Goal: Task Accomplishment & Management: Complete application form

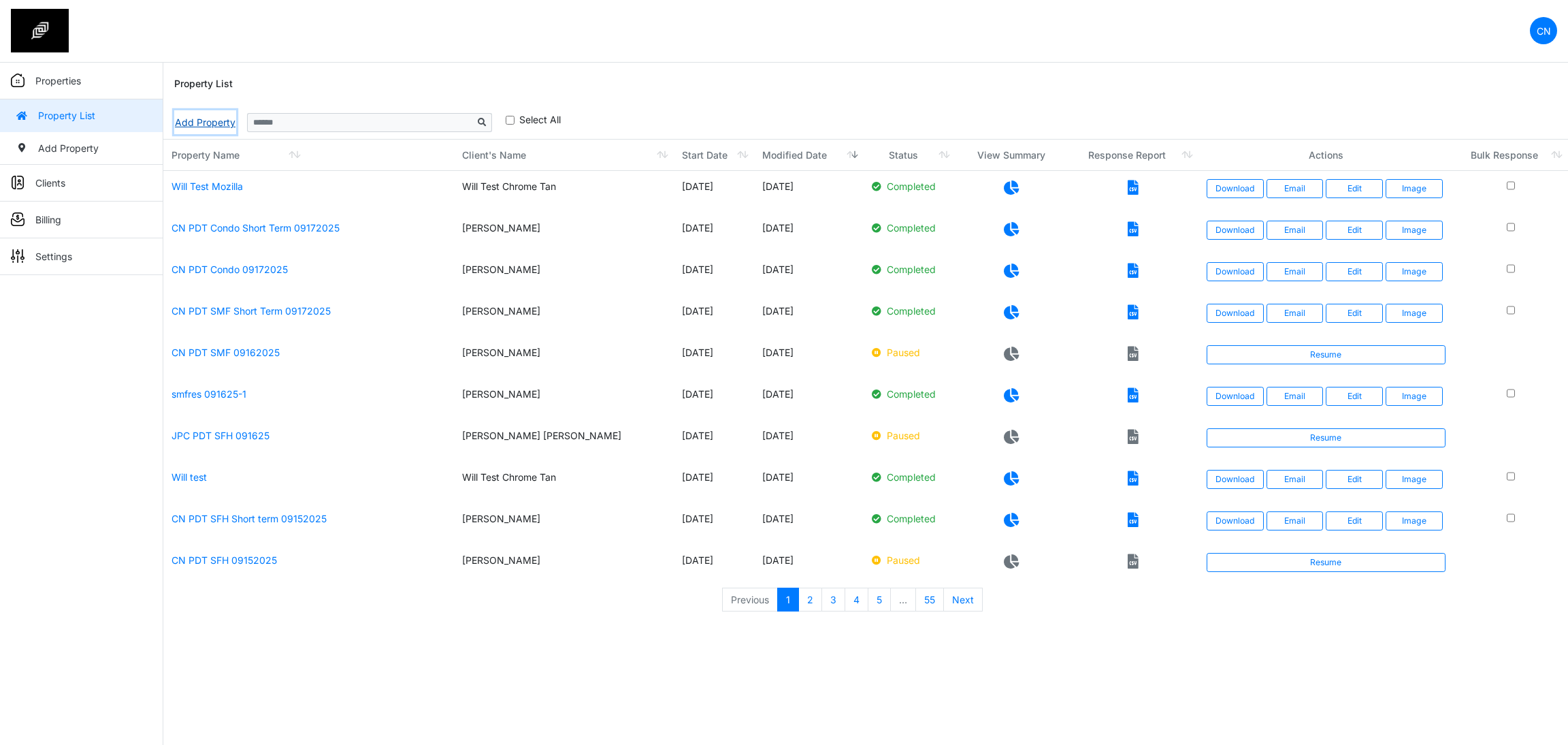
click at [190, 129] on link "Add Property" at bounding box center [205, 122] width 62 height 24
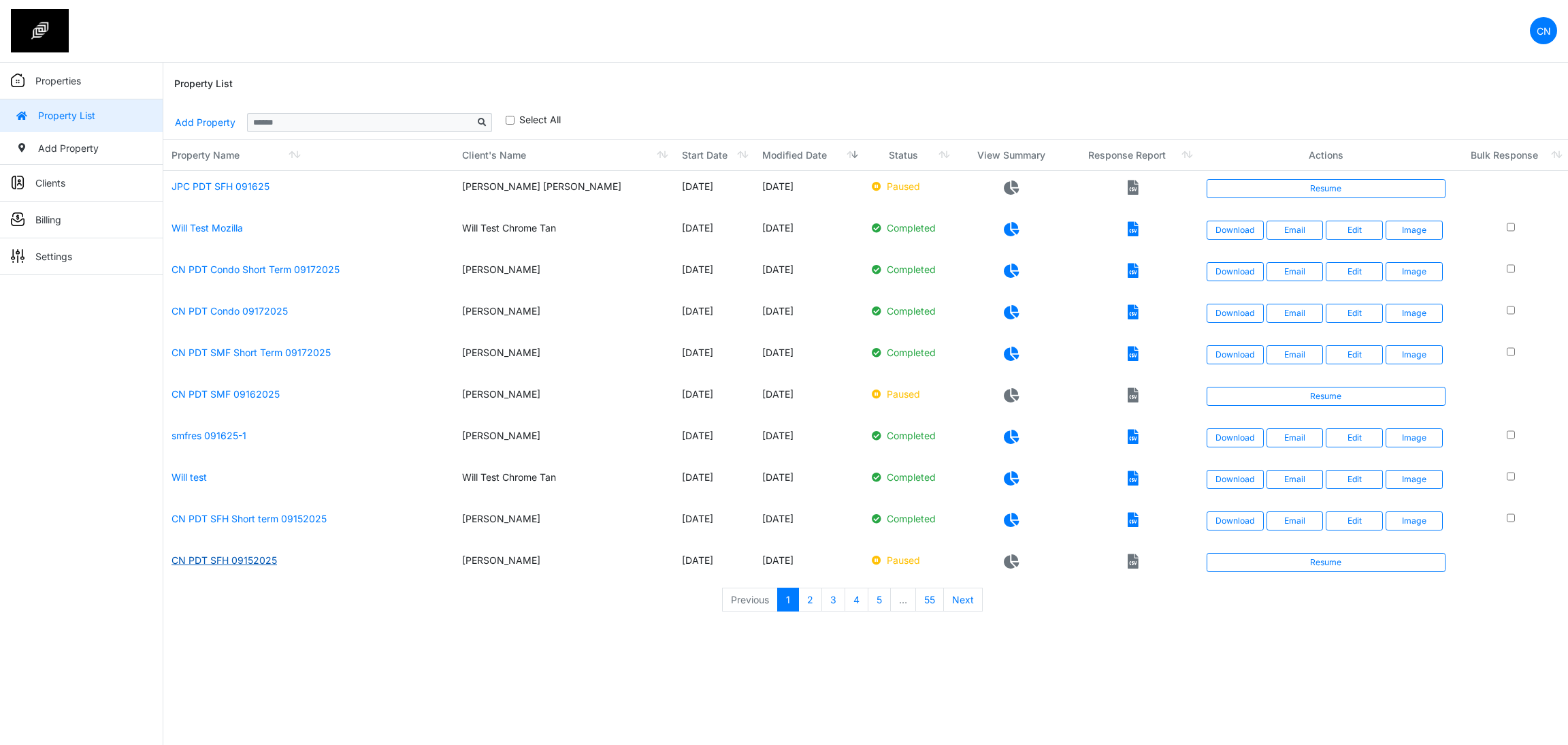
click at [238, 558] on link "CN PDT SFH 09152025" at bounding box center [225, 560] width 105 height 11
click at [1277, 569] on link "Resume" at bounding box center [1326, 562] width 239 height 19
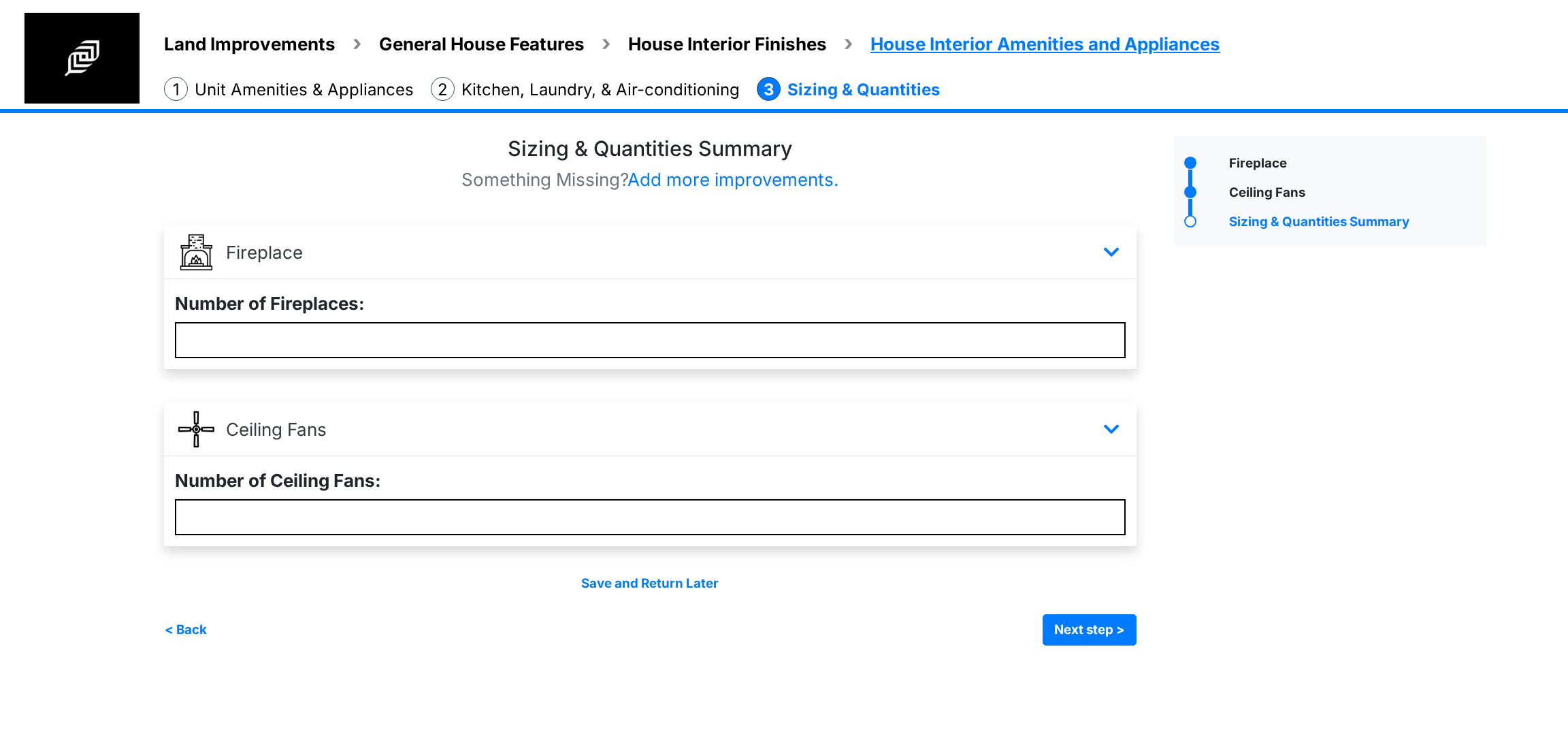
click at [423, 34] on span "General House Features" at bounding box center [482, 44] width 205 height 21
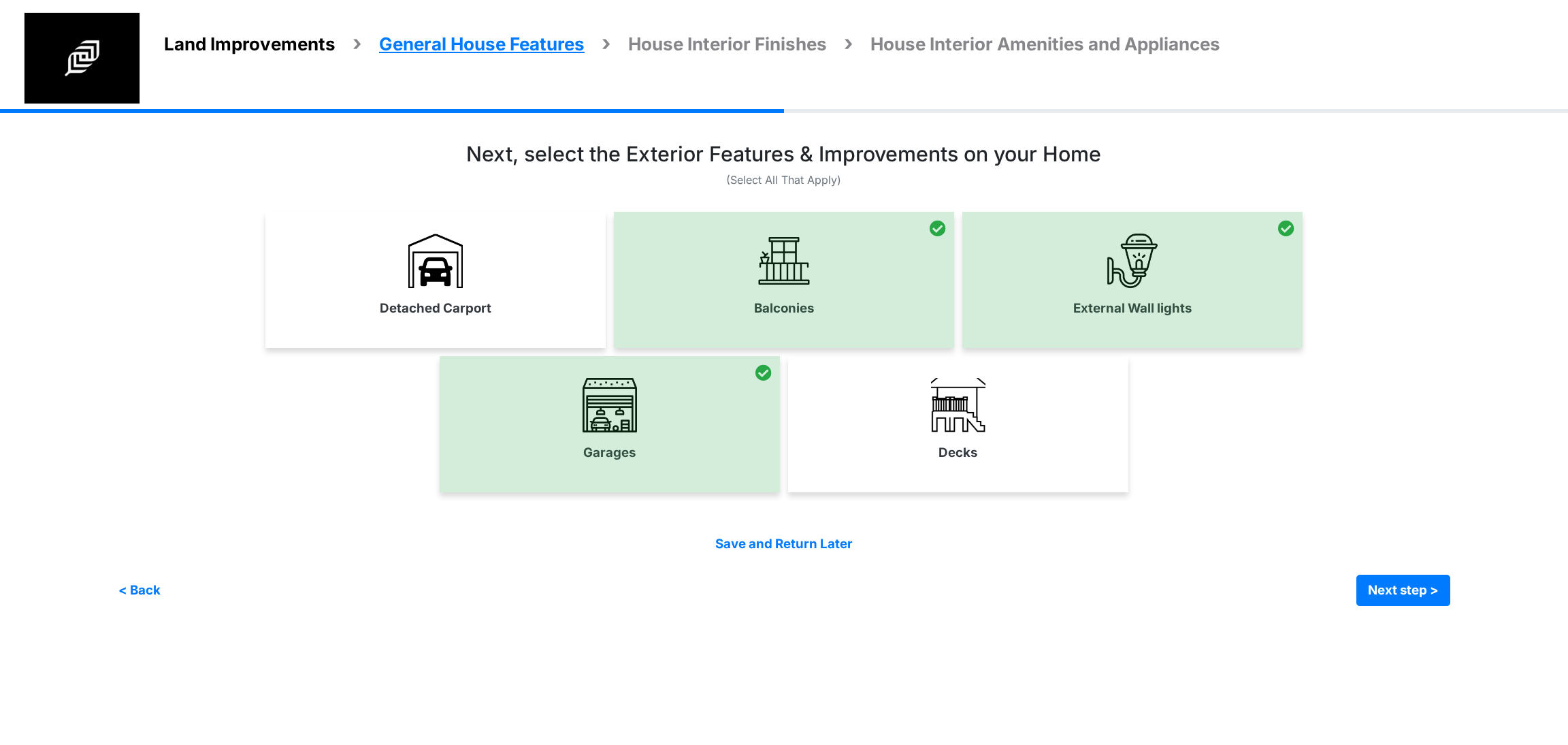
click at [297, 42] on span "Land Improvements" at bounding box center [249, 44] width 172 height 21
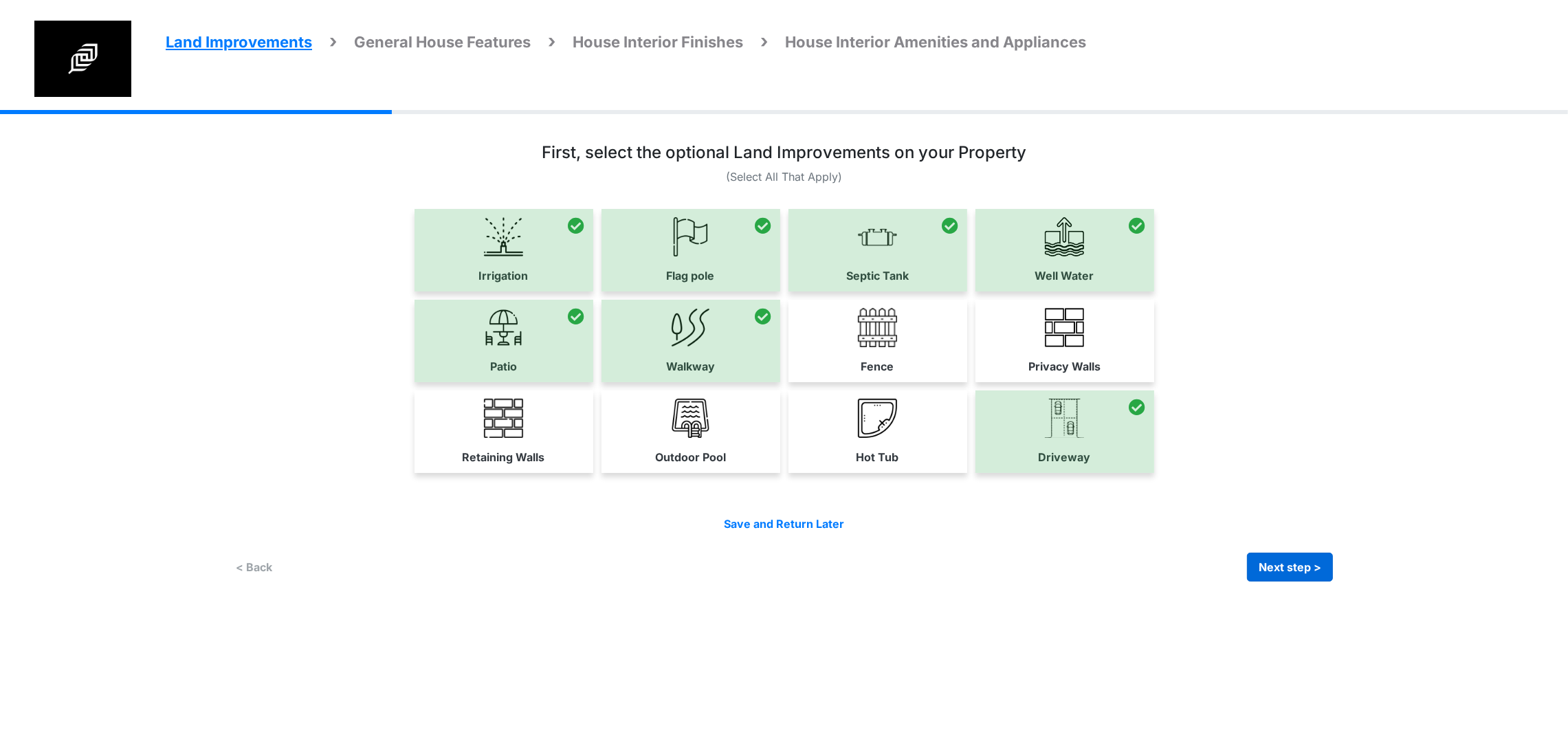
scroll to position [25, 0]
click at [1333, 581] on button "Next step >" at bounding box center [1289, 567] width 86 height 29
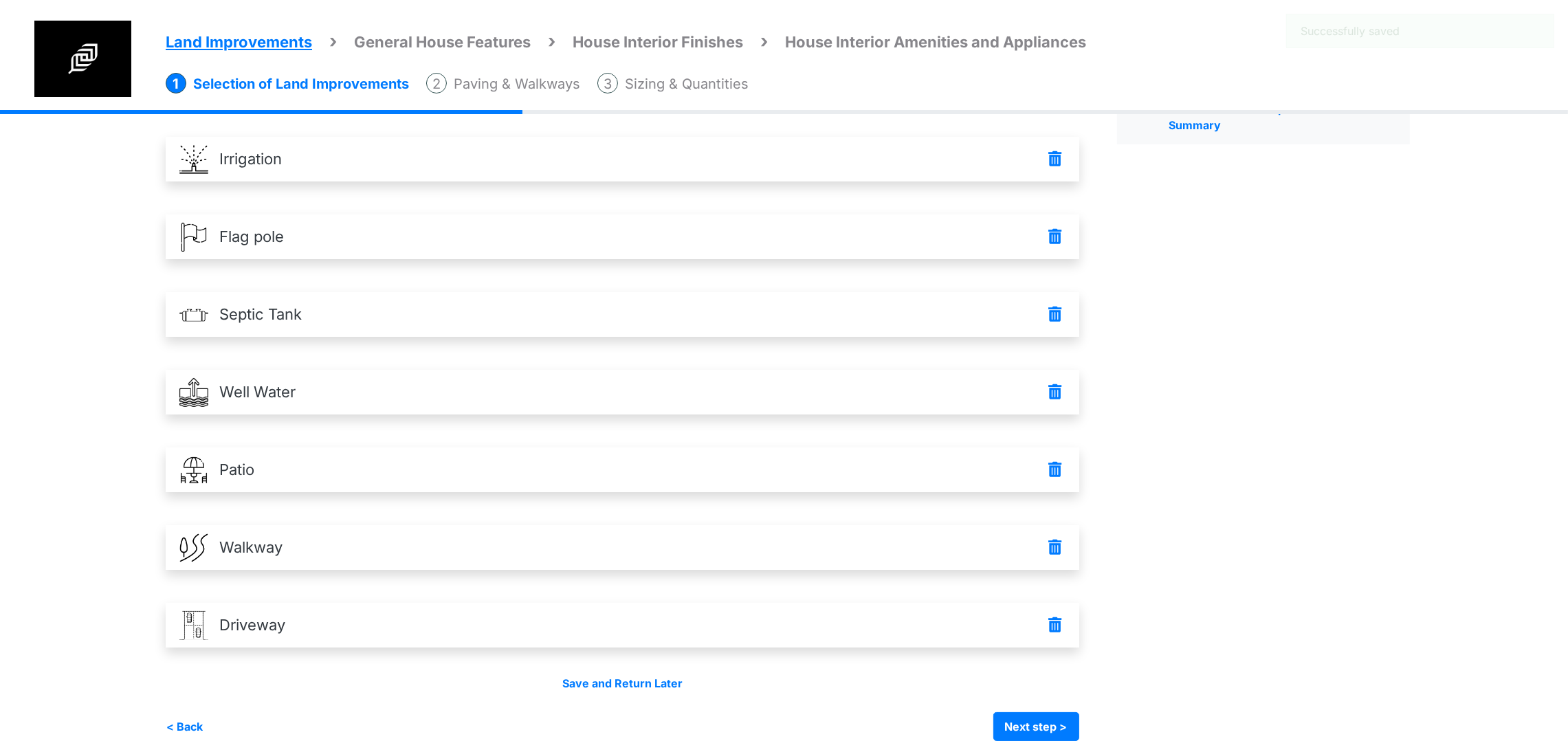
scroll to position [168, 0]
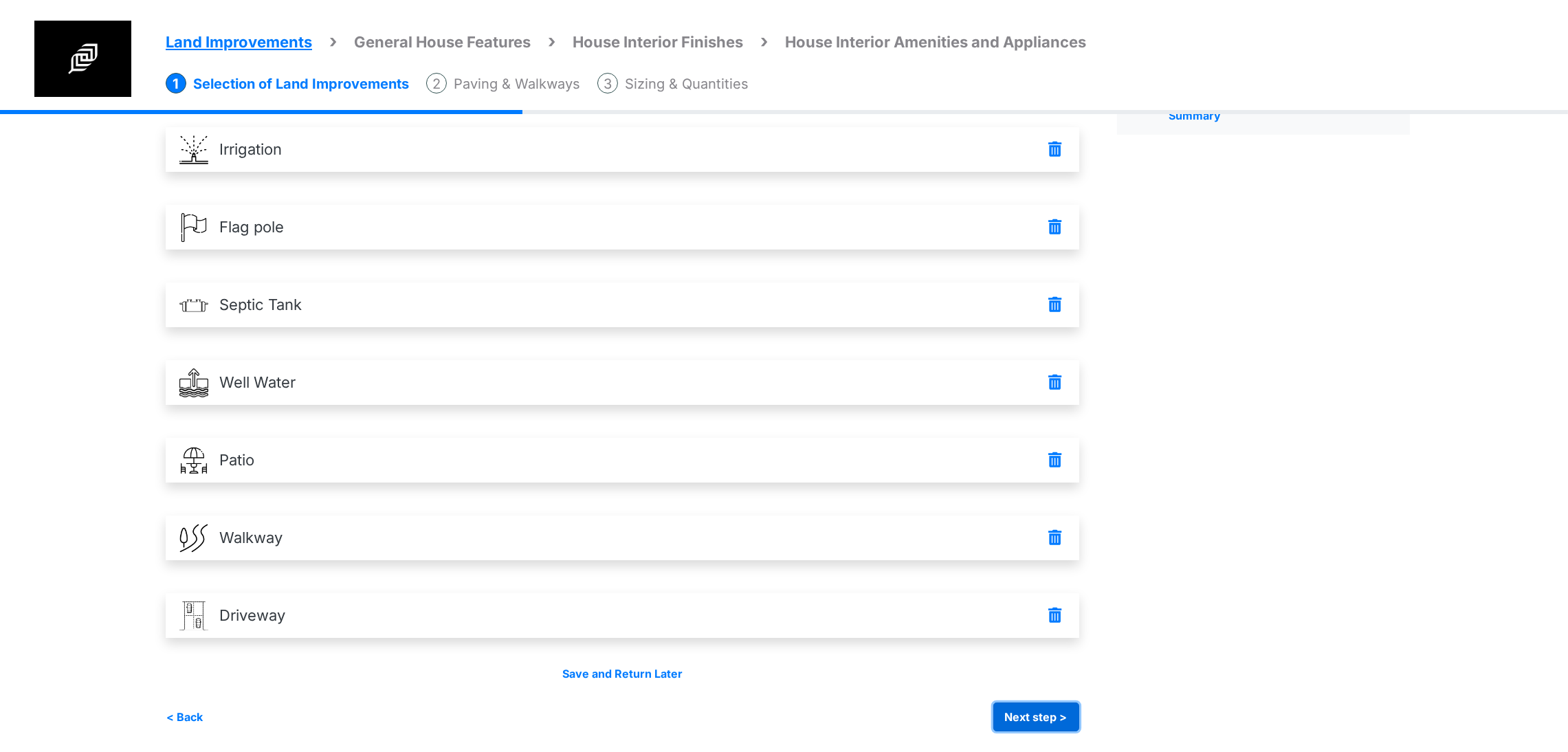
click at [1079, 710] on button "Next step >" at bounding box center [1036, 717] width 86 height 29
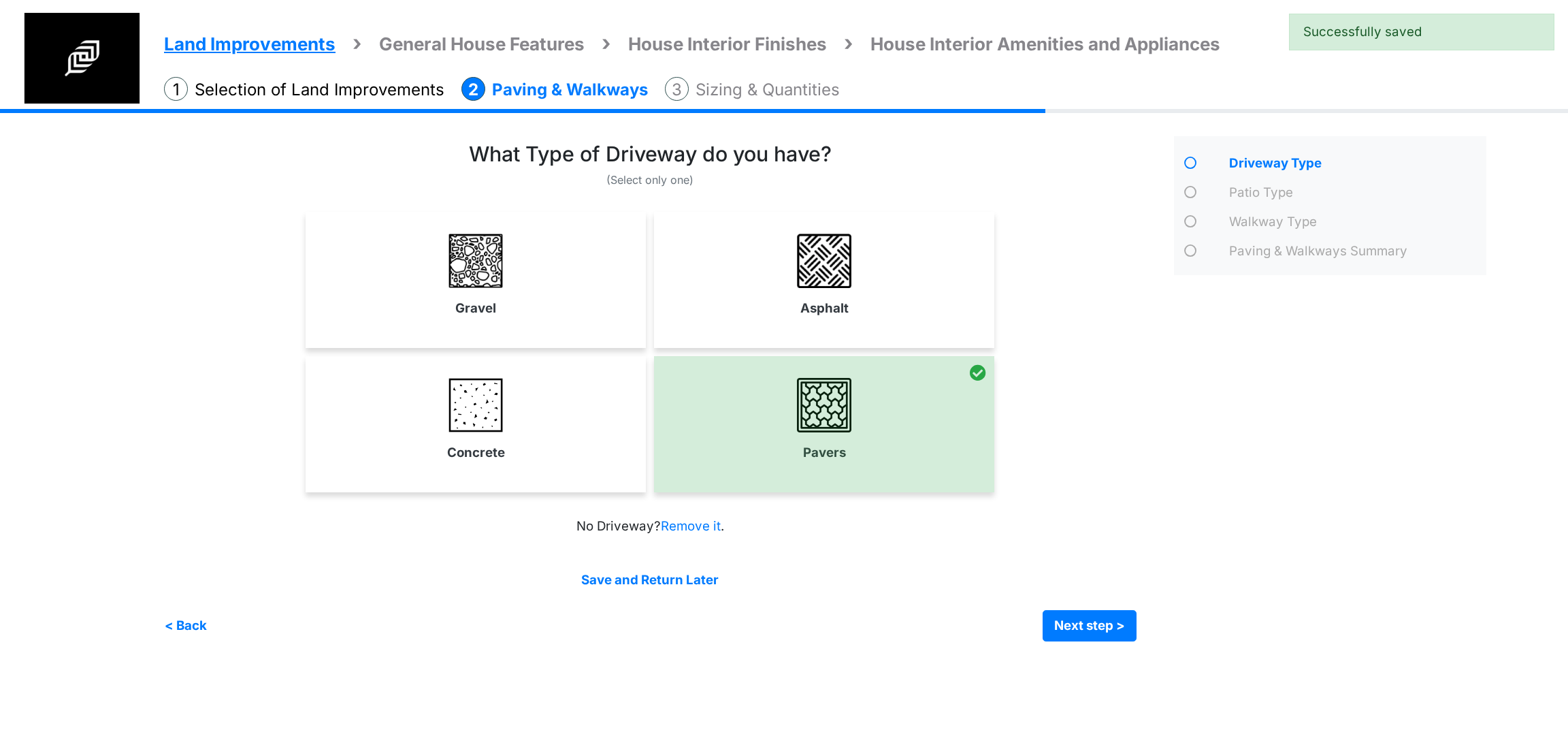
click at [1104, 608] on div "Save and Return Later < Back Next step > Save and submit" at bounding box center [650, 605] width 973 height 71
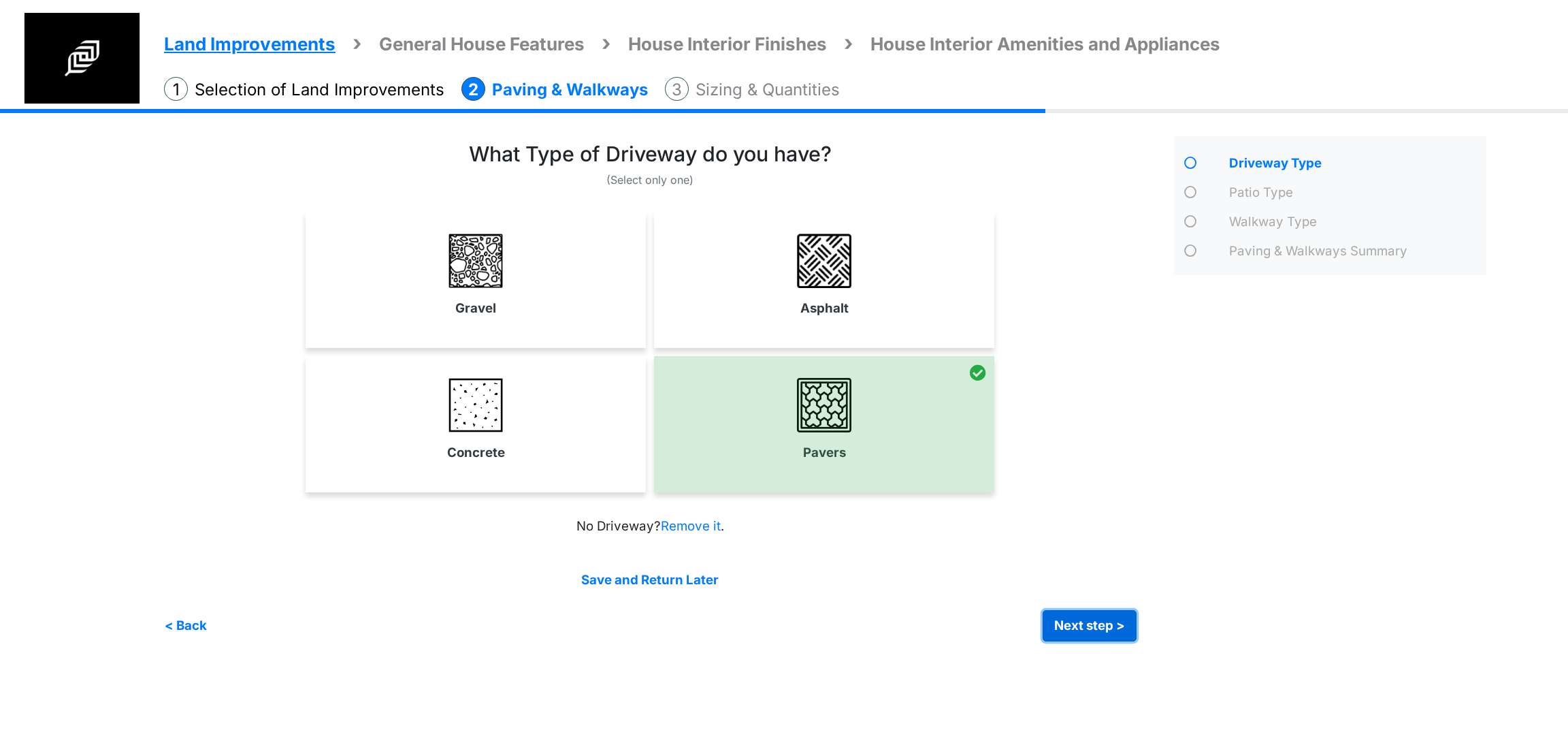
click at [1101, 619] on button "Next step >" at bounding box center [1090, 626] width 94 height 31
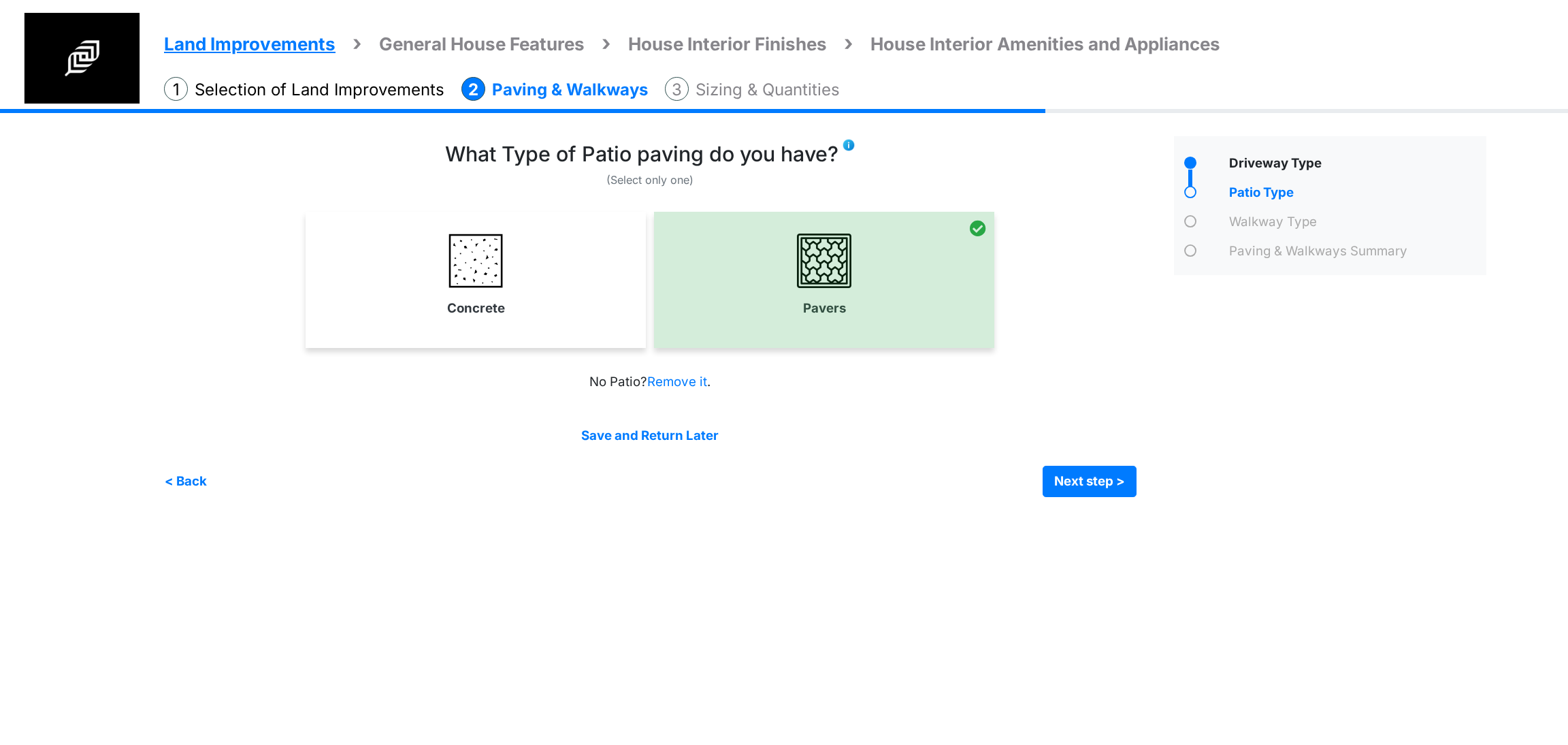
click at [847, 148] on img at bounding box center [848, 145] width 14 height 14
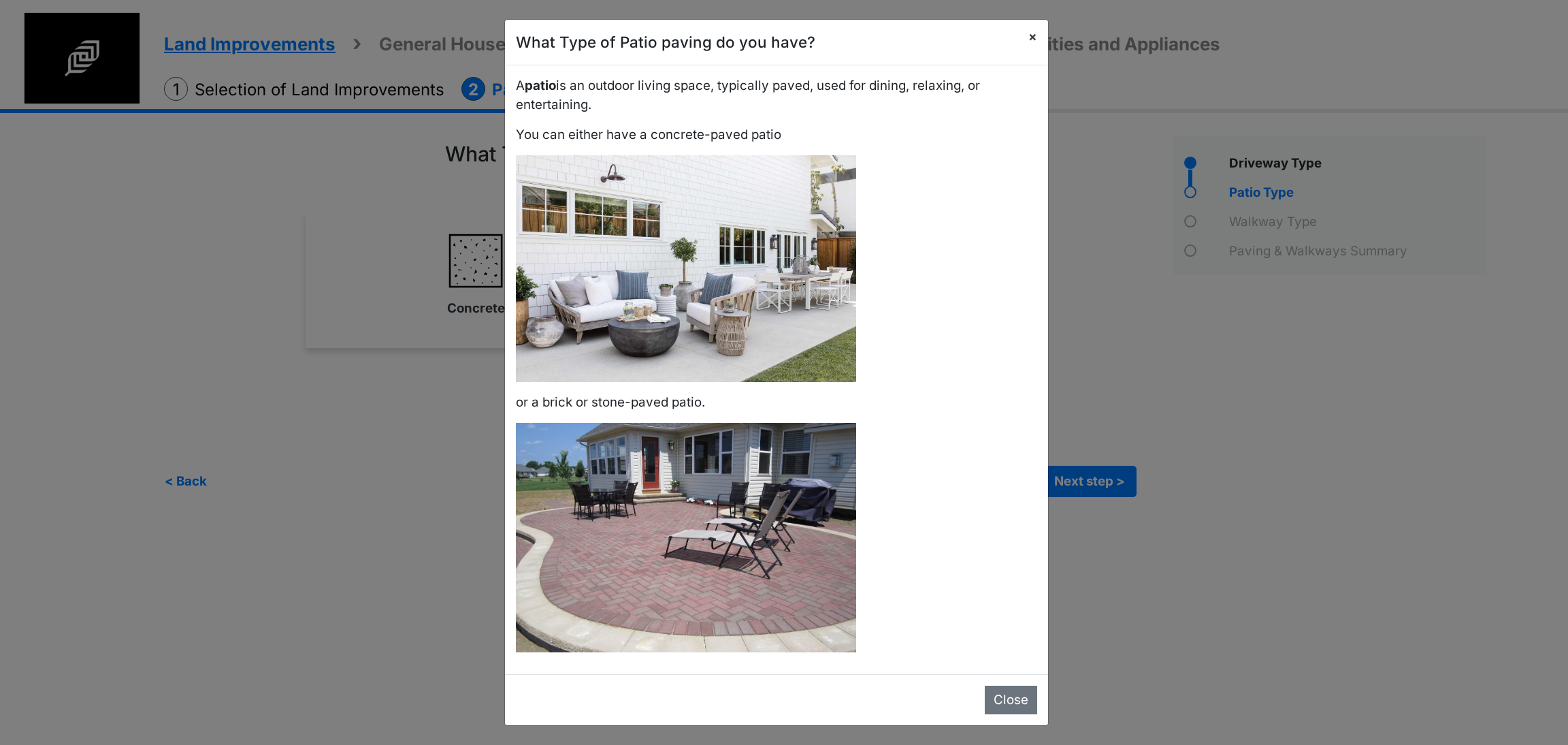
click at [1028, 41] on span "×" at bounding box center [1033, 36] width 9 height 16
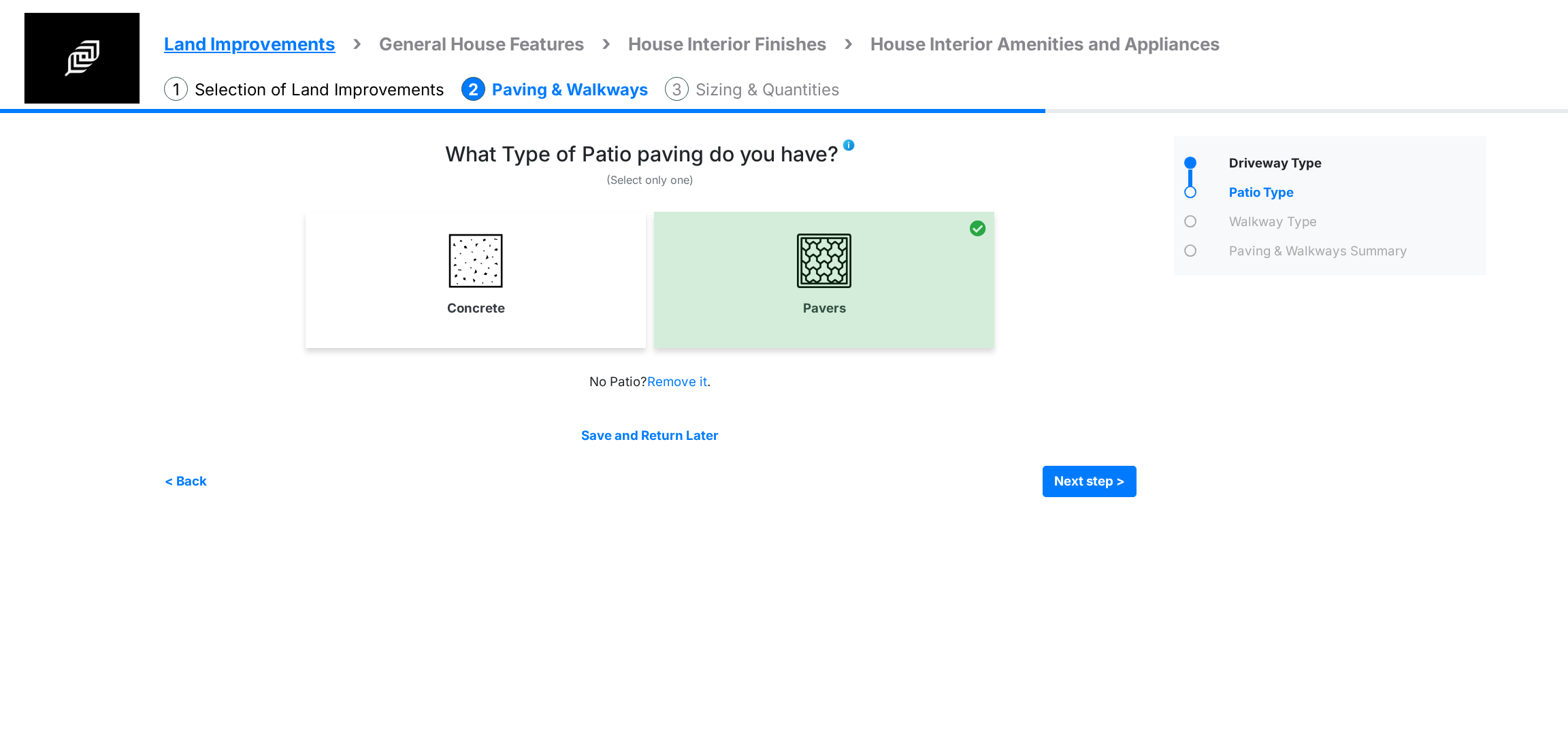
click at [855, 140] on img at bounding box center [848, 145] width 14 height 14
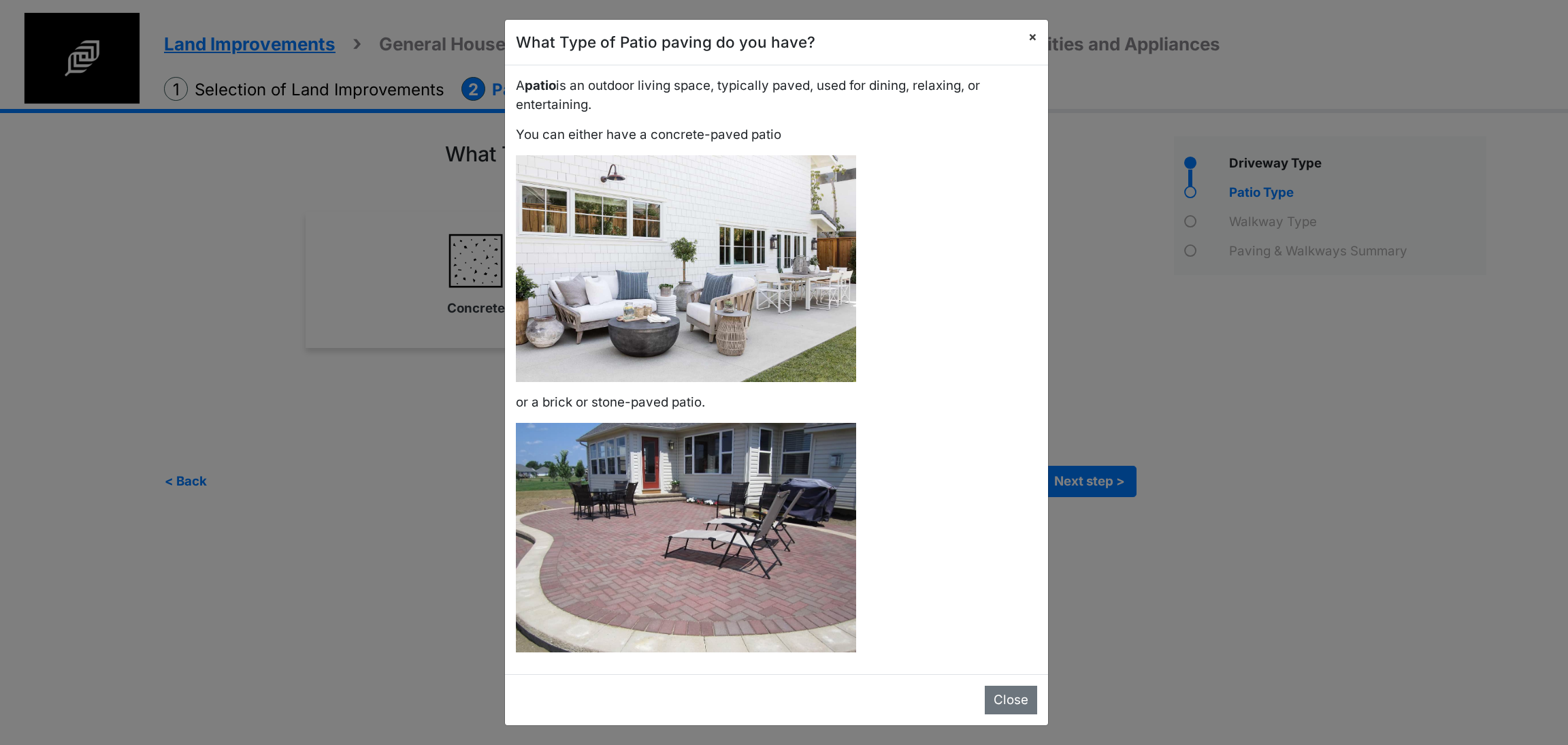
click at [1028, 34] on span "×" at bounding box center [1033, 36] width 9 height 16
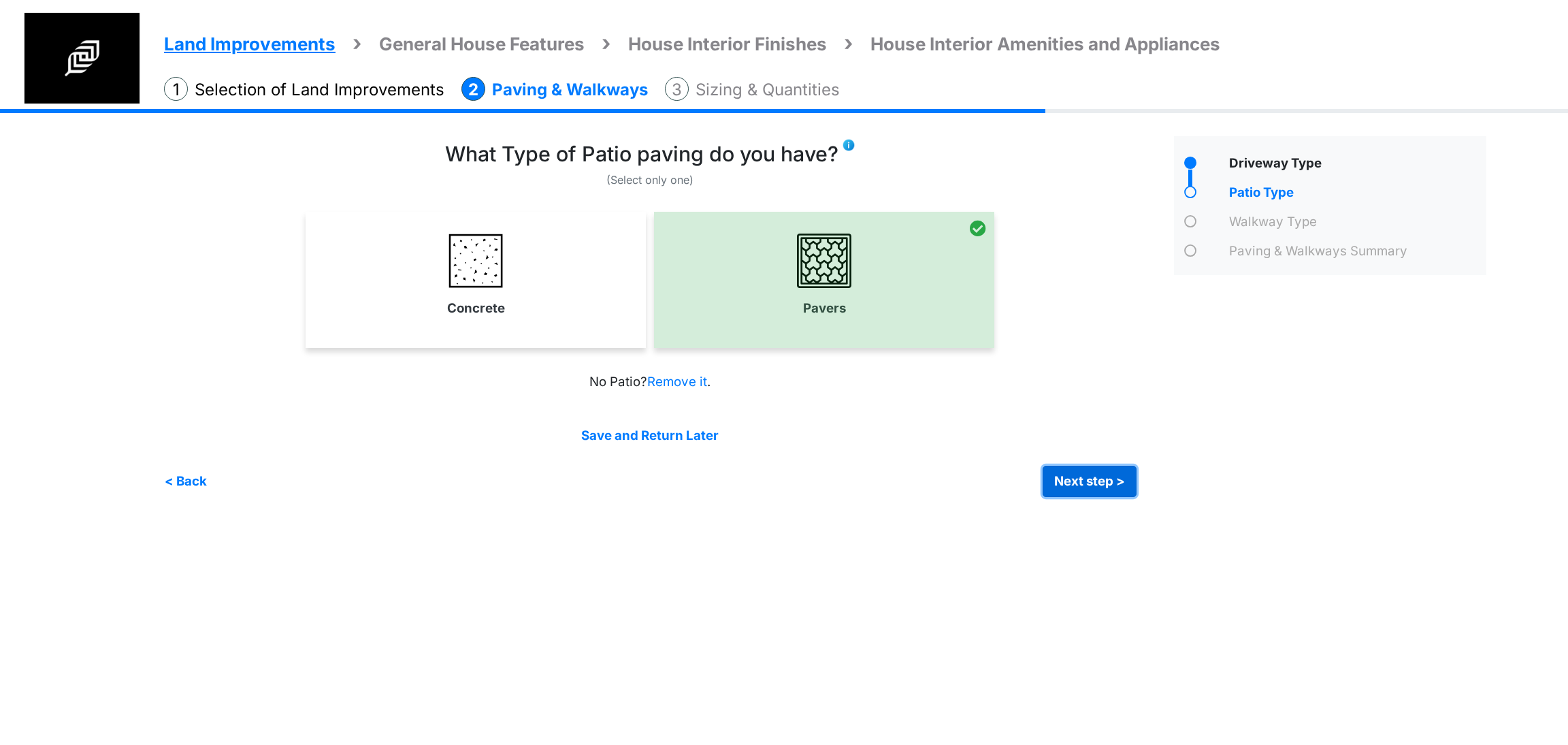
click at [1125, 482] on button "Next step >" at bounding box center [1090, 481] width 94 height 31
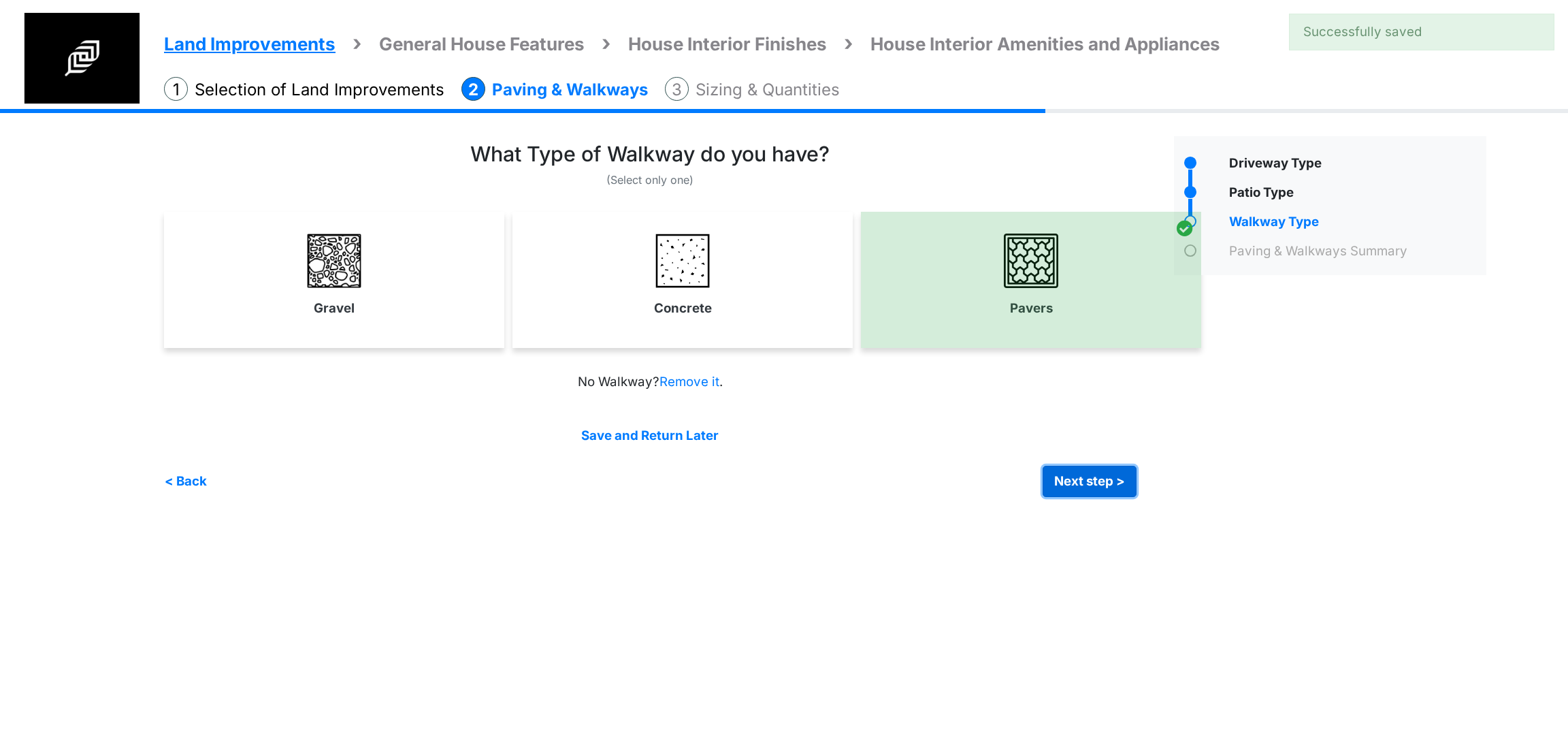
click at [1125, 482] on button "Next step >" at bounding box center [1090, 481] width 94 height 31
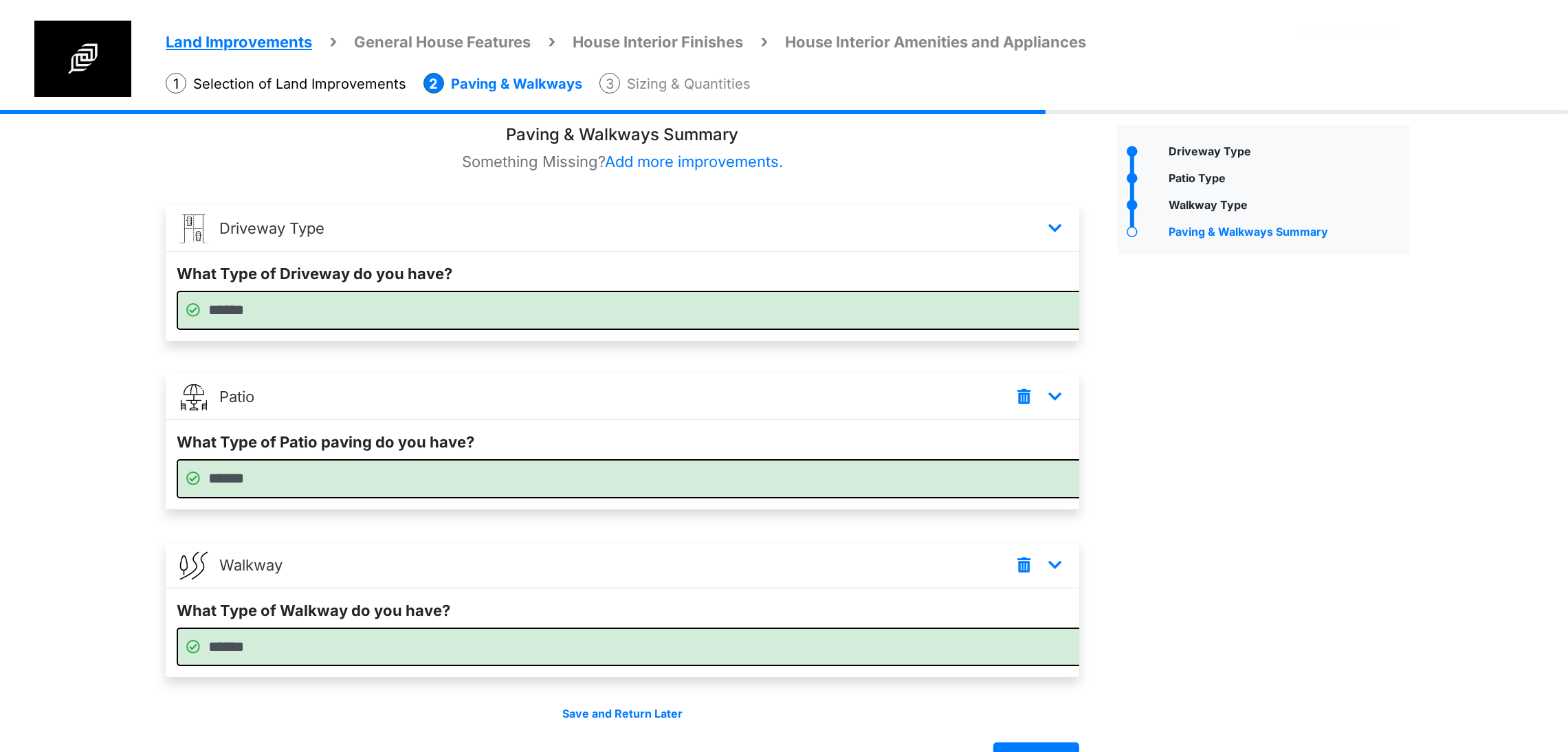
scroll to position [108, 0]
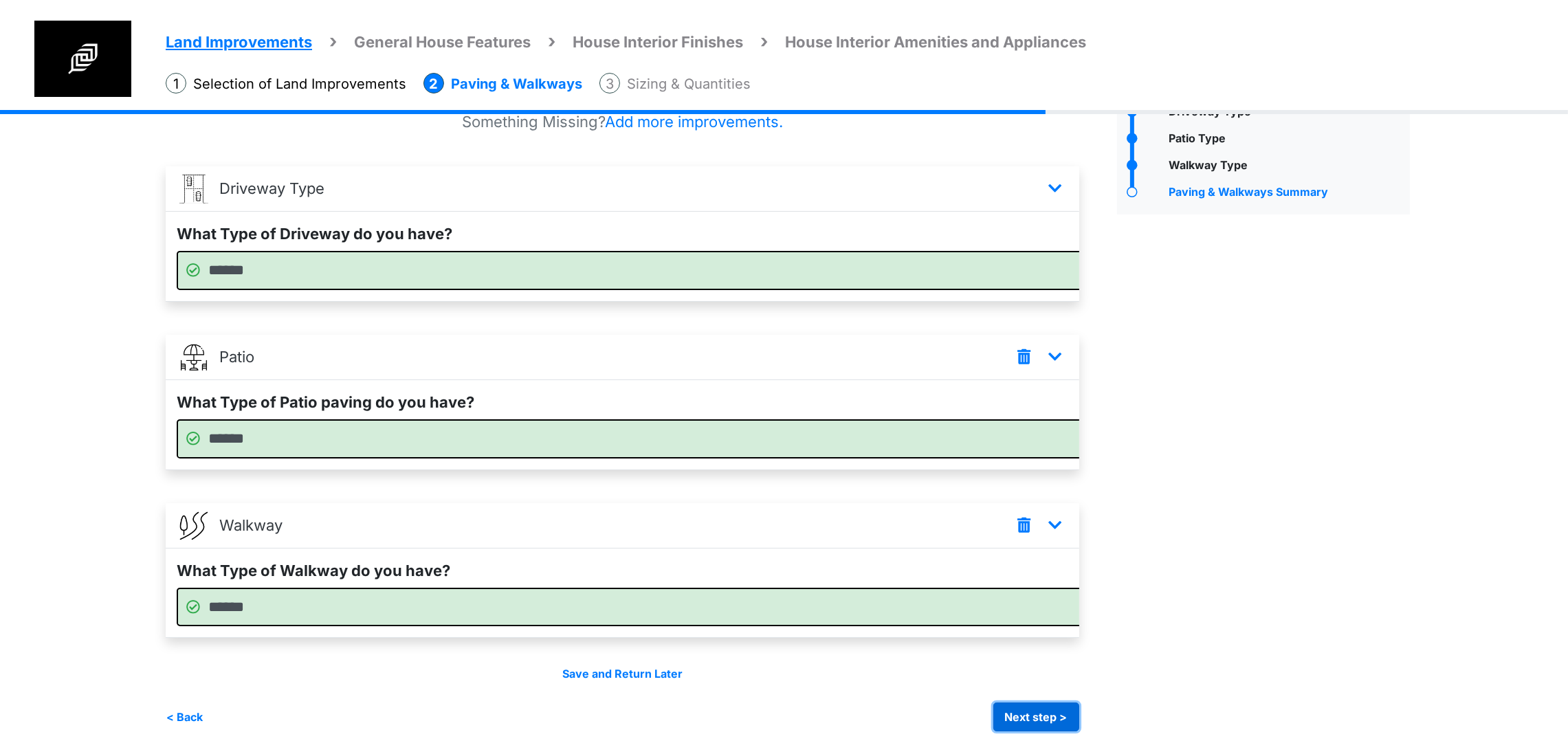
click at [1065, 705] on button "Next step >" at bounding box center [1036, 717] width 86 height 29
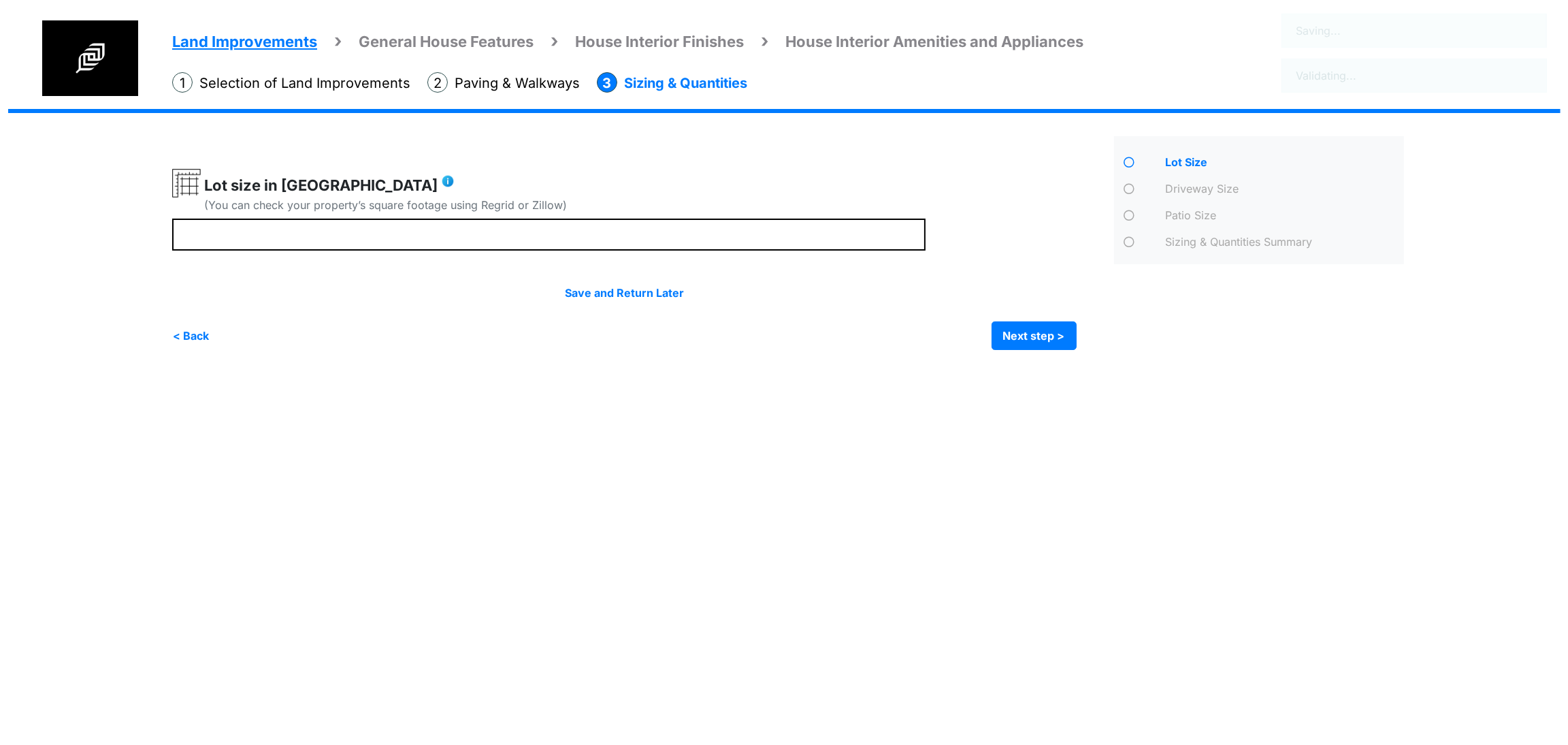
scroll to position [0, 0]
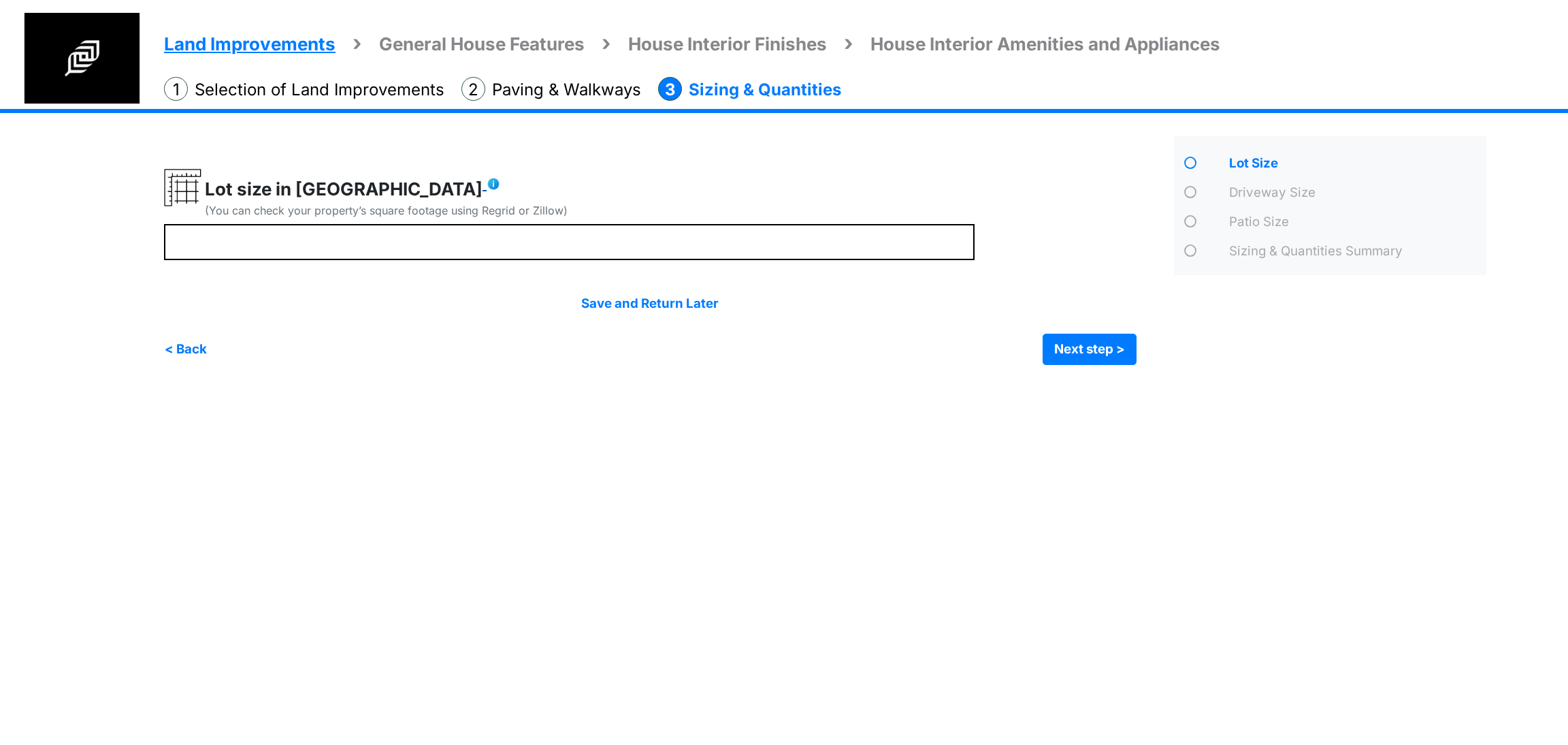
click at [487, 184] on img at bounding box center [493, 183] width 14 height 14
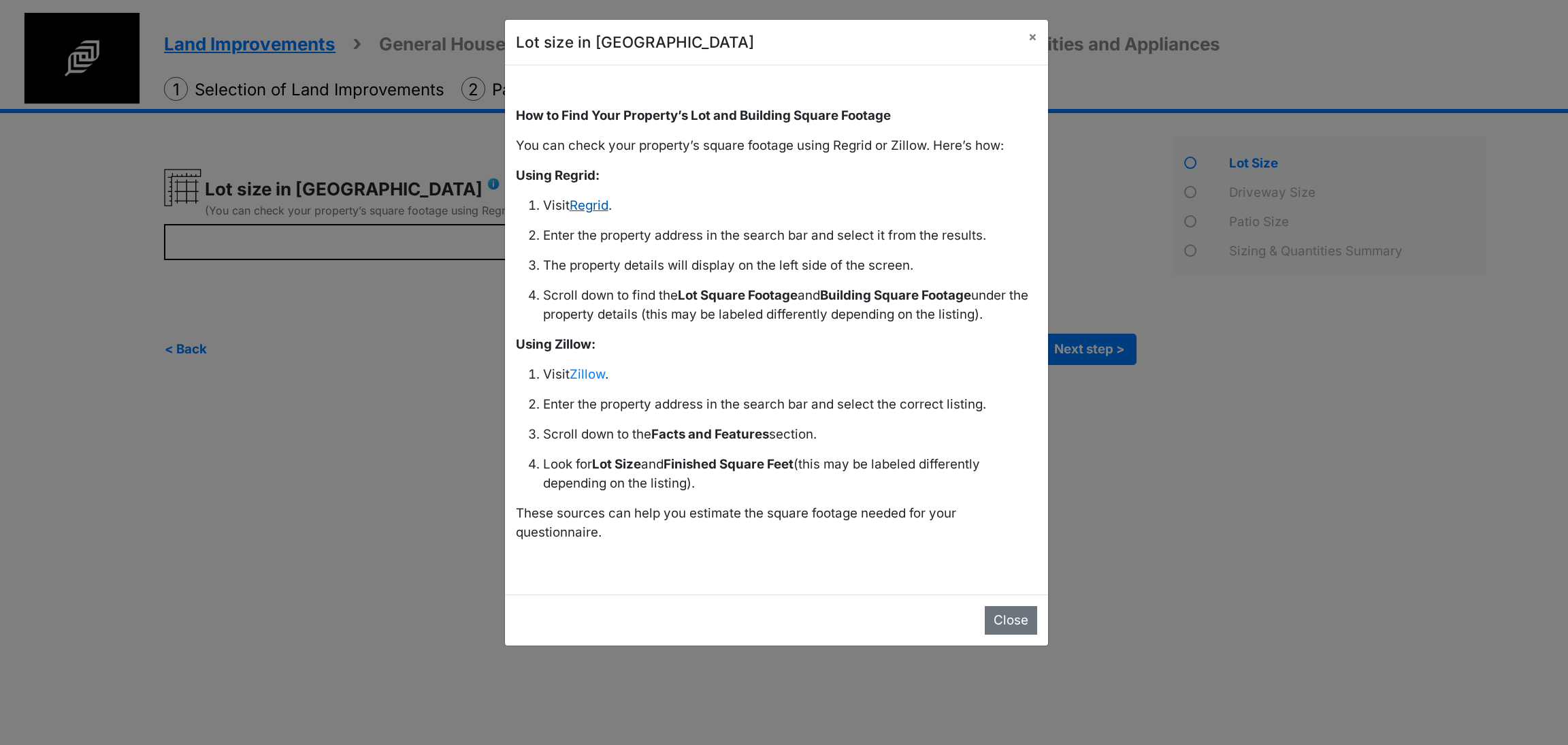
click at [593, 202] on link "Regrid" at bounding box center [589, 205] width 38 height 16
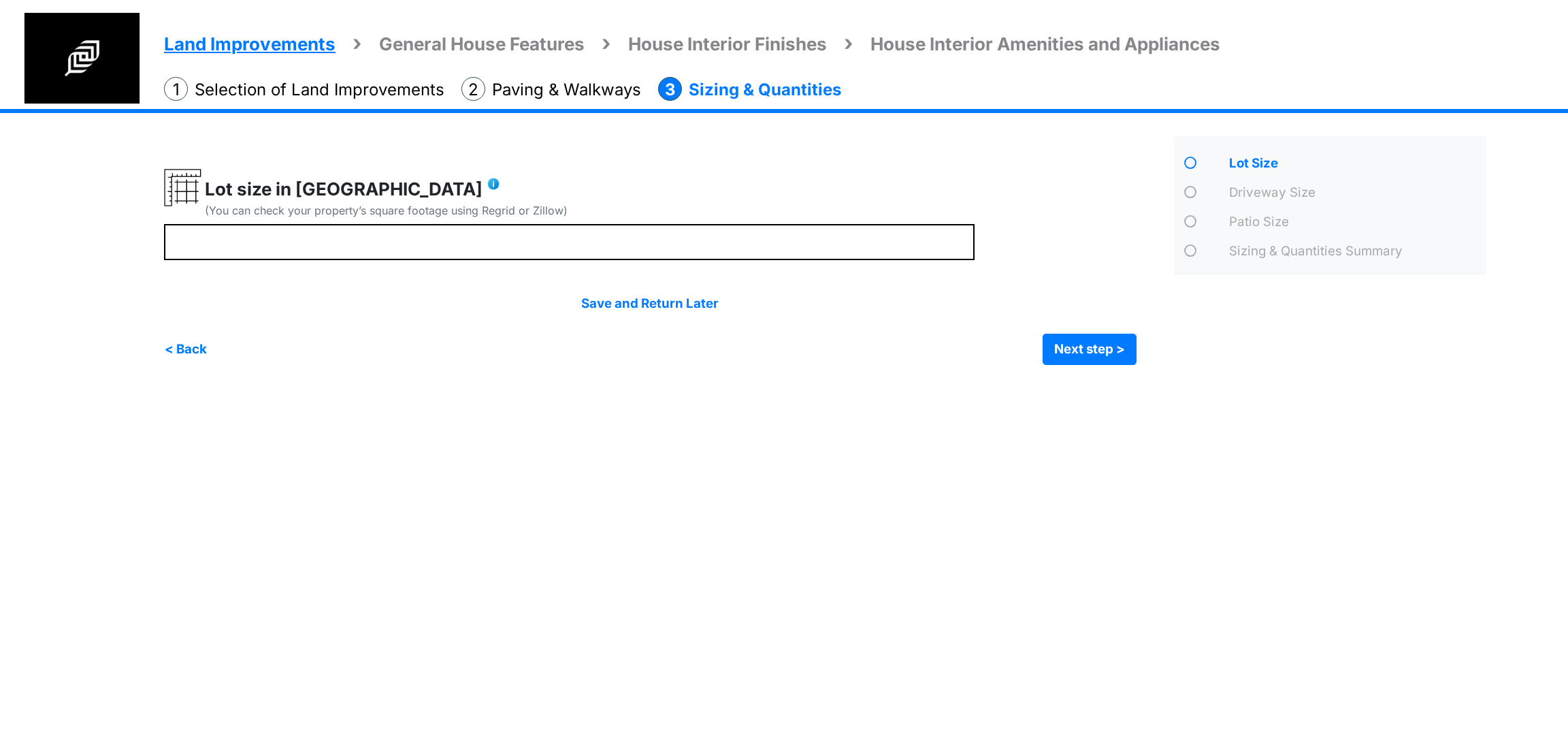
click at [554, 90] on li "Paving & Walkways" at bounding box center [552, 89] width 180 height 25
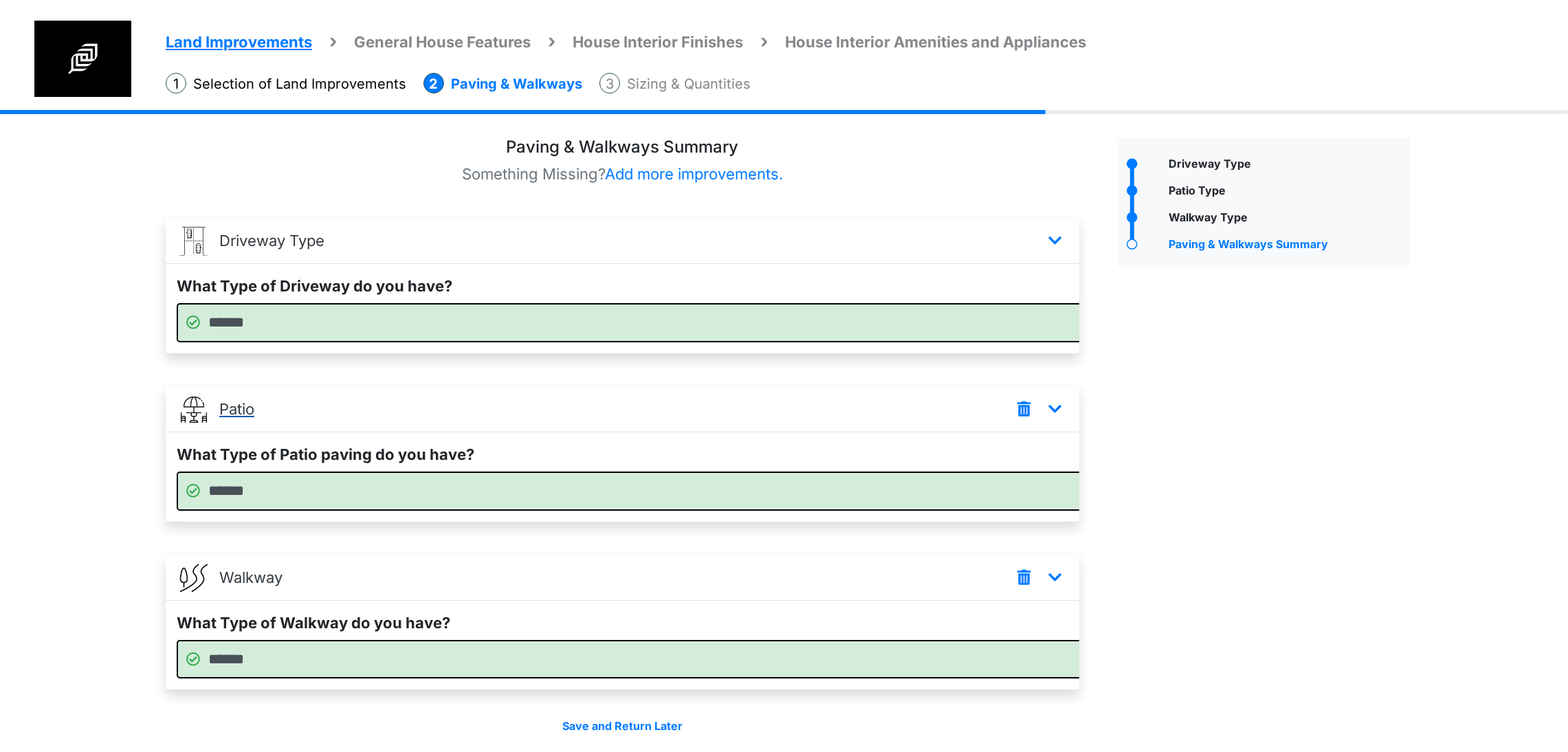
click at [244, 420] on p "Patio" at bounding box center [237, 409] width 35 height 23
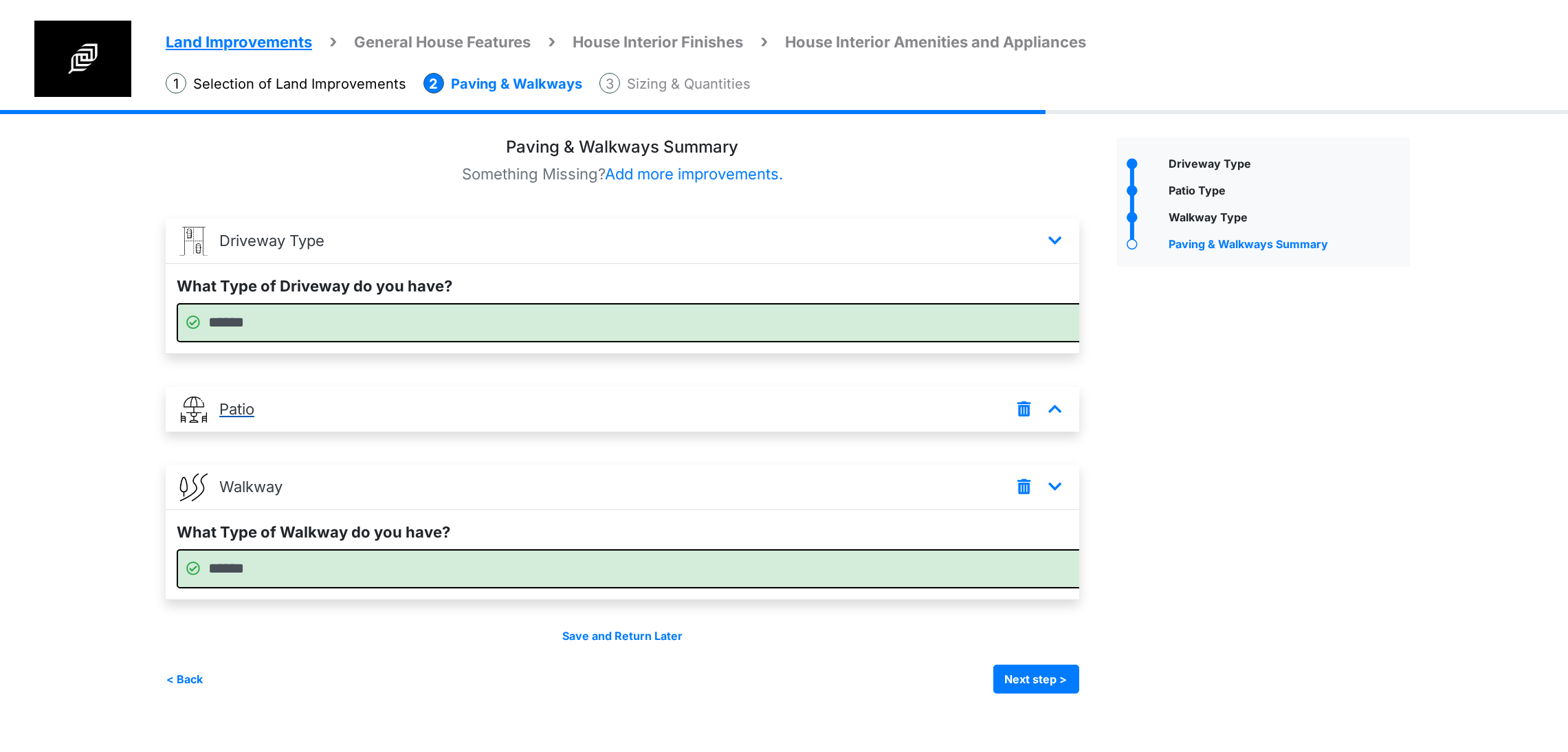
click at [244, 420] on p "Patio" at bounding box center [237, 409] width 35 height 23
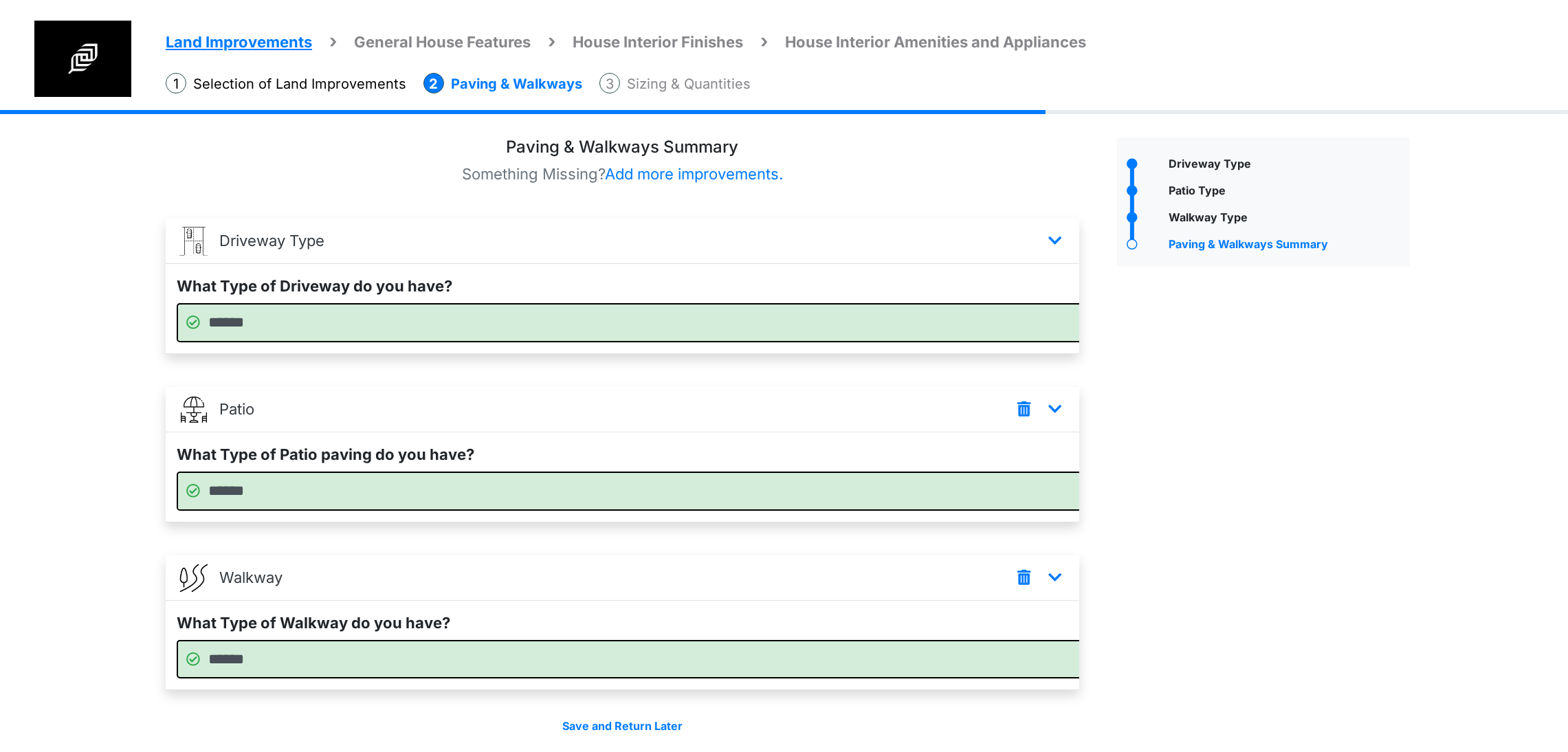
click at [306, 46] on span "Land Improvements" at bounding box center [238, 42] width 146 height 18
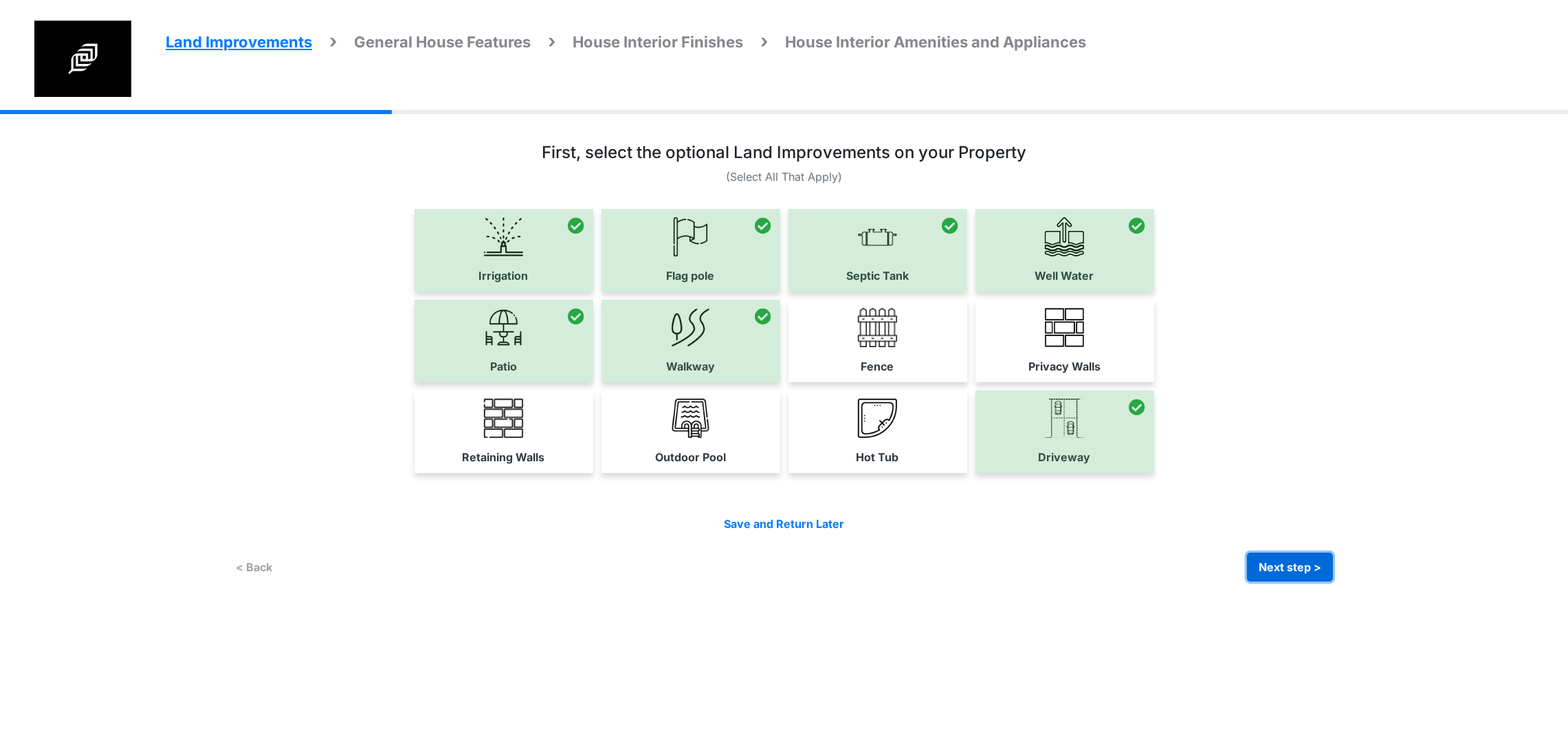
click at [1333, 581] on button "Next step >" at bounding box center [1289, 567] width 86 height 29
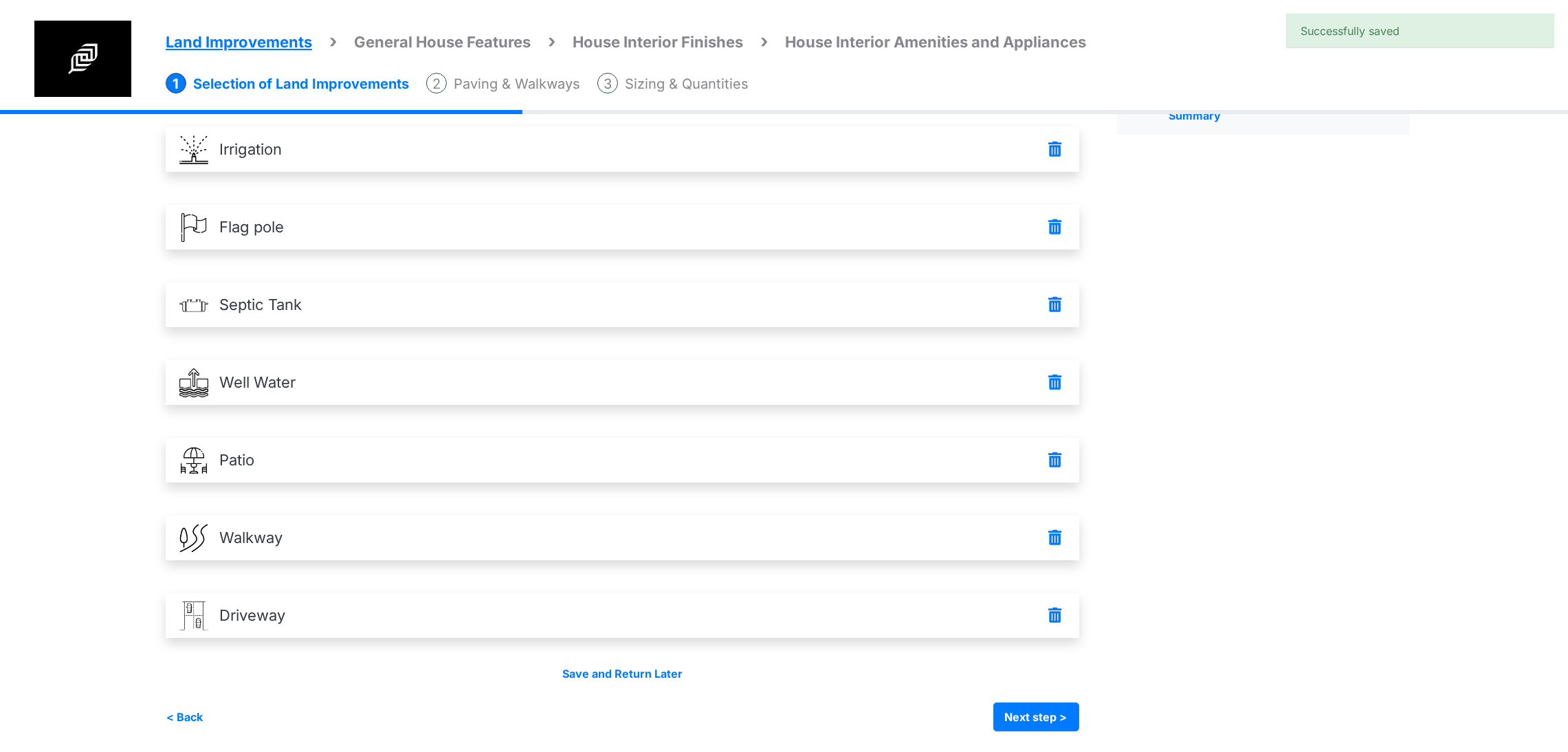
scroll to position [168, 0]
click at [1067, 715] on button "Next step >" at bounding box center [1036, 717] width 86 height 29
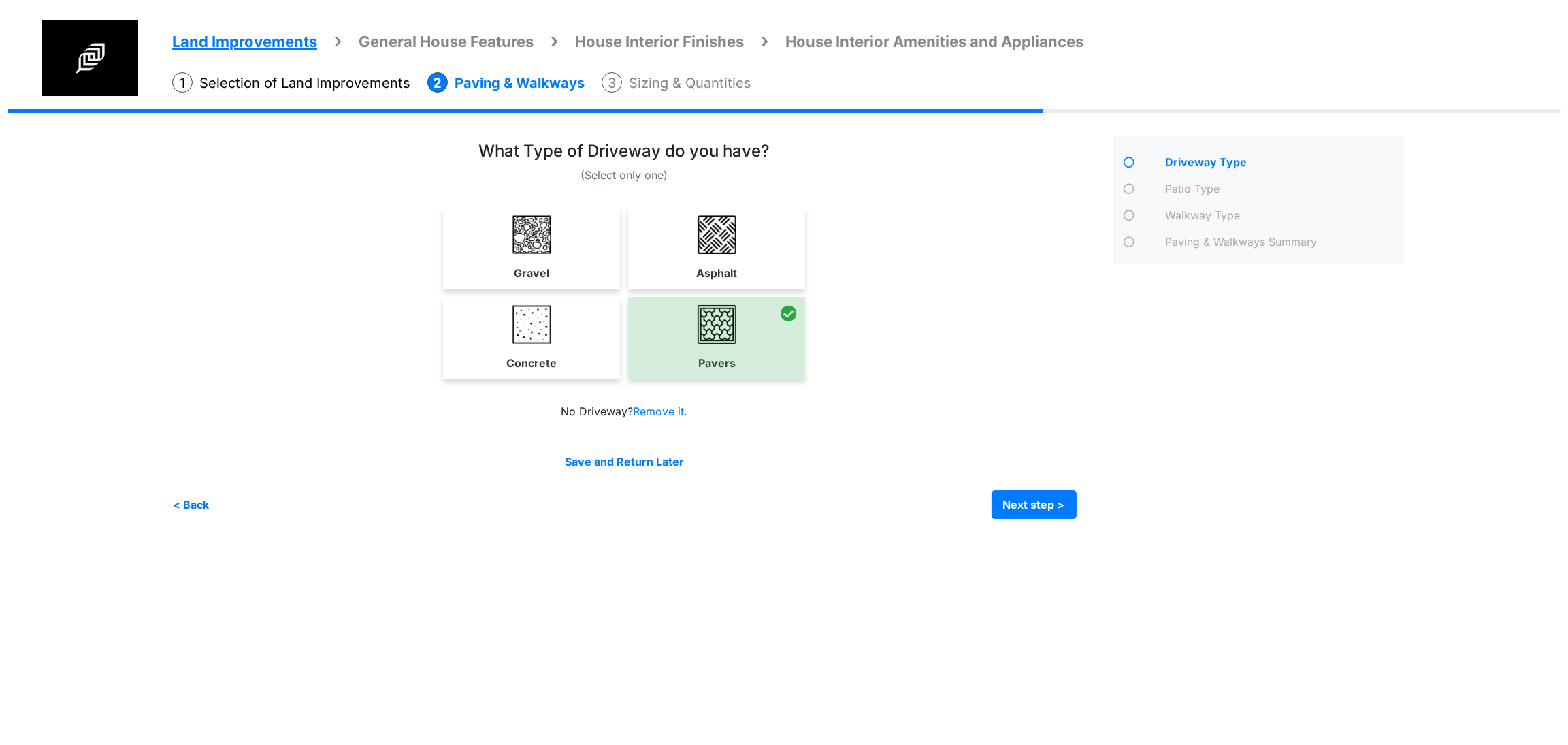
scroll to position [0, 0]
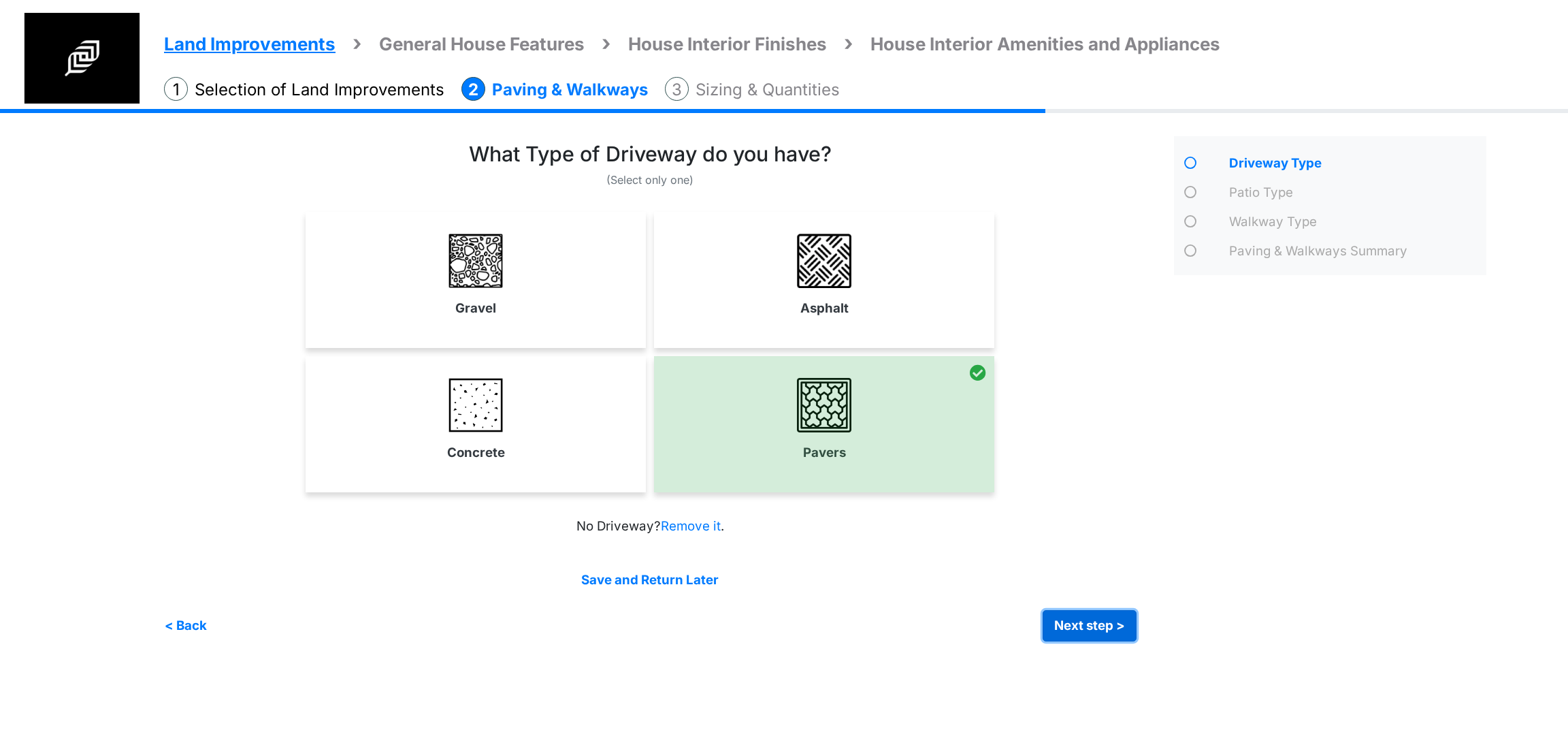
click at [1093, 619] on button "Next step >" at bounding box center [1090, 626] width 94 height 31
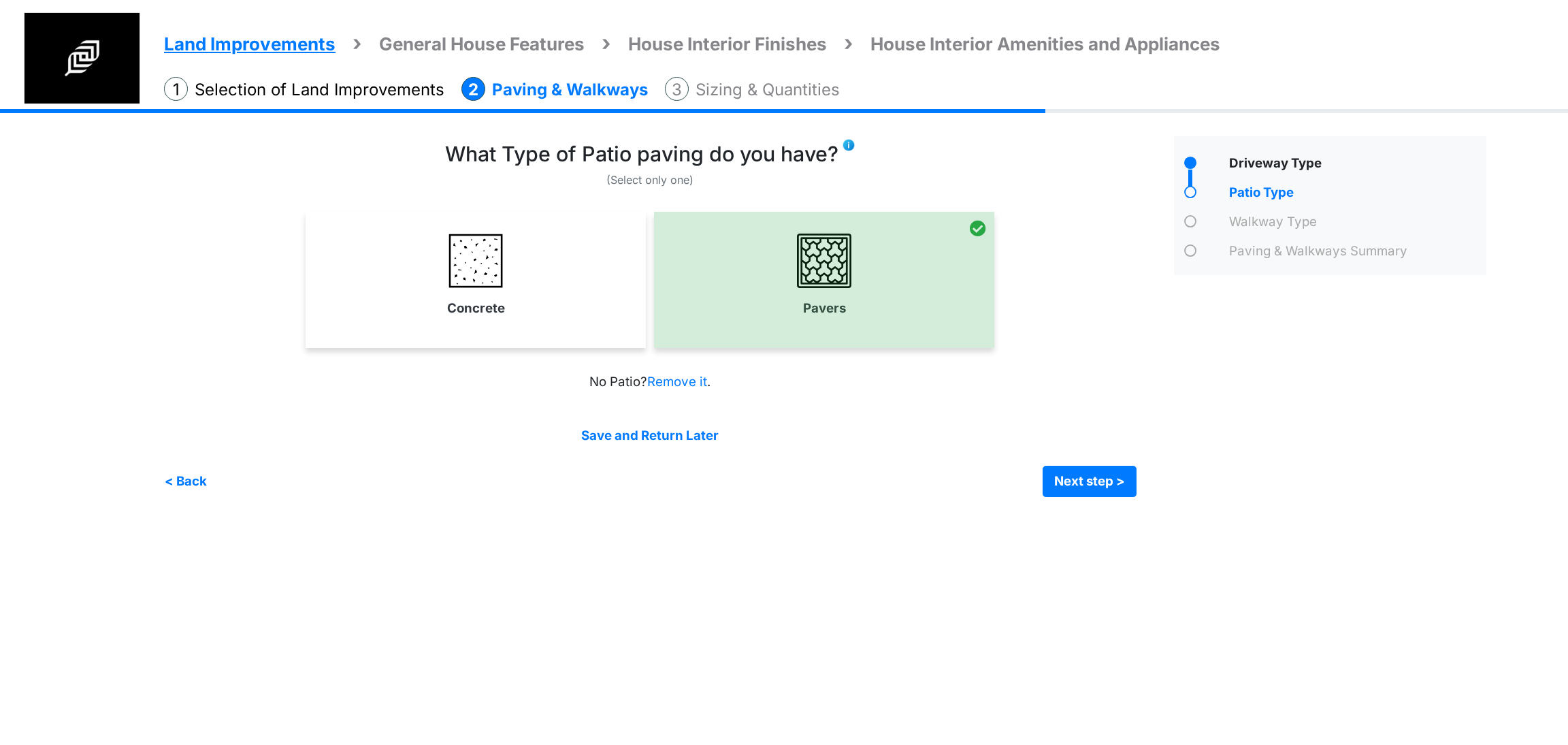
click at [851, 136] on link at bounding box center [848, 144] width 14 height 16
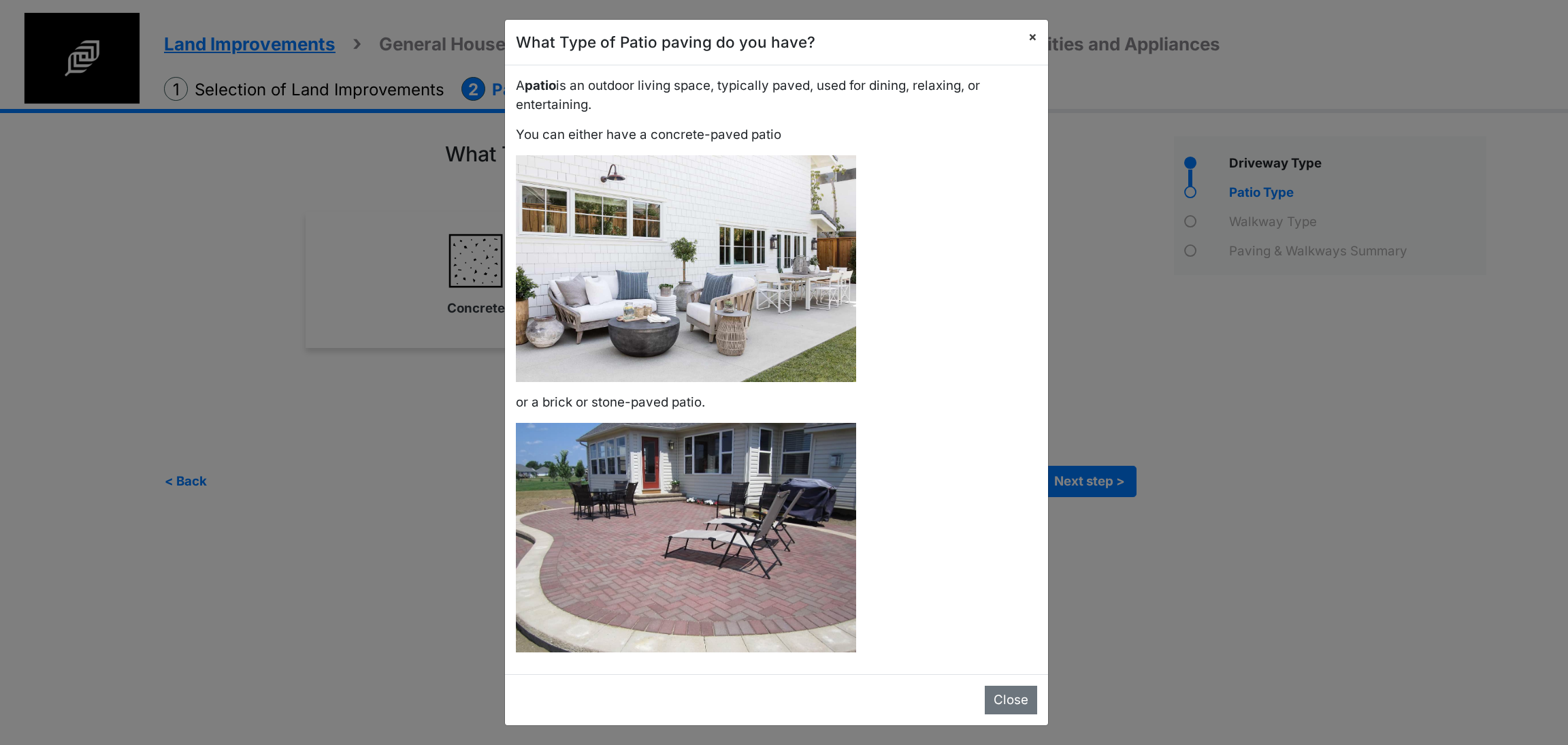
click at [1028, 44] on span "×" at bounding box center [1033, 36] width 9 height 16
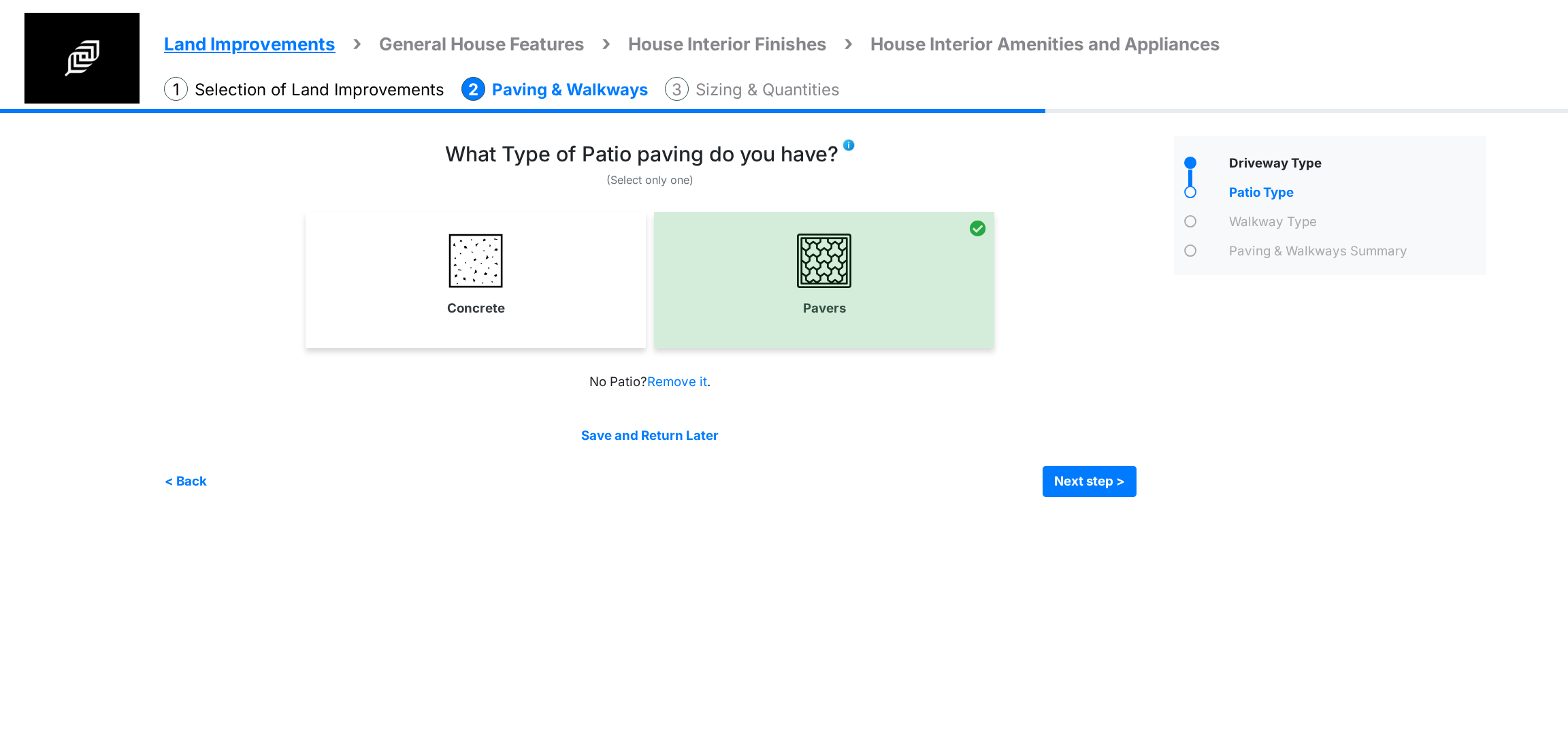
click at [855, 147] on img at bounding box center [848, 145] width 14 height 14
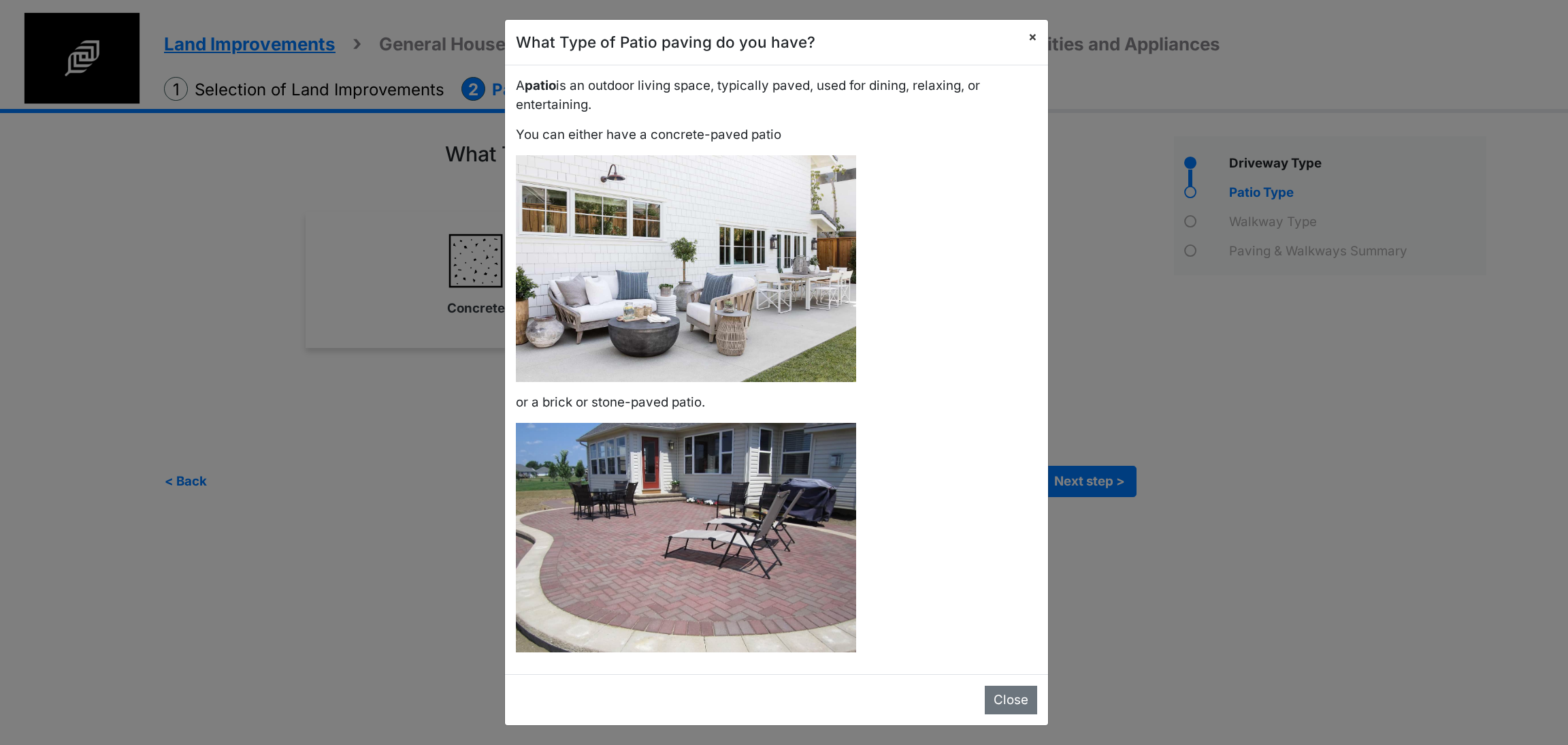
click at [1028, 42] on span "×" at bounding box center [1033, 36] width 9 height 16
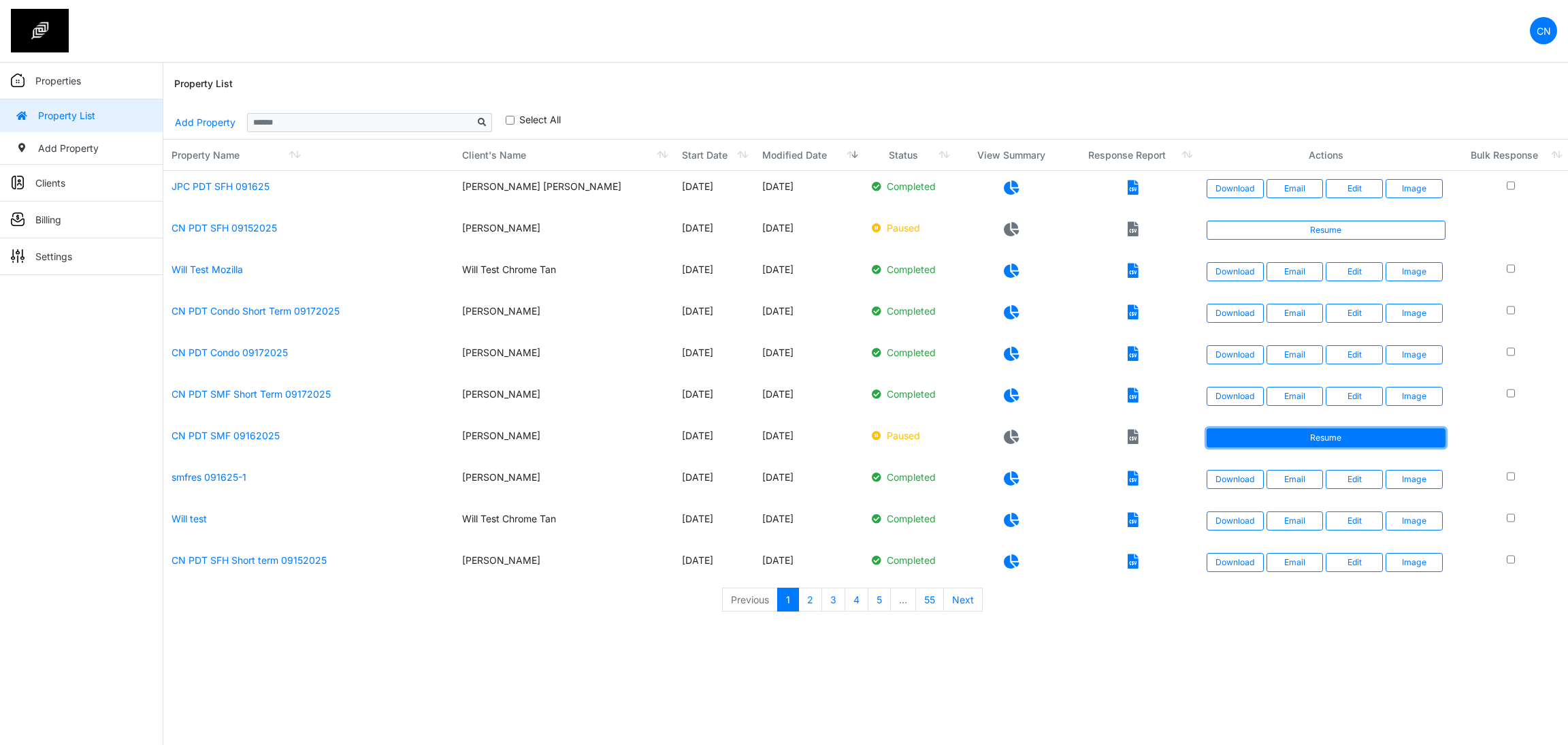
click at [1264, 441] on link "Resume" at bounding box center [1326, 438] width 239 height 19
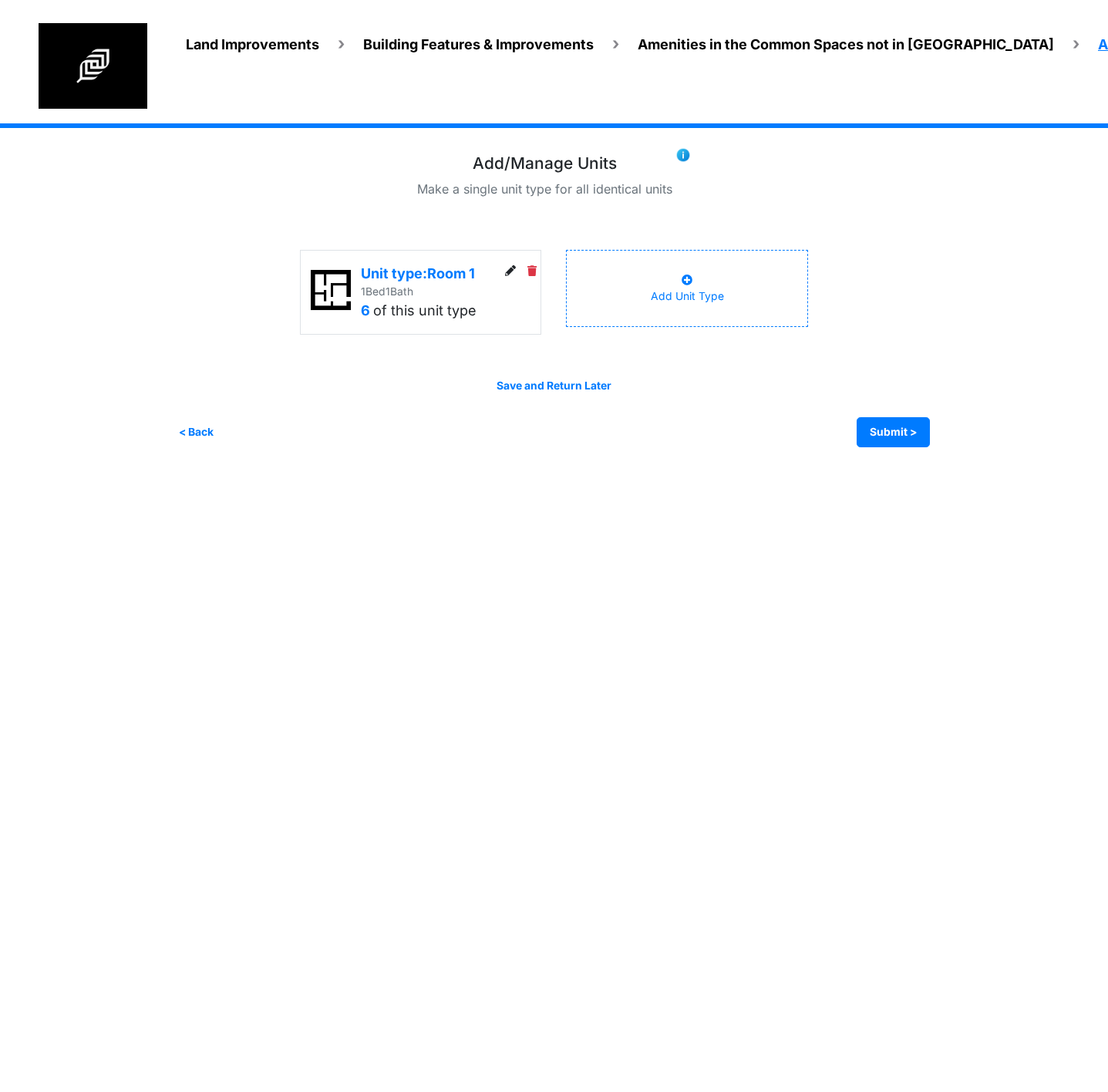
click at [236, 42] on span "Land Improvements" at bounding box center [252, 44] width 133 height 16
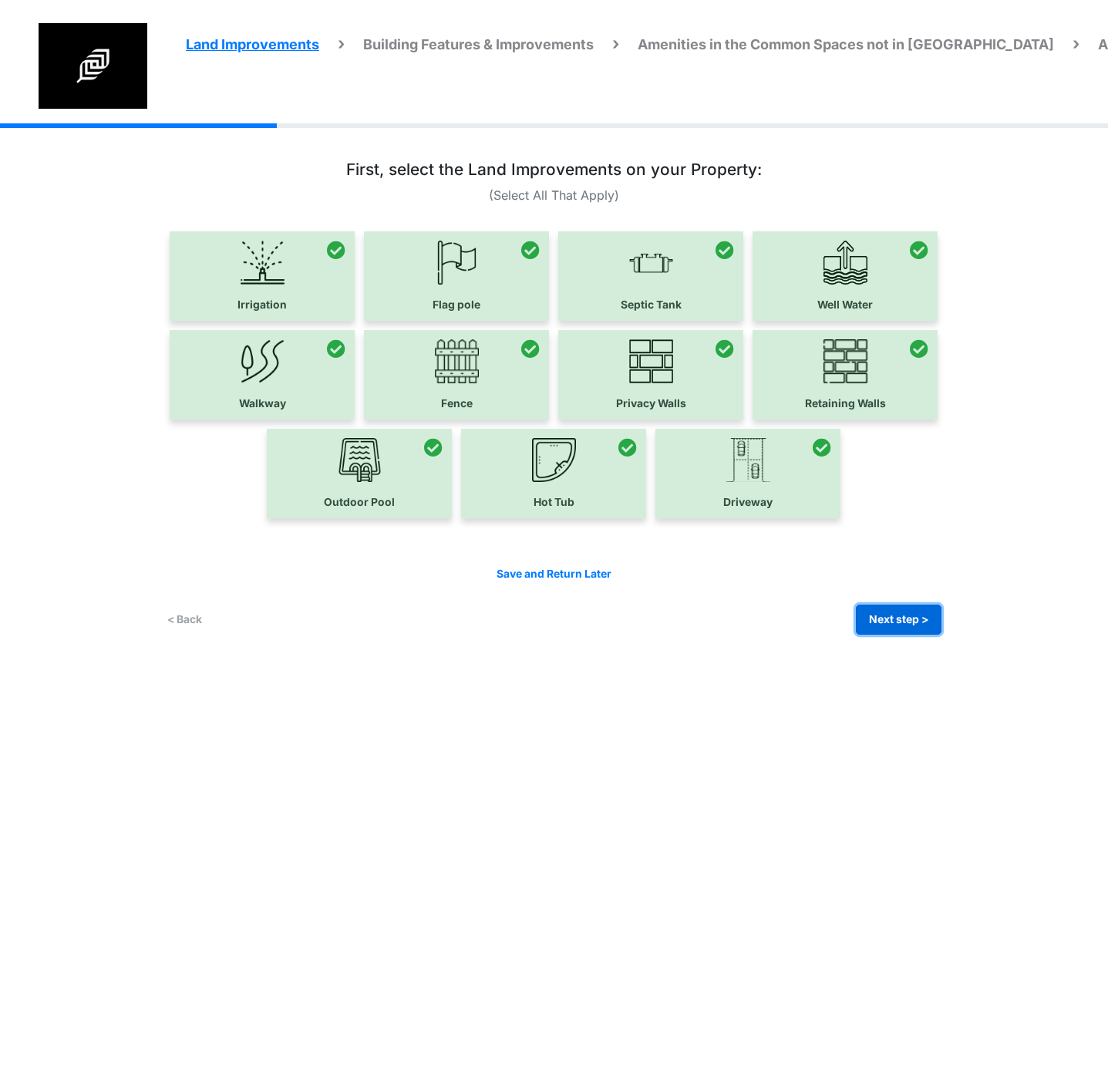
click at [896, 615] on button "Next step >" at bounding box center [899, 620] width 86 height 30
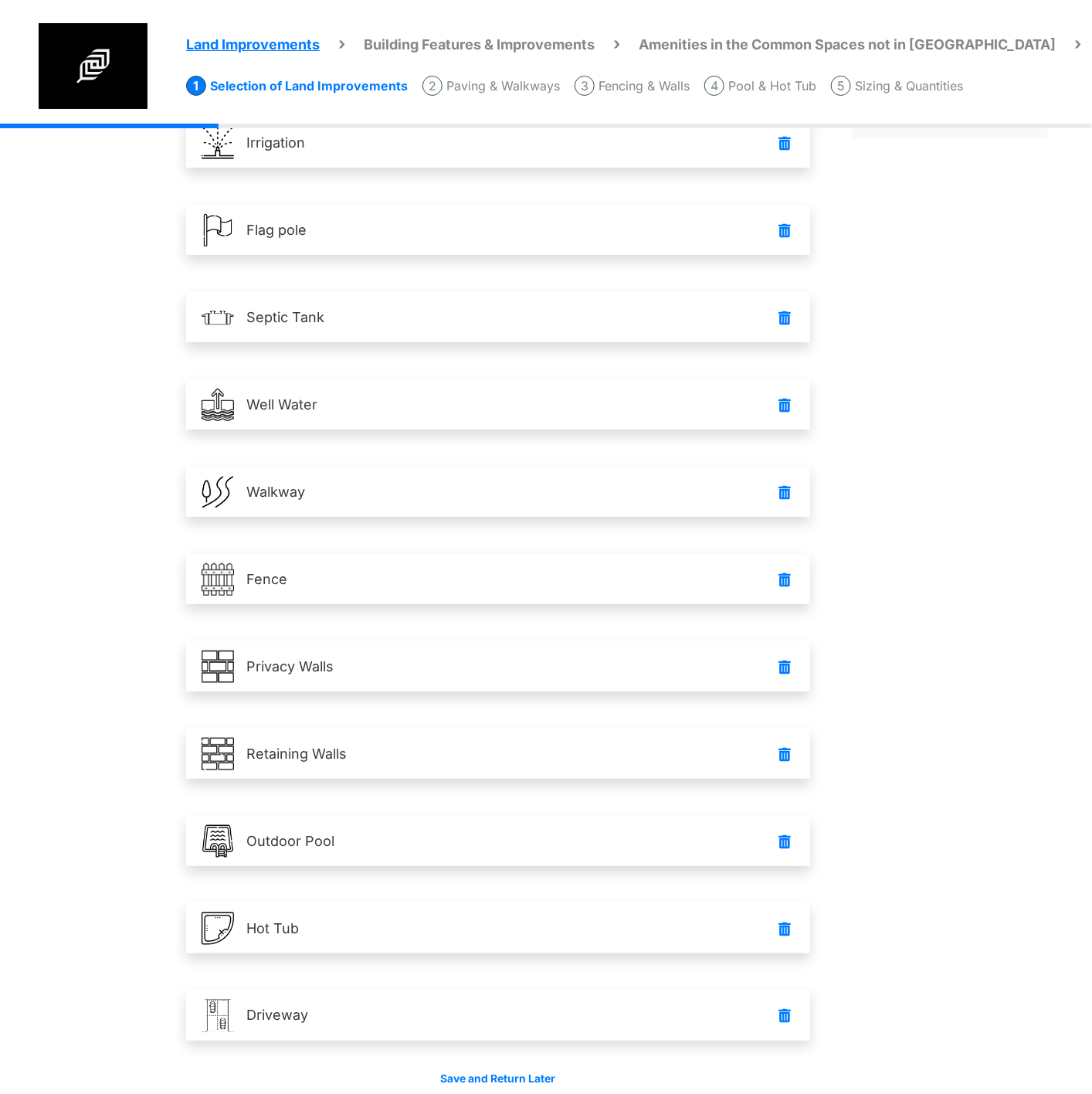
scroll to position [191, 0]
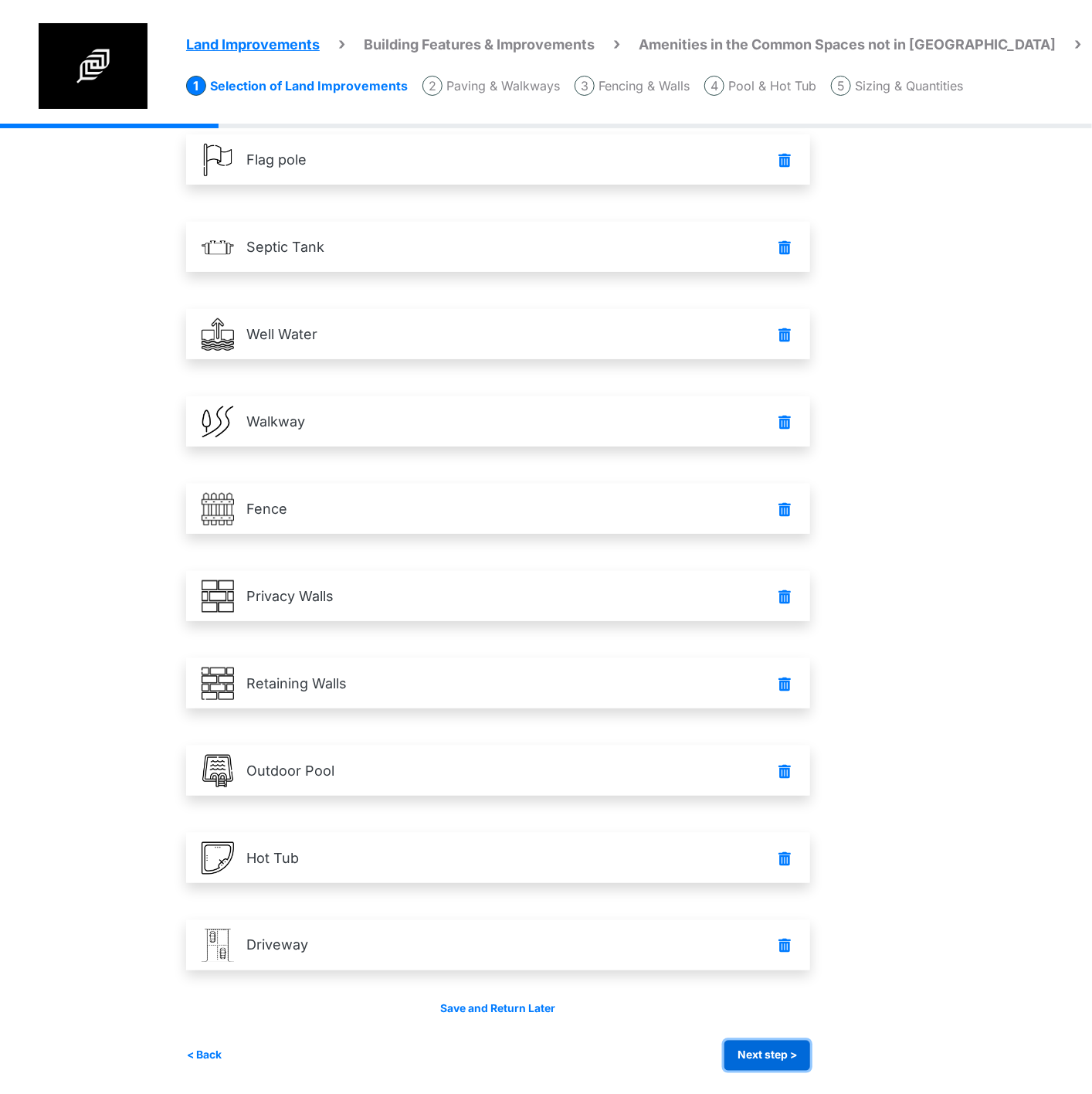
click at [756, 845] on button "Next step >" at bounding box center [768, 1055] width 86 height 30
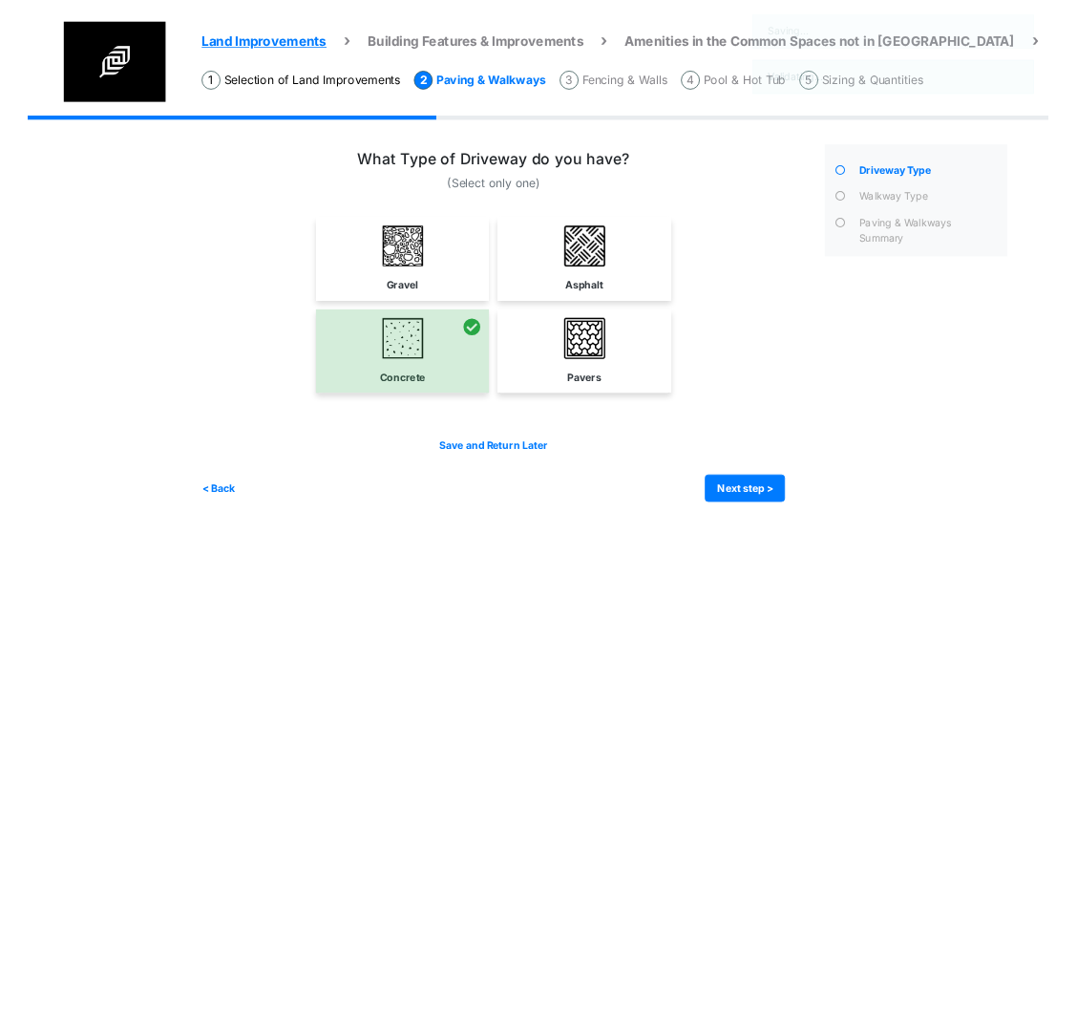
scroll to position [0, 0]
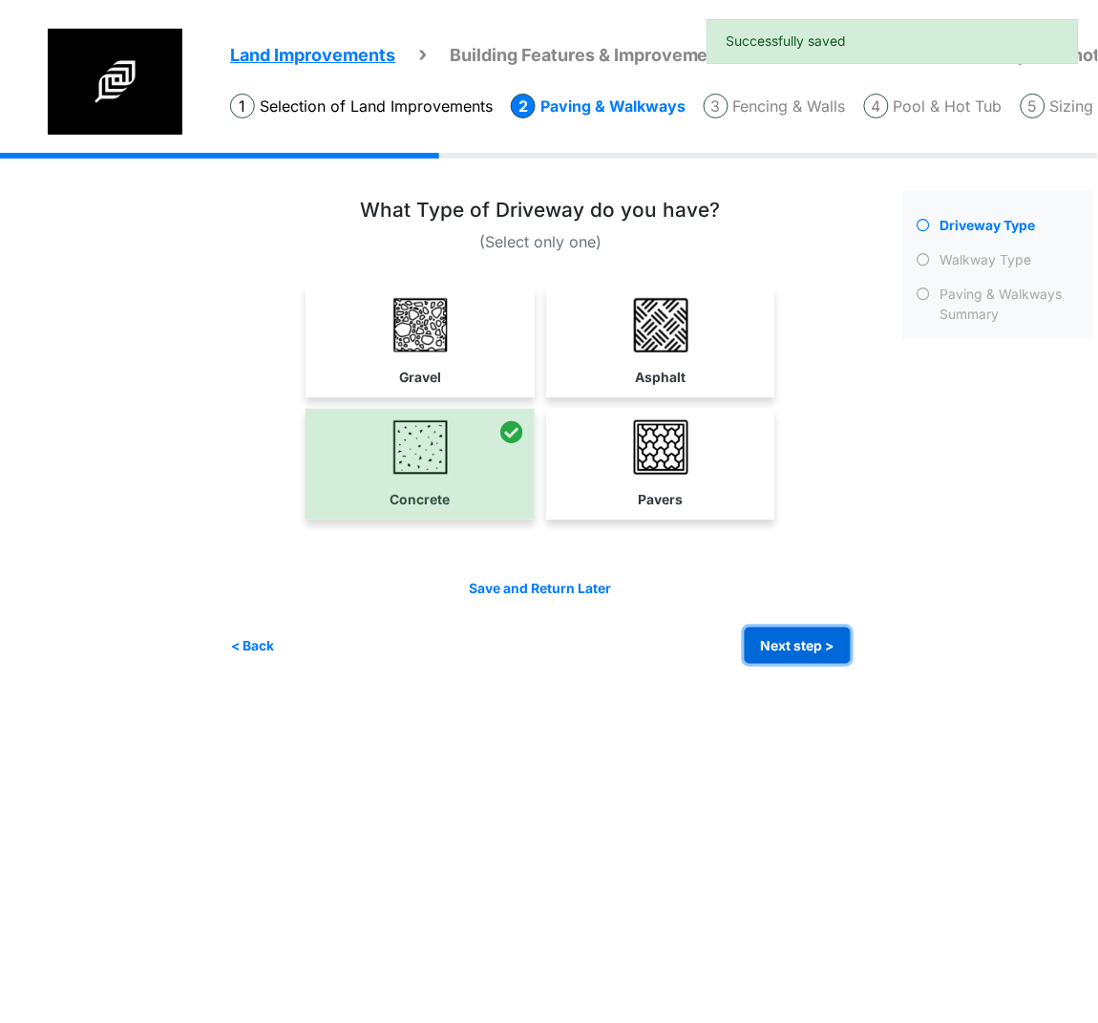
click at [776, 644] on button "Next step >" at bounding box center [798, 645] width 106 height 37
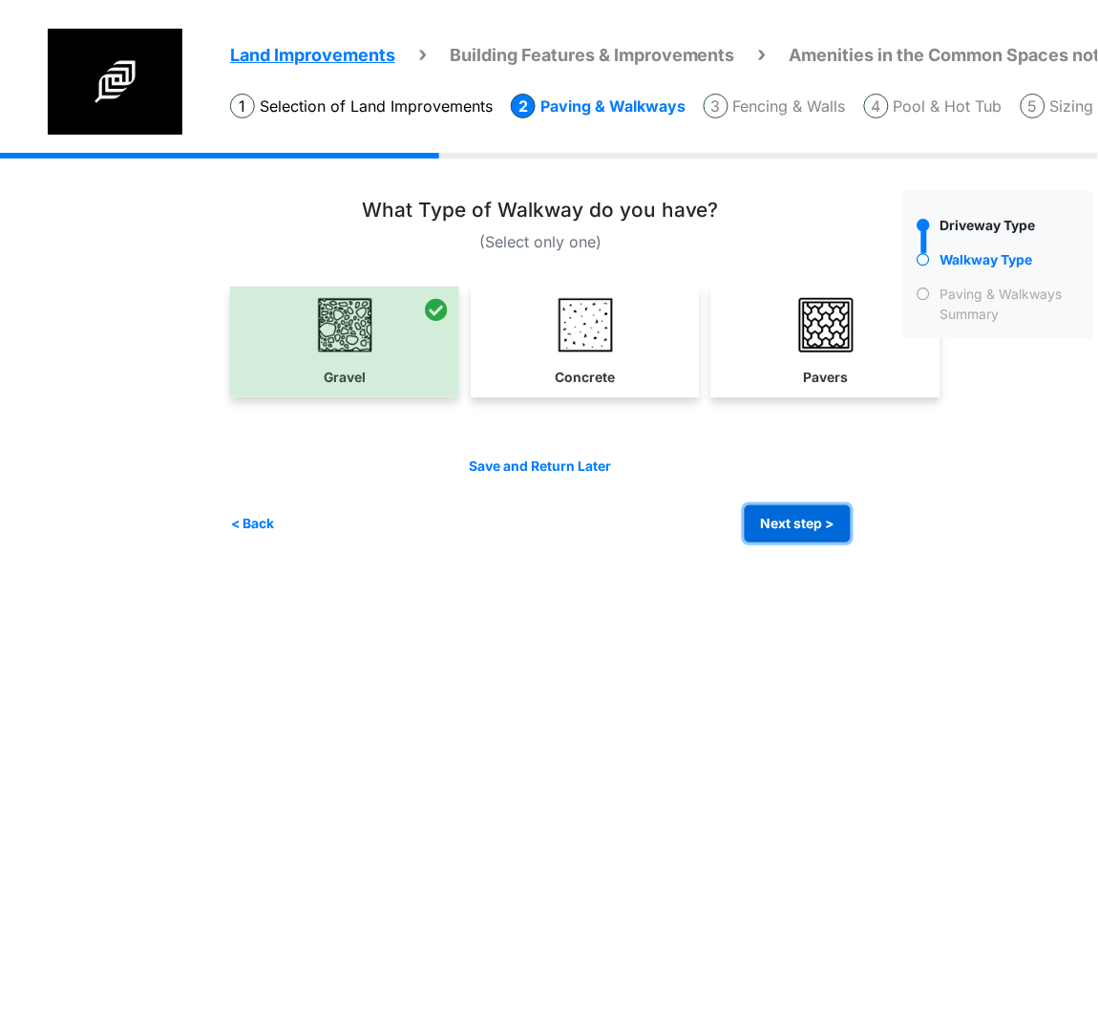
click at [792, 532] on button "Next step >" at bounding box center [798, 523] width 106 height 37
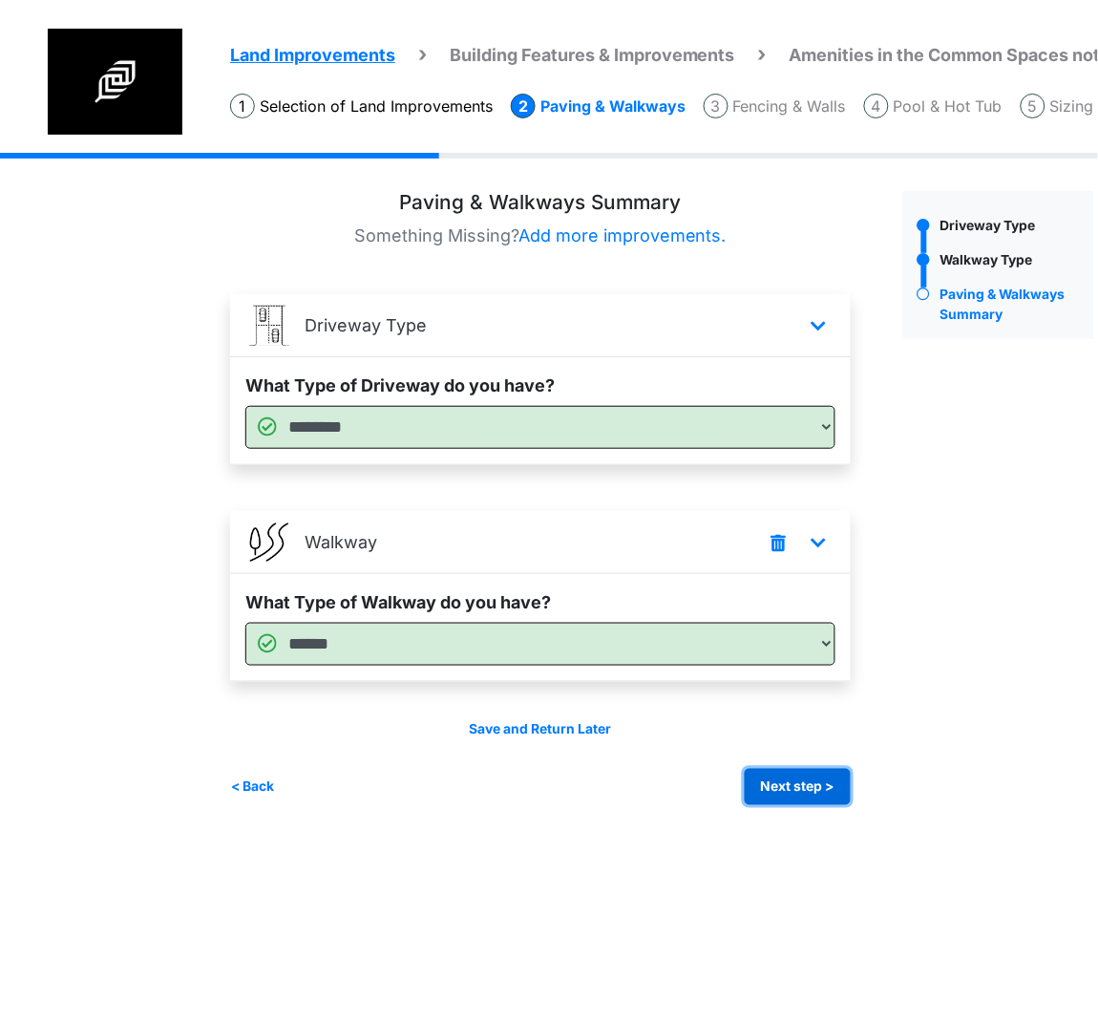
click at [836, 785] on button "Next step >" at bounding box center [798, 787] width 106 height 37
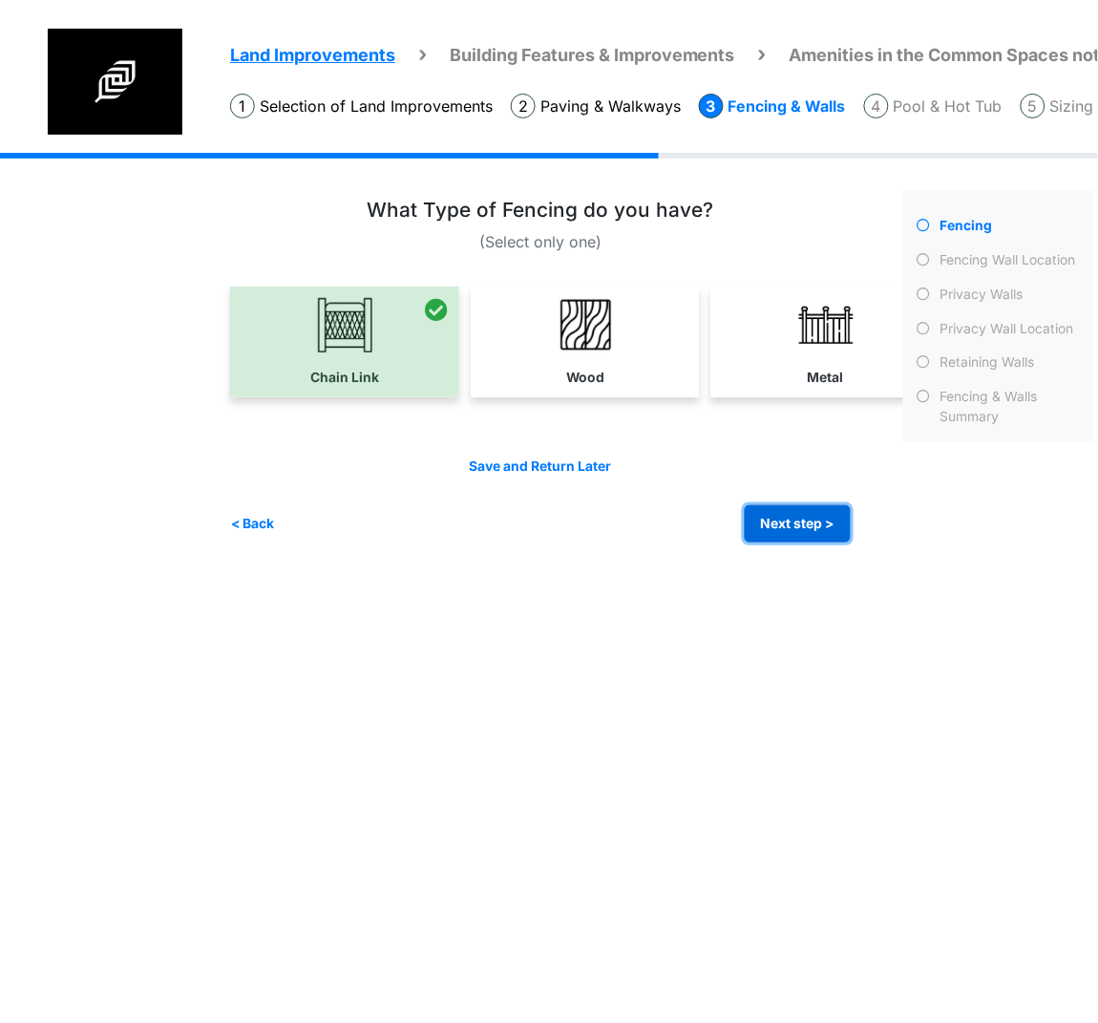
drag, startPoint x: 790, startPoint y: 518, endPoint x: 10, endPoint y: 519, distance: 780.3
click at [790, 517] on button "Next step >" at bounding box center [798, 523] width 106 height 37
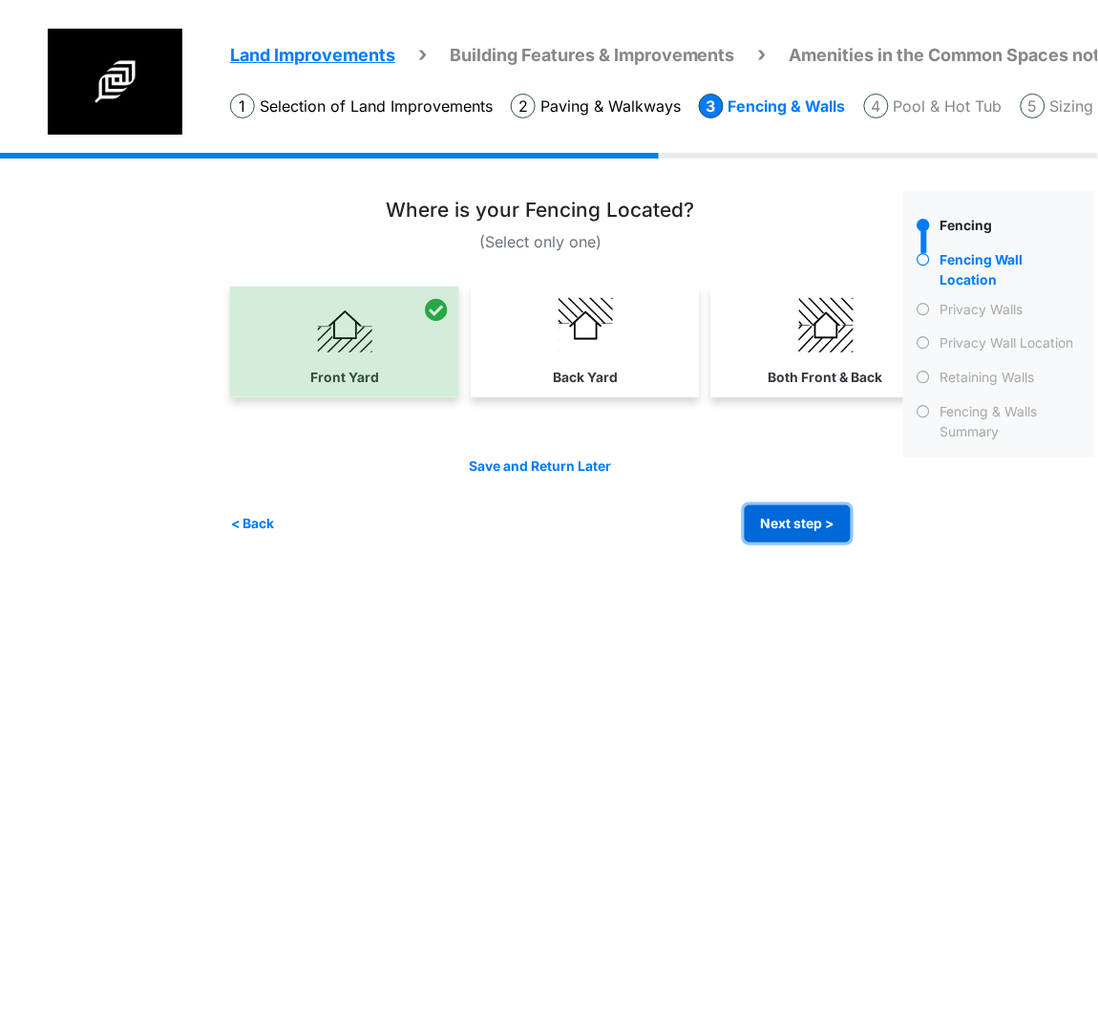
click at [812, 511] on button "Next step >" at bounding box center [798, 523] width 106 height 37
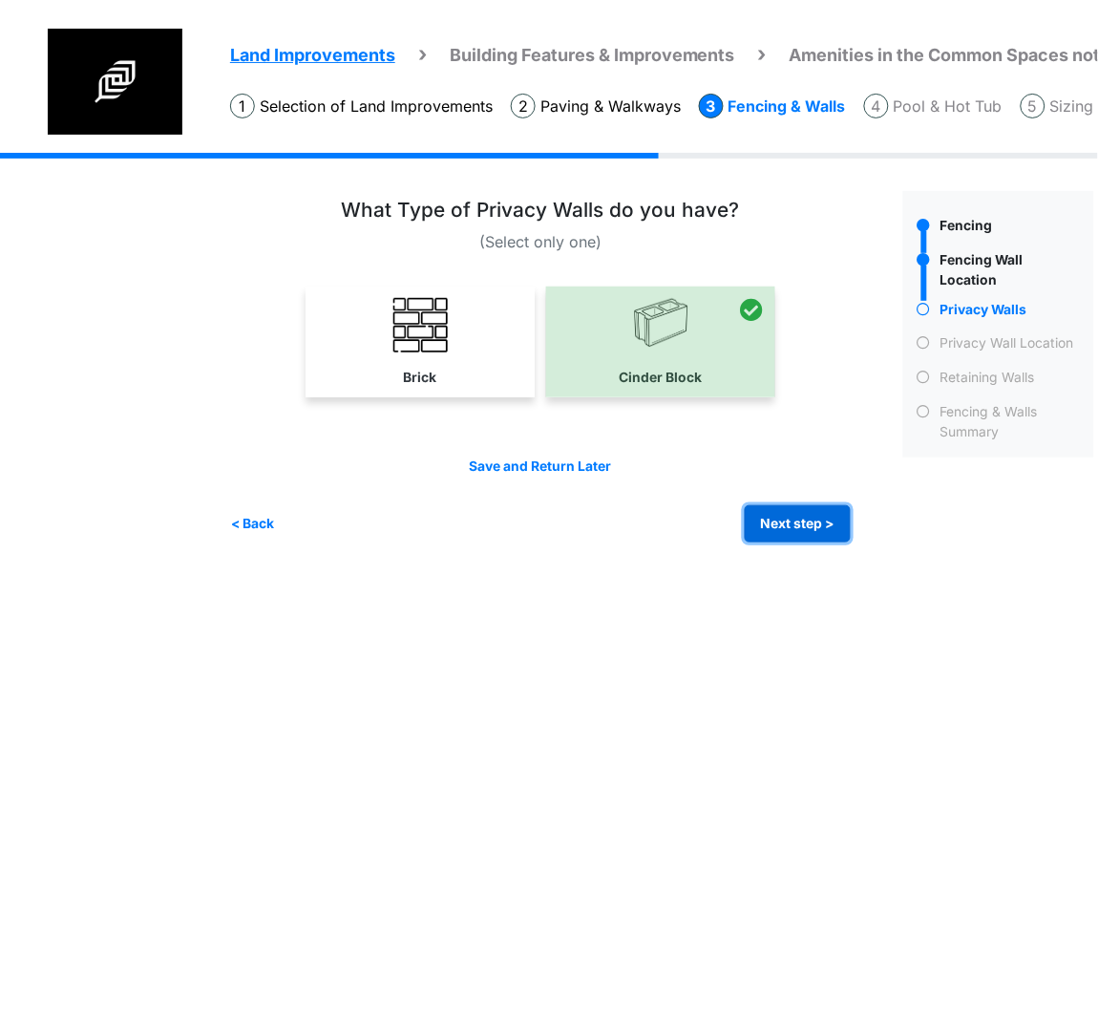
click at [752, 529] on button "Next step >" at bounding box center [798, 523] width 106 height 37
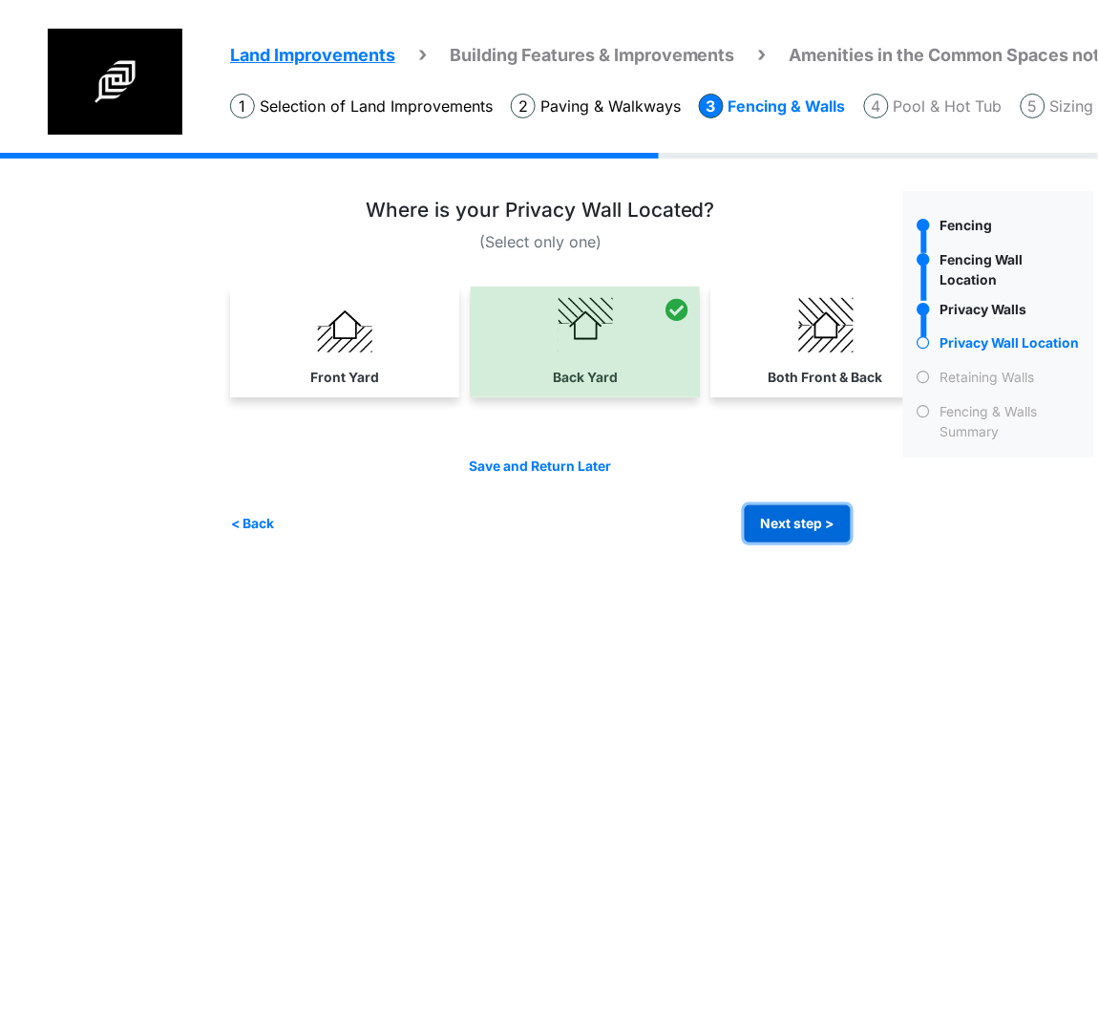
drag, startPoint x: 812, startPoint y: 519, endPoint x: 81, endPoint y: 570, distance: 732.4
click at [812, 519] on button "Next step >" at bounding box center [798, 523] width 106 height 37
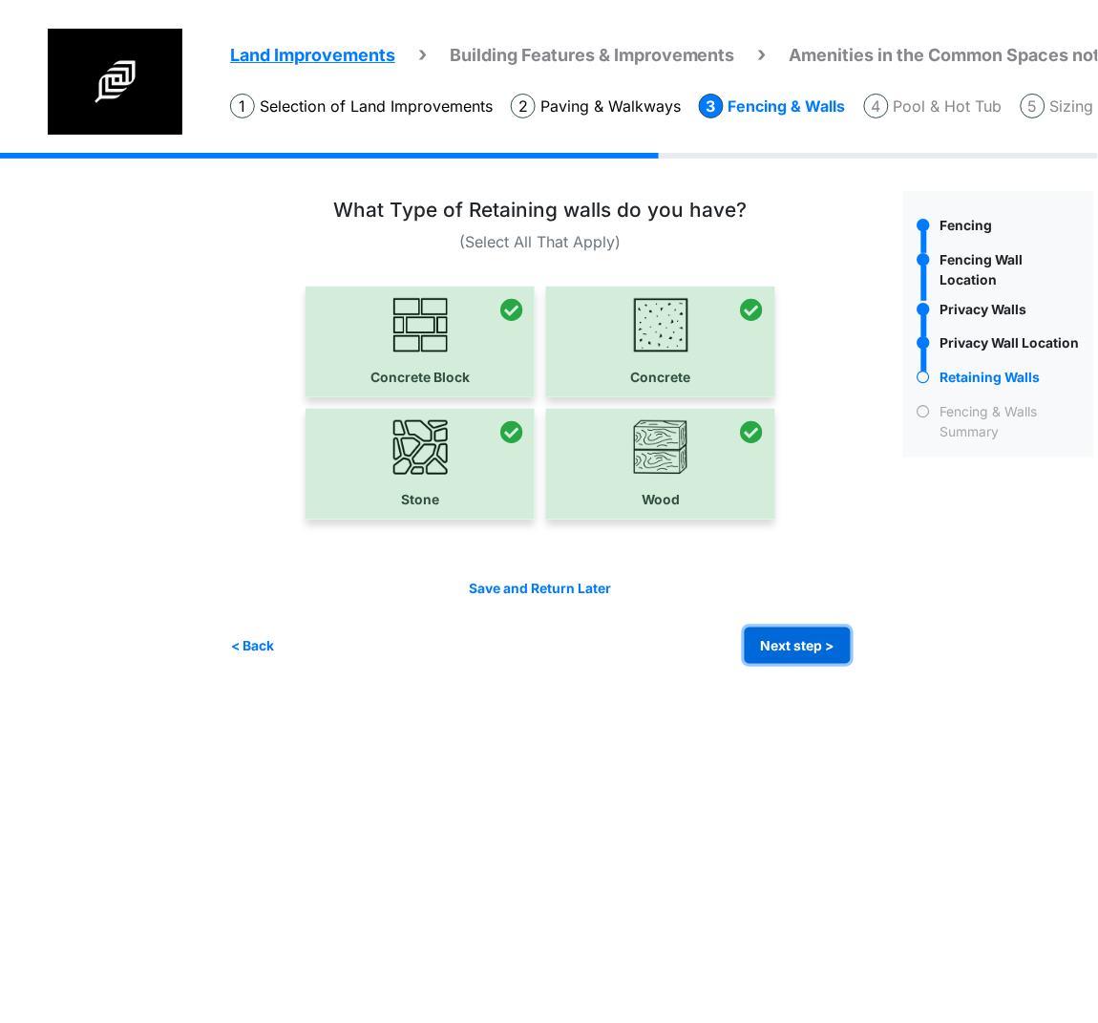
click at [778, 629] on button "Next step >" at bounding box center [798, 645] width 106 height 37
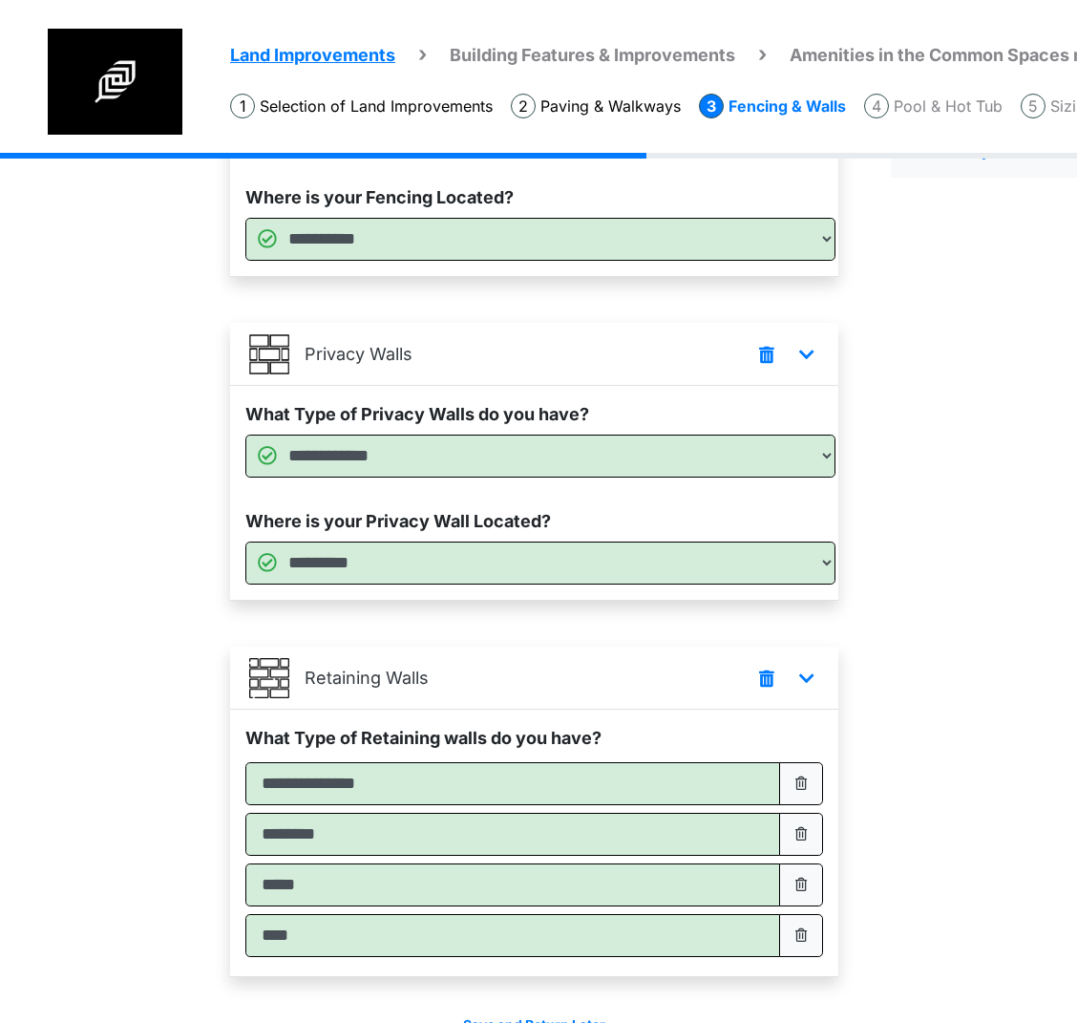
scroll to position [402, 0]
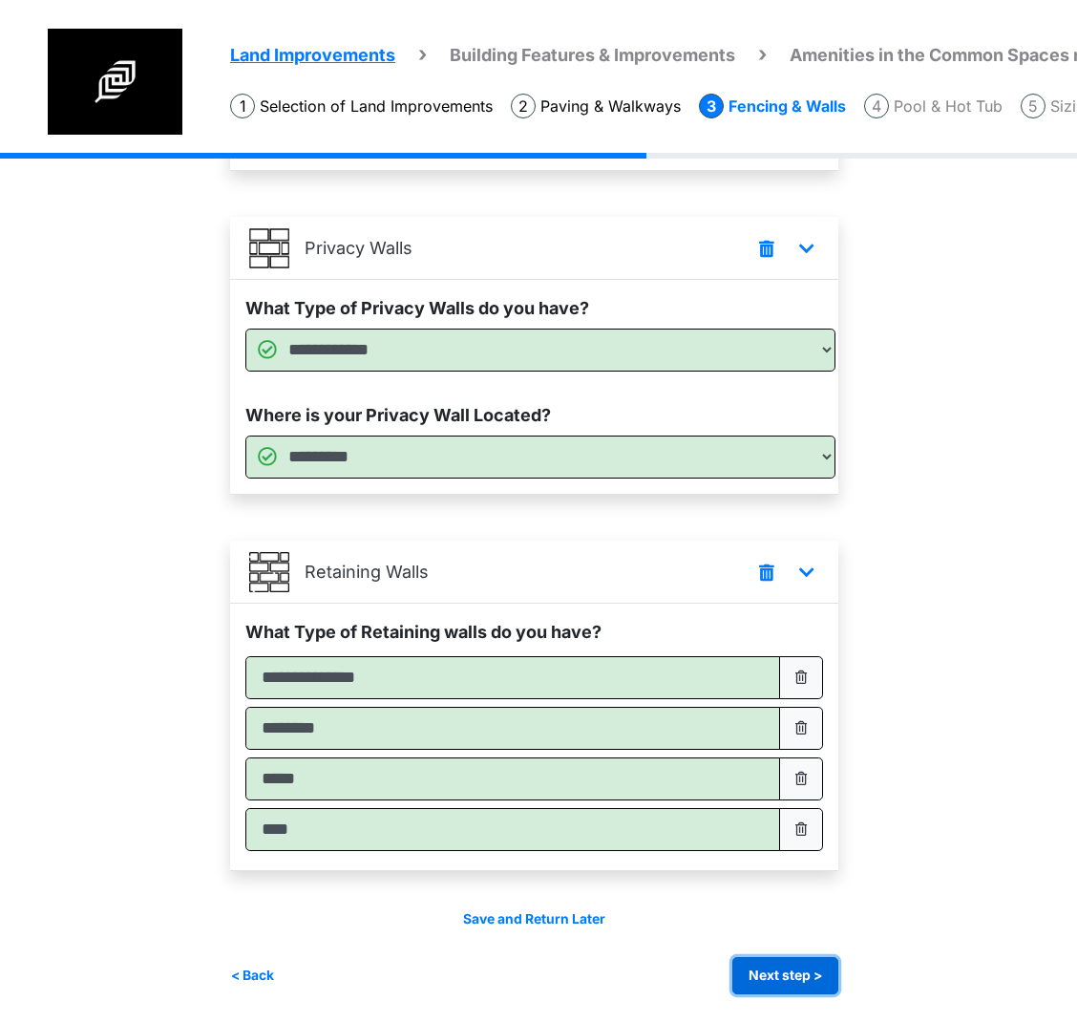
click at [789, 966] on button "Next step >" at bounding box center [786, 975] width 106 height 37
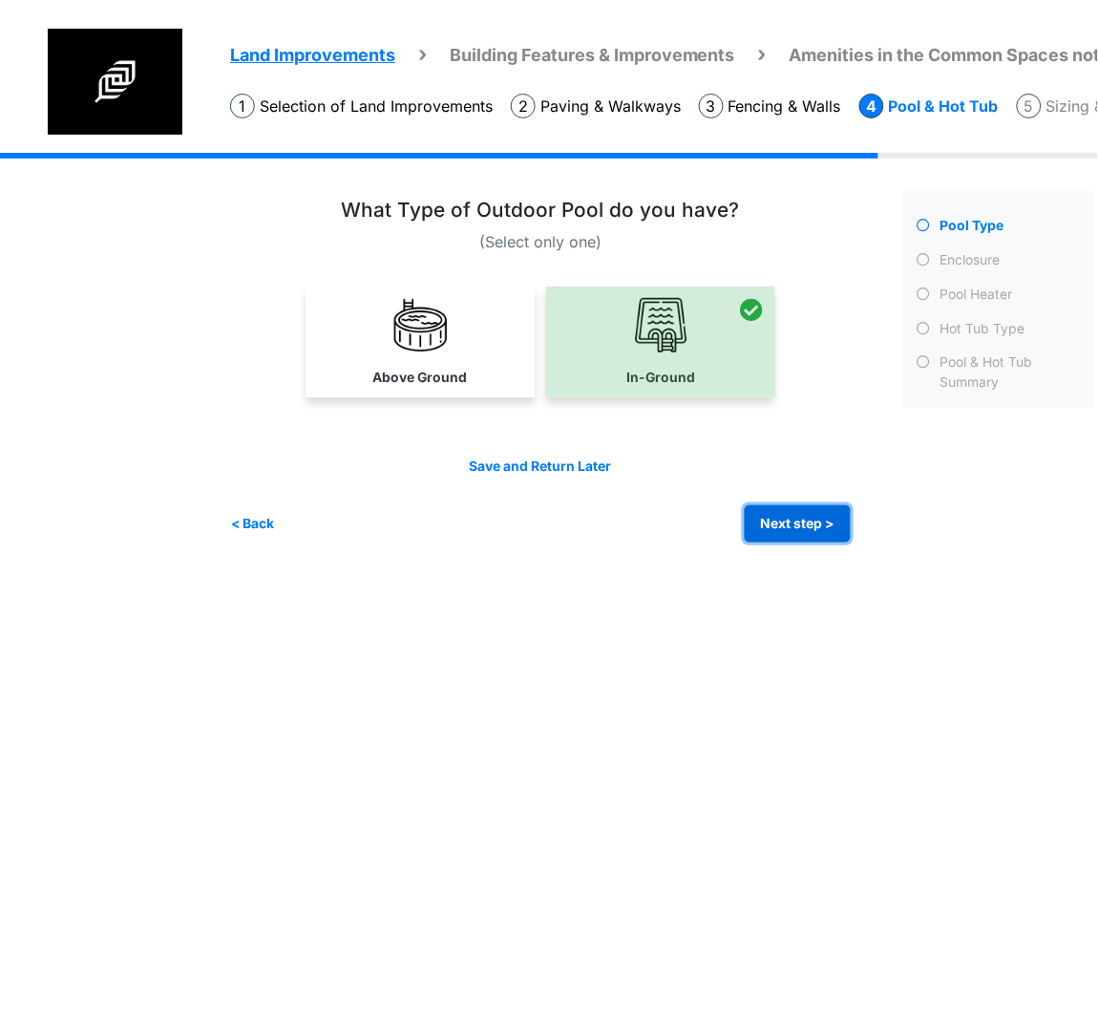
drag, startPoint x: 809, startPoint y: 516, endPoint x: 38, endPoint y: 509, distance: 770.8
click at [806, 516] on button "Next step >" at bounding box center [798, 523] width 106 height 37
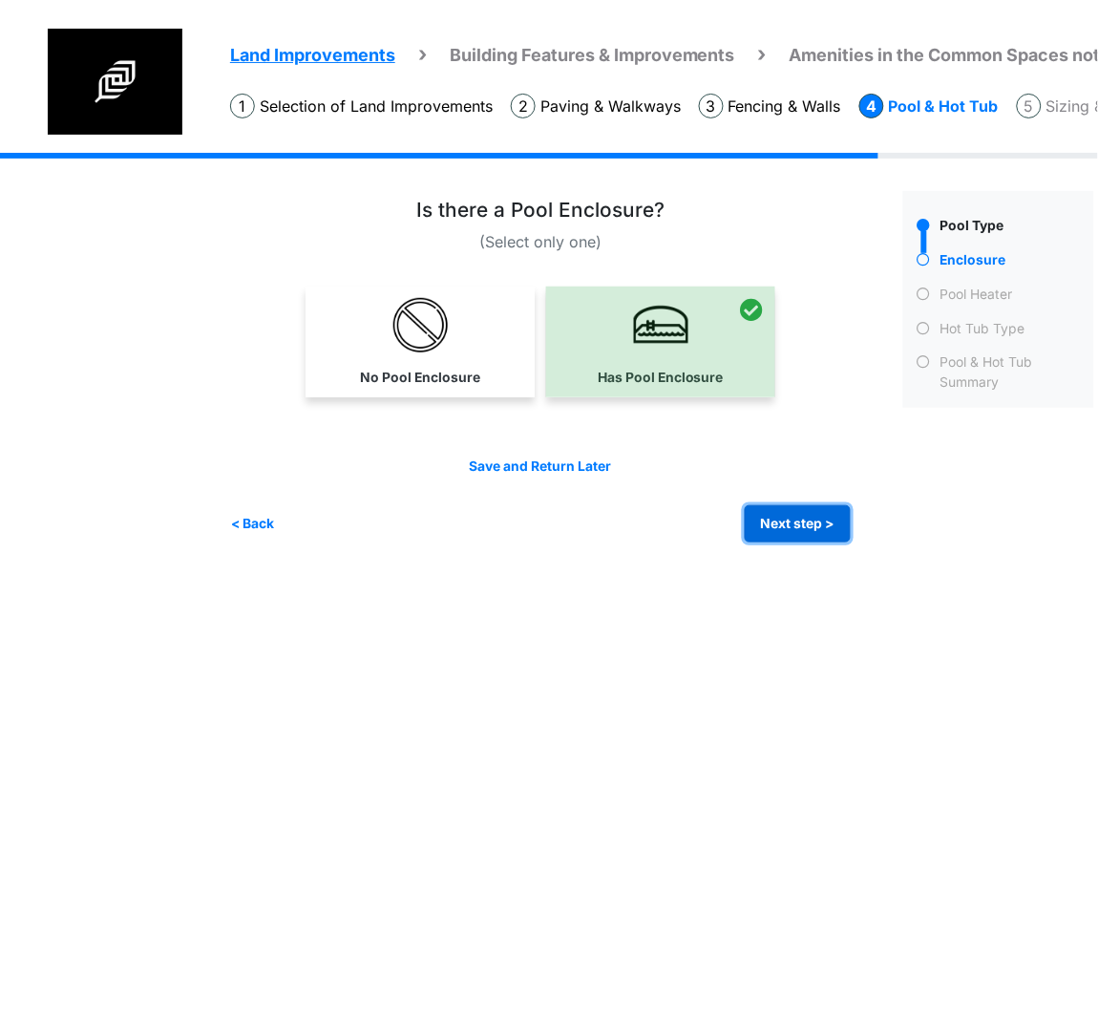
drag, startPoint x: 822, startPoint y: 528, endPoint x: 35, endPoint y: 469, distance: 789.2
click at [821, 528] on button "Next step >" at bounding box center [798, 523] width 106 height 37
click at [755, 517] on button "Next step >" at bounding box center [798, 523] width 106 height 37
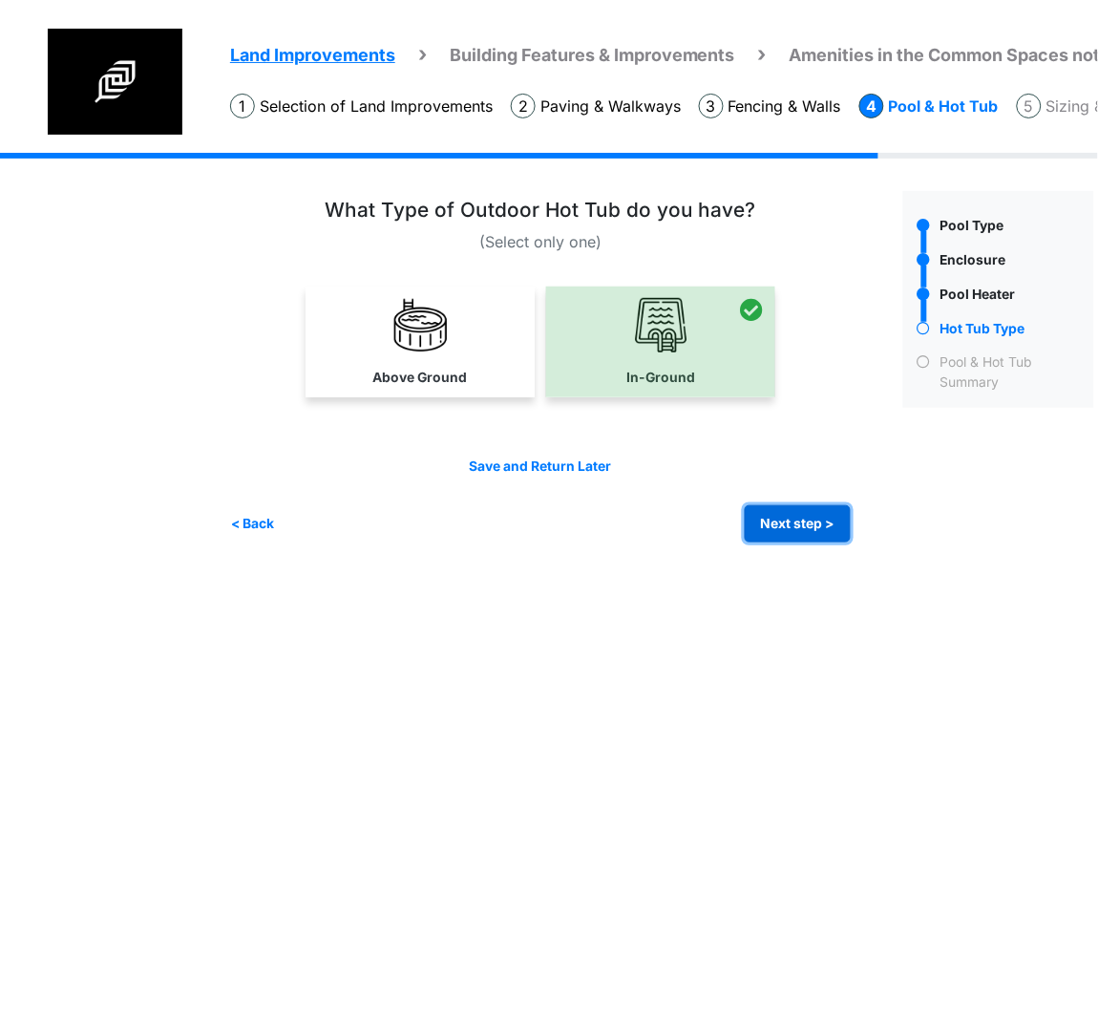
click at [800, 515] on button "Next step >" at bounding box center [798, 523] width 106 height 37
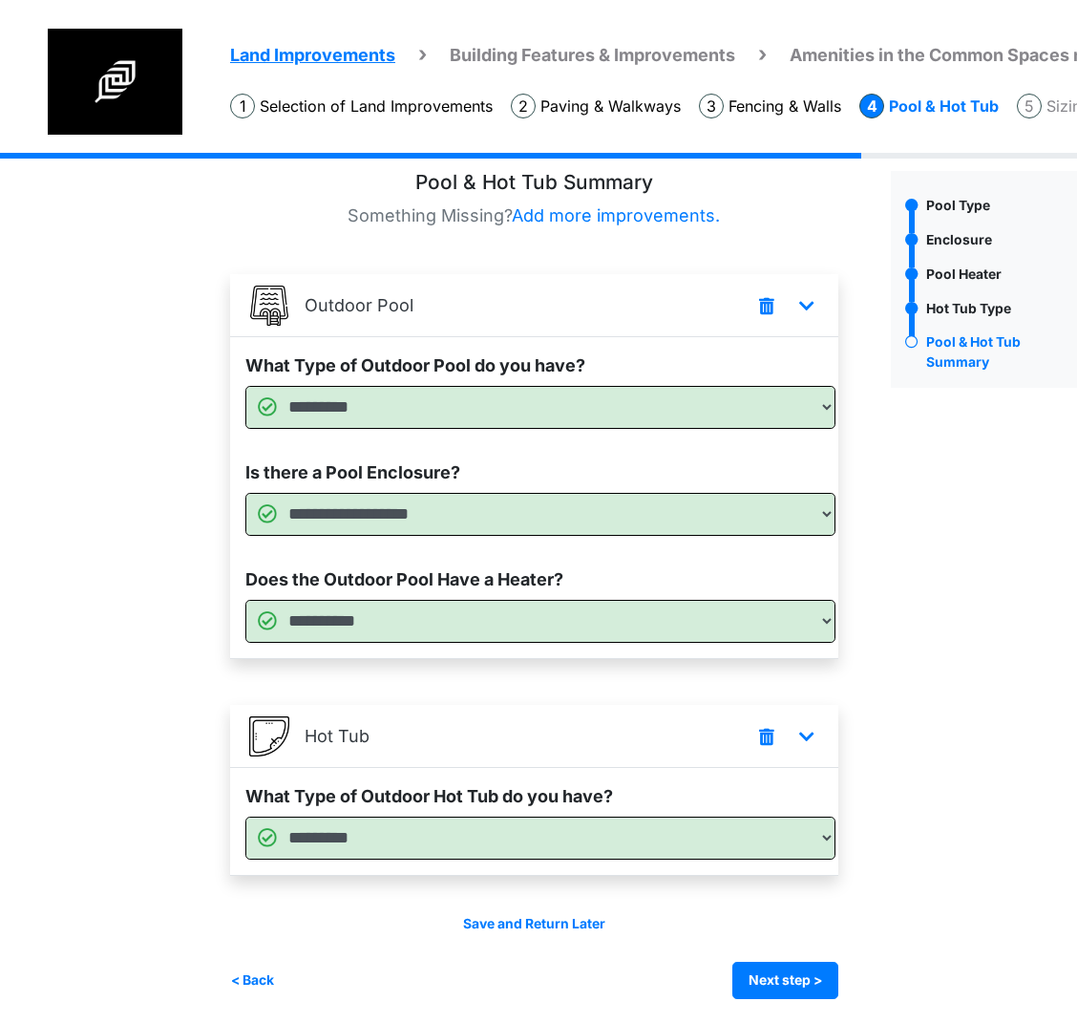
scroll to position [26, 0]
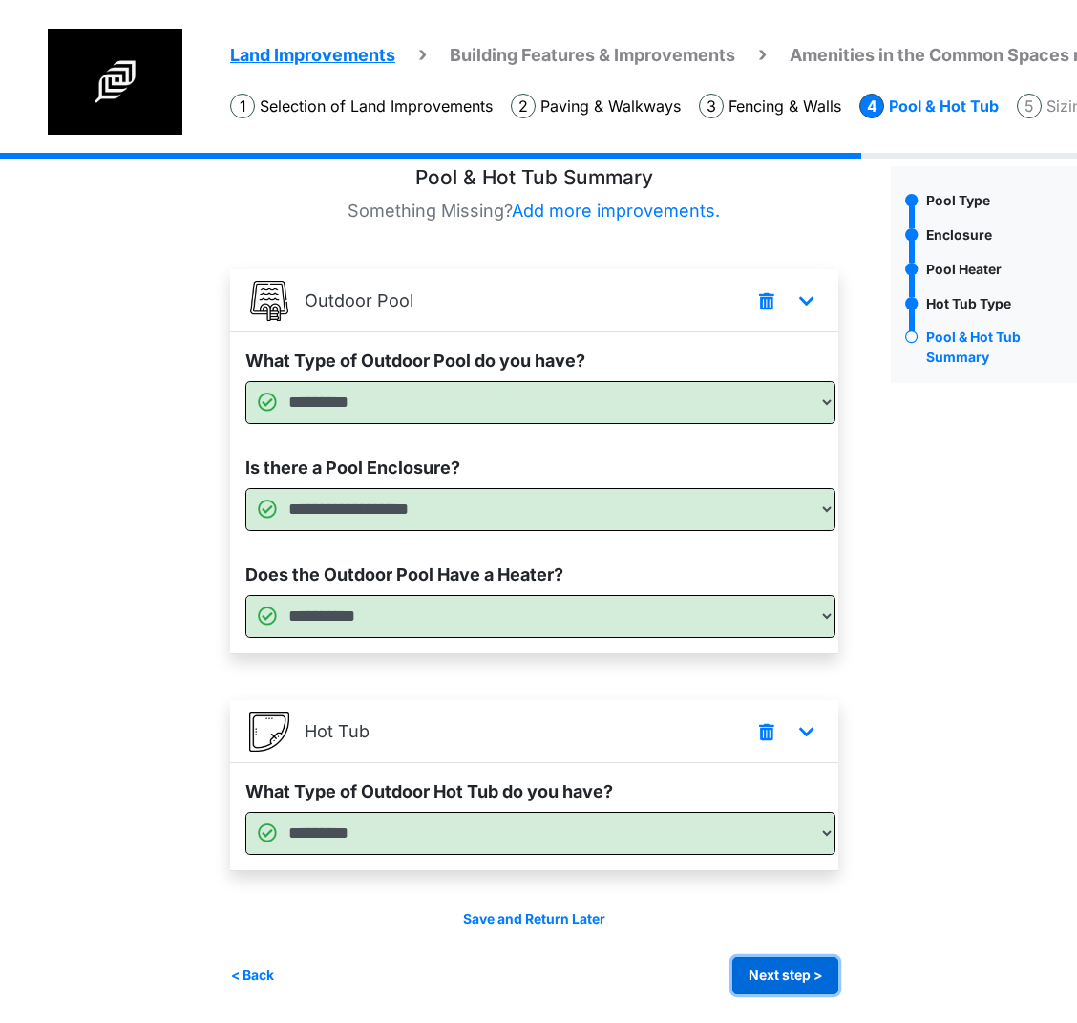
click at [799, 969] on button "Next step >" at bounding box center [786, 975] width 106 height 37
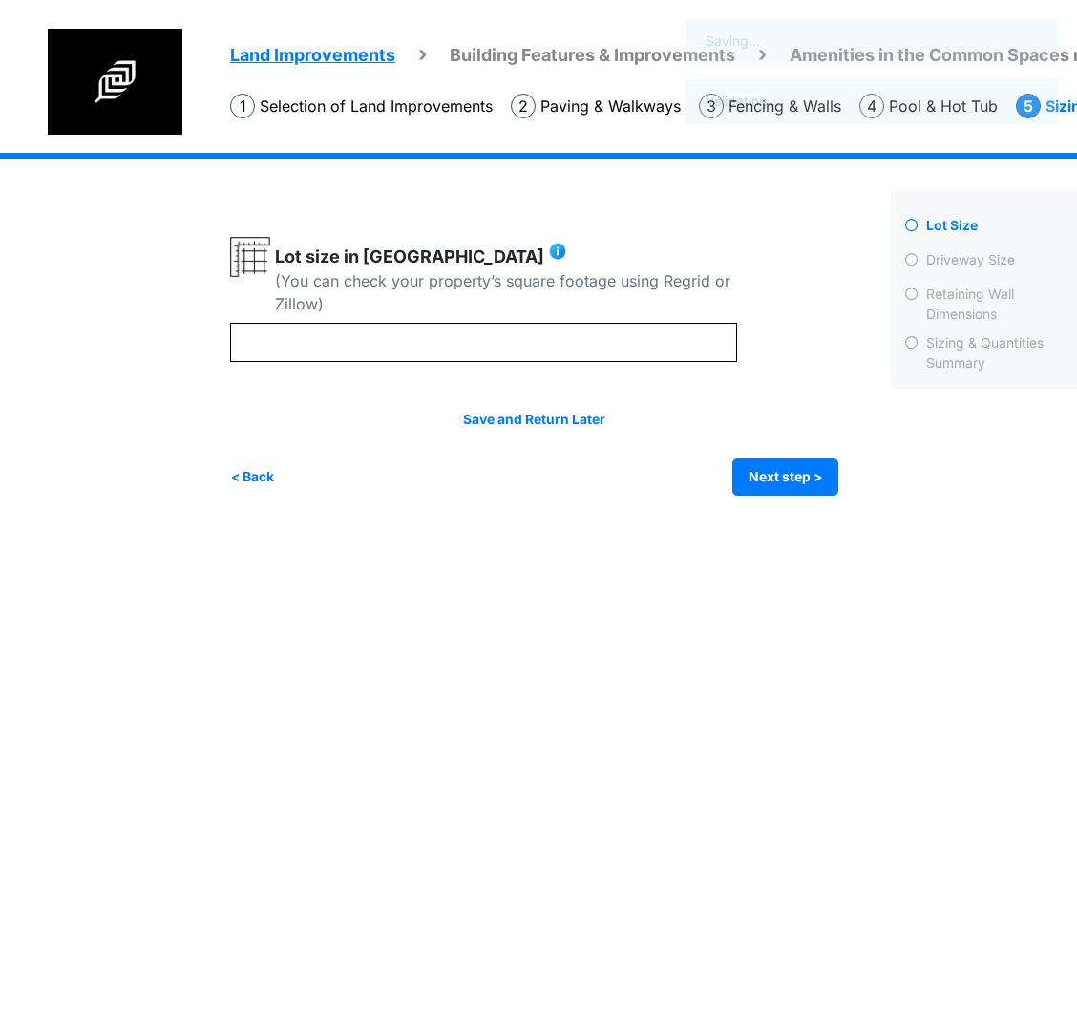
scroll to position [0, 0]
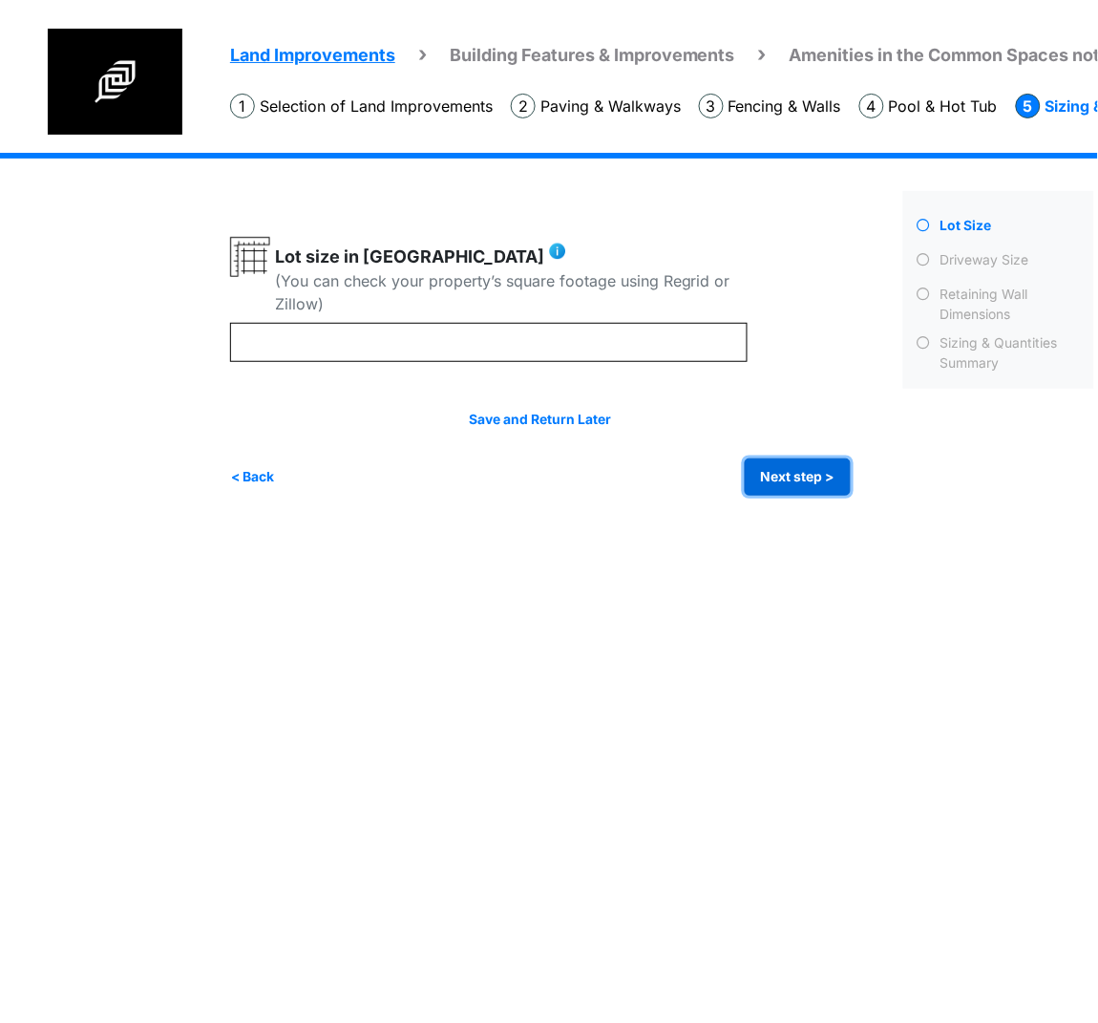
click at [770, 459] on button "Next step >" at bounding box center [798, 476] width 106 height 37
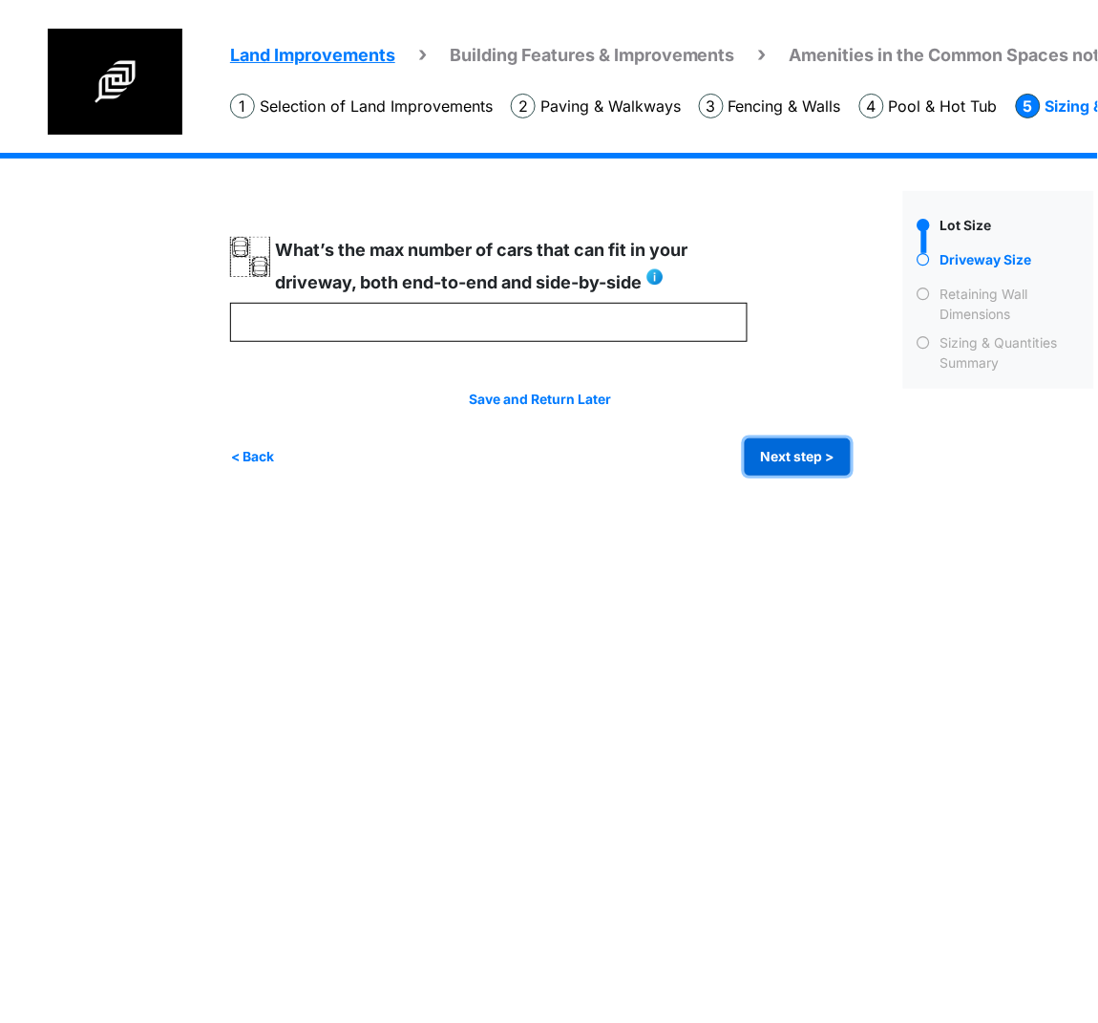
click at [818, 459] on button "Next step >" at bounding box center [798, 456] width 106 height 37
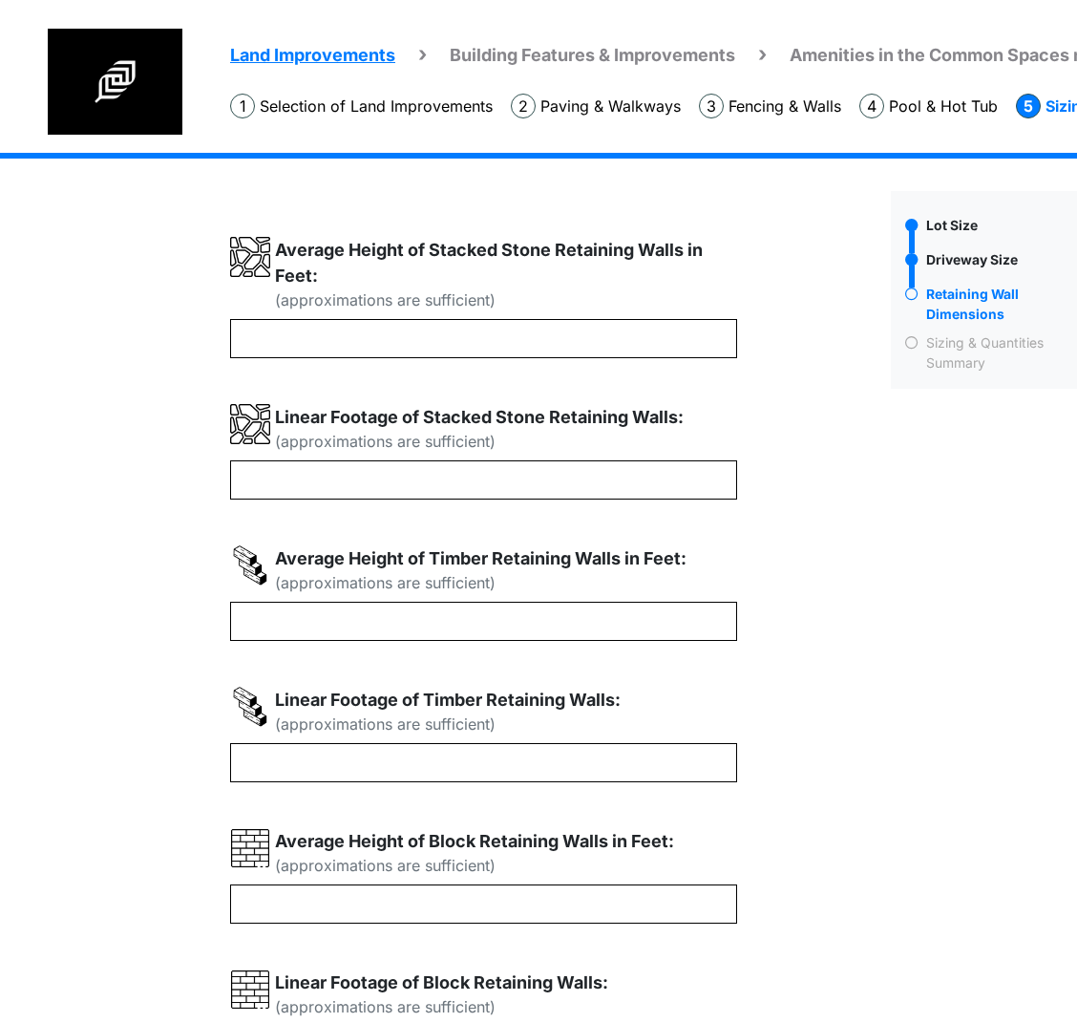
scroll to position [537, 0]
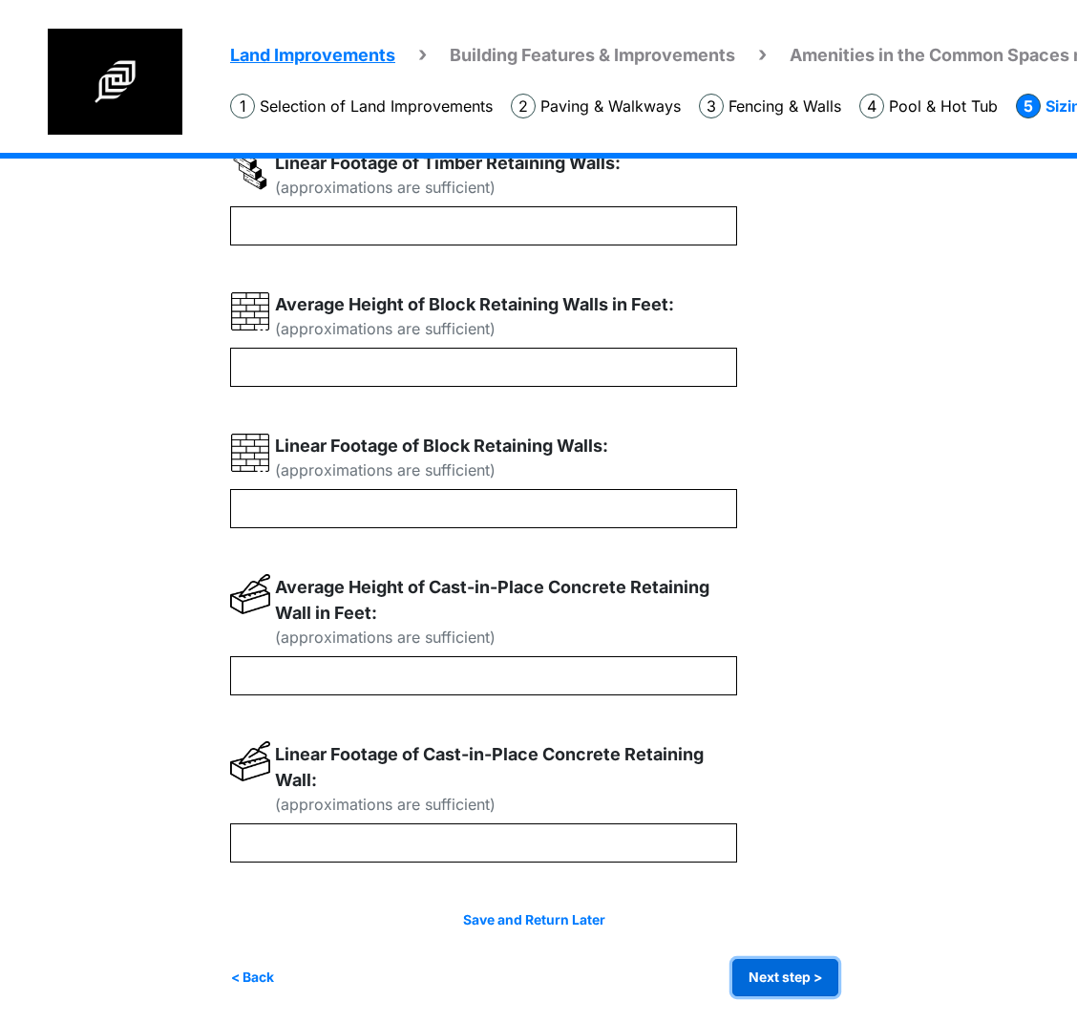
click at [839, 985] on button "Next step >" at bounding box center [786, 977] width 106 height 37
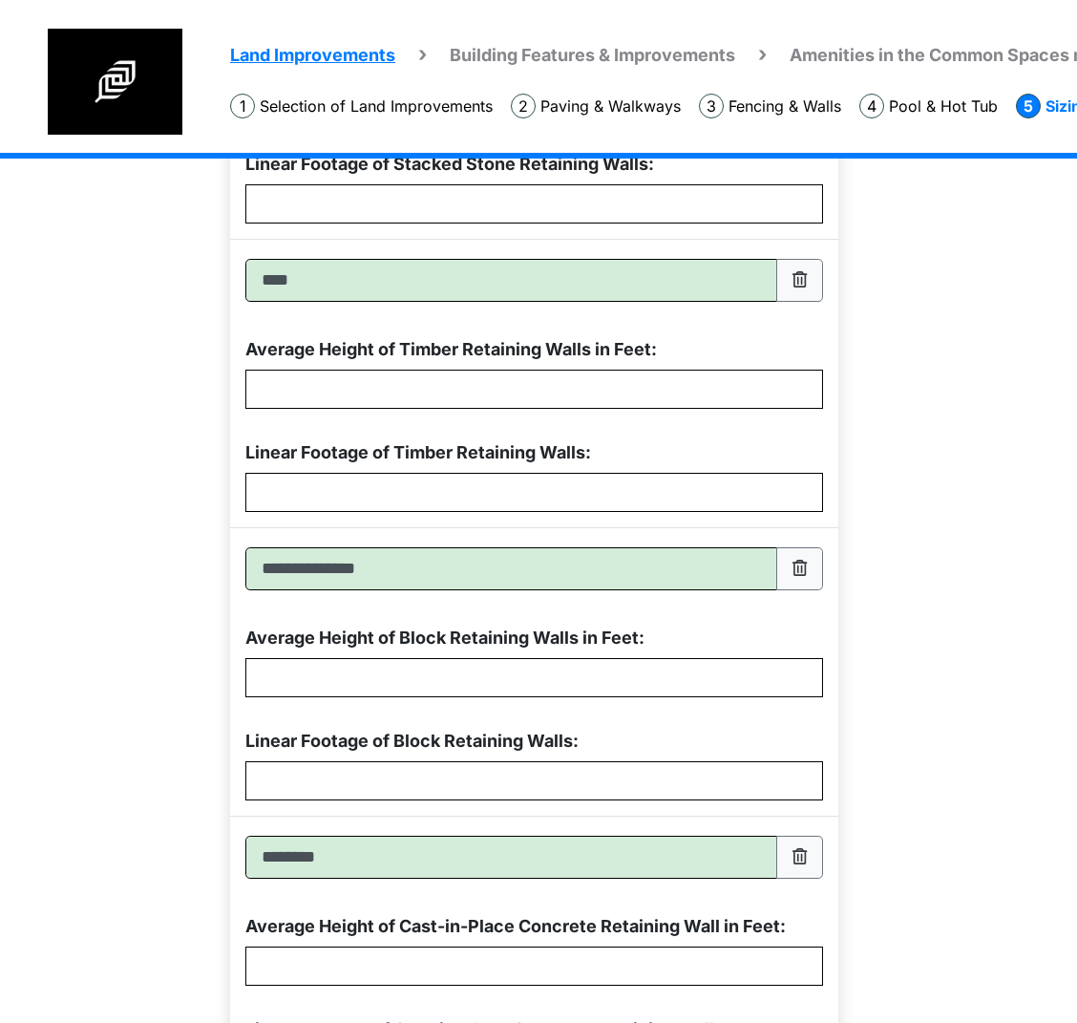
scroll to position [1094, 0]
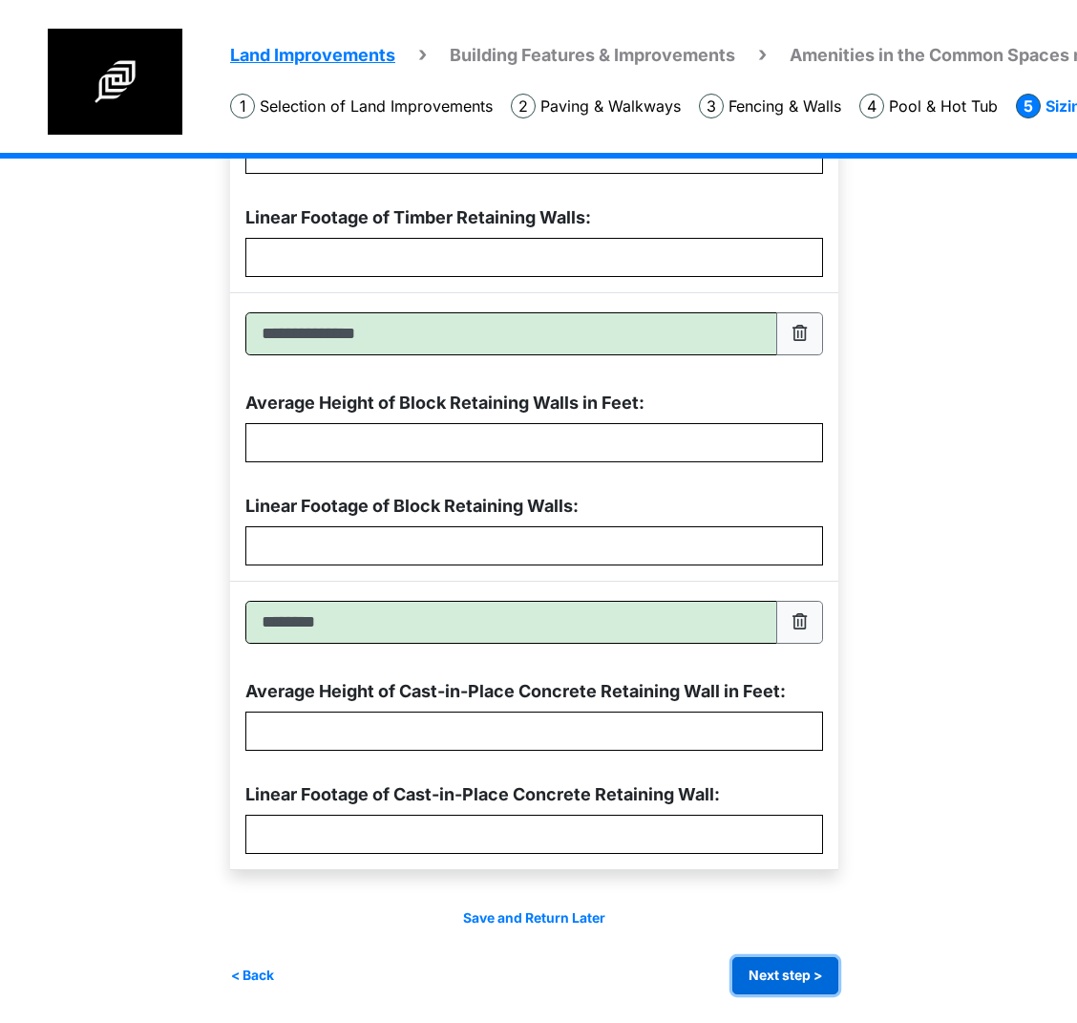
click at [828, 985] on button "Next step >" at bounding box center [786, 975] width 106 height 37
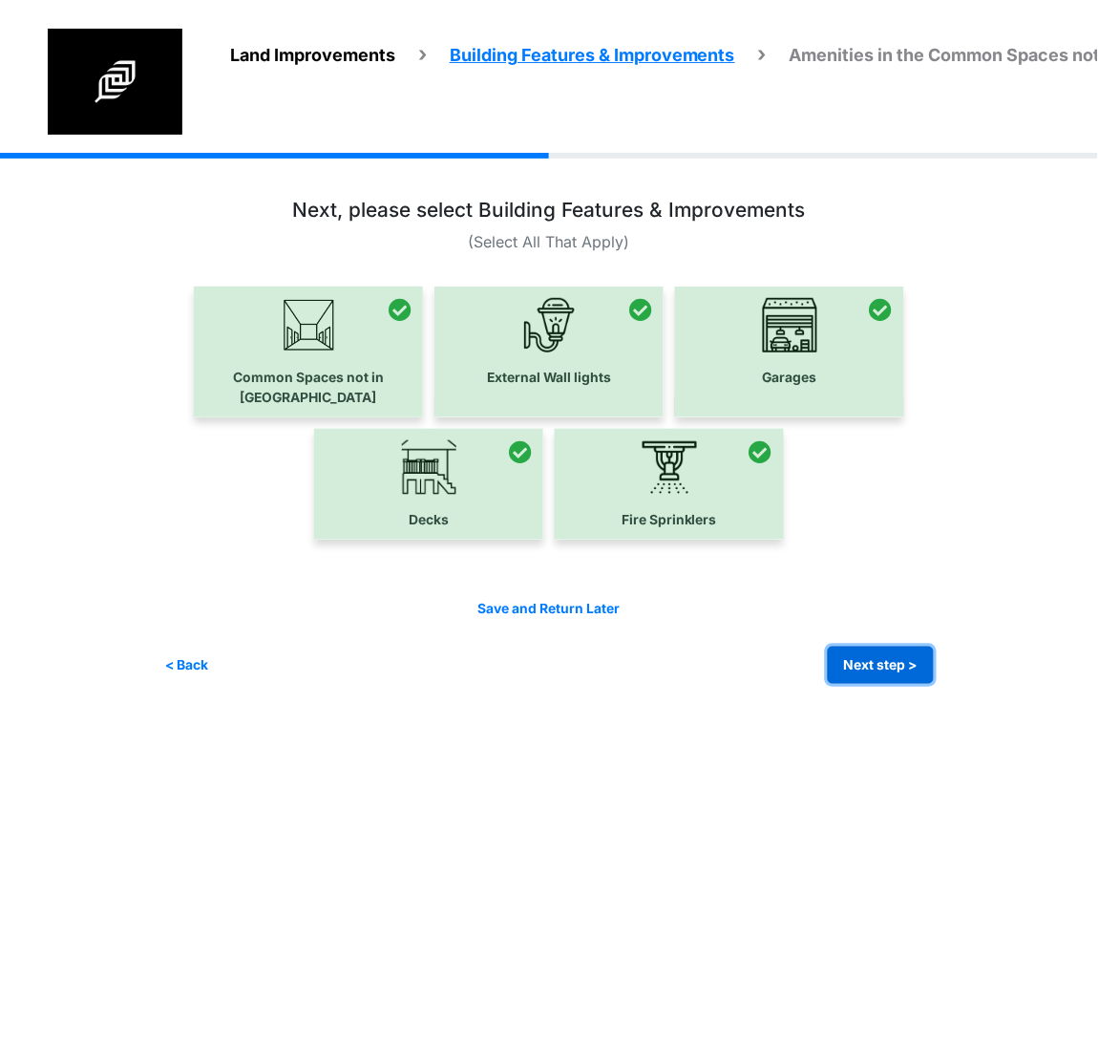
click at [846, 647] on button "Next step >" at bounding box center [881, 665] width 106 height 37
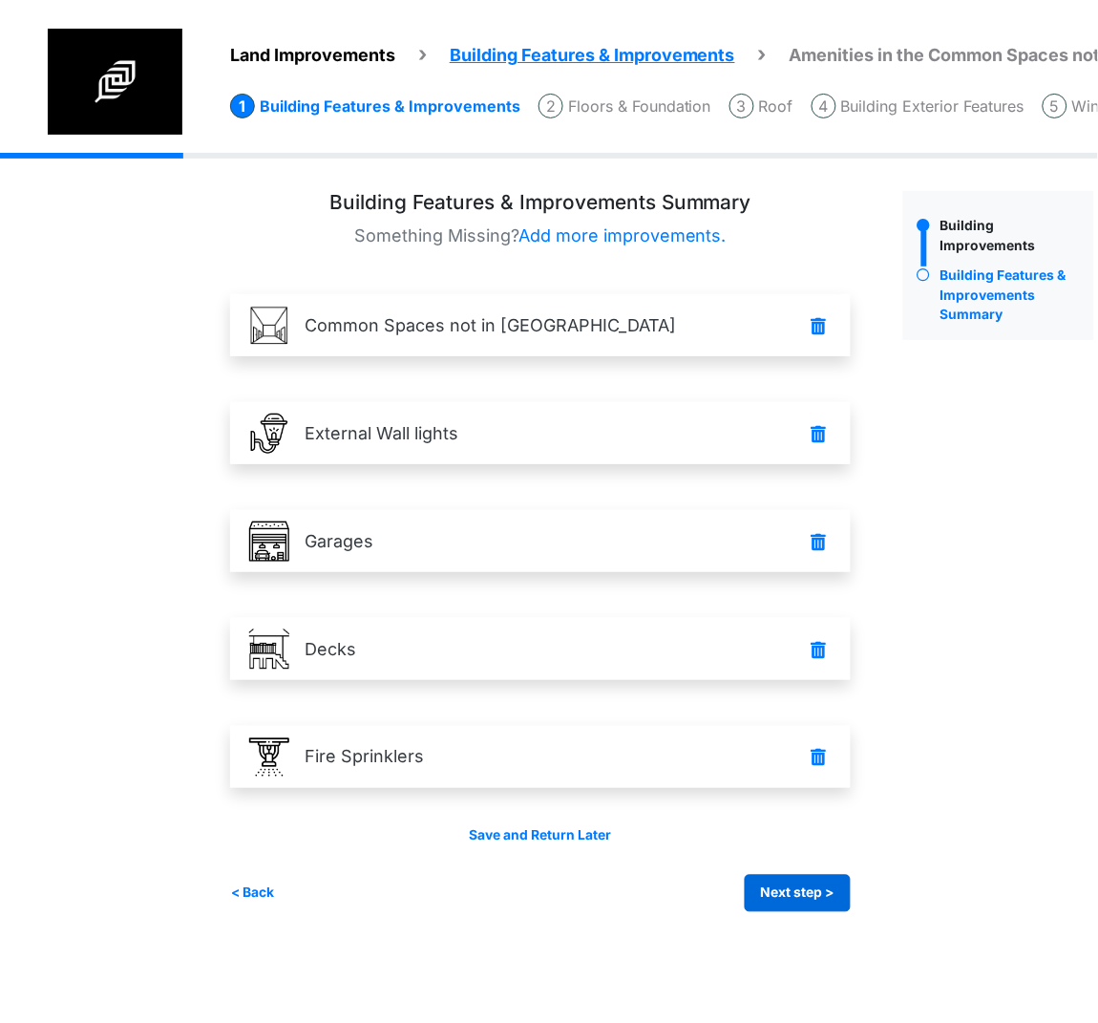
click at [729, 883] on div "< Back Next step > Save and submit" at bounding box center [540, 893] width 621 height 37
click at [754, 894] on button "Next step >" at bounding box center [798, 893] width 106 height 37
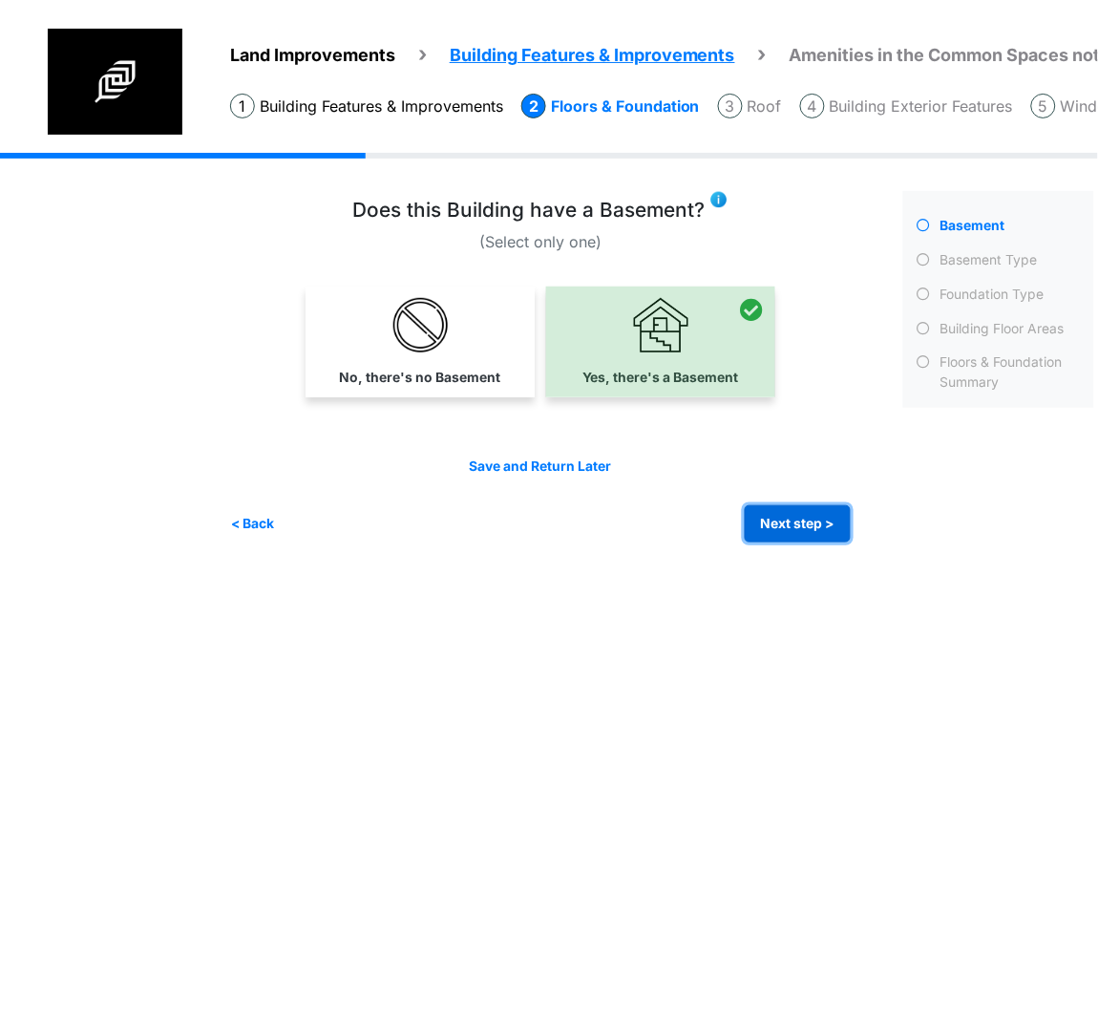
click at [811, 522] on button "Next step >" at bounding box center [798, 523] width 106 height 37
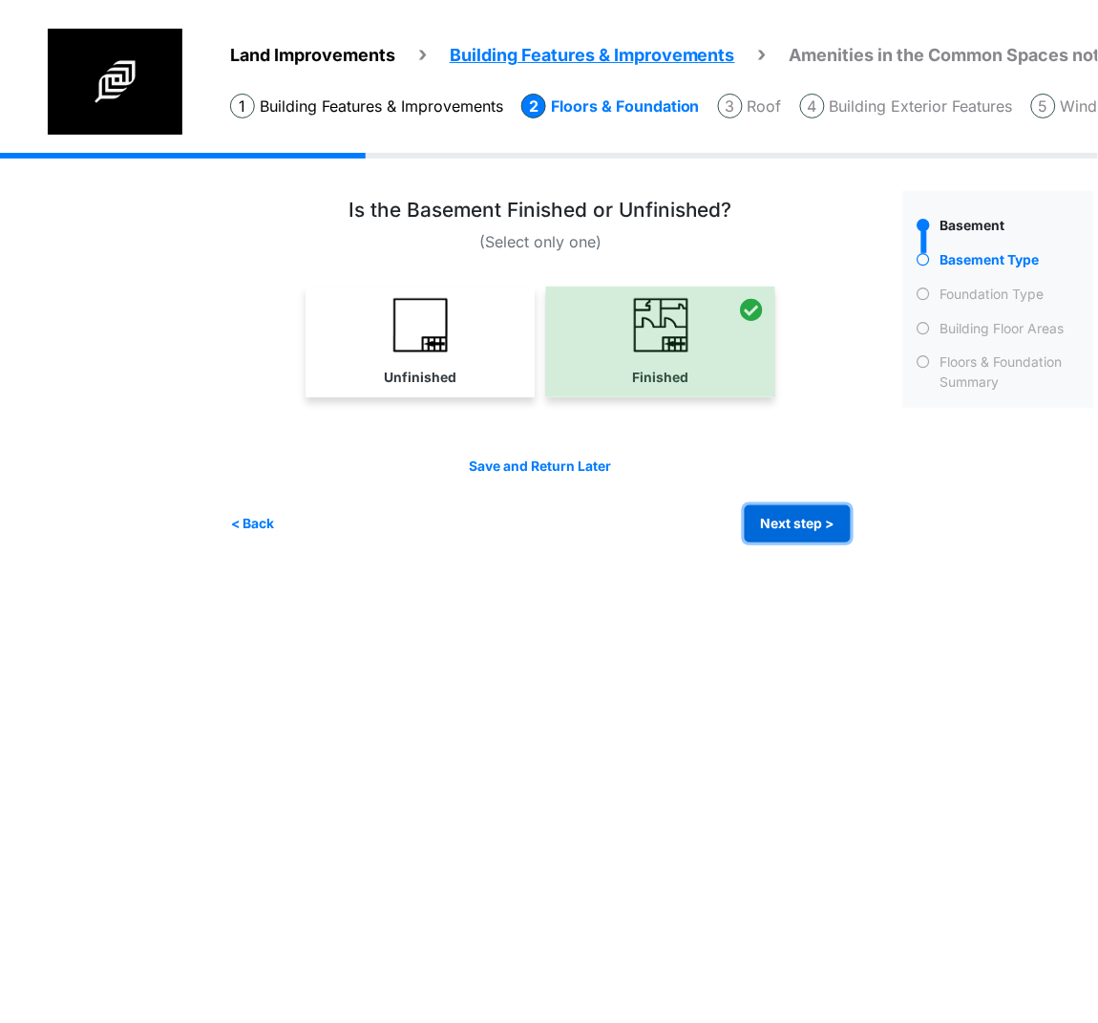
click at [818, 527] on button "Next step >" at bounding box center [798, 523] width 106 height 37
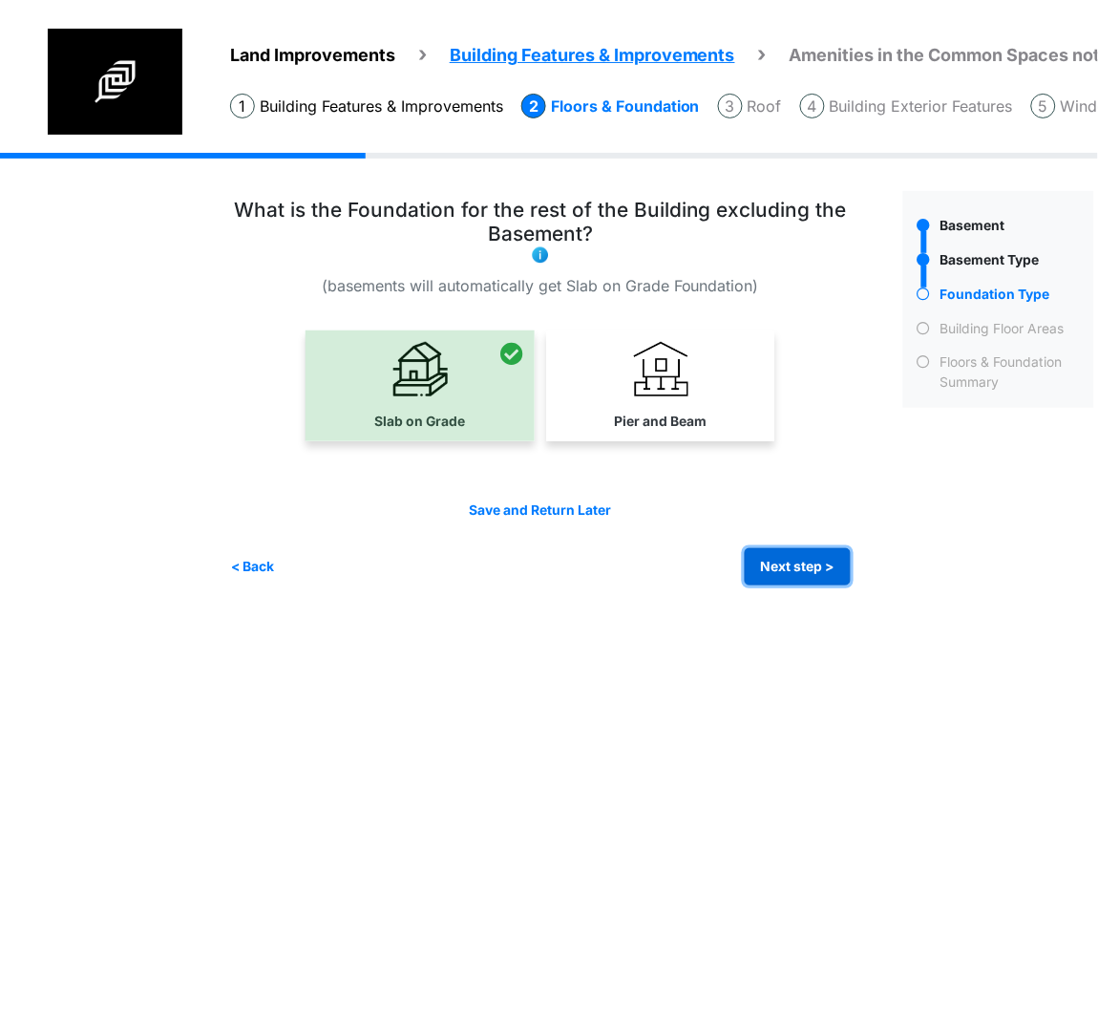
drag, startPoint x: 783, startPoint y: 569, endPoint x: 707, endPoint y: 569, distance: 76.4
click at [783, 569] on button "Next step >" at bounding box center [798, 566] width 106 height 37
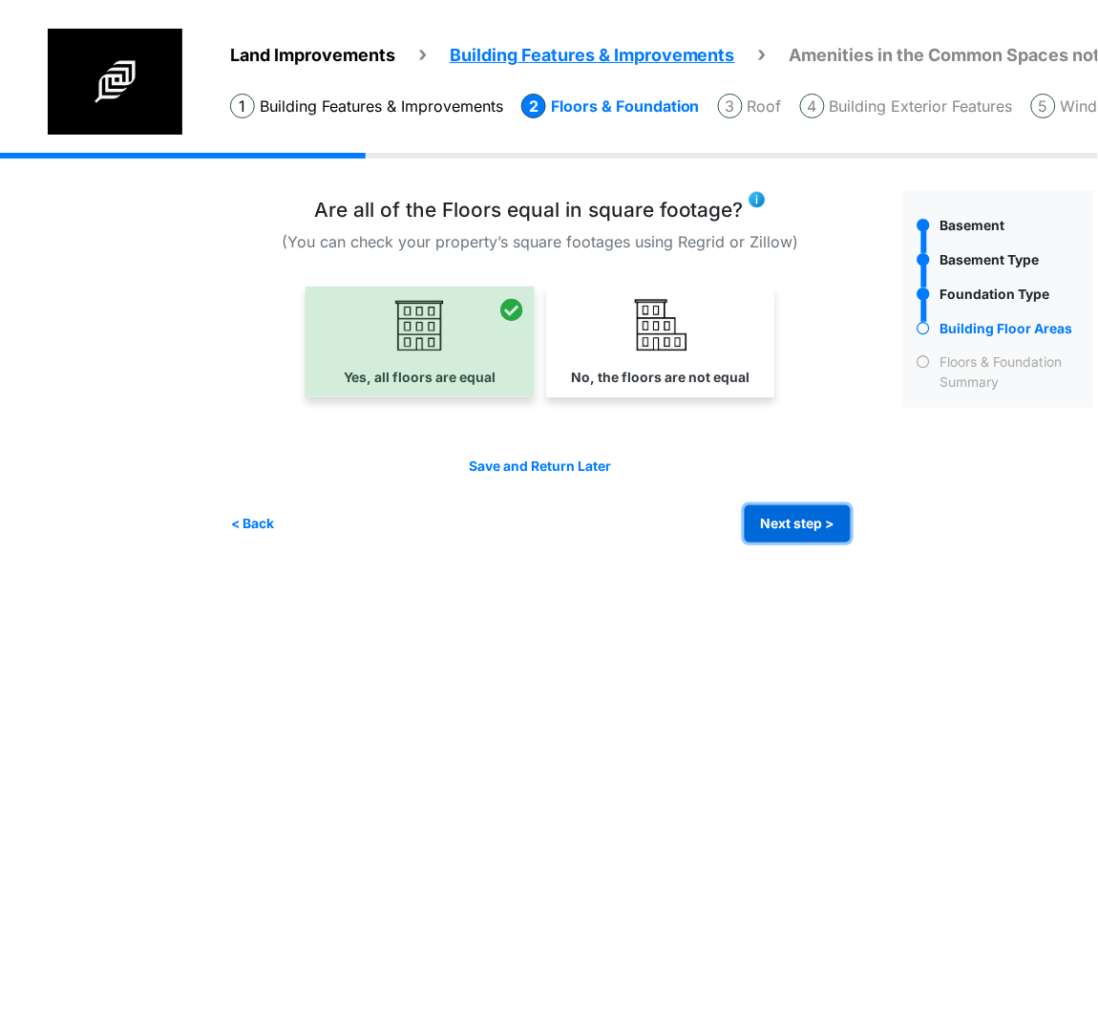
click at [794, 516] on button "Next step >" at bounding box center [798, 523] width 106 height 37
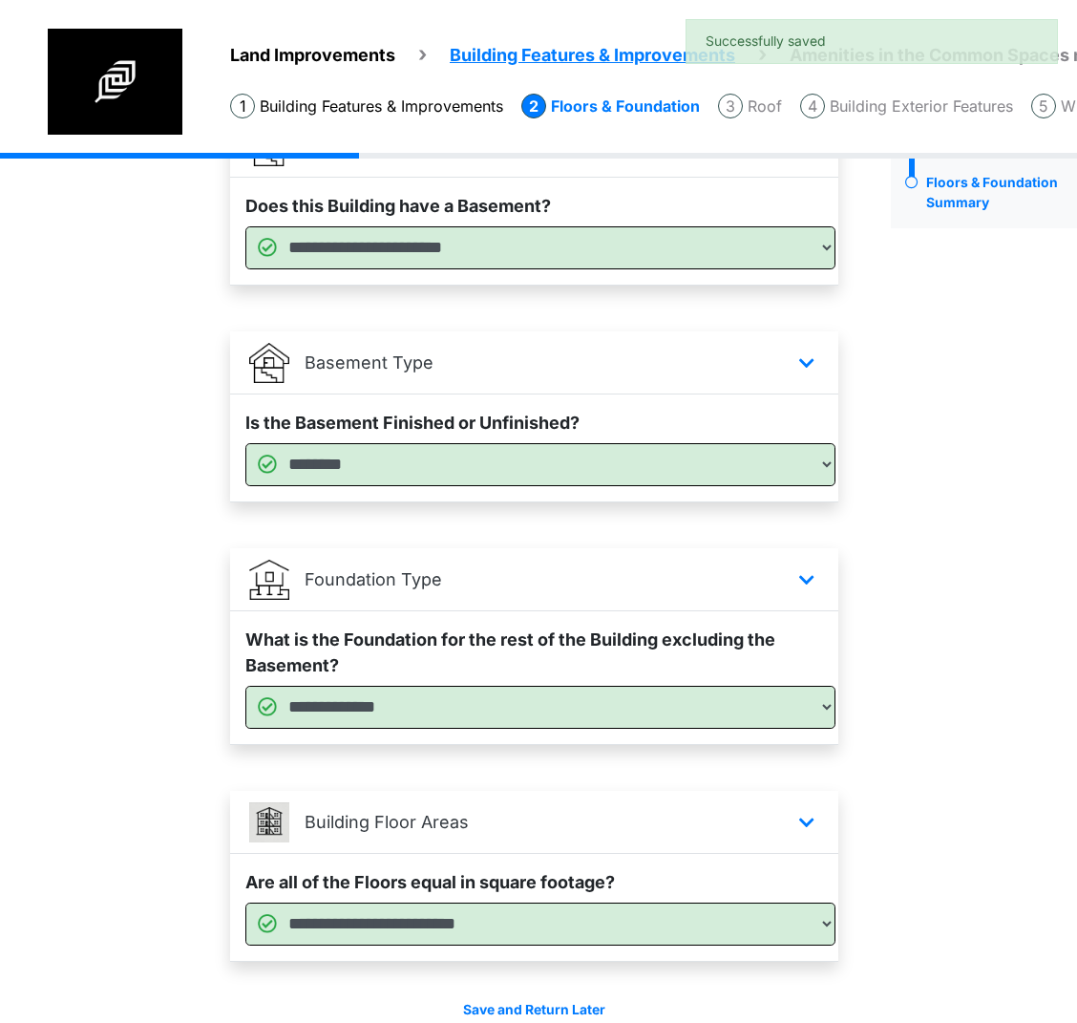
scroll to position [271, 0]
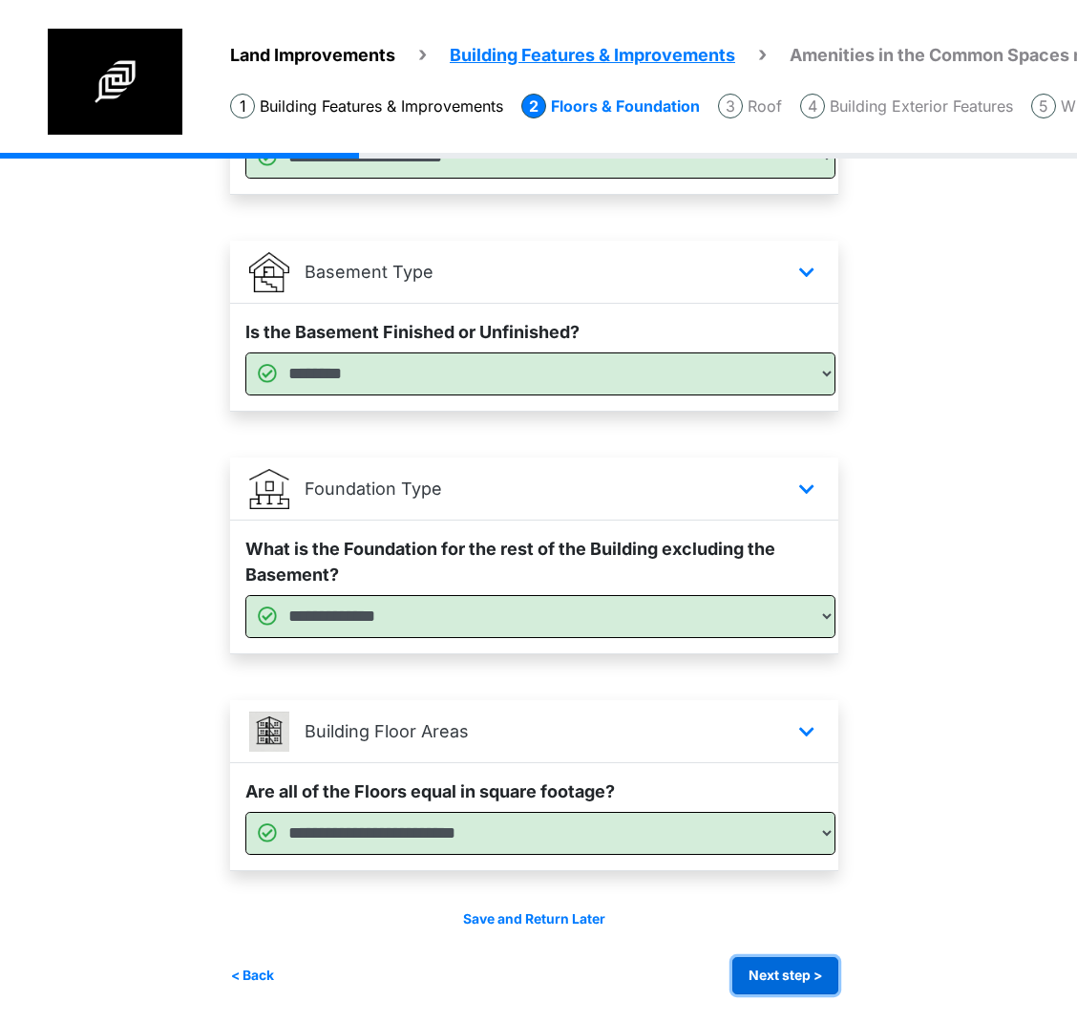
click at [777, 968] on button "Next step >" at bounding box center [786, 975] width 106 height 37
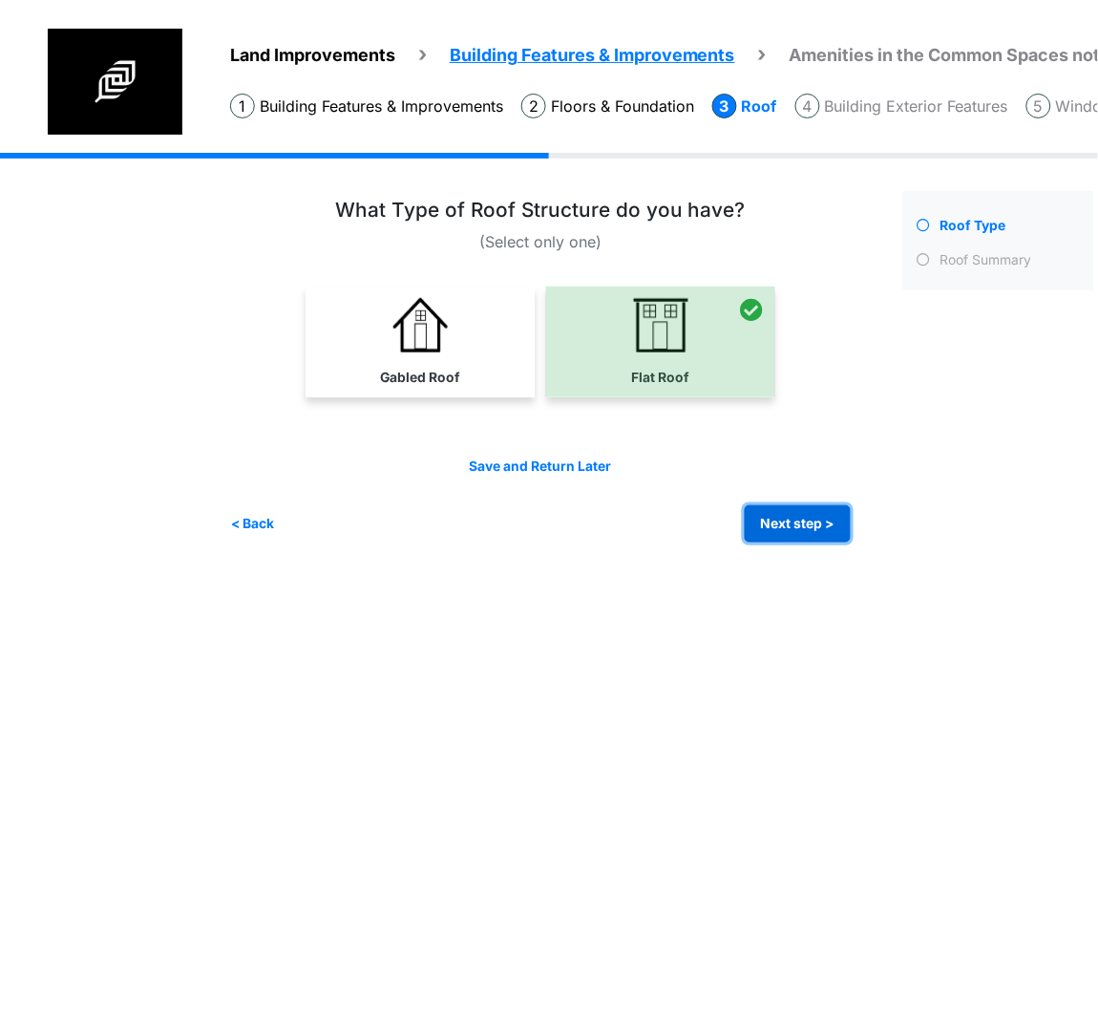
drag, startPoint x: 771, startPoint y: 519, endPoint x: 13, endPoint y: 463, distance: 759.4
click at [771, 519] on button "Next step >" at bounding box center [798, 523] width 106 height 37
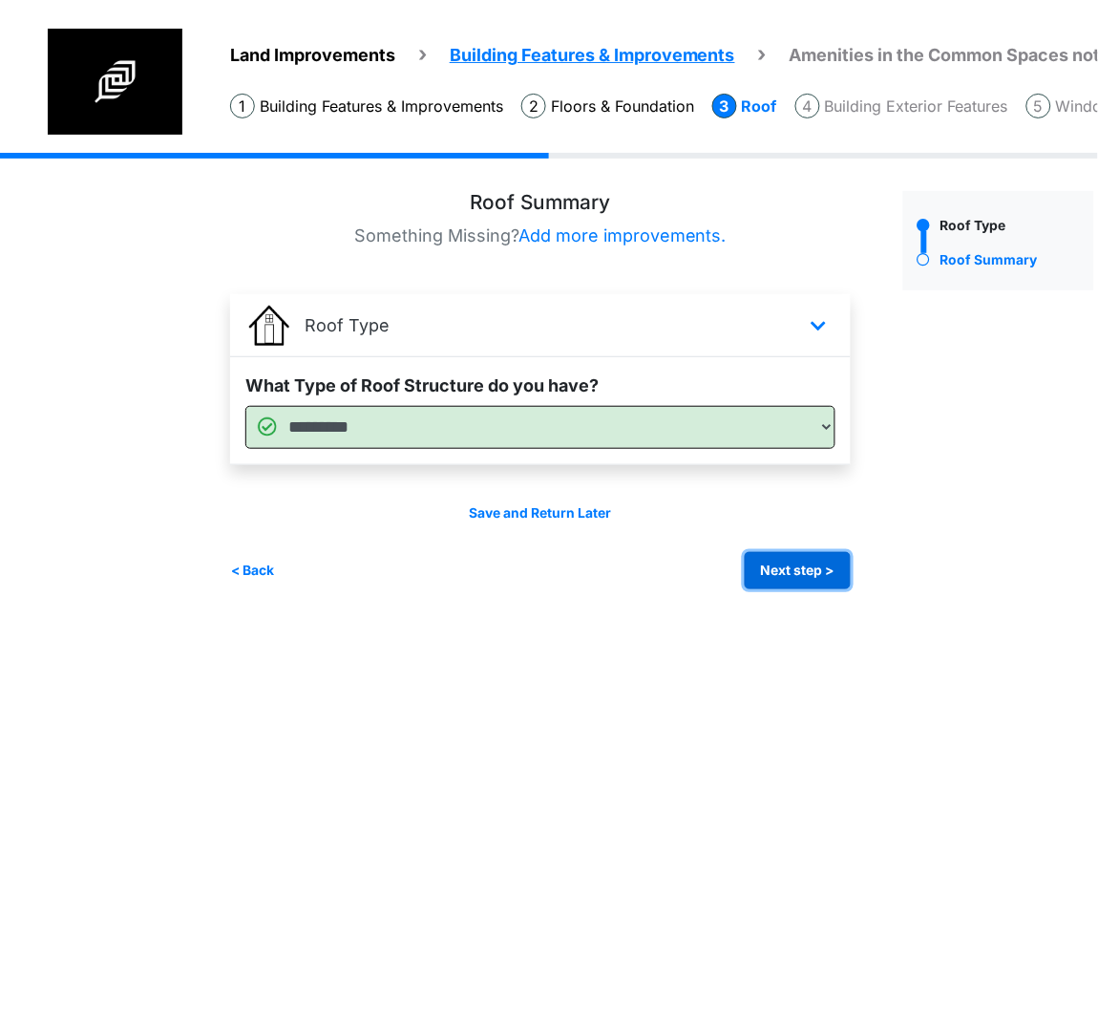
click at [812, 570] on button "Next step >" at bounding box center [798, 570] width 106 height 37
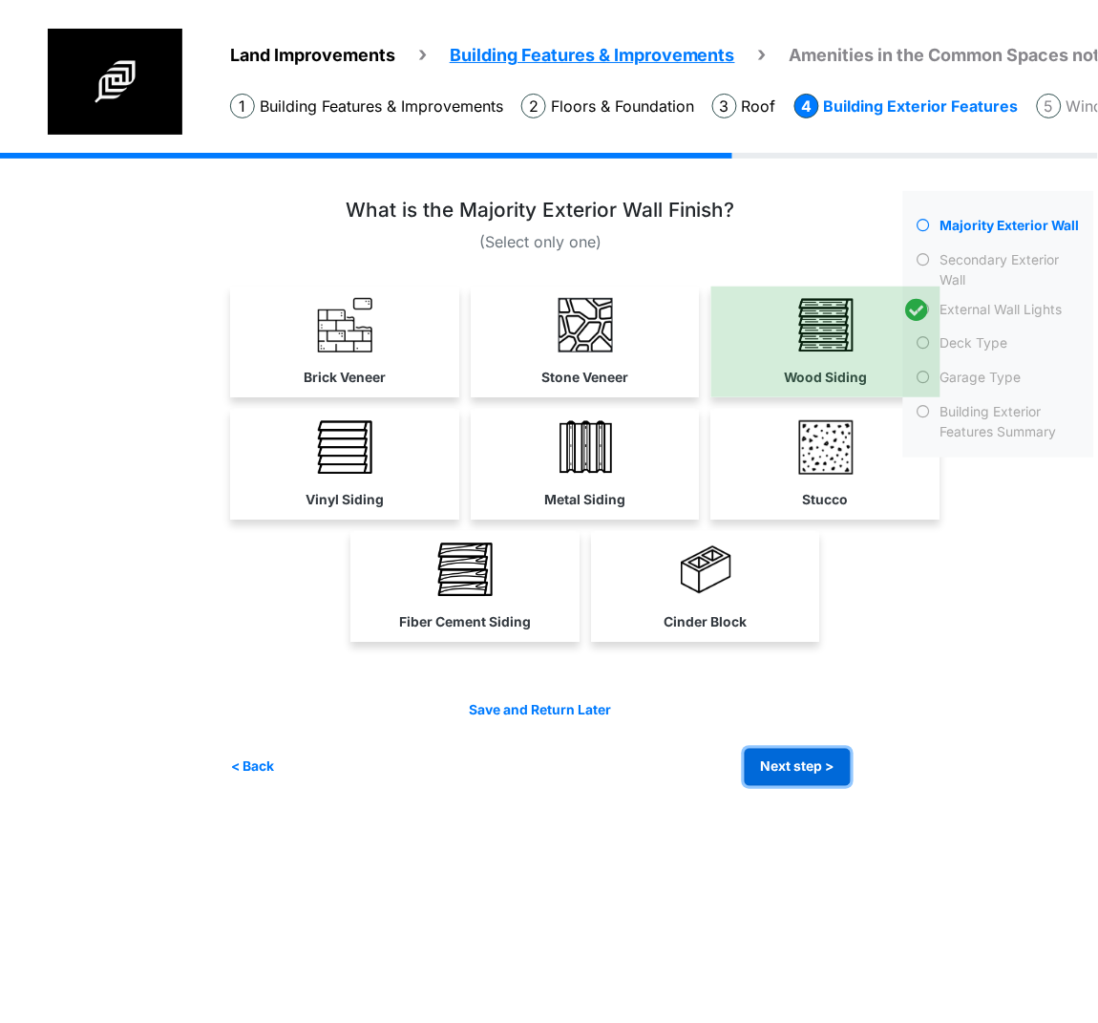
drag, startPoint x: 773, startPoint y: 758, endPoint x: 586, endPoint y: 733, distance: 188.0
click at [775, 757] on button "Next step >" at bounding box center [798, 767] width 106 height 37
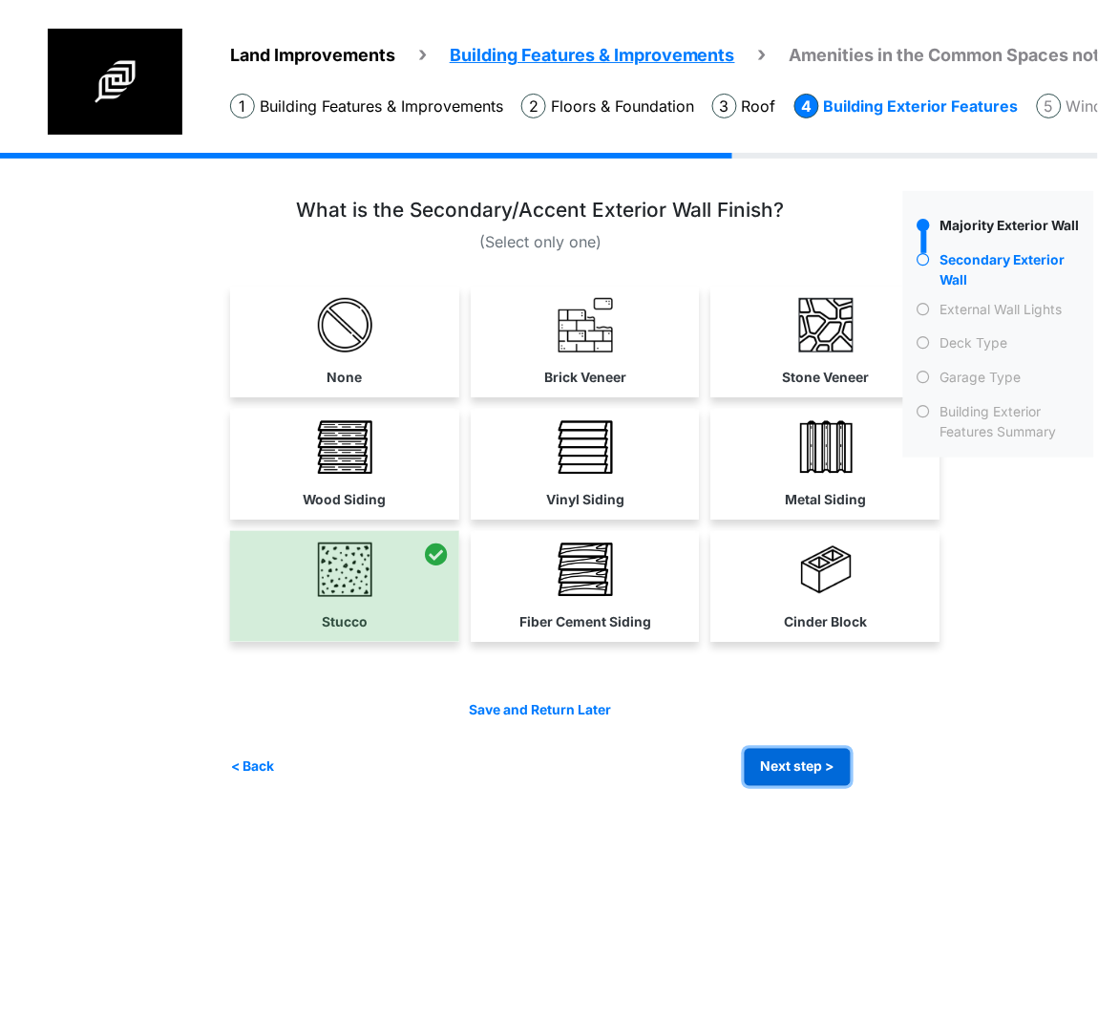
drag, startPoint x: 804, startPoint y: 767, endPoint x: 19, endPoint y: 607, distance: 801.1
click at [804, 767] on button "Next step >" at bounding box center [798, 767] width 106 height 37
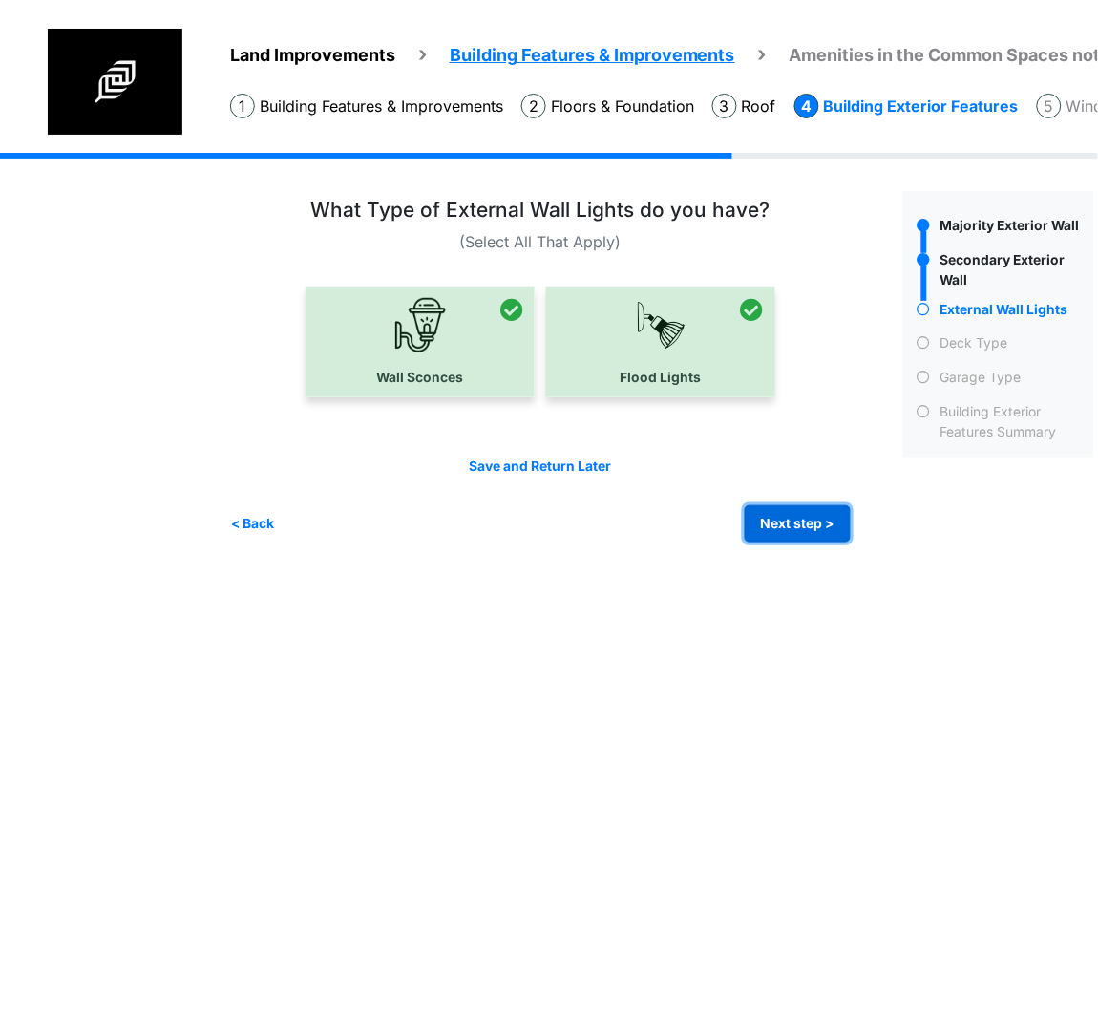
drag, startPoint x: 752, startPoint y: 506, endPoint x: 680, endPoint y: 509, distance: 71.7
click at [750, 505] on button "Next step >" at bounding box center [798, 523] width 106 height 37
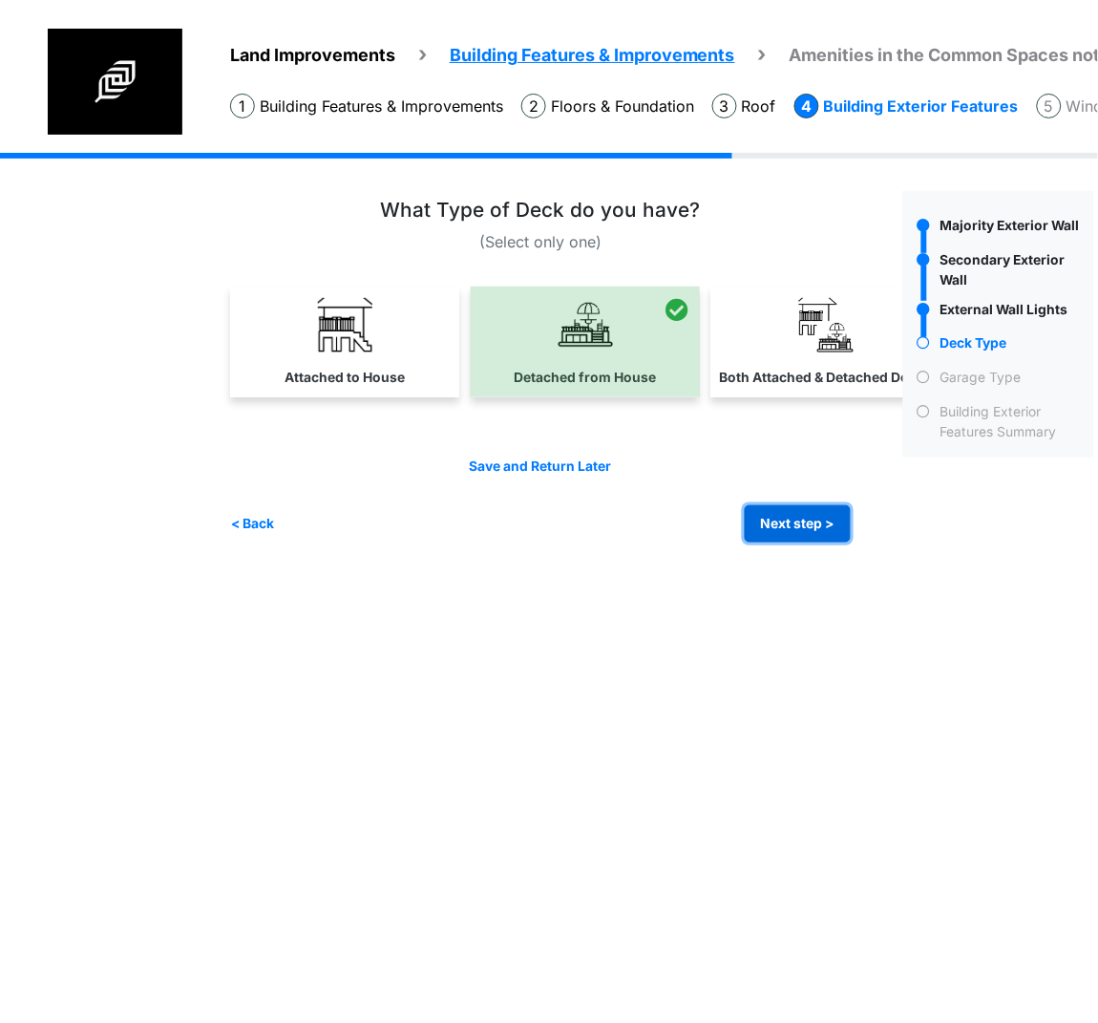
click at [769, 515] on button "Next step >" at bounding box center [798, 523] width 106 height 37
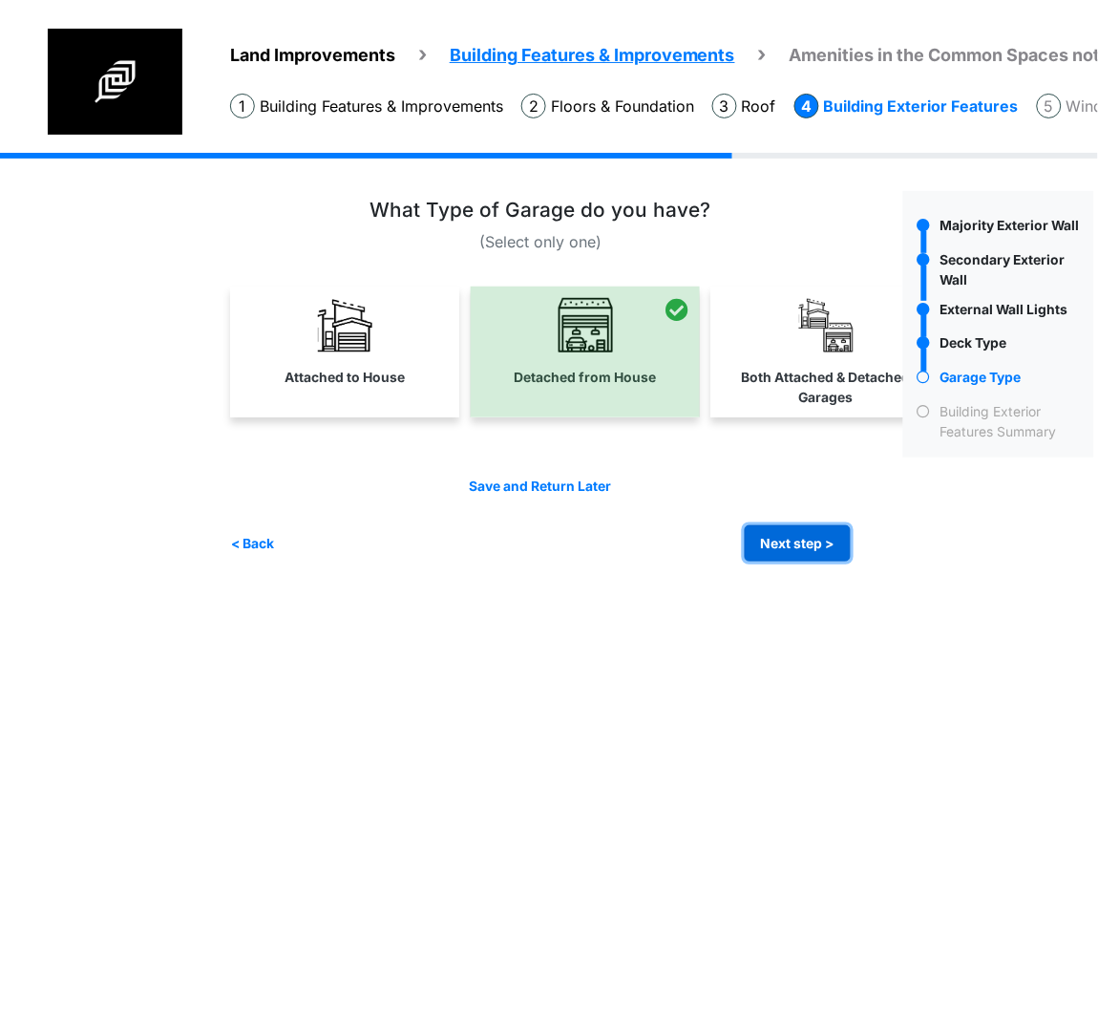
click at [806, 540] on button "Next step >" at bounding box center [798, 543] width 106 height 37
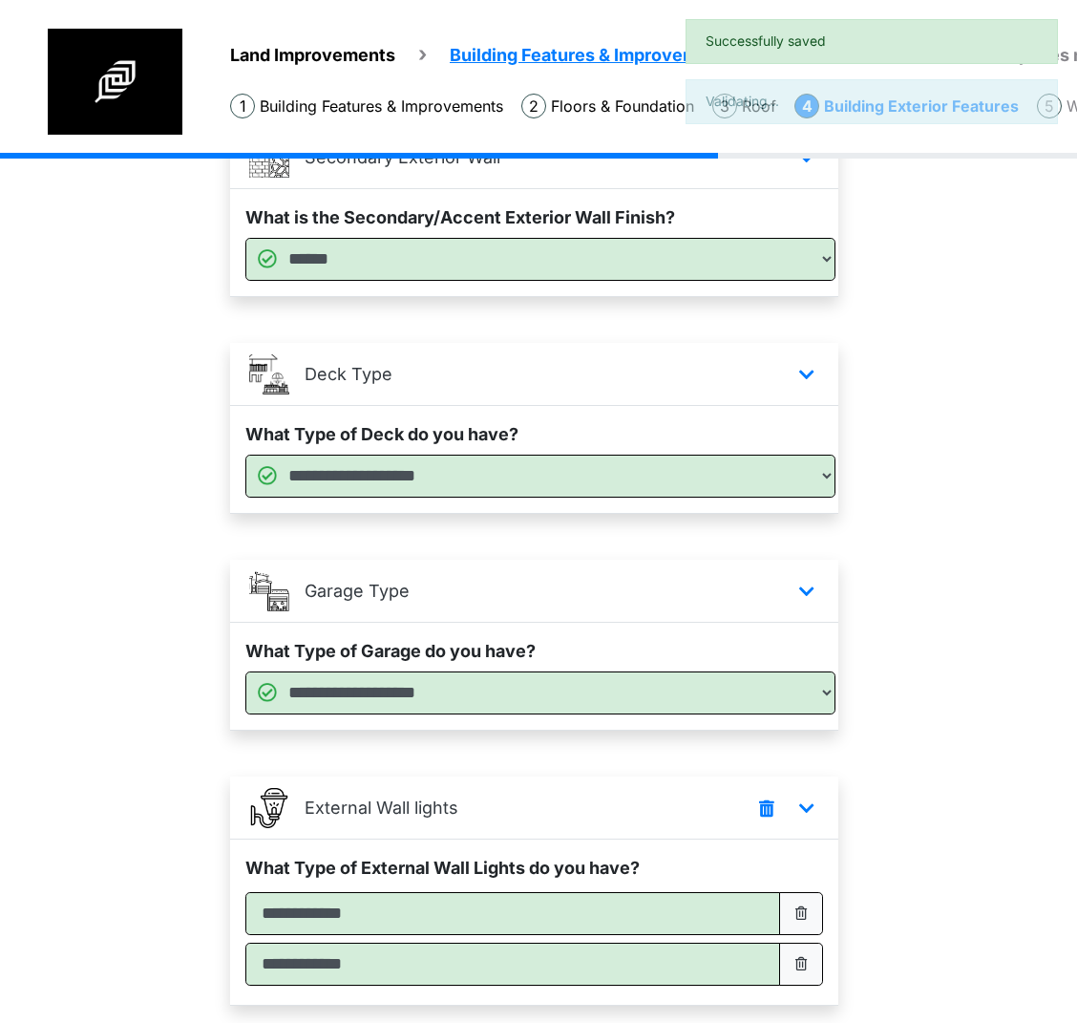
scroll to position [521, 0]
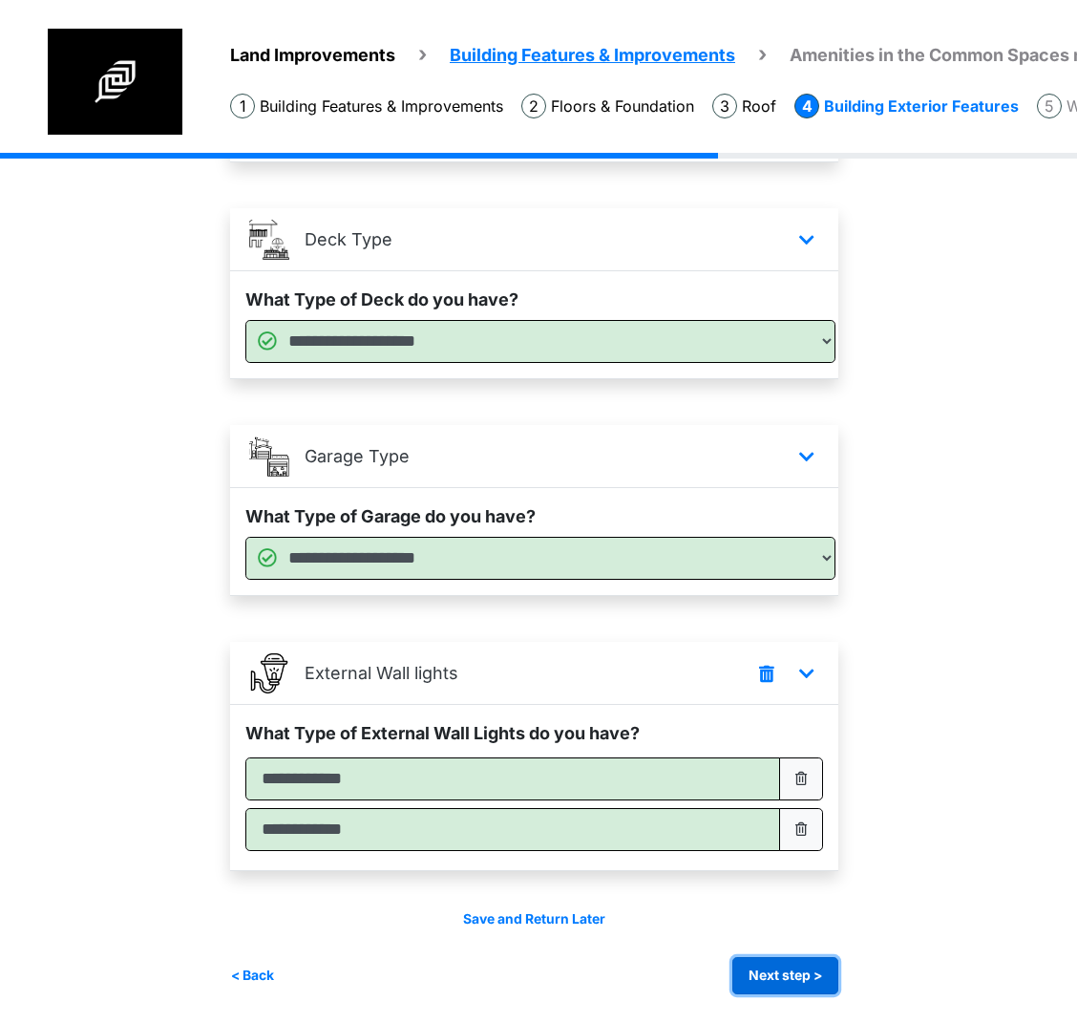
click at [767, 993] on button "Next step >" at bounding box center [786, 975] width 106 height 37
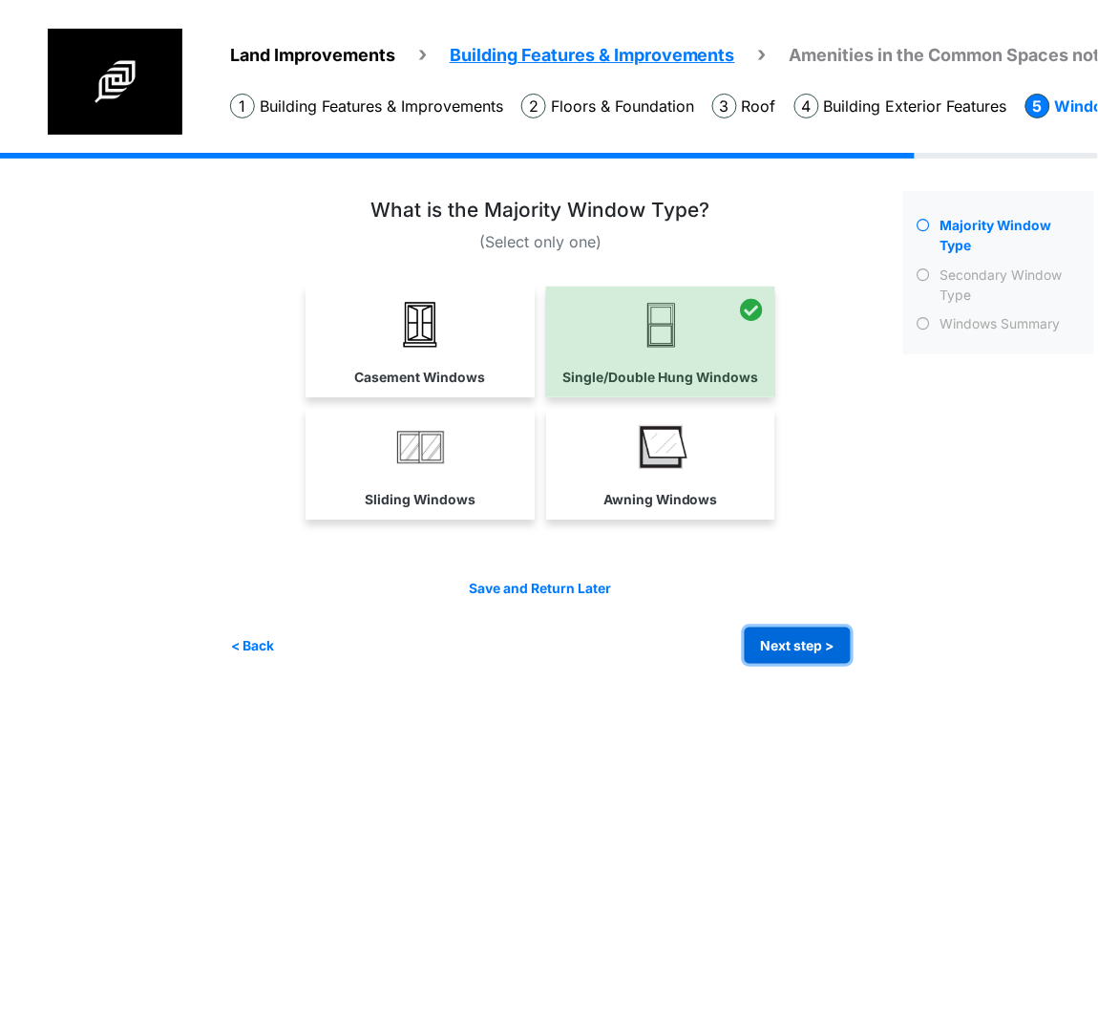
click at [805, 636] on button "Next step >" at bounding box center [798, 645] width 106 height 37
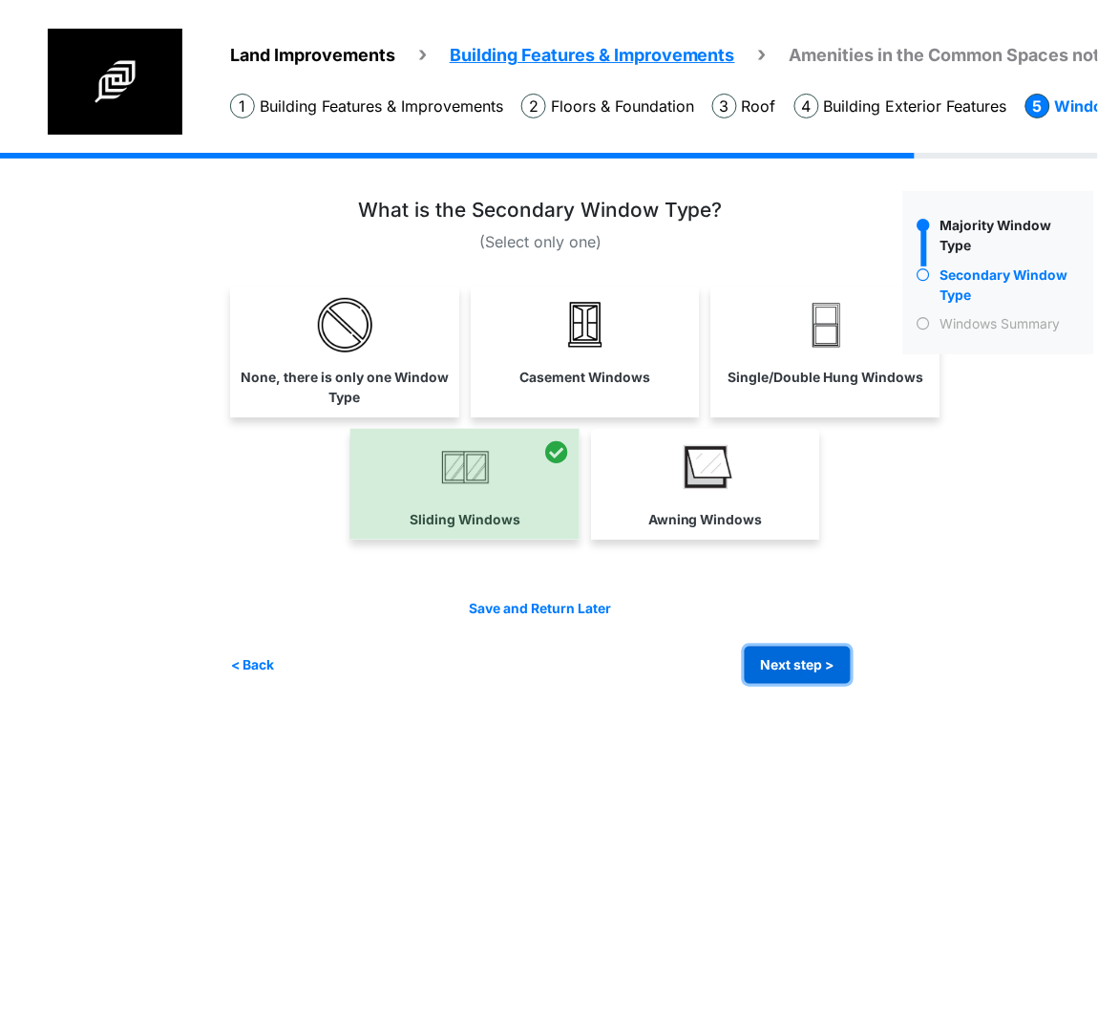
drag, startPoint x: 816, startPoint y: 670, endPoint x: 243, endPoint y: 620, distance: 575.3
click at [813, 670] on button "Next step >" at bounding box center [798, 665] width 106 height 37
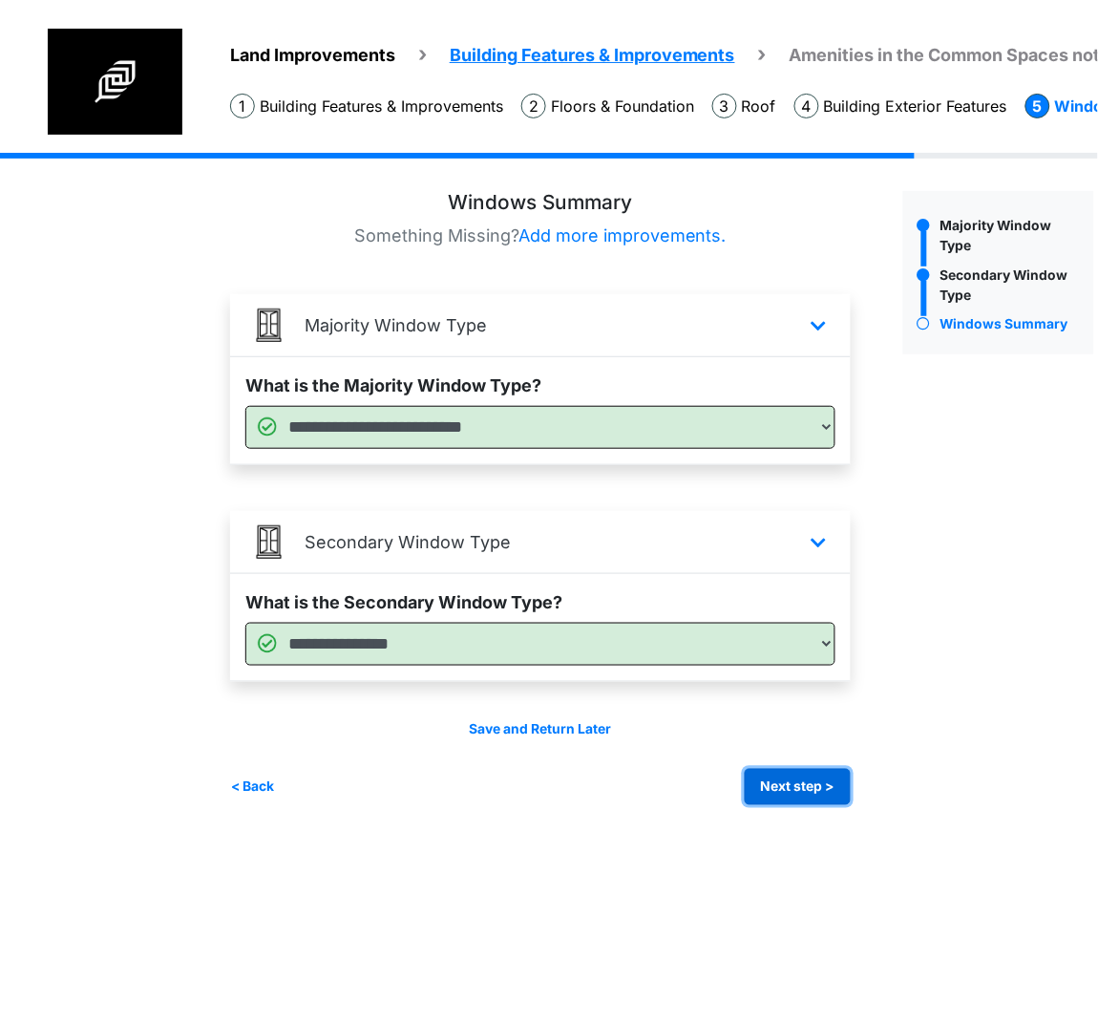
click at [817, 787] on button "Next step >" at bounding box center [798, 787] width 106 height 37
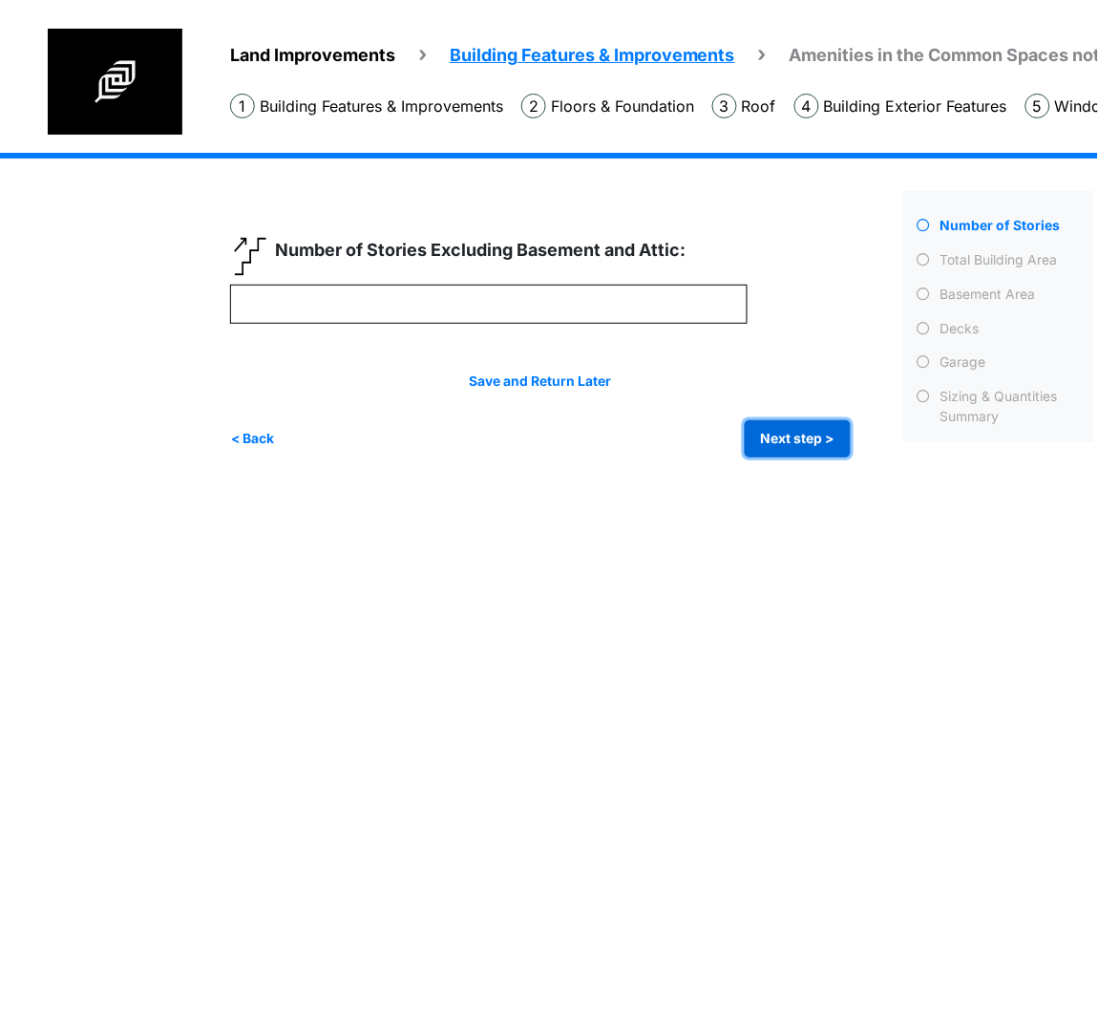
click at [770, 441] on button "Next step >" at bounding box center [798, 438] width 106 height 37
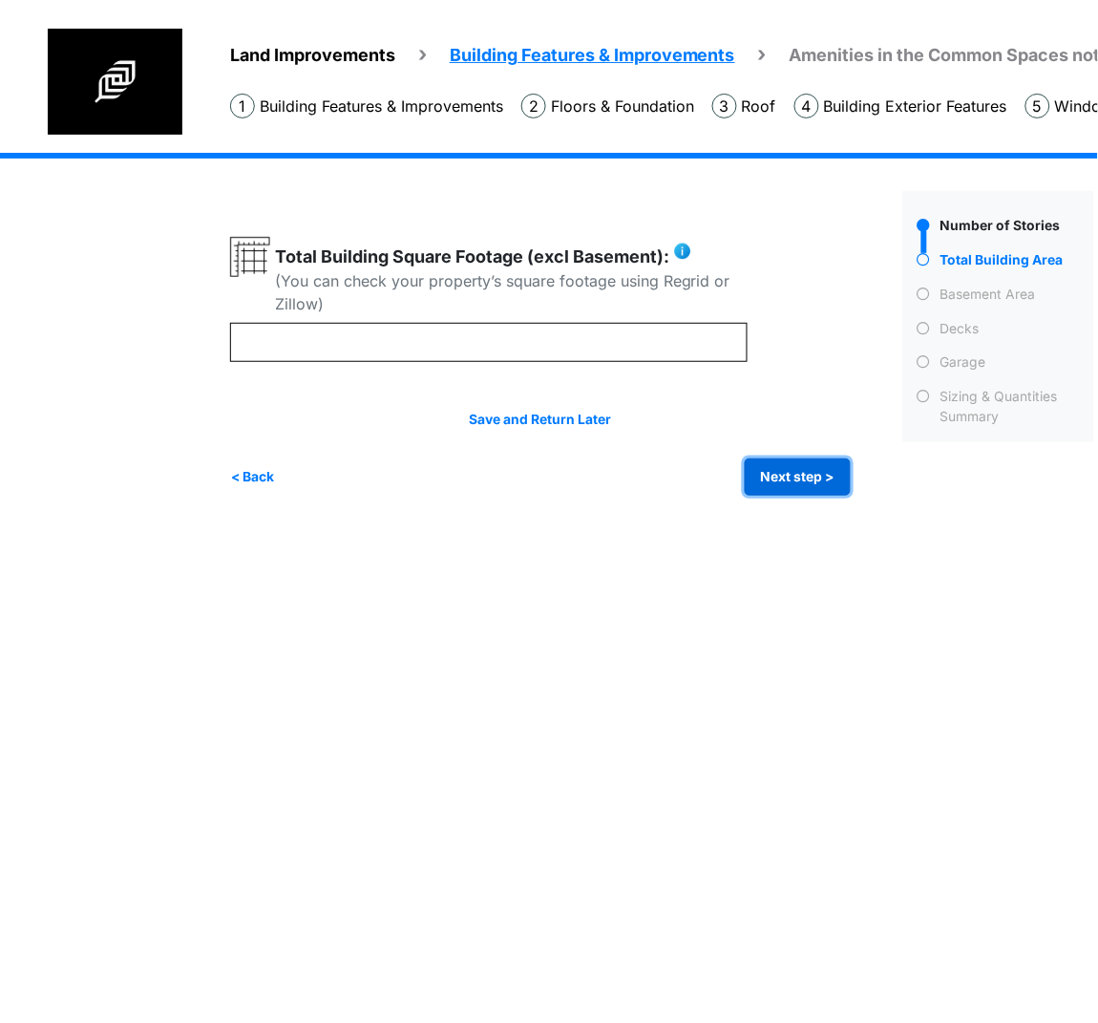
click at [807, 493] on button "Next step >" at bounding box center [798, 476] width 106 height 37
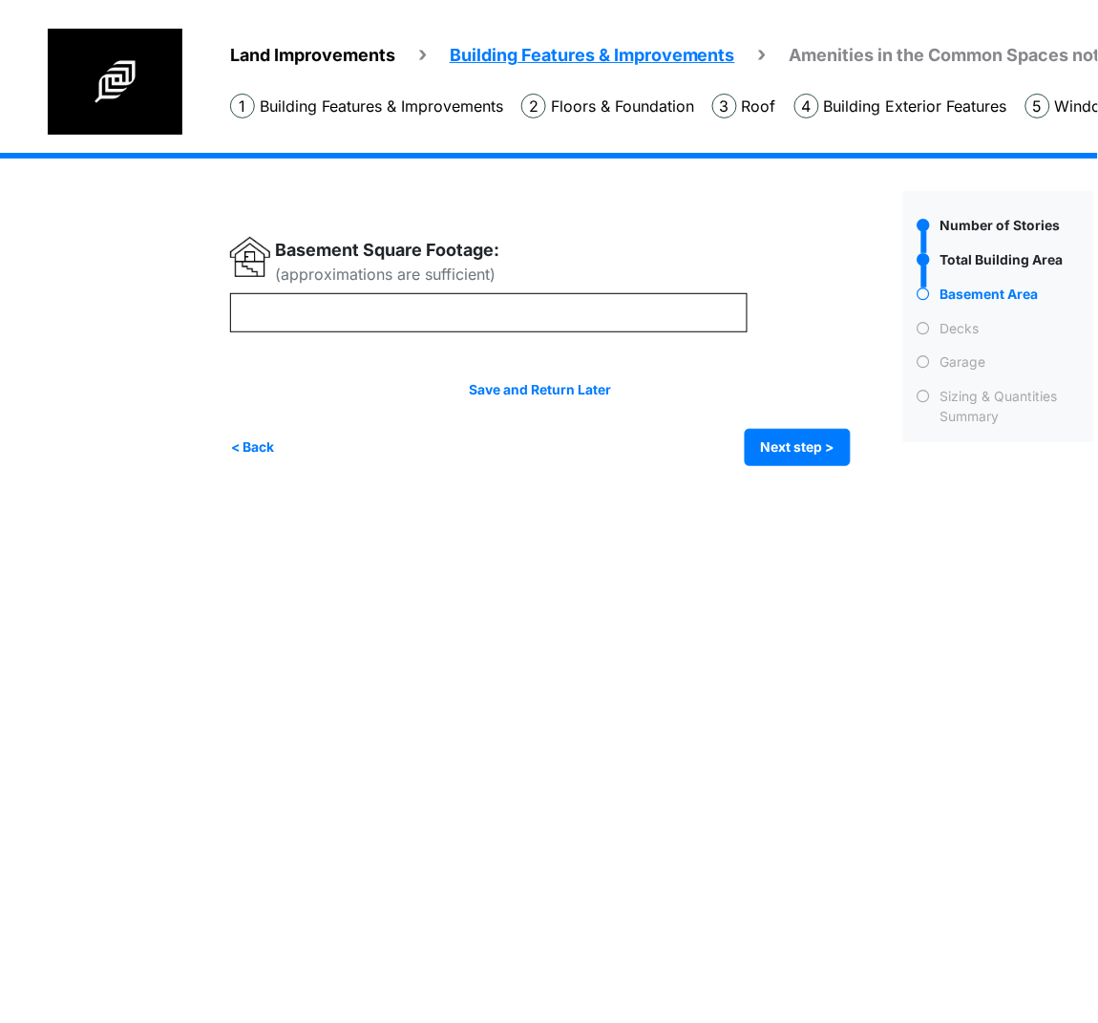
drag, startPoint x: 806, startPoint y: 471, endPoint x: 646, endPoint y: 455, distance: 161.3
click at [806, 471] on div "Irrigation Flag pole" at bounding box center [669, 324] width 879 height 342
click at [778, 436] on button "Next step >" at bounding box center [798, 447] width 106 height 37
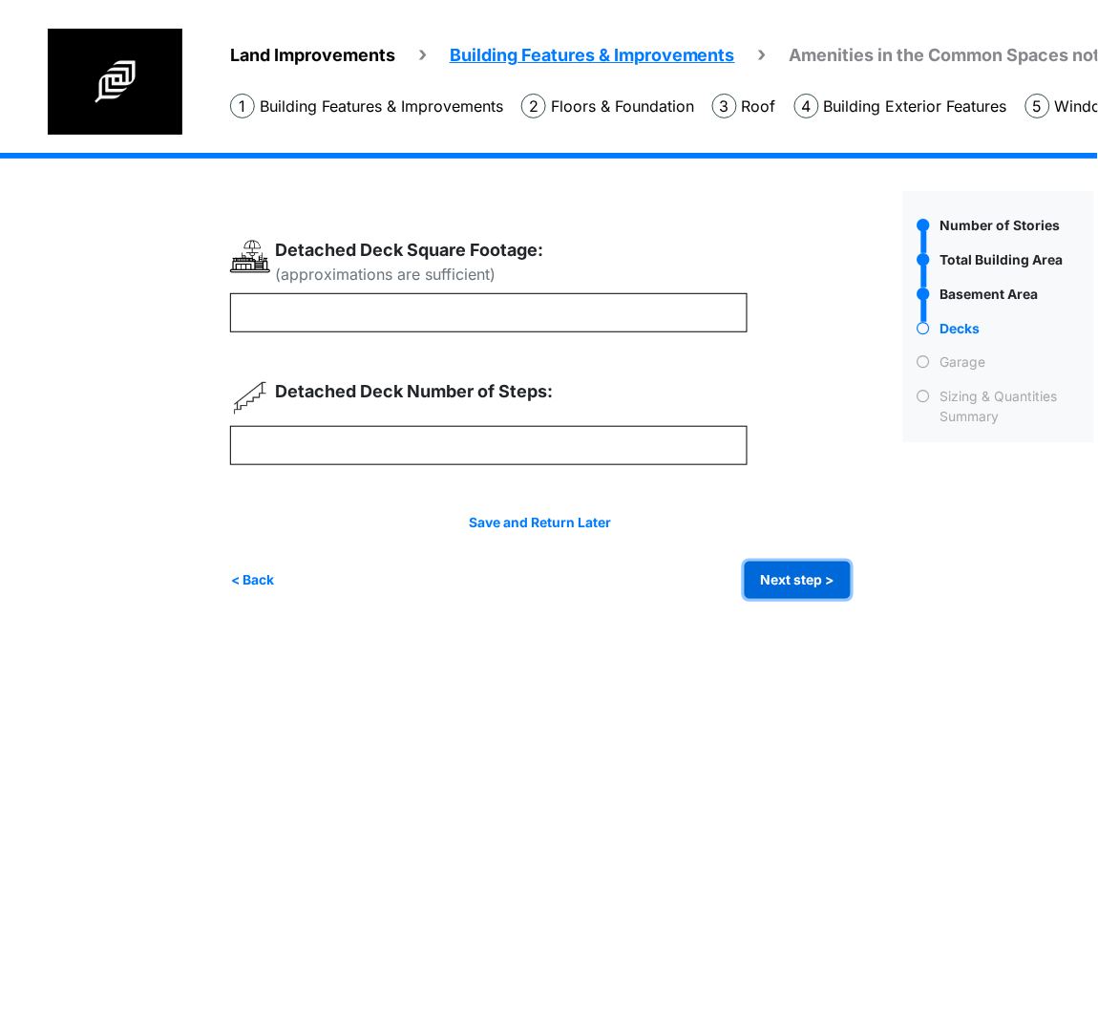
click at [815, 575] on button "Next step >" at bounding box center [798, 580] width 106 height 37
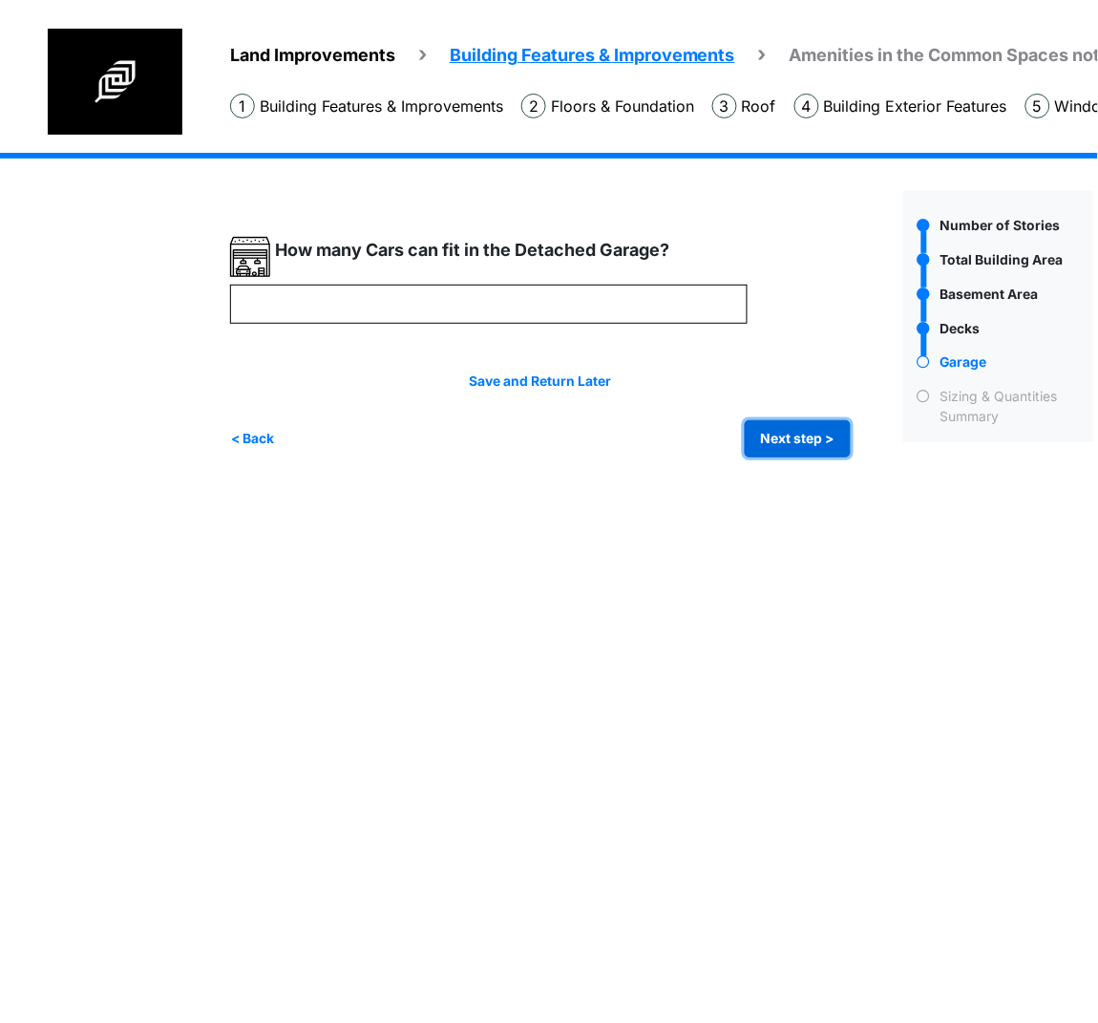
click at [807, 424] on button "Next step >" at bounding box center [798, 438] width 106 height 37
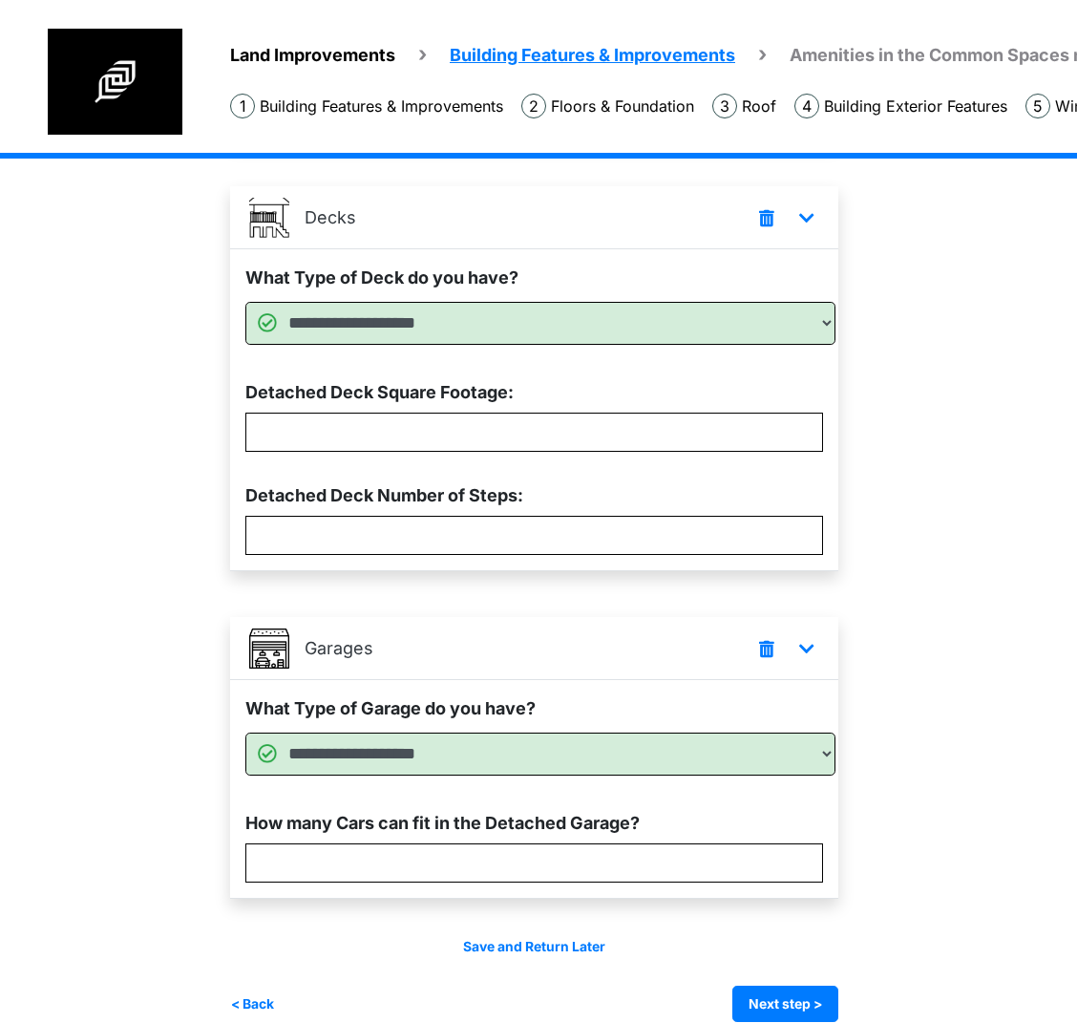
scroll to position [776, 0]
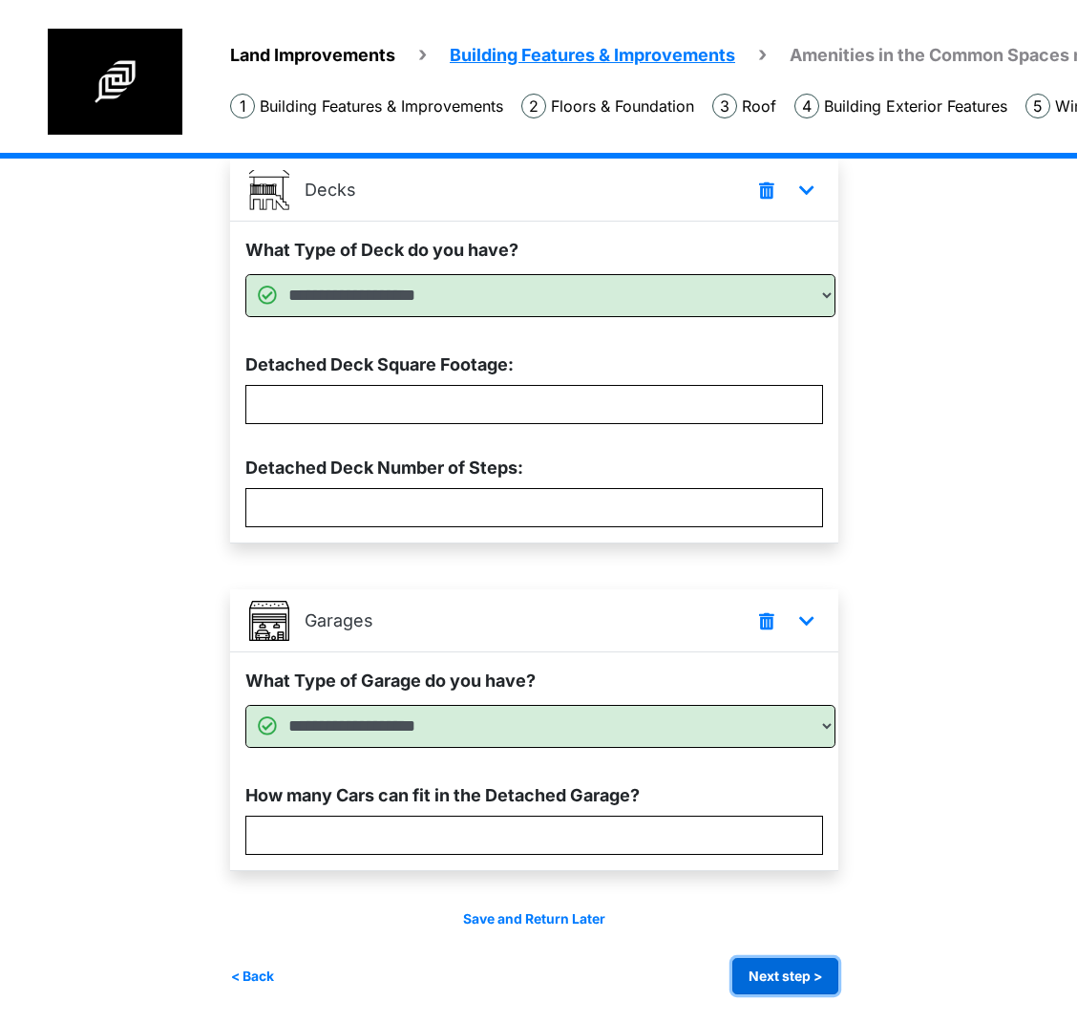
click at [800, 976] on button "Next step >" at bounding box center [786, 976] width 106 height 37
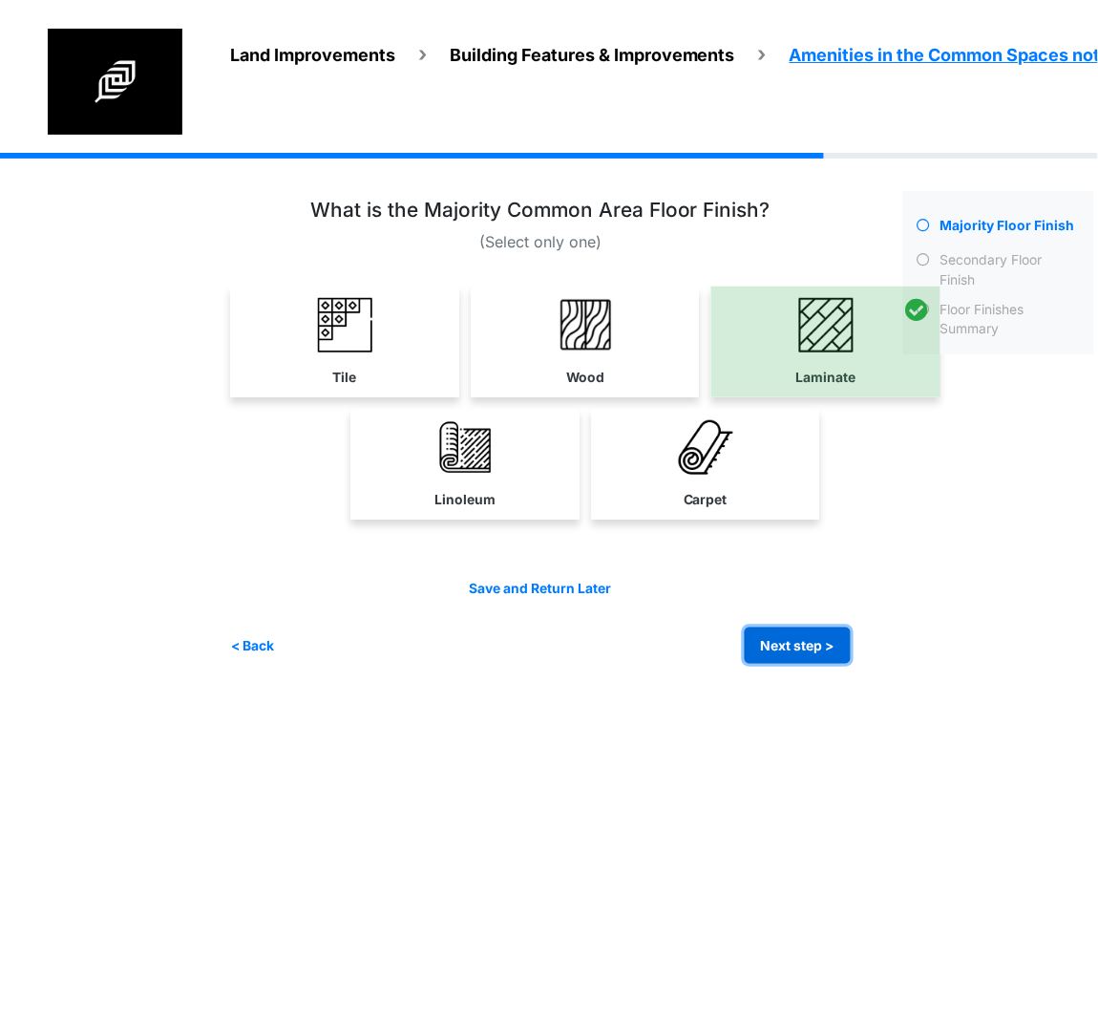
click at [780, 643] on button "Next step >" at bounding box center [798, 645] width 106 height 37
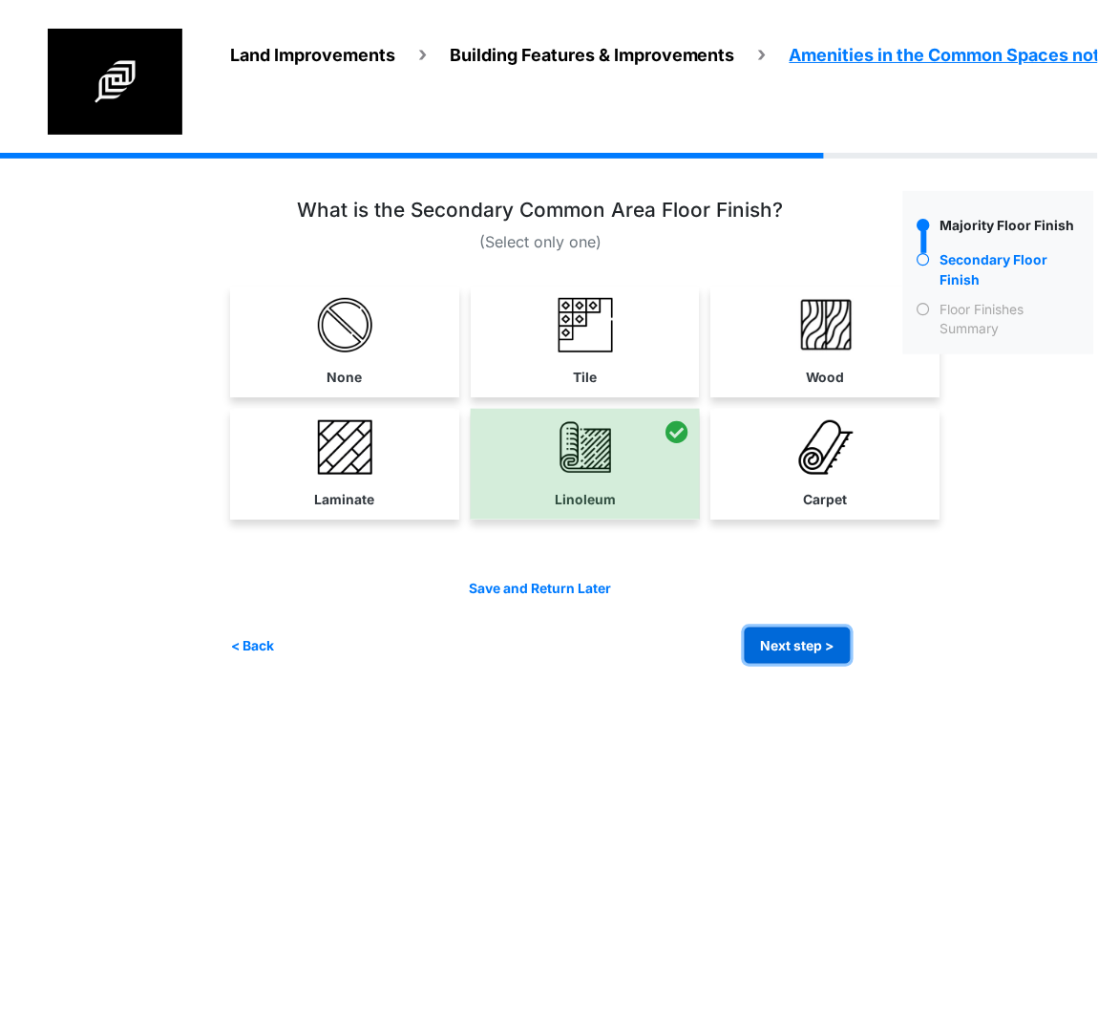
drag, startPoint x: 776, startPoint y: 649, endPoint x: 27, endPoint y: 653, distance: 748.8
click at [776, 648] on button "Next step >" at bounding box center [798, 645] width 106 height 37
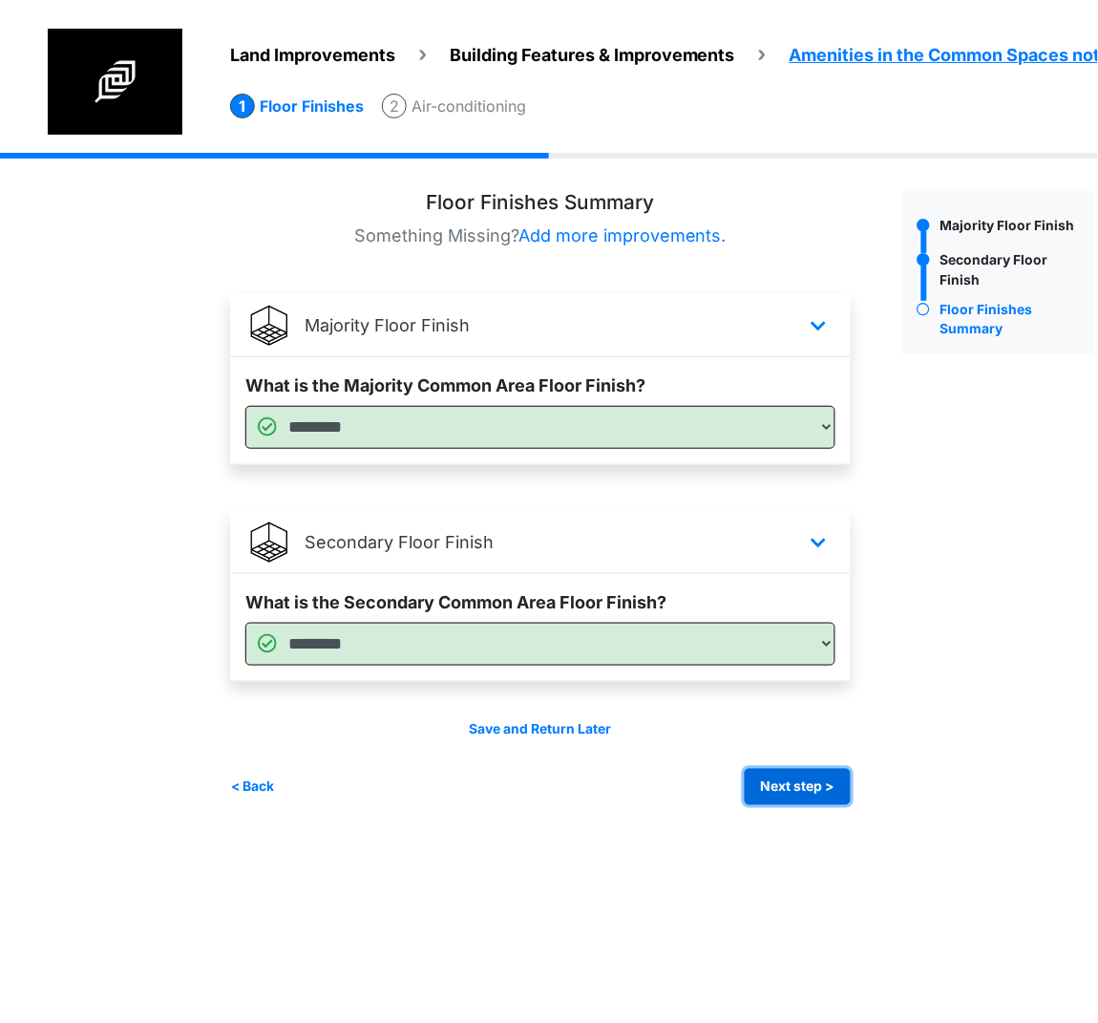
click at [805, 776] on button "Next step >" at bounding box center [798, 787] width 106 height 37
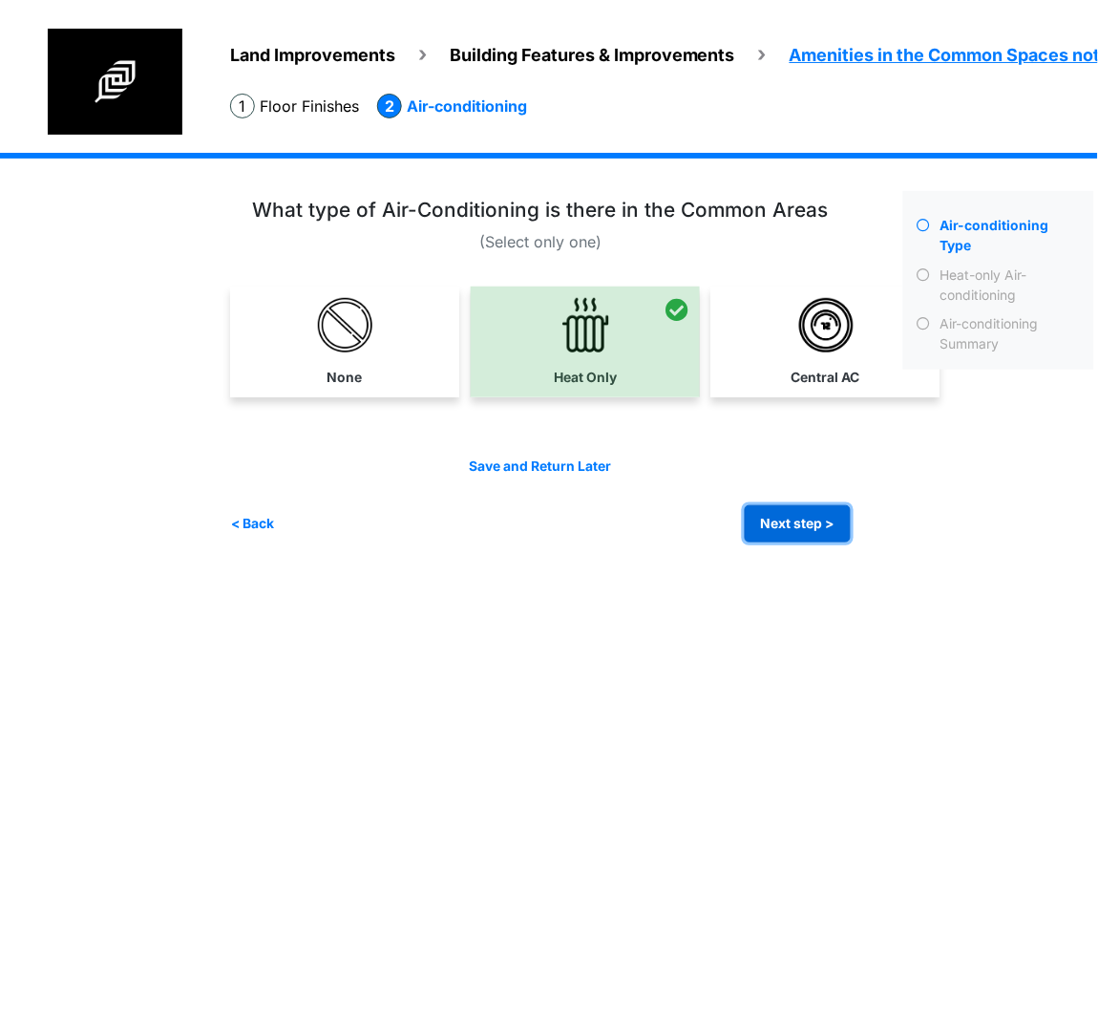
drag, startPoint x: 811, startPoint y: 526, endPoint x: 523, endPoint y: 544, distance: 288.0
click at [811, 526] on button "Next step >" at bounding box center [798, 523] width 106 height 37
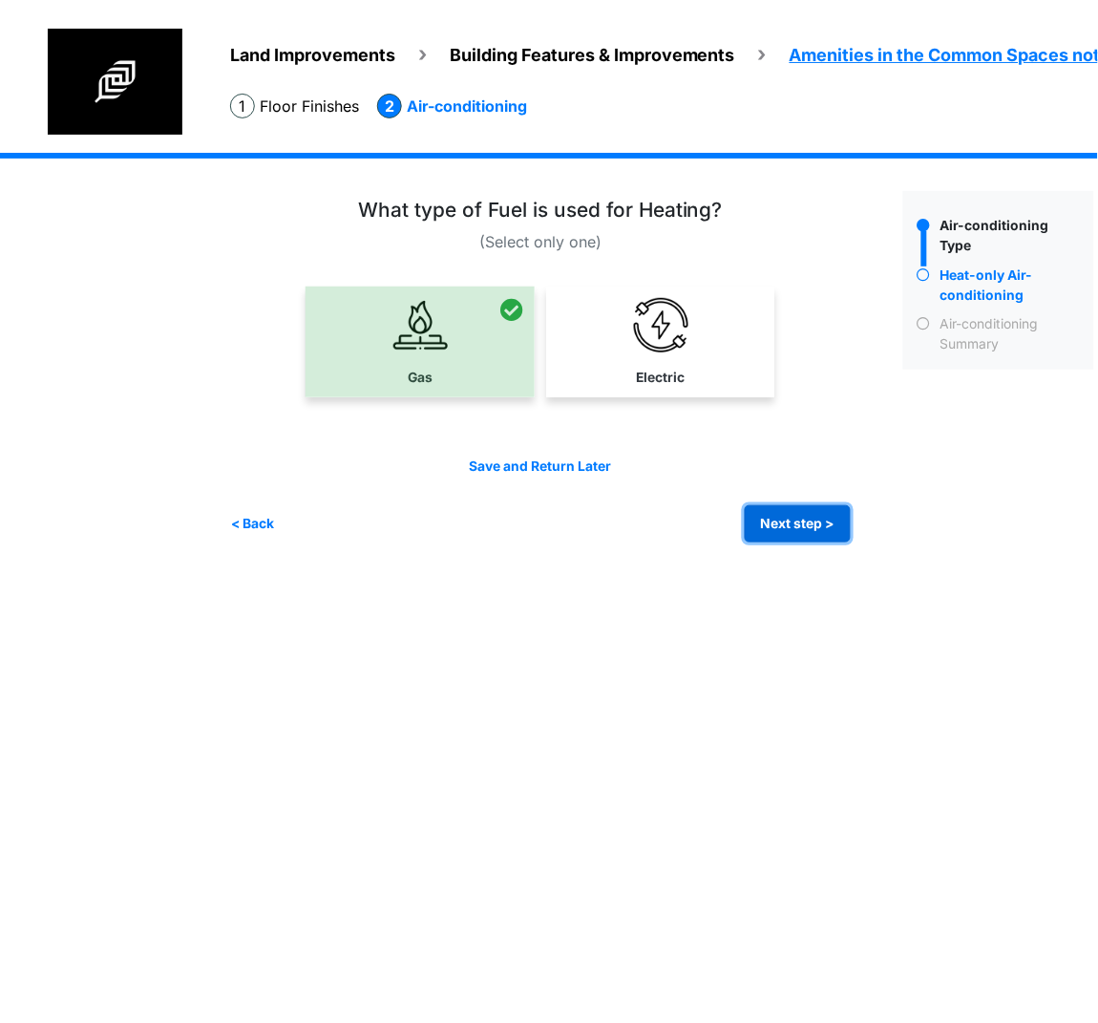
click at [795, 529] on button "Next step >" at bounding box center [798, 523] width 106 height 37
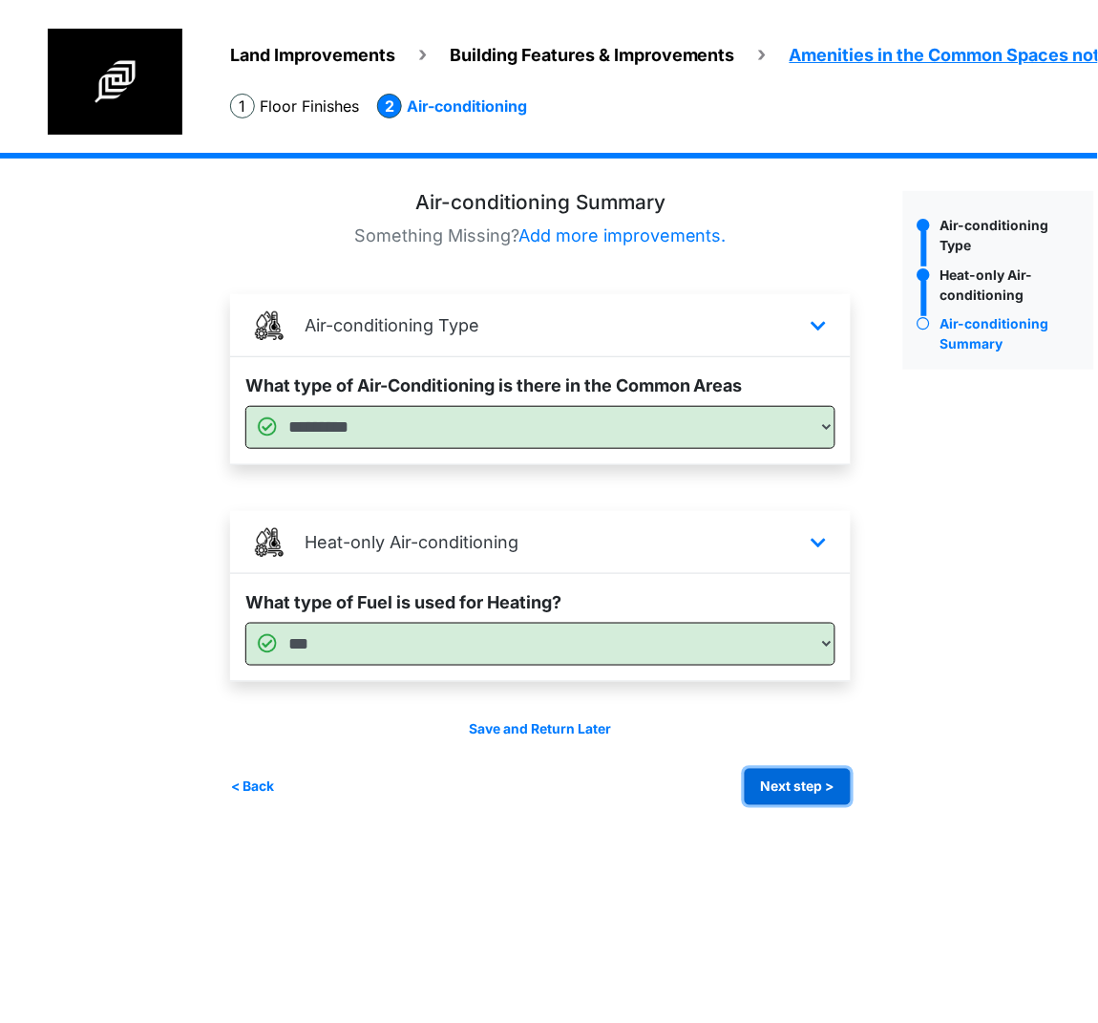
click at [815, 779] on button "Next step >" at bounding box center [798, 787] width 106 height 37
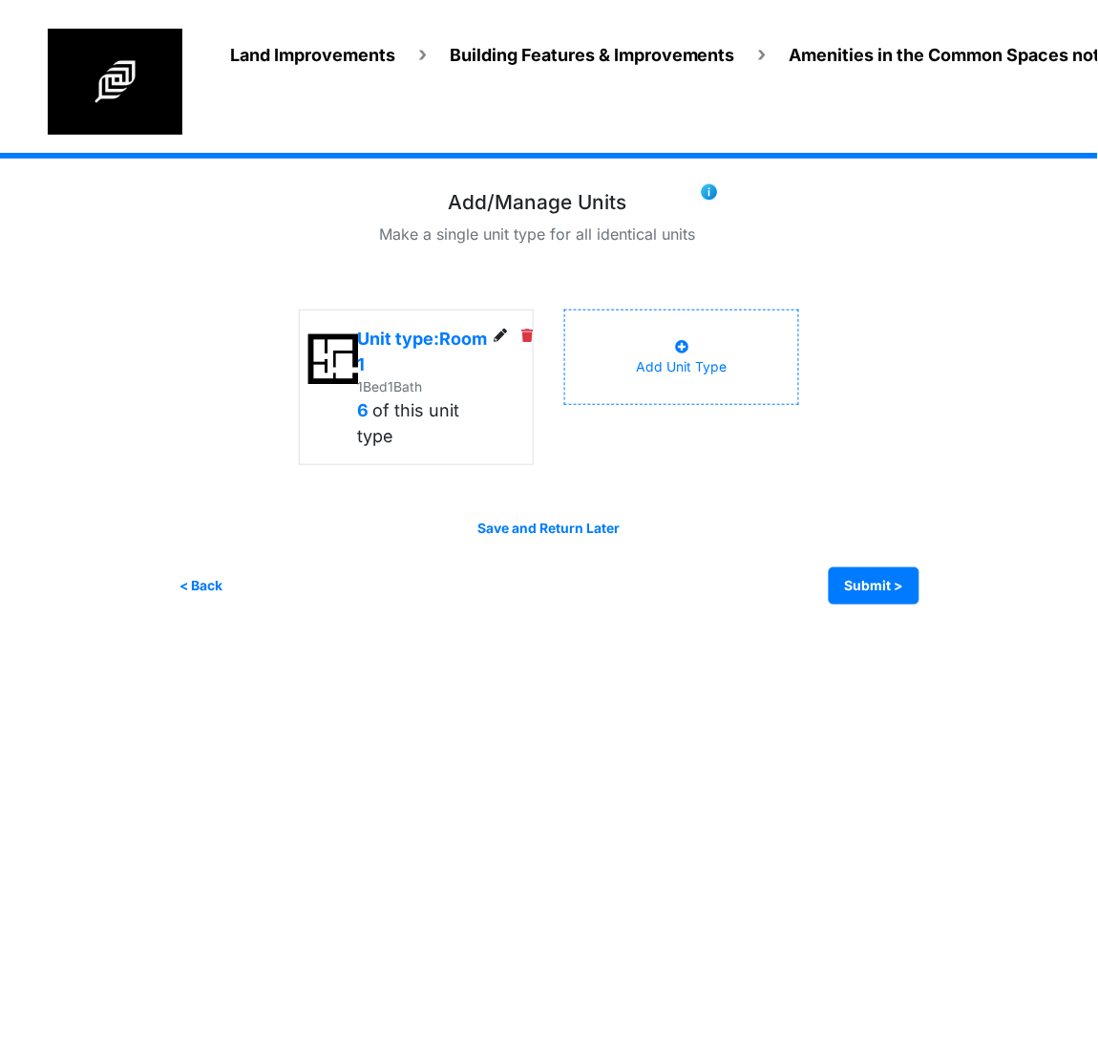
click at [499, 335] on icon at bounding box center [500, 335] width 13 height 13
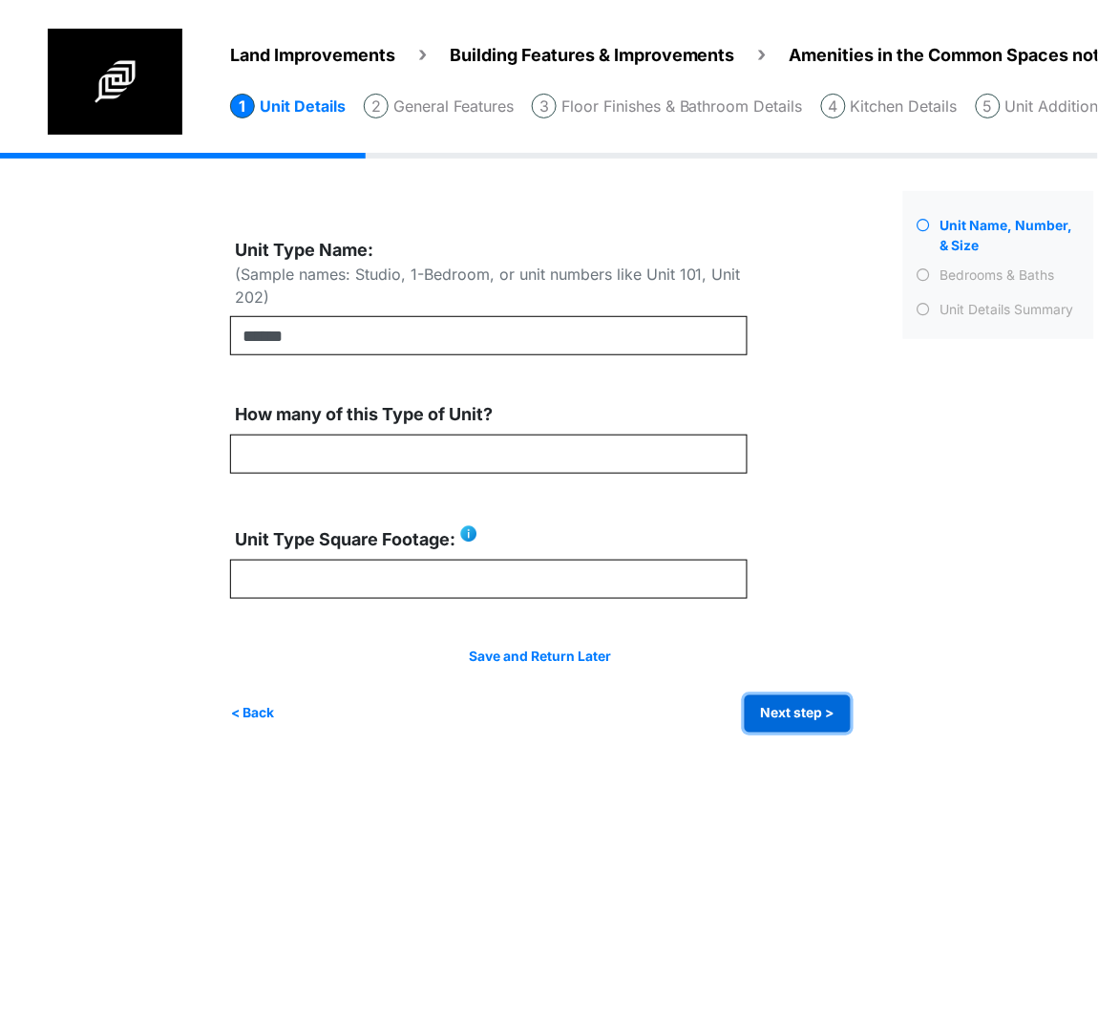
click at [758, 698] on button "Next step >" at bounding box center [798, 713] width 106 height 37
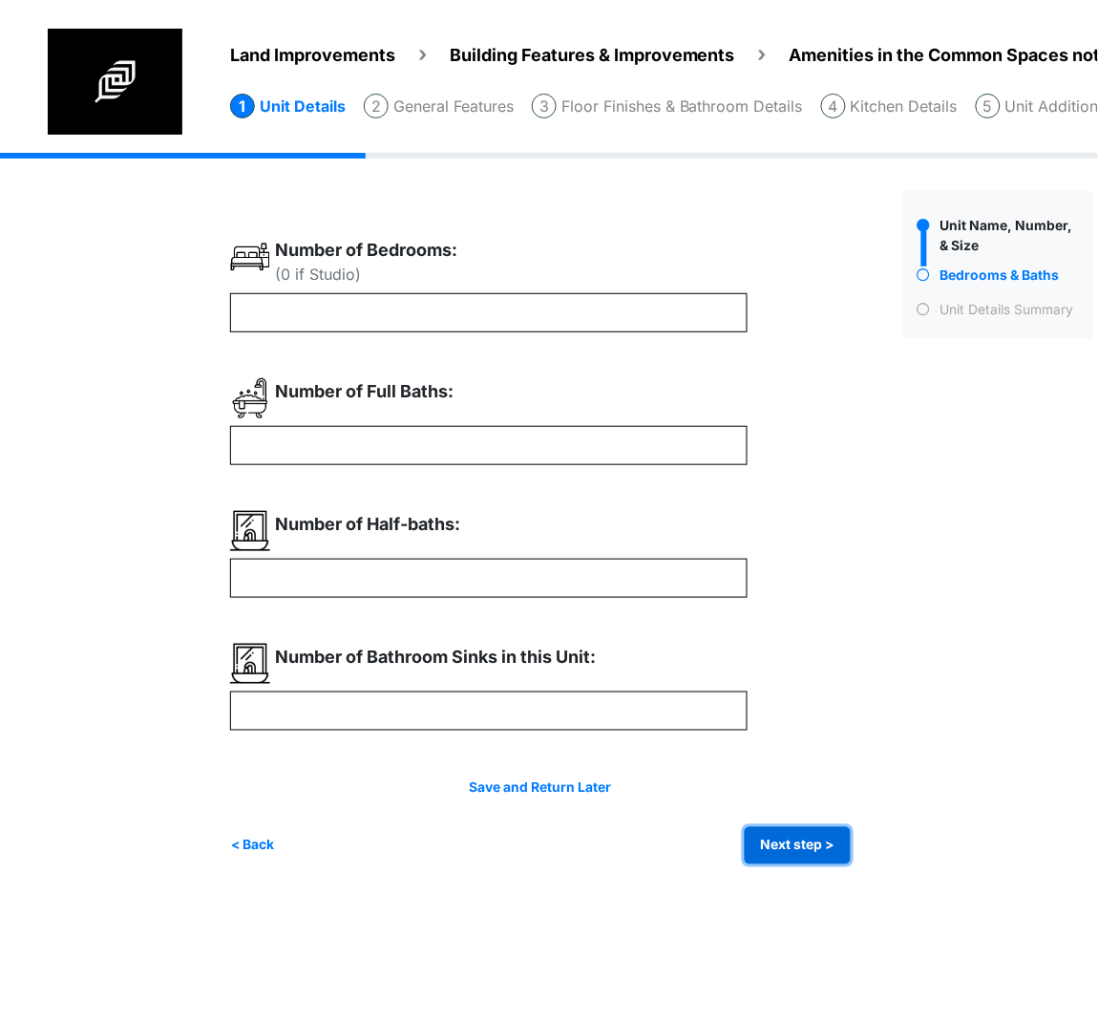
click at [781, 837] on button "Next step >" at bounding box center [798, 845] width 106 height 37
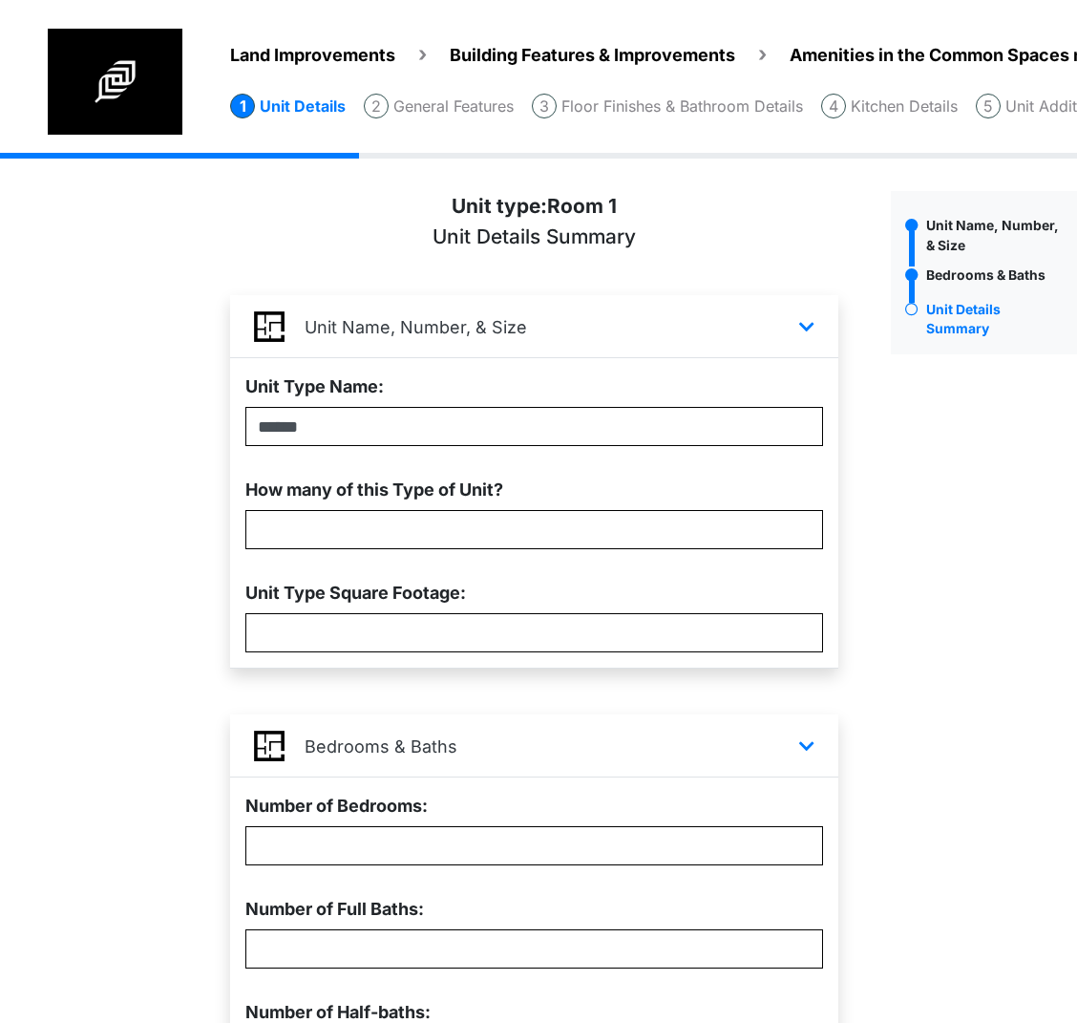
scroll to position [320, 0]
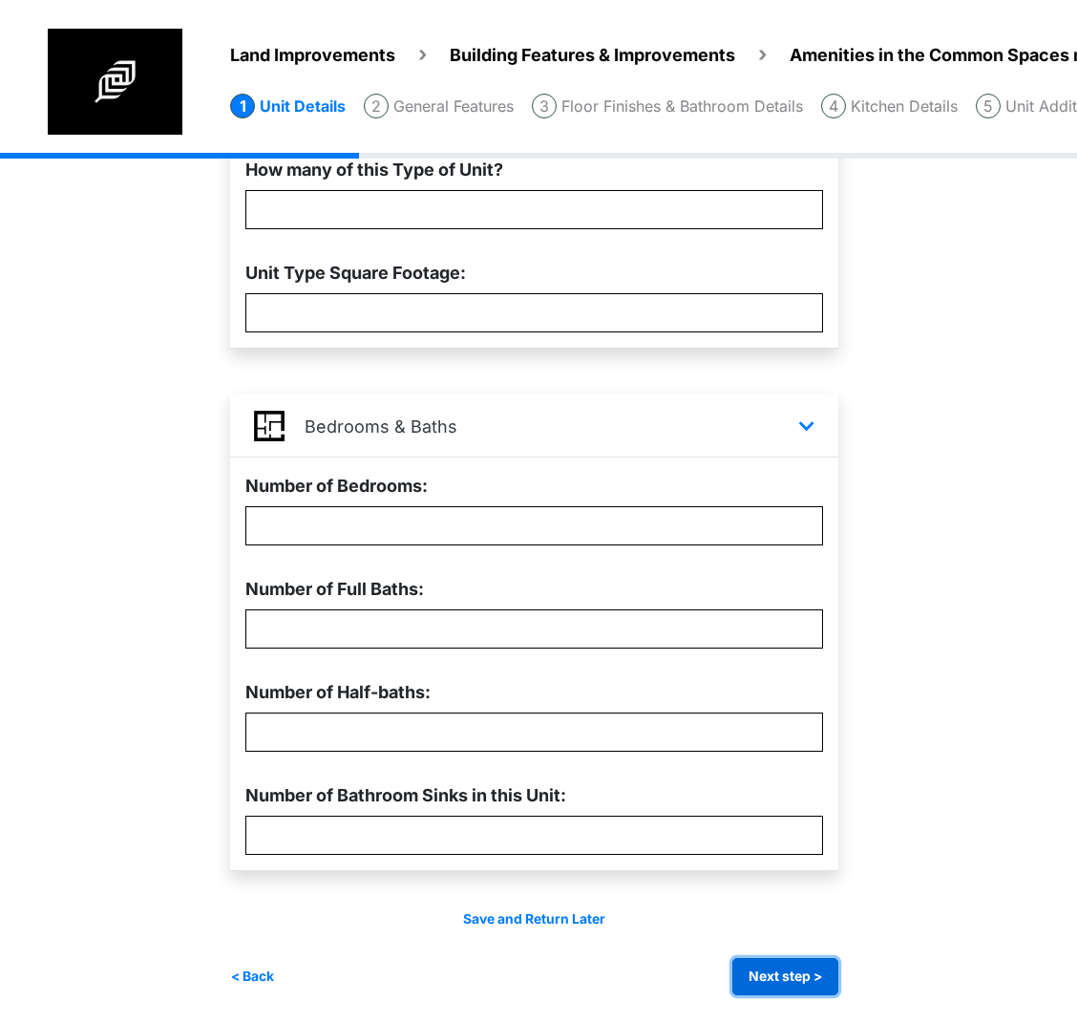
click at [810, 971] on button "Next step >" at bounding box center [786, 976] width 106 height 37
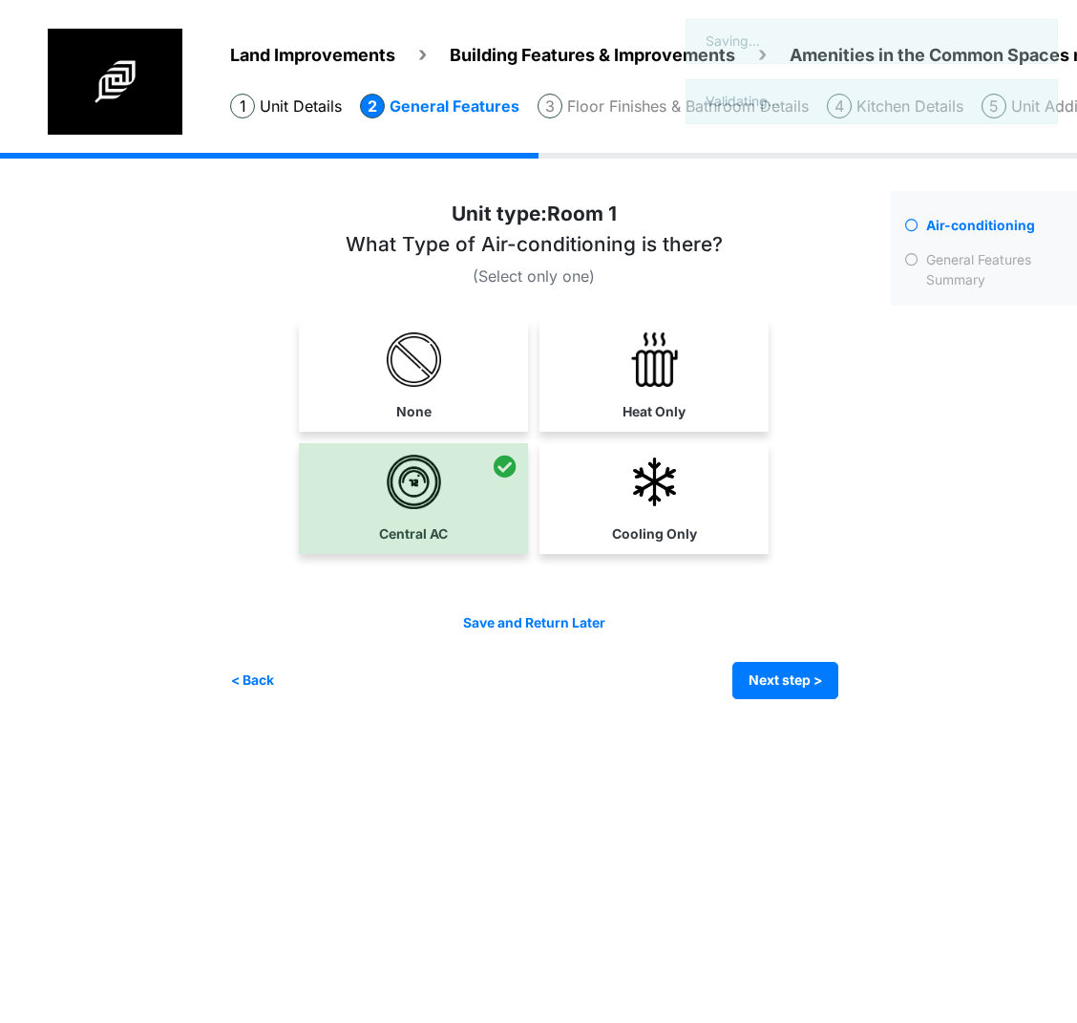
scroll to position [0, 0]
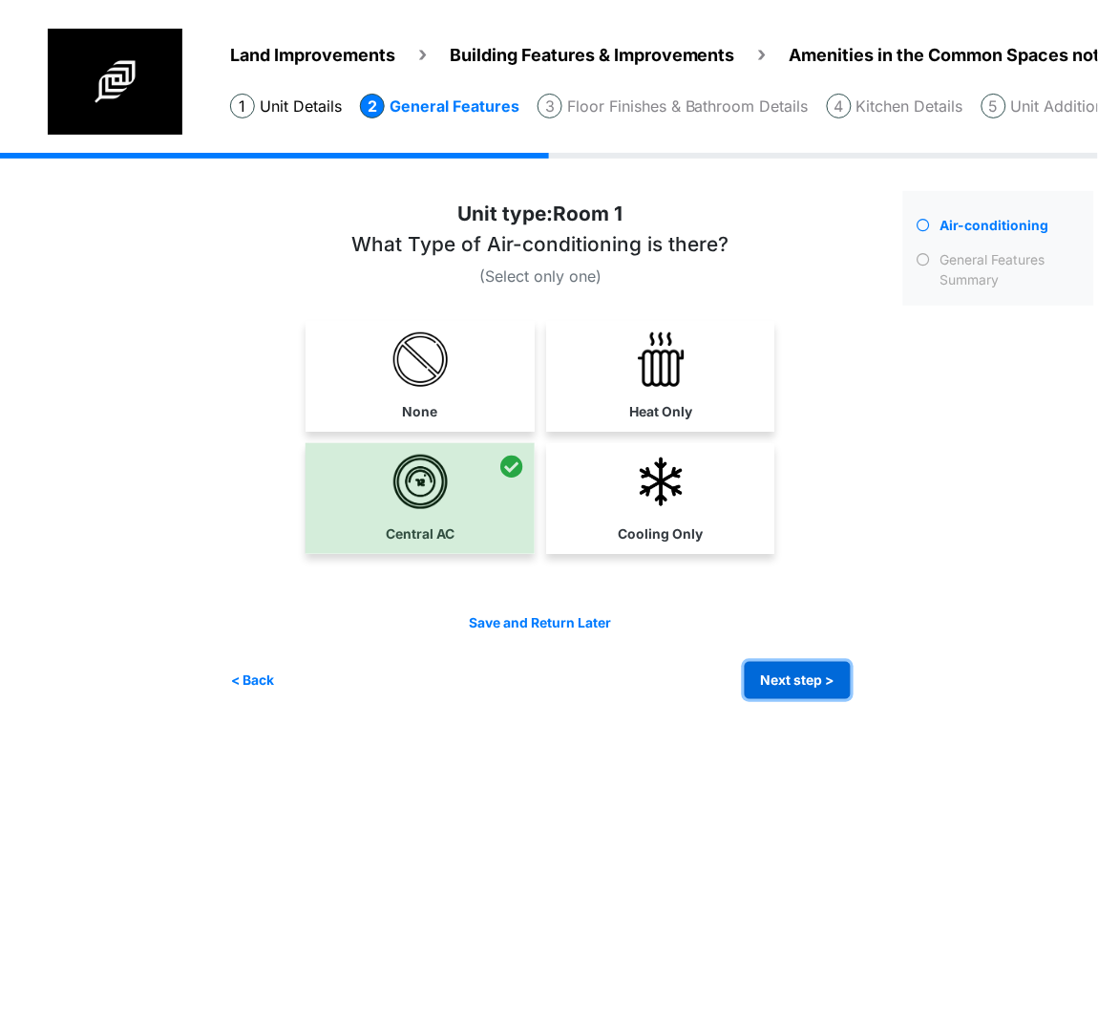
click at [818, 671] on button "Next step >" at bounding box center [798, 680] width 106 height 37
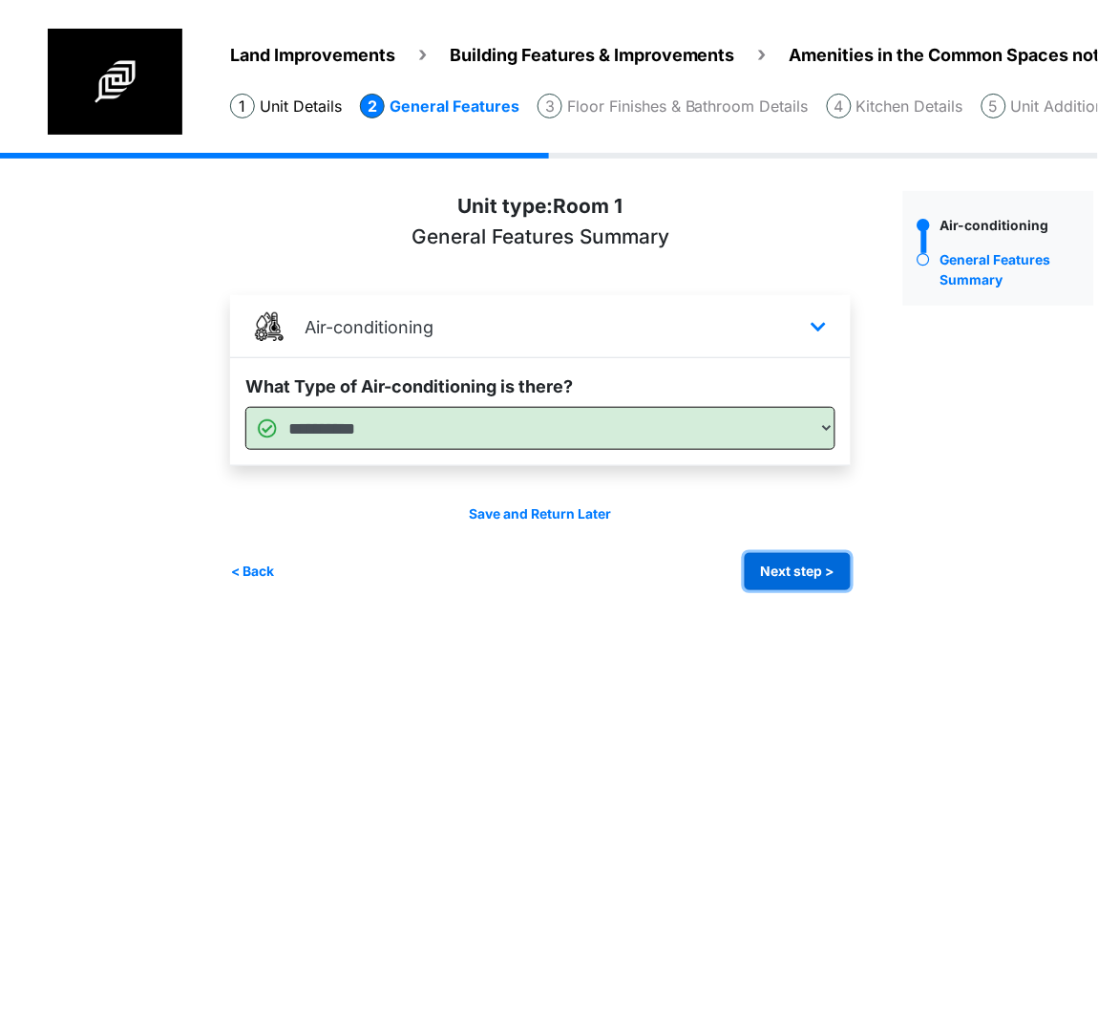
click at [813, 567] on button "Next step >" at bounding box center [798, 571] width 106 height 37
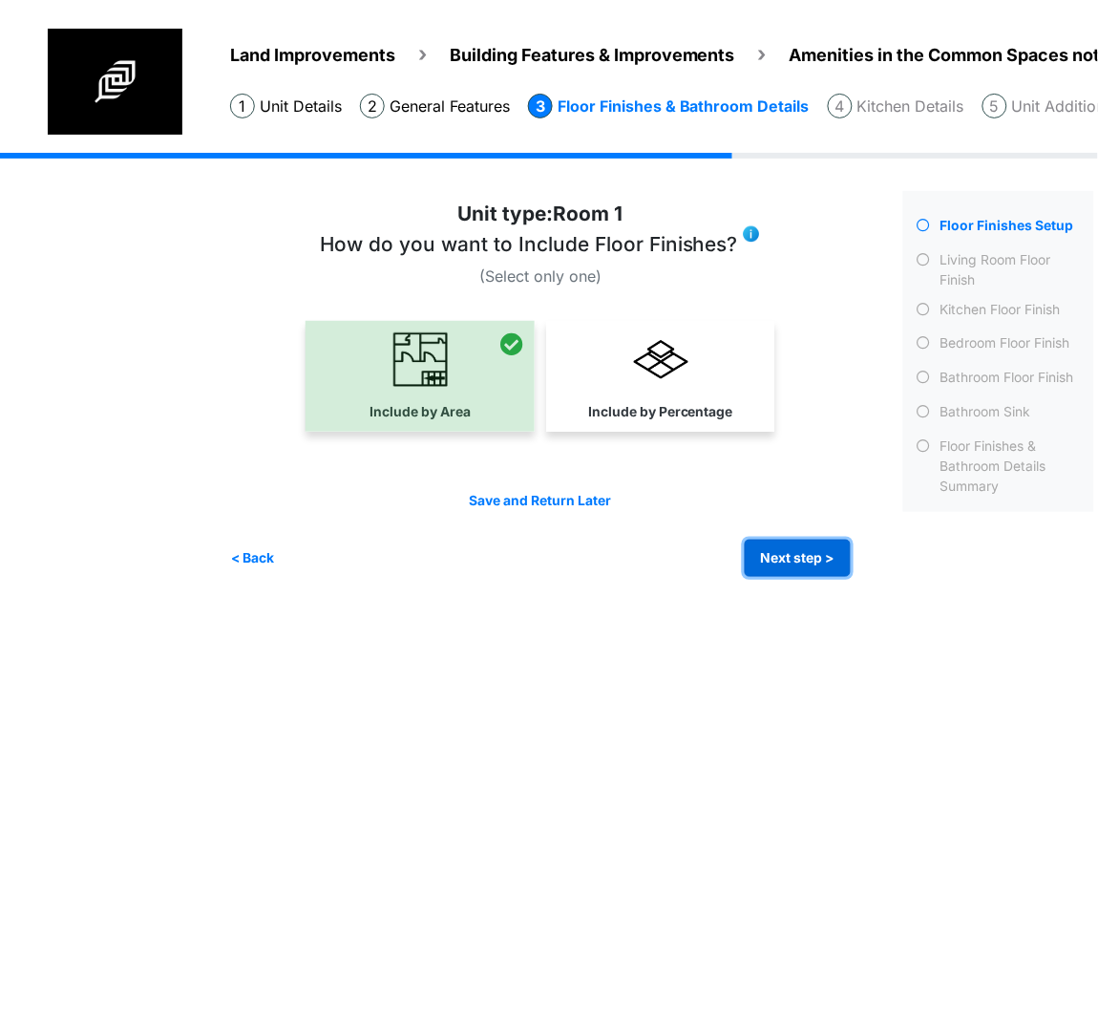
click at [773, 563] on button "Next step >" at bounding box center [798, 558] width 106 height 37
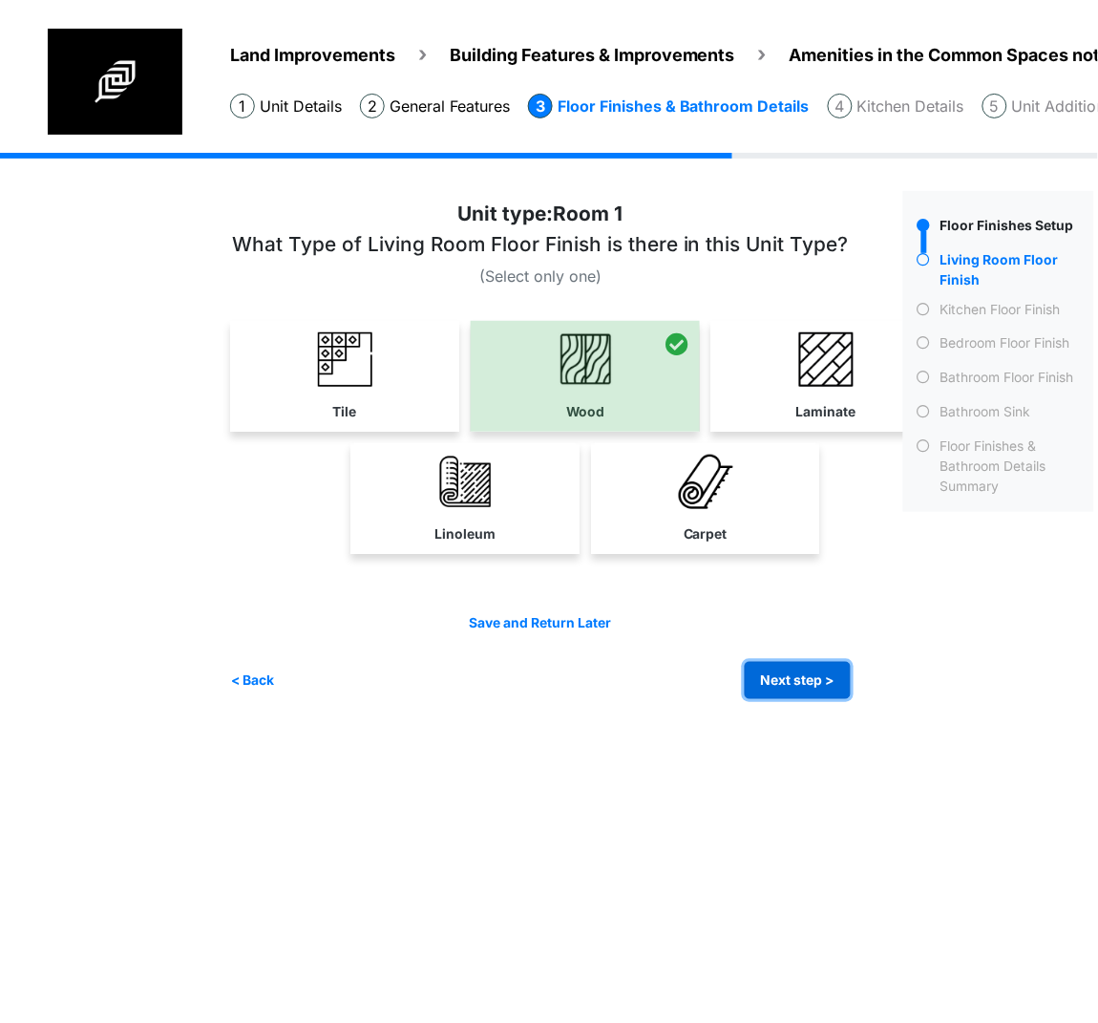
click at [810, 683] on button "Next step >" at bounding box center [798, 680] width 106 height 37
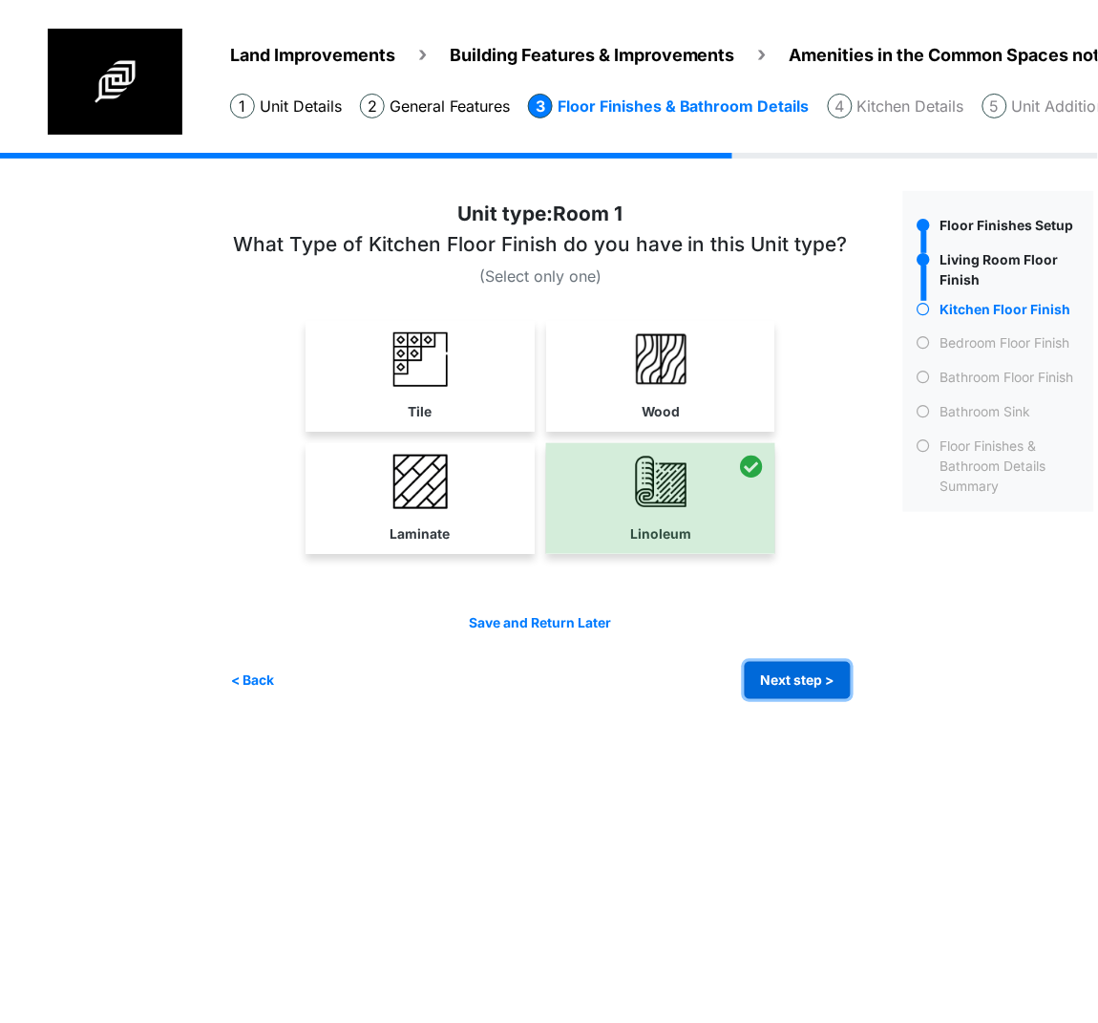
click at [818, 685] on button "Next step >" at bounding box center [798, 680] width 106 height 37
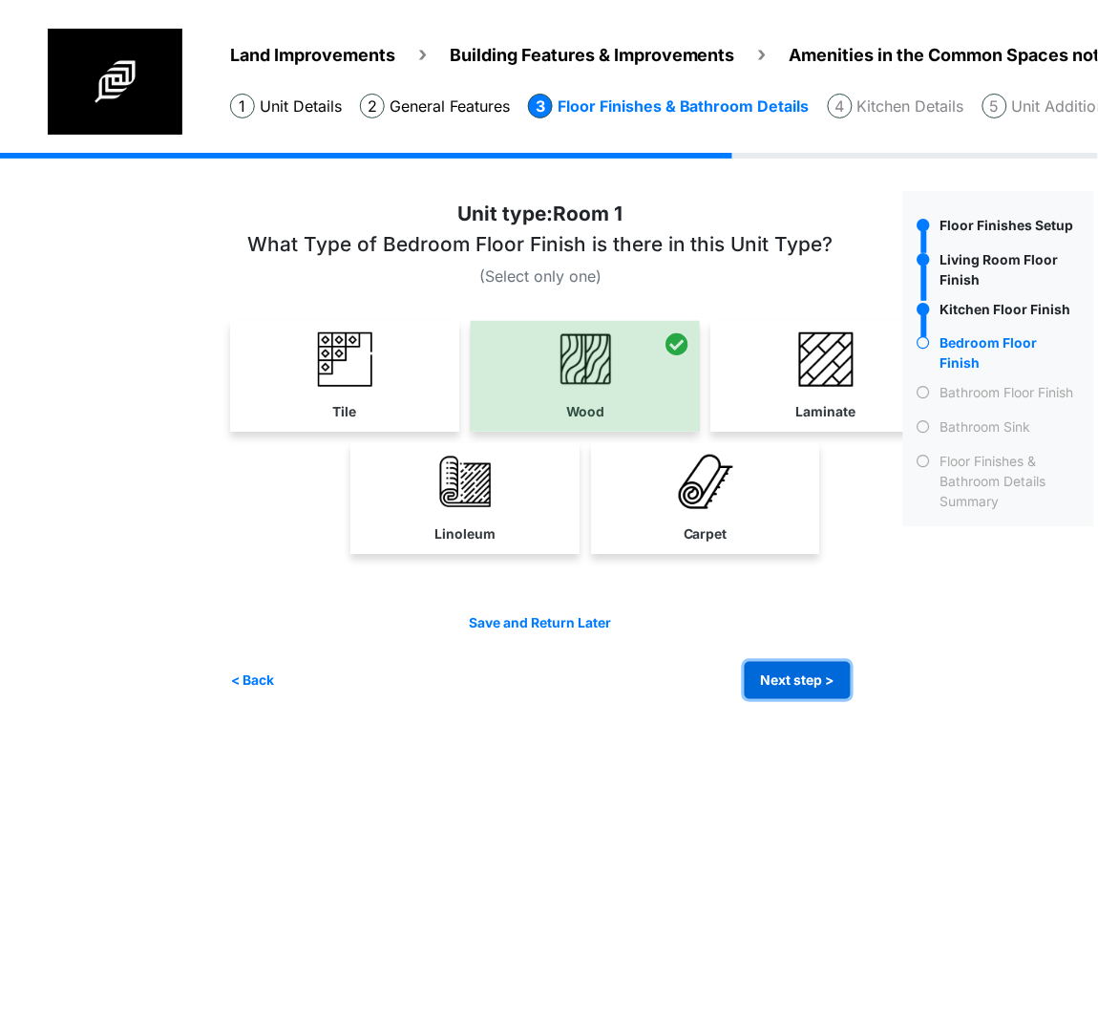
click at [778, 670] on button "Next step >" at bounding box center [798, 680] width 106 height 37
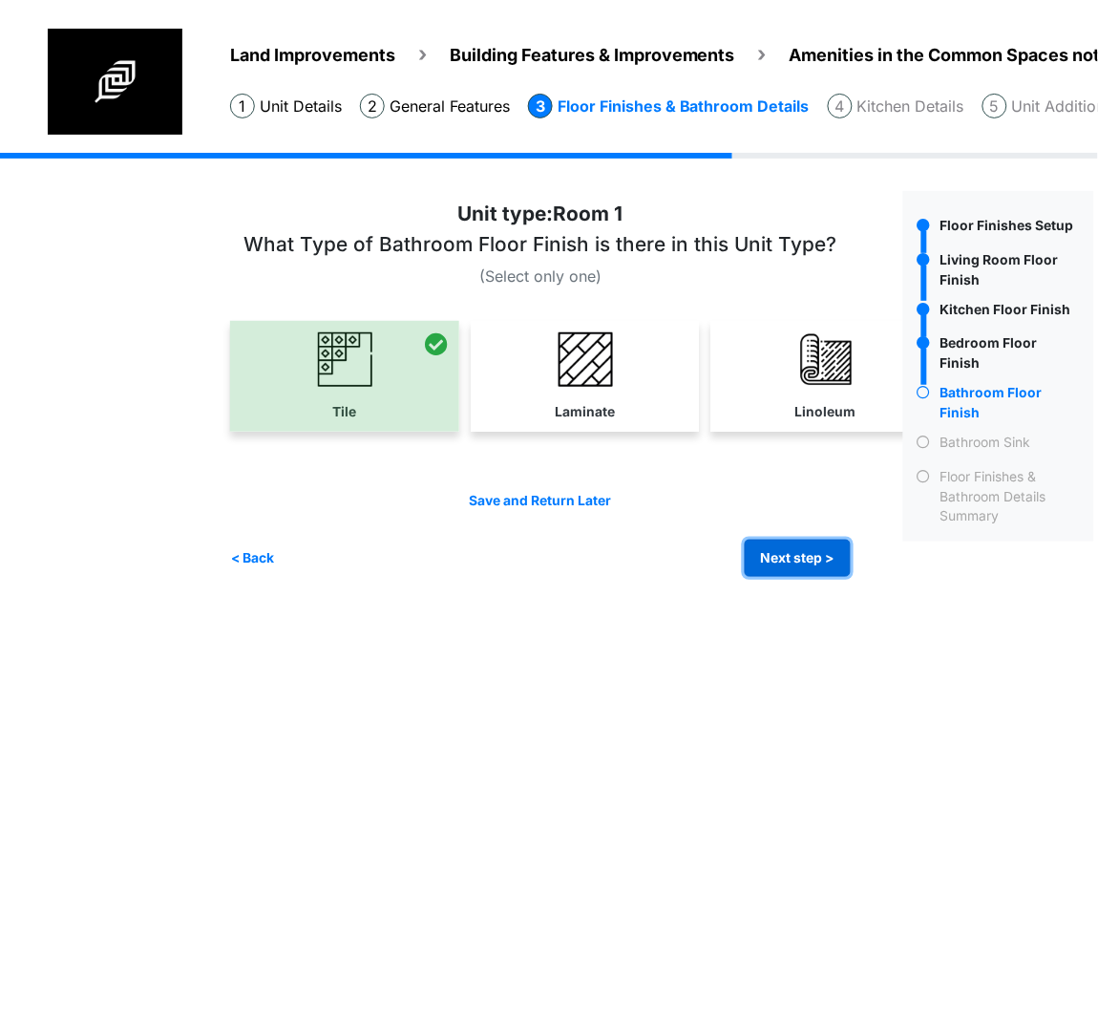
click at [790, 566] on button "Next step >" at bounding box center [798, 558] width 106 height 37
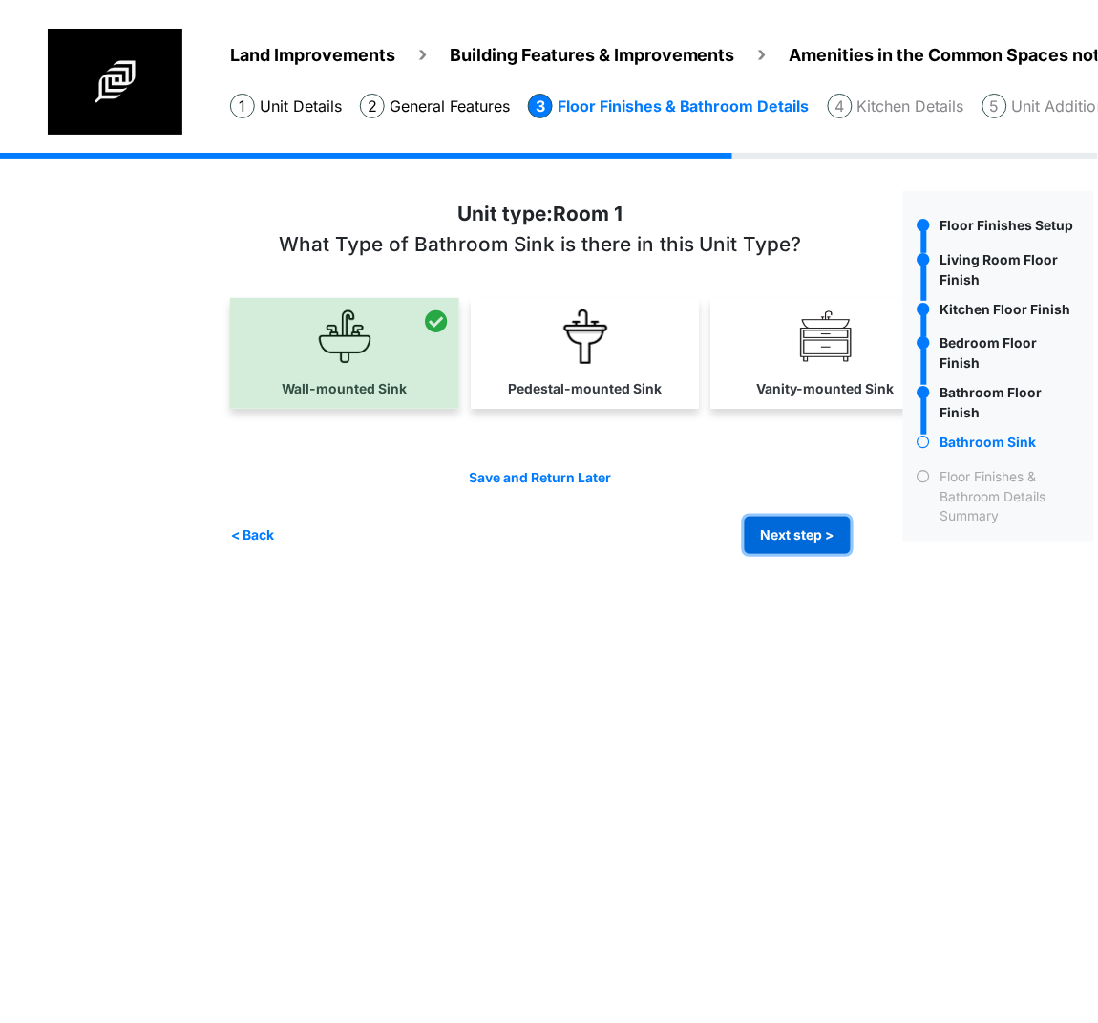
click at [807, 545] on button "Next step >" at bounding box center [798, 535] width 106 height 37
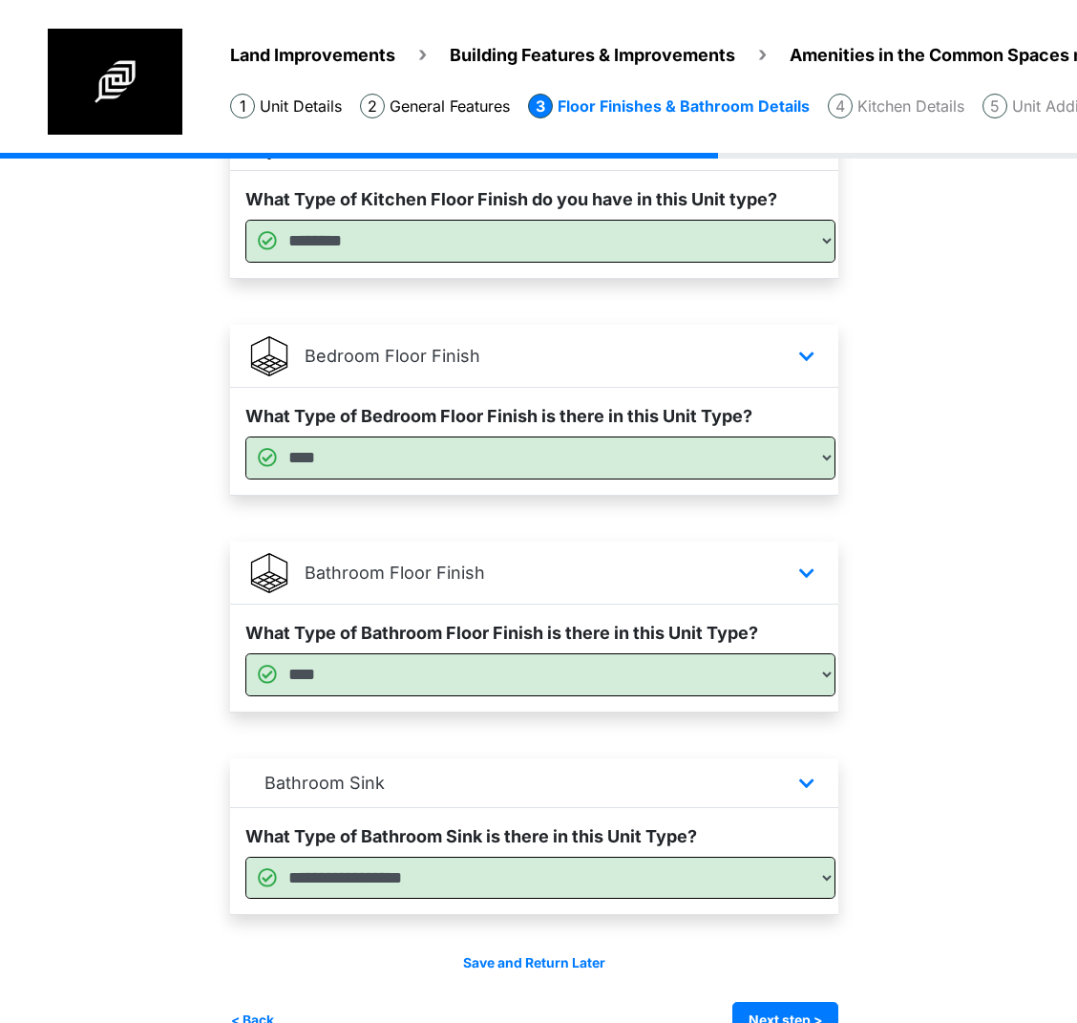
scroll to position [669, 0]
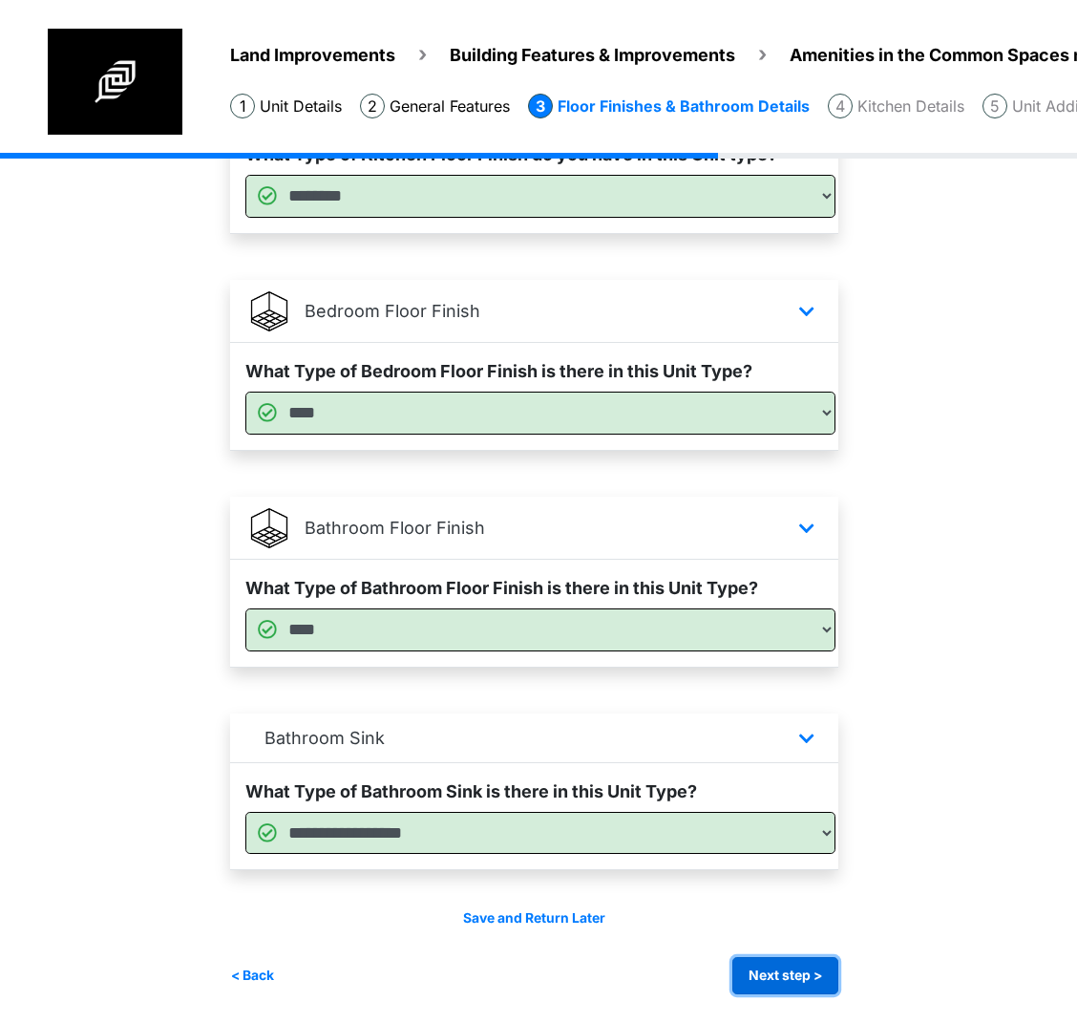
click at [780, 973] on button "Next step >" at bounding box center [786, 975] width 106 height 37
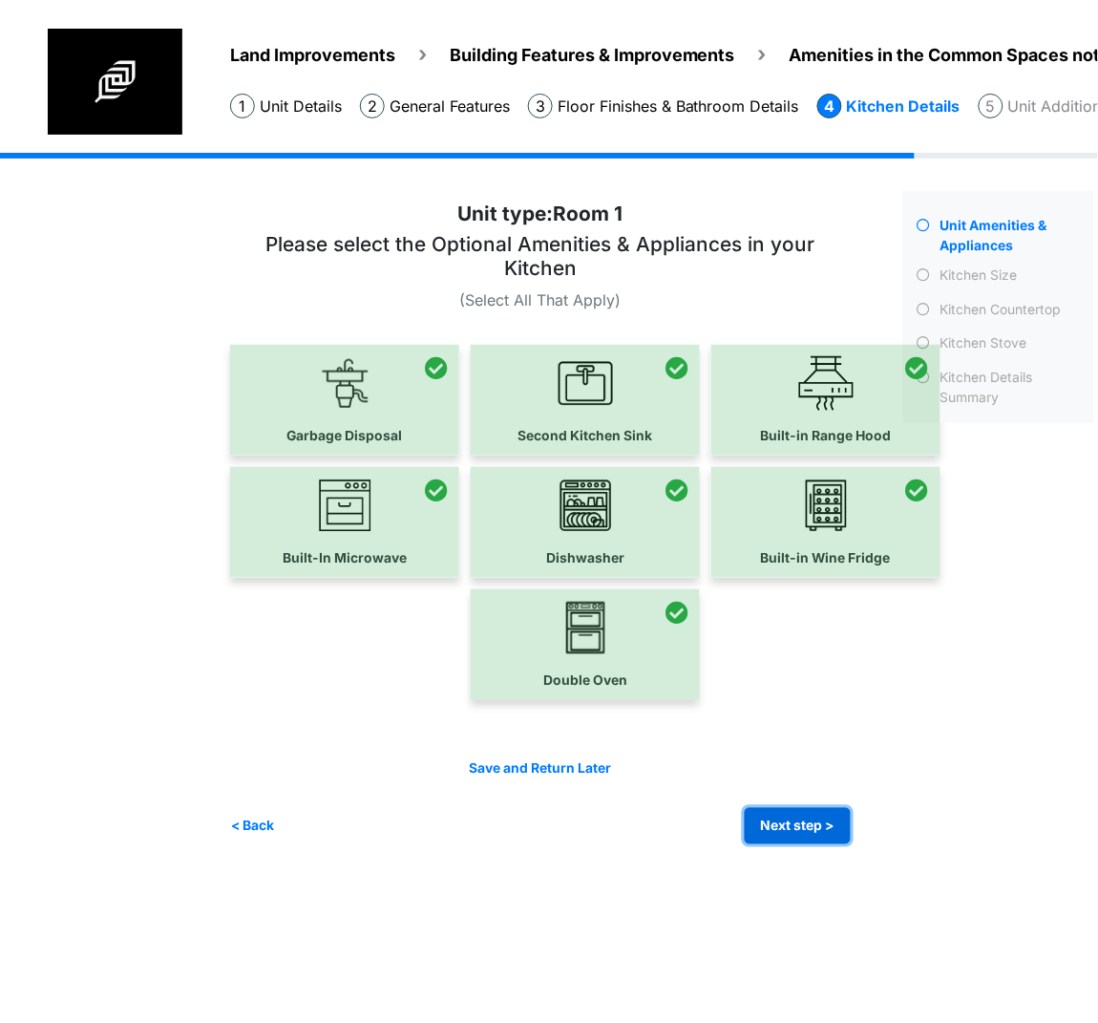
drag, startPoint x: 784, startPoint y: 810, endPoint x: 1, endPoint y: 817, distance: 783.2
click at [784, 810] on button "Next step >" at bounding box center [798, 826] width 106 height 37
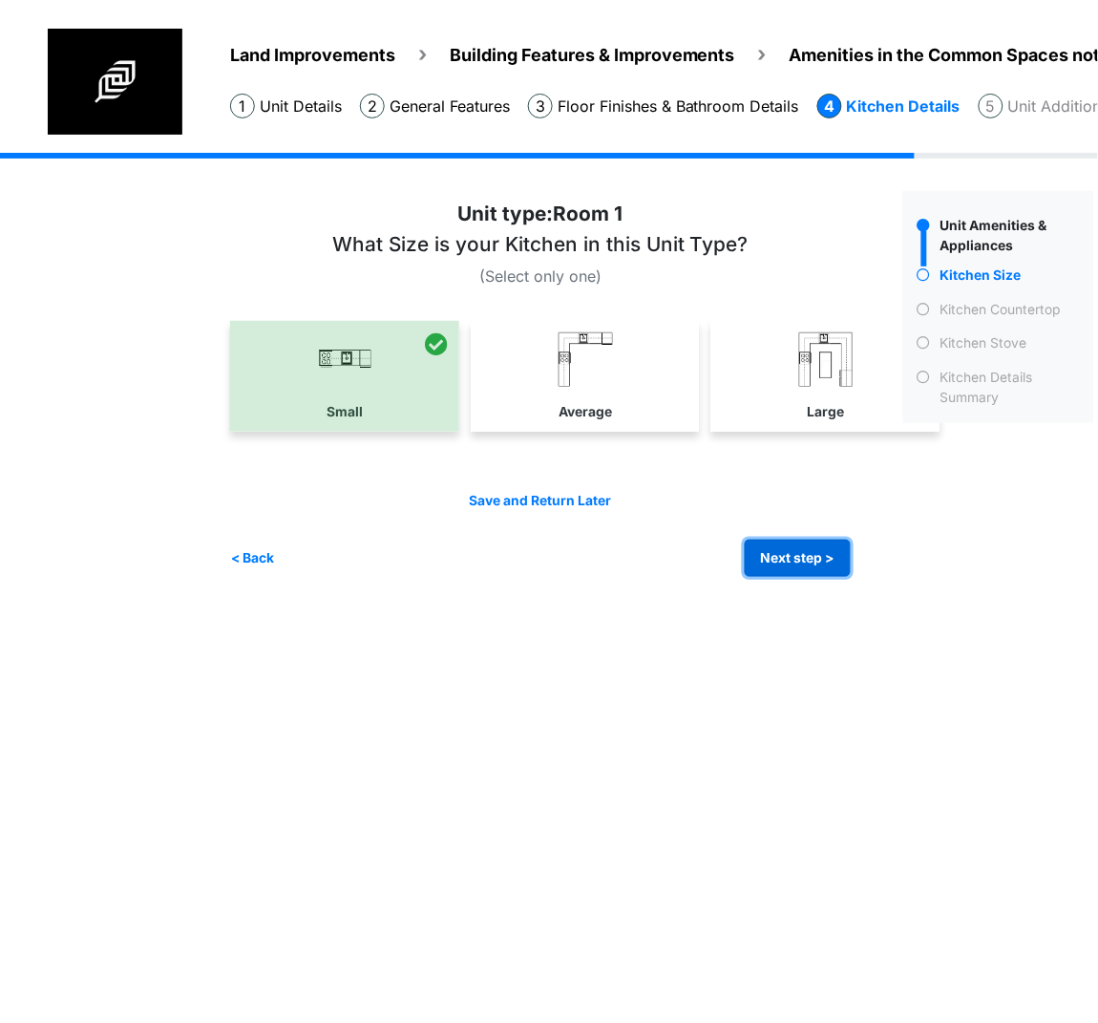
click at [794, 567] on button "Next step >" at bounding box center [798, 558] width 106 height 37
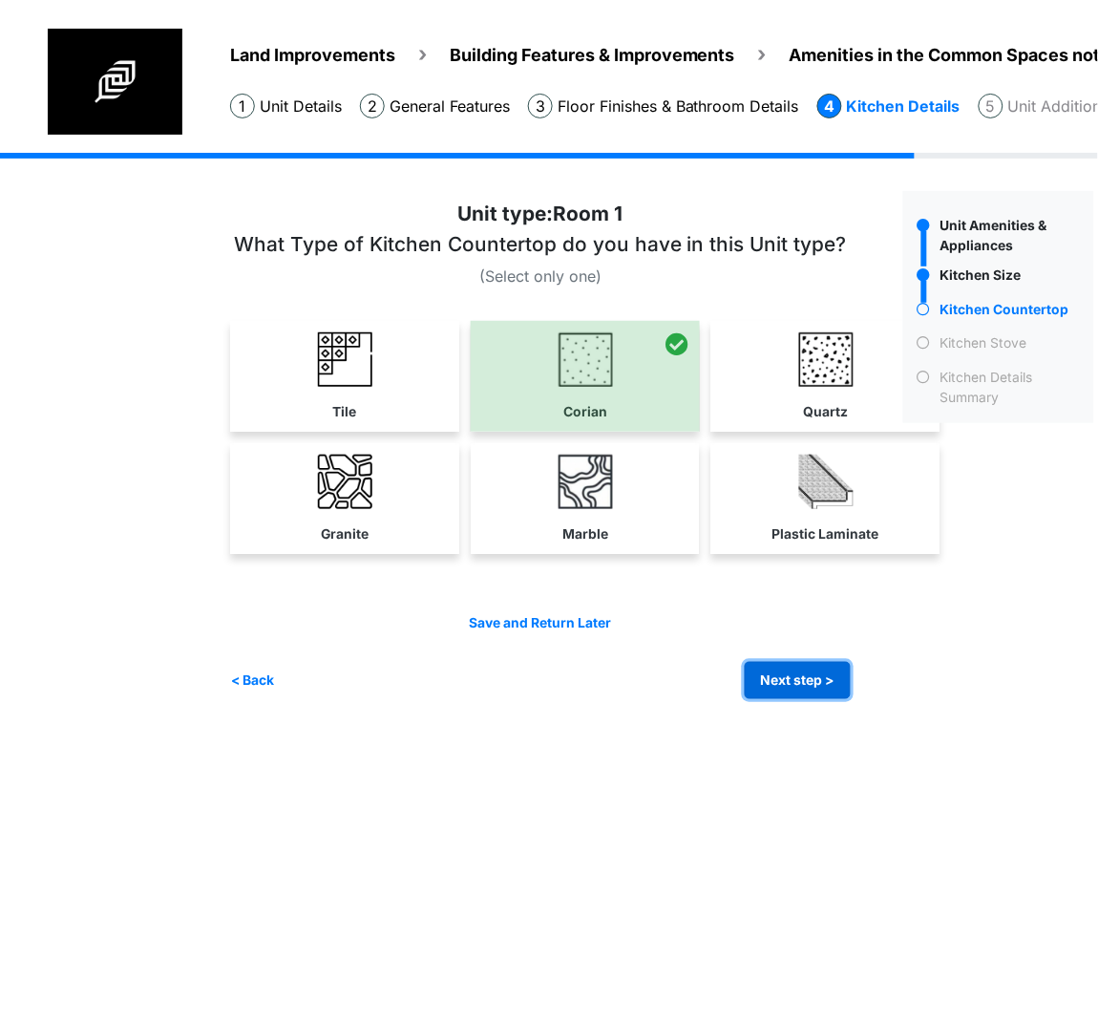
click at [801, 678] on button "Next step >" at bounding box center [798, 680] width 106 height 37
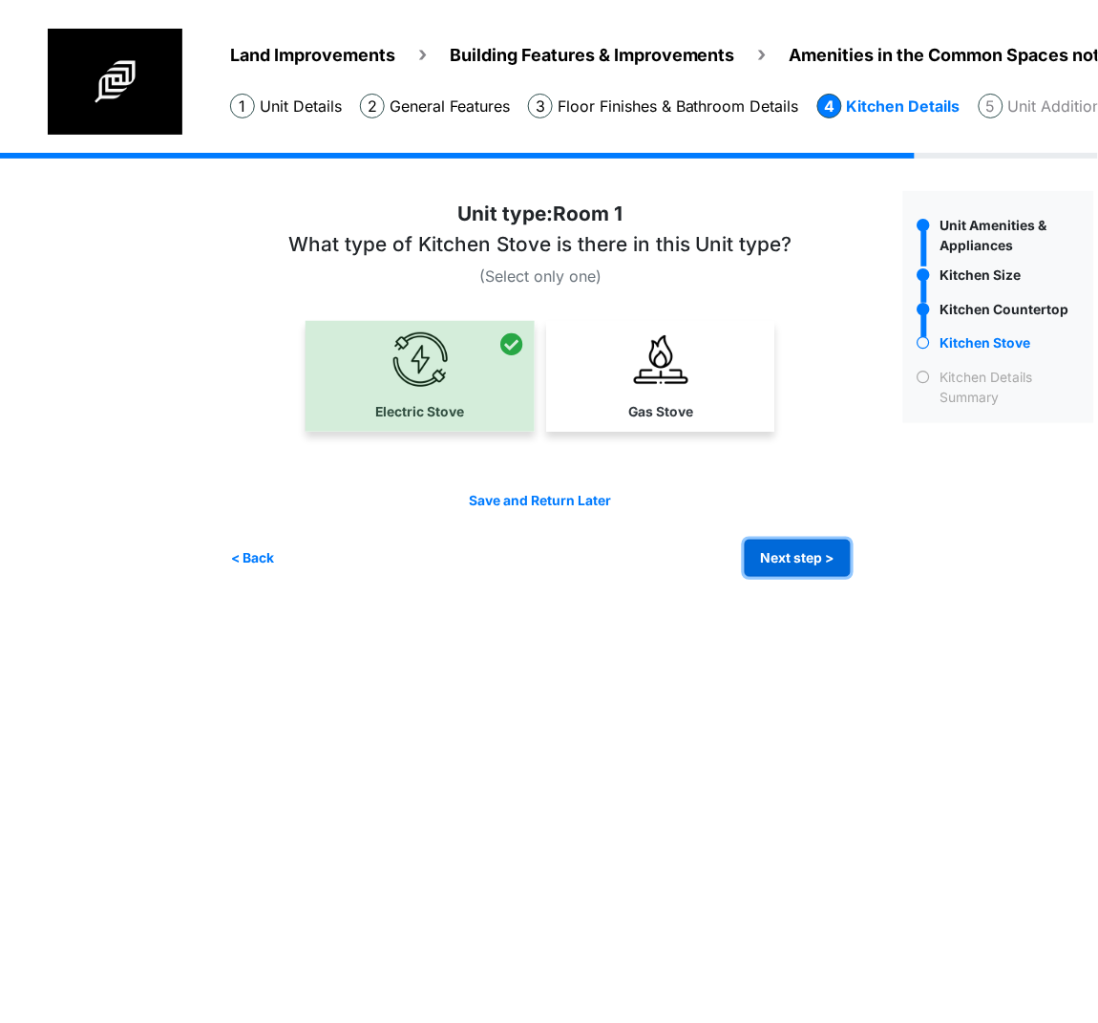
drag, startPoint x: 809, startPoint y: 559, endPoint x: 686, endPoint y: 584, distance: 125.7
click at [809, 559] on button "Next step >" at bounding box center [798, 558] width 106 height 37
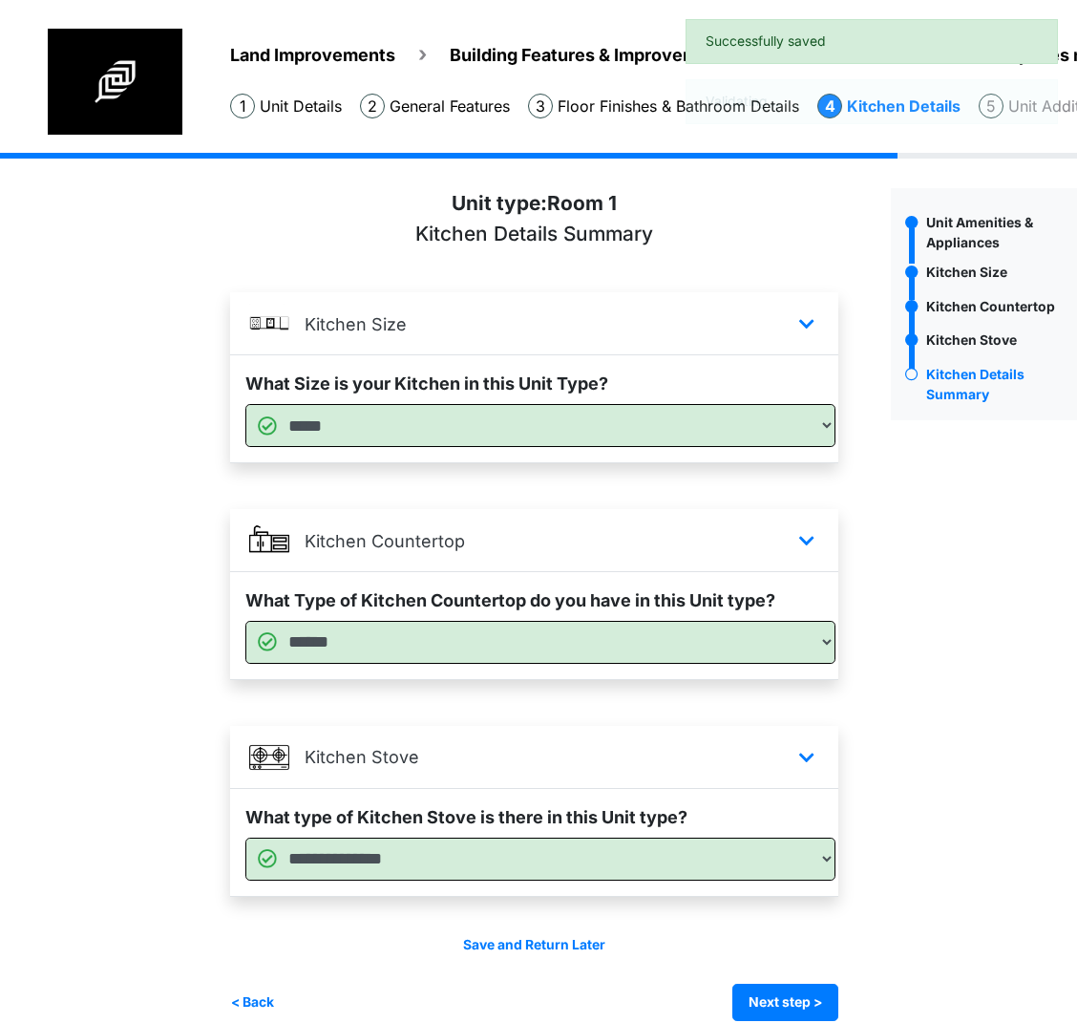
scroll to position [30, 0]
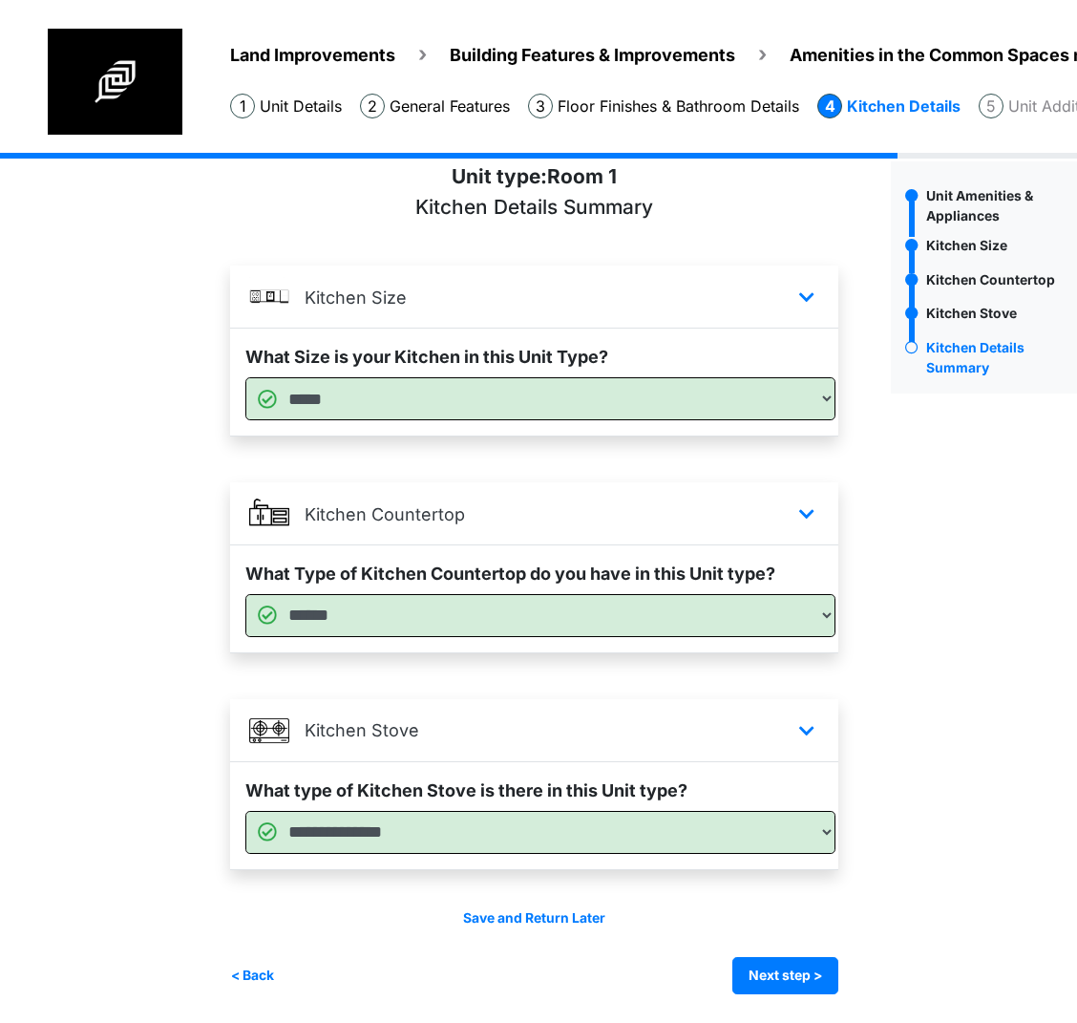
click at [855, 982] on div "Unit type: Room 1 Kitchen Details Summary Unit Amenities & Appliances *****" at bounding box center [553, 577] width 647 height 833
click at [838, 981] on button "Next step >" at bounding box center [786, 975] width 106 height 37
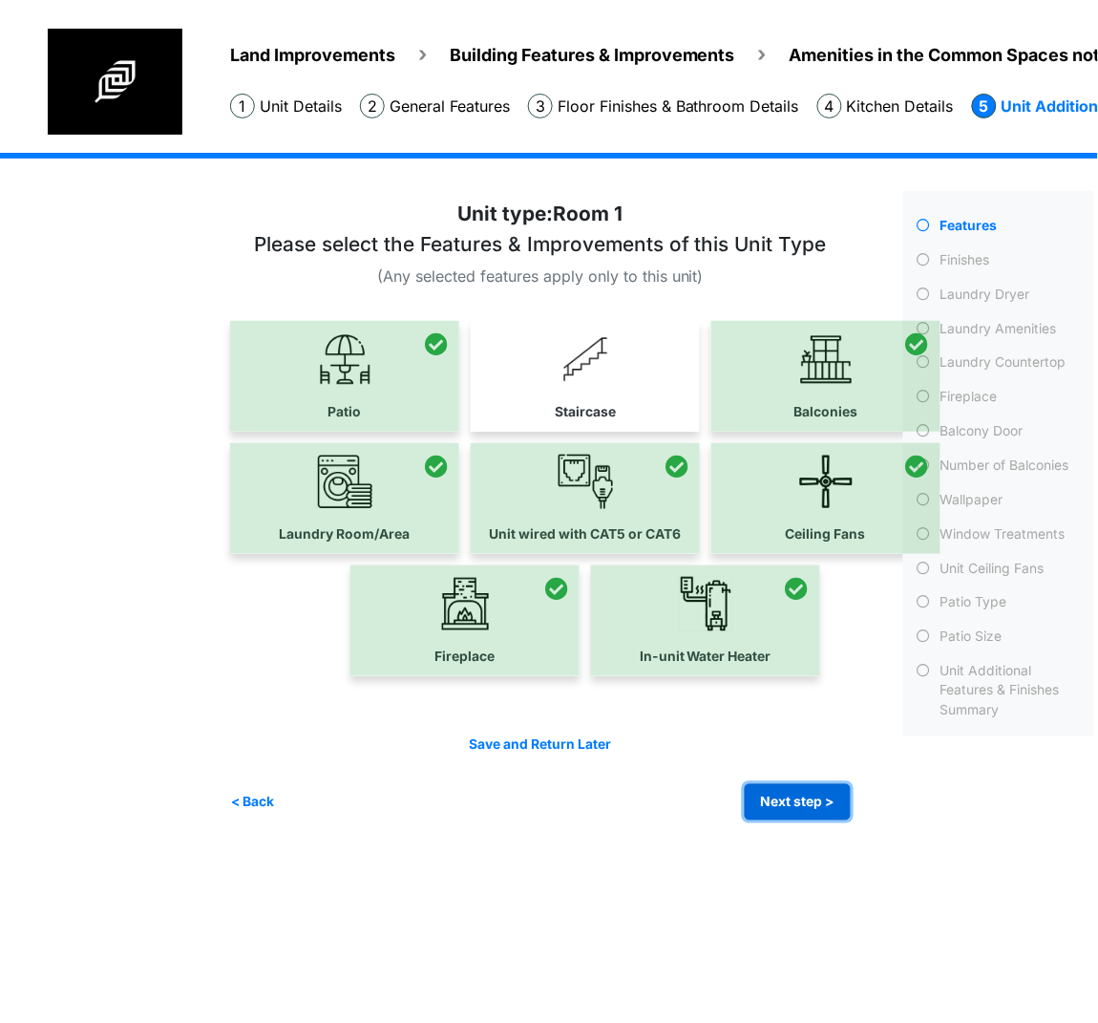
click at [822, 799] on button "Next step >" at bounding box center [798, 802] width 106 height 37
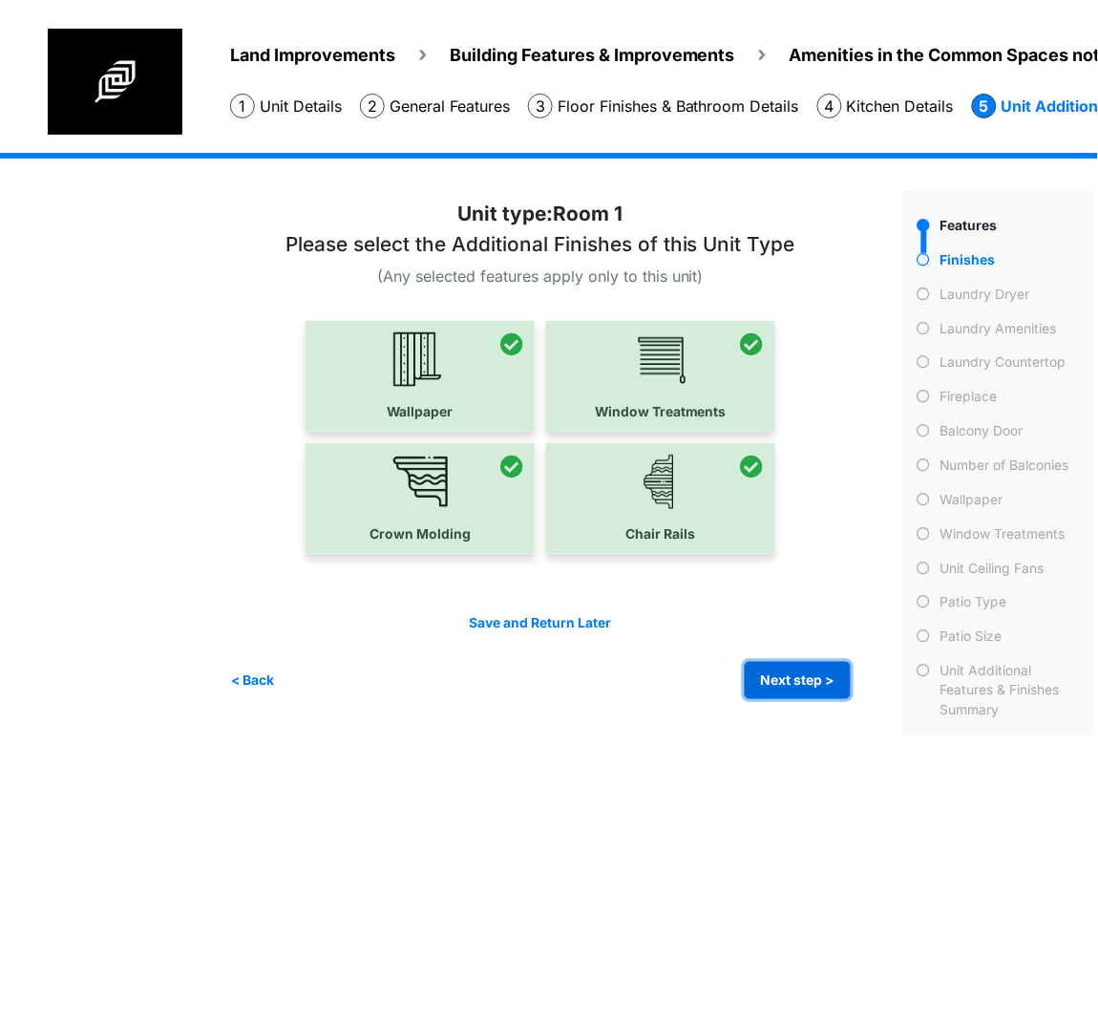
click at [773, 678] on button "Next step >" at bounding box center [798, 680] width 106 height 37
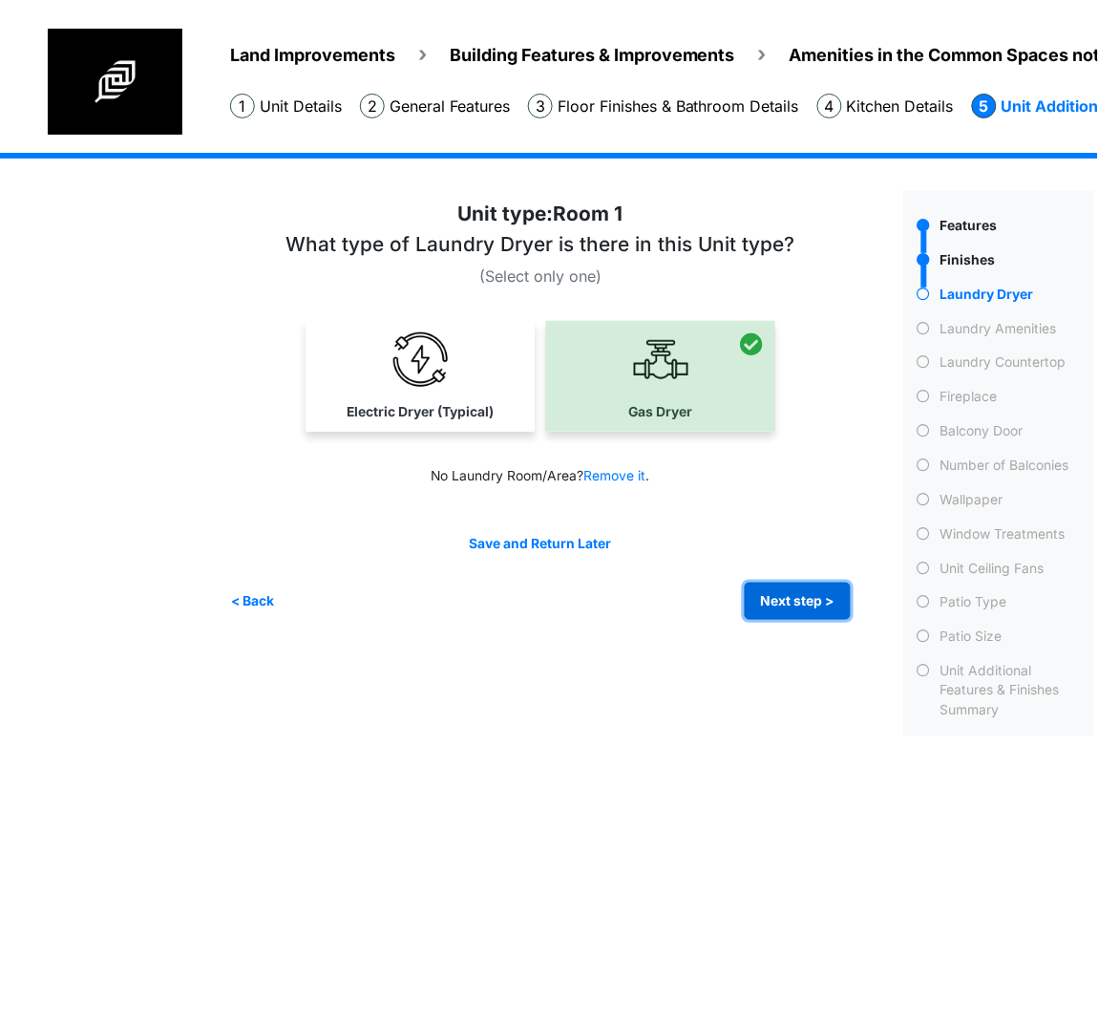
click at [797, 605] on button "Next step >" at bounding box center [798, 601] width 106 height 37
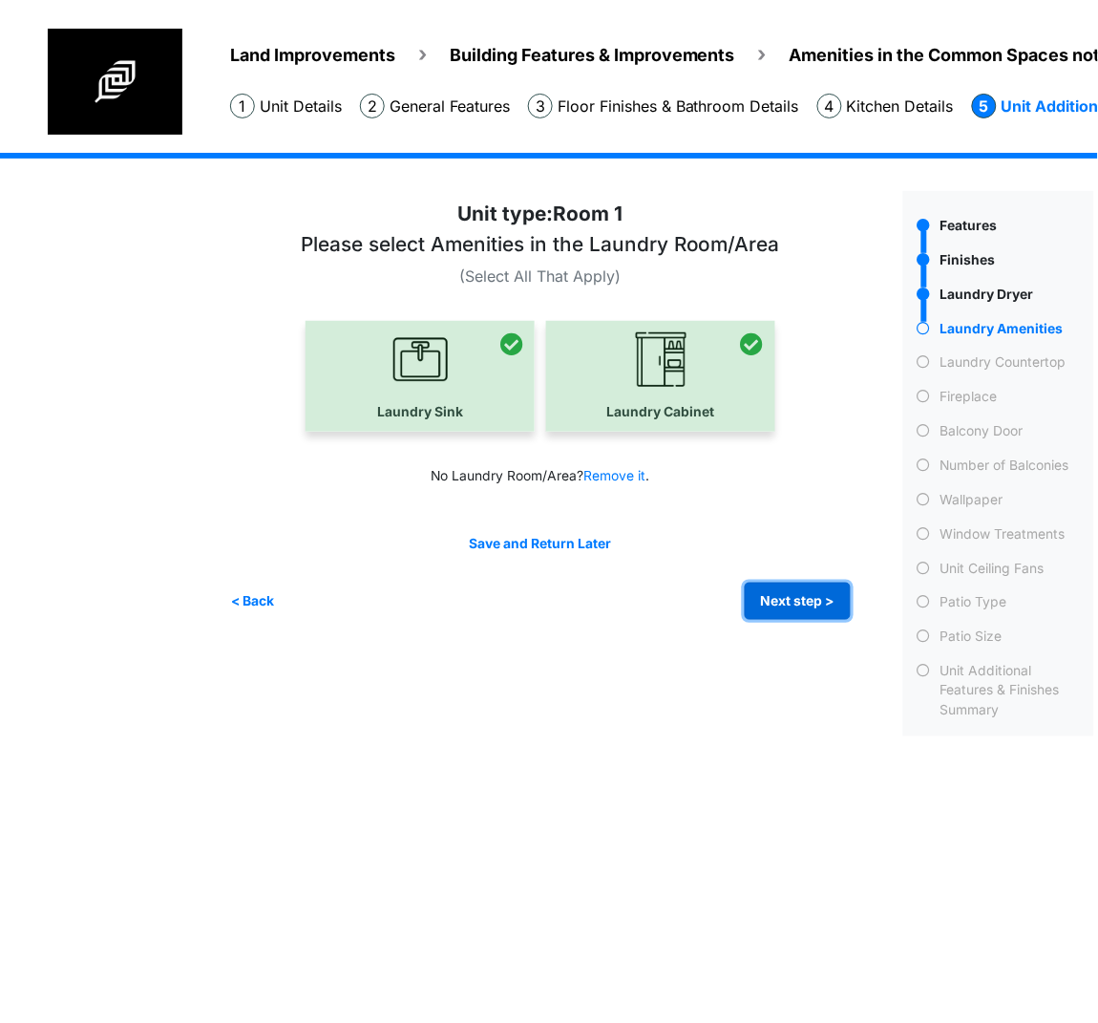
click at [800, 609] on button "Next step >" at bounding box center [798, 601] width 106 height 37
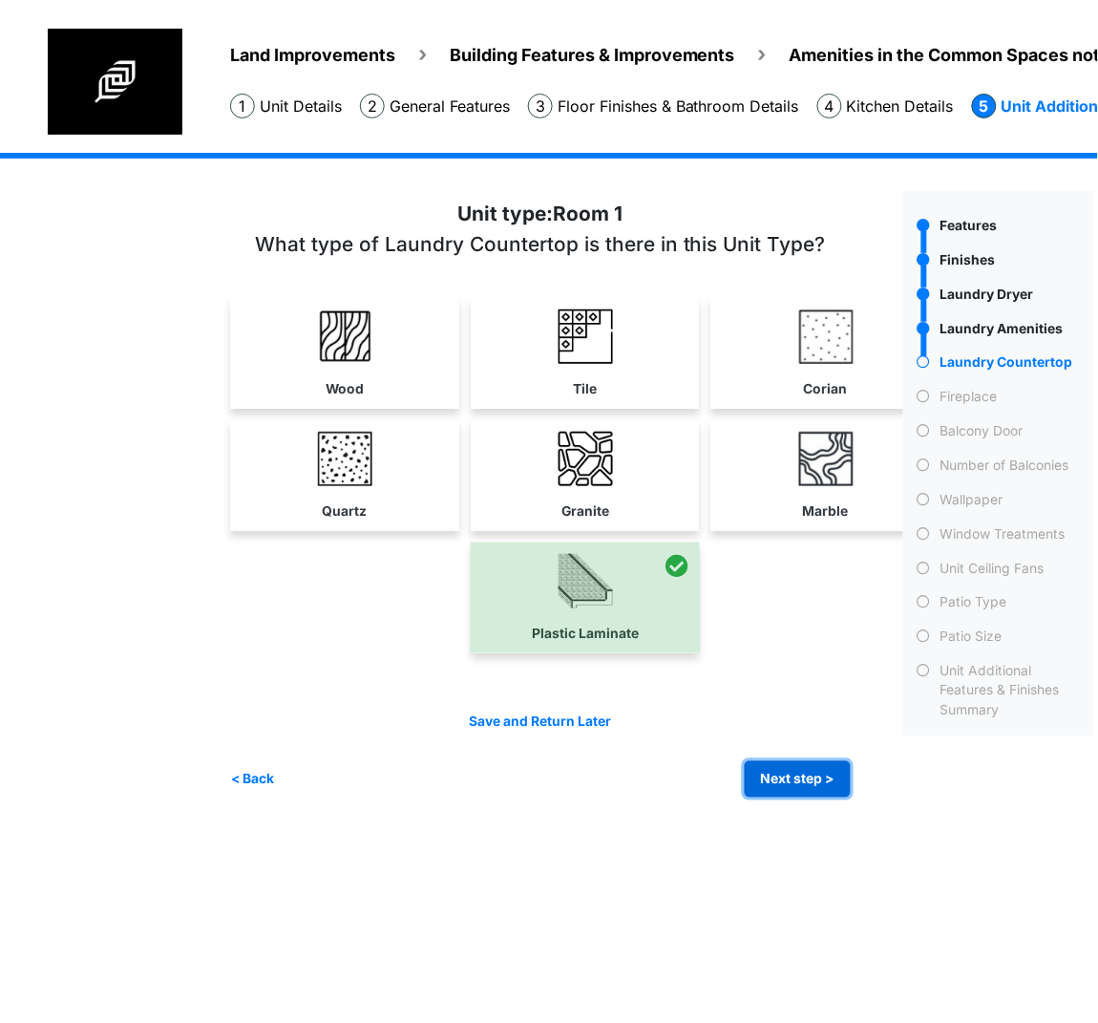
click at [798, 776] on button "Next step >" at bounding box center [798, 779] width 106 height 37
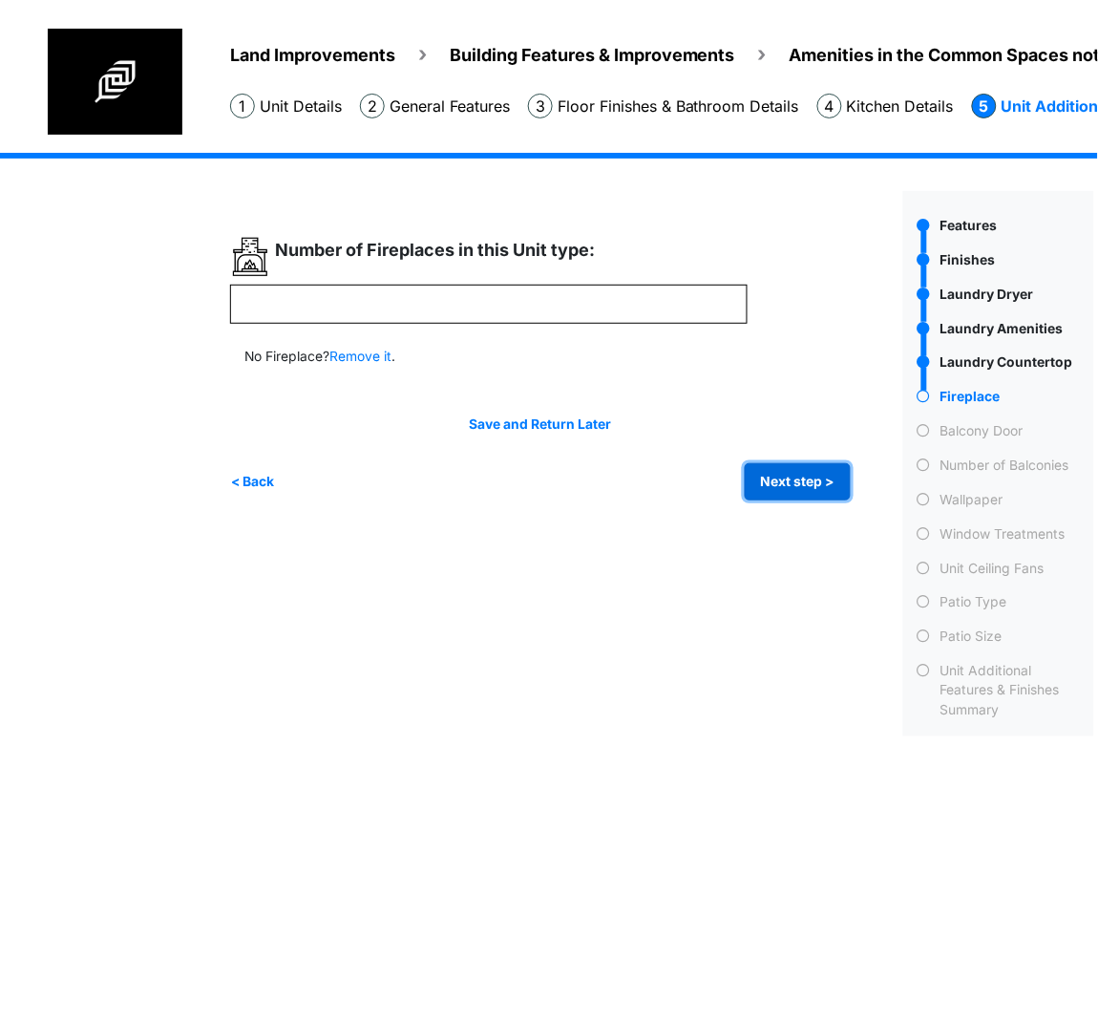
click at [772, 481] on button "Next step >" at bounding box center [798, 481] width 106 height 37
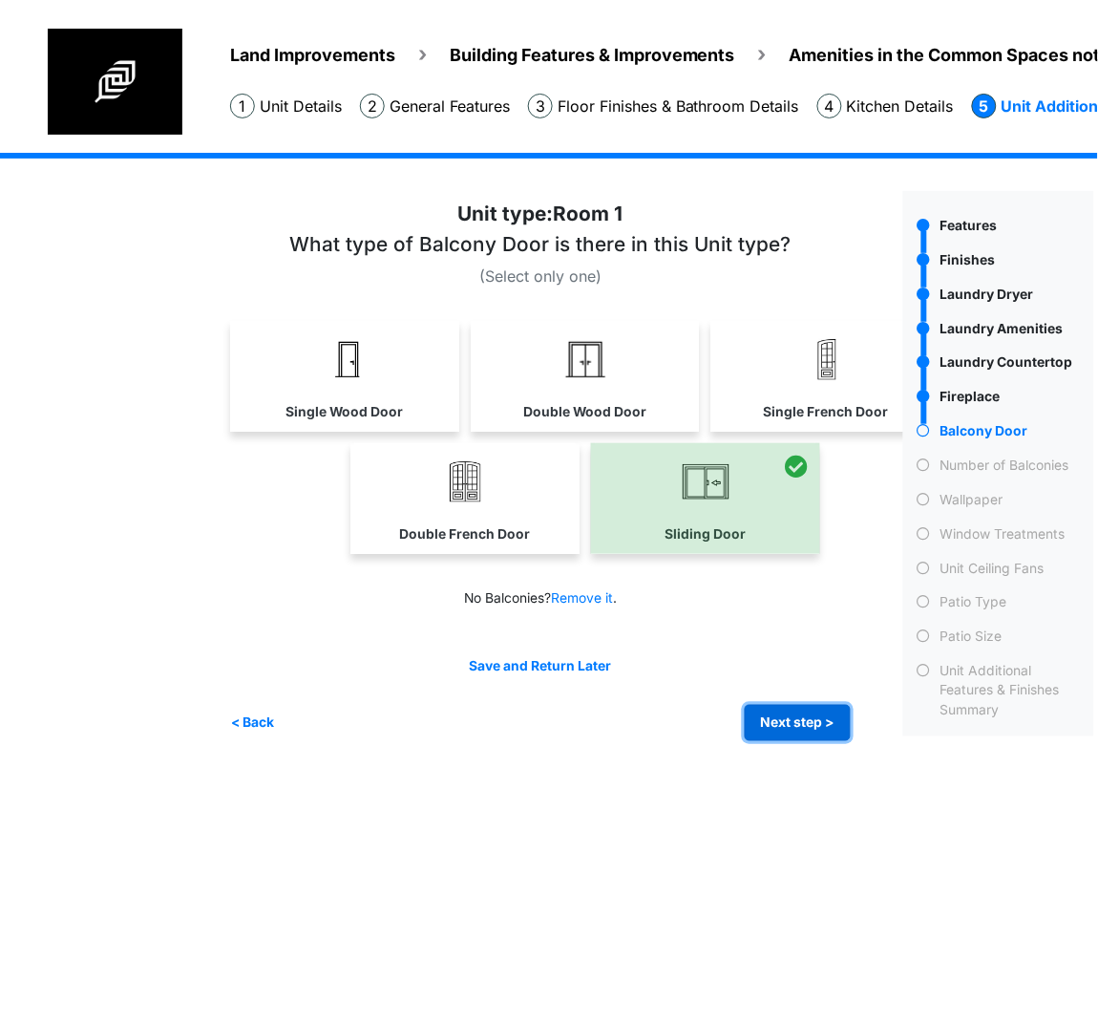
drag, startPoint x: 828, startPoint y: 719, endPoint x: 12, endPoint y: 532, distance: 836.8
click at [828, 719] on button "Next step >" at bounding box center [798, 723] width 106 height 37
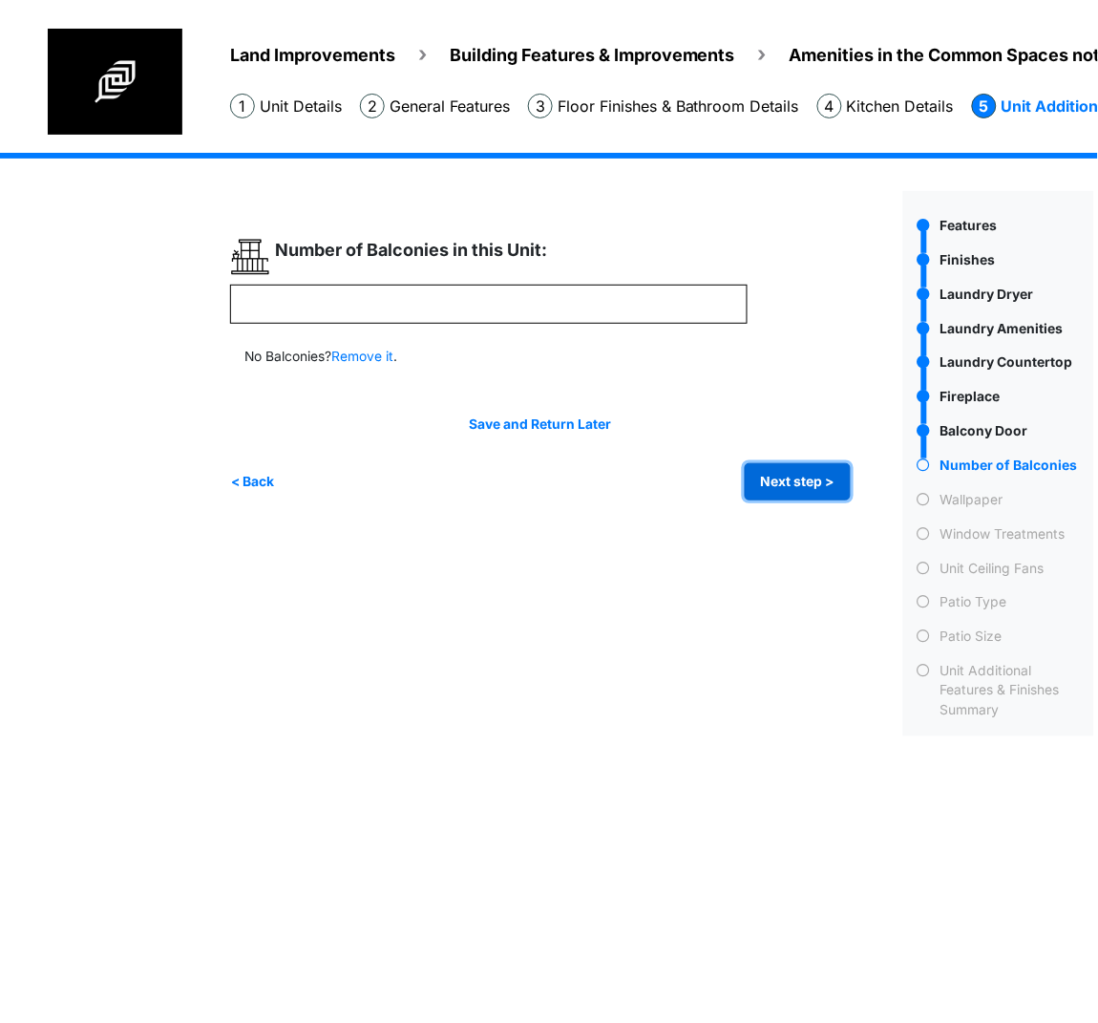
click at [786, 464] on button "Next step >" at bounding box center [798, 481] width 106 height 37
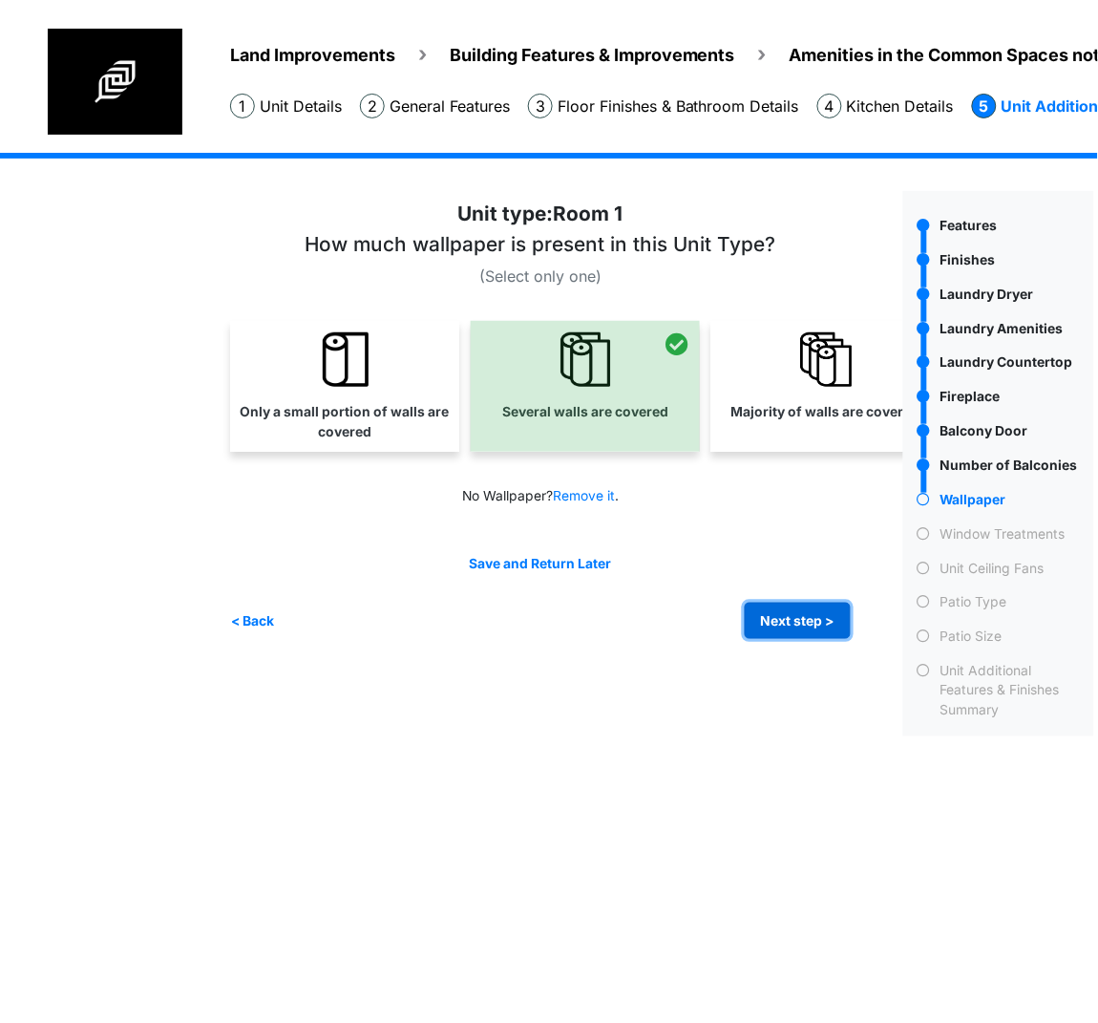
drag, startPoint x: 799, startPoint y: 625, endPoint x: 4, endPoint y: 563, distance: 797.9
click at [799, 625] on button "Next step >" at bounding box center [798, 621] width 106 height 37
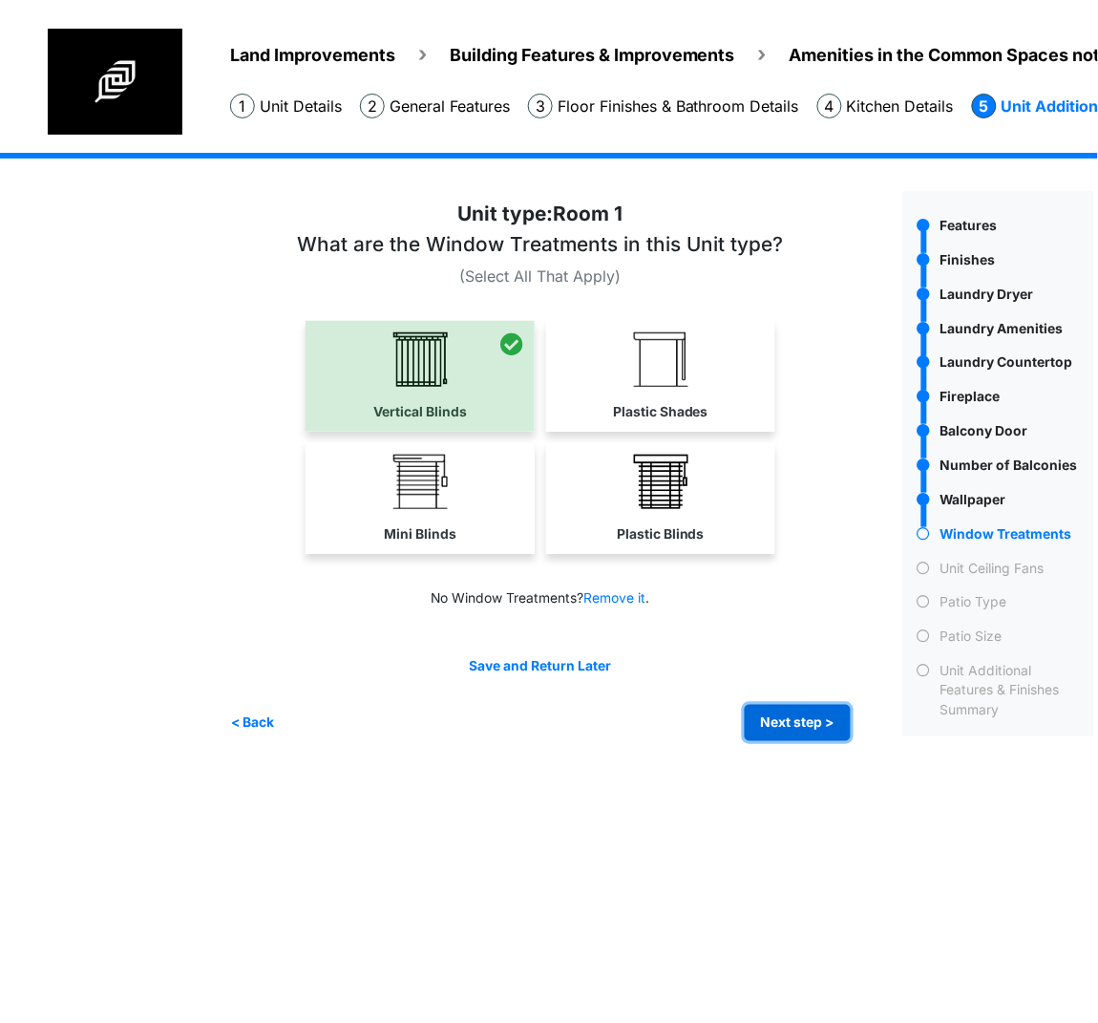
drag, startPoint x: 801, startPoint y: 721, endPoint x: 30, endPoint y: 678, distance: 772.9
click at [803, 721] on button "Next step >" at bounding box center [798, 723] width 106 height 37
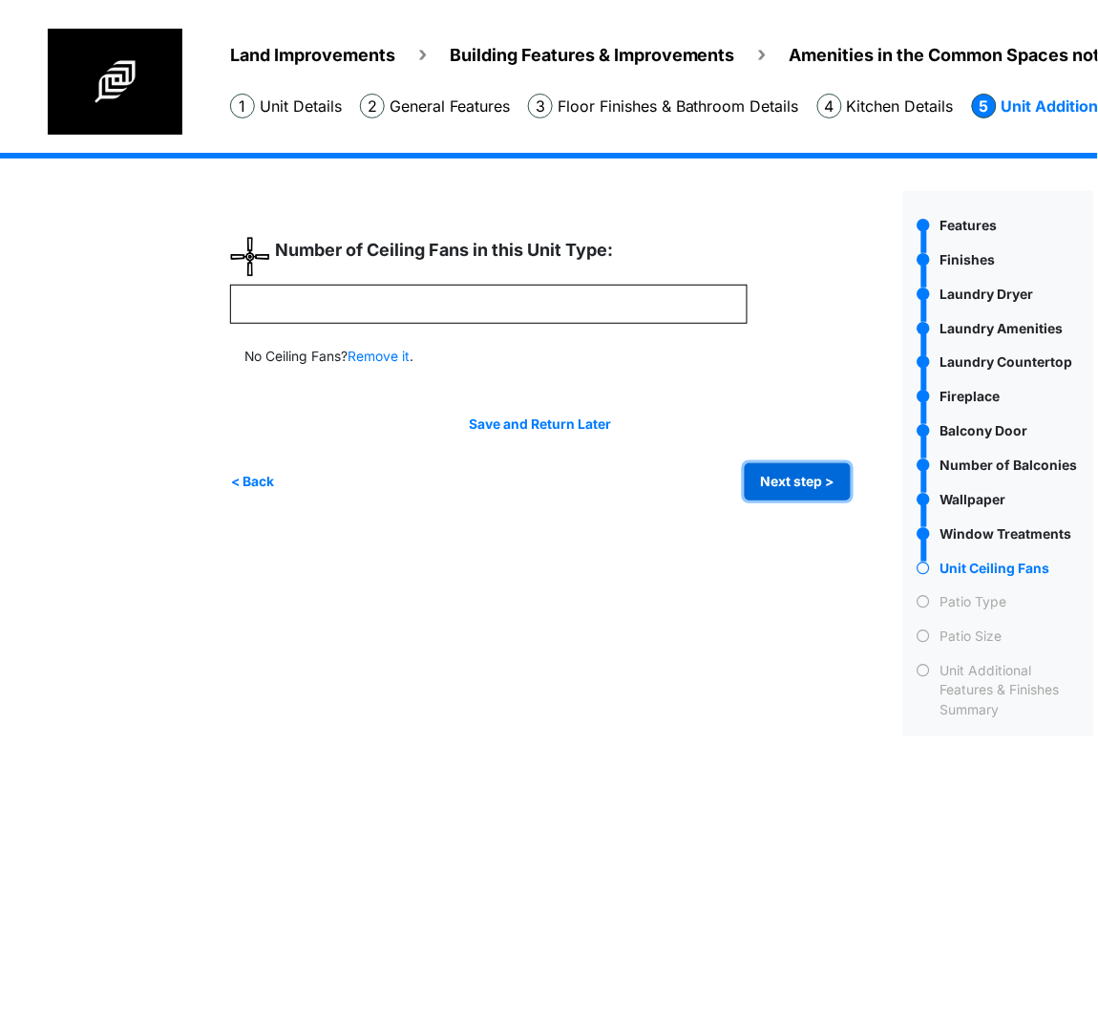
click at [749, 480] on button "Next step >" at bounding box center [798, 481] width 106 height 37
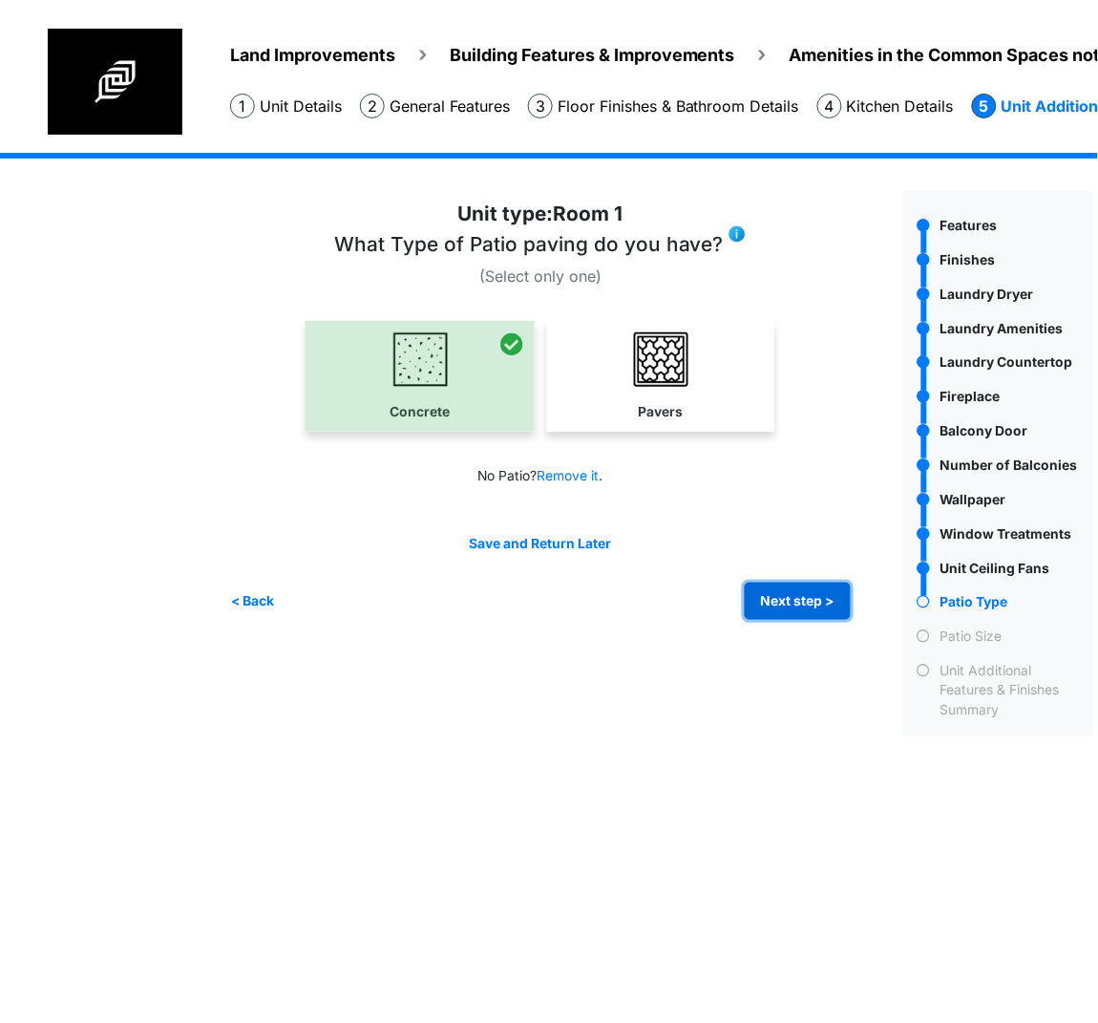
click at [801, 596] on button "Next step >" at bounding box center [798, 601] width 106 height 37
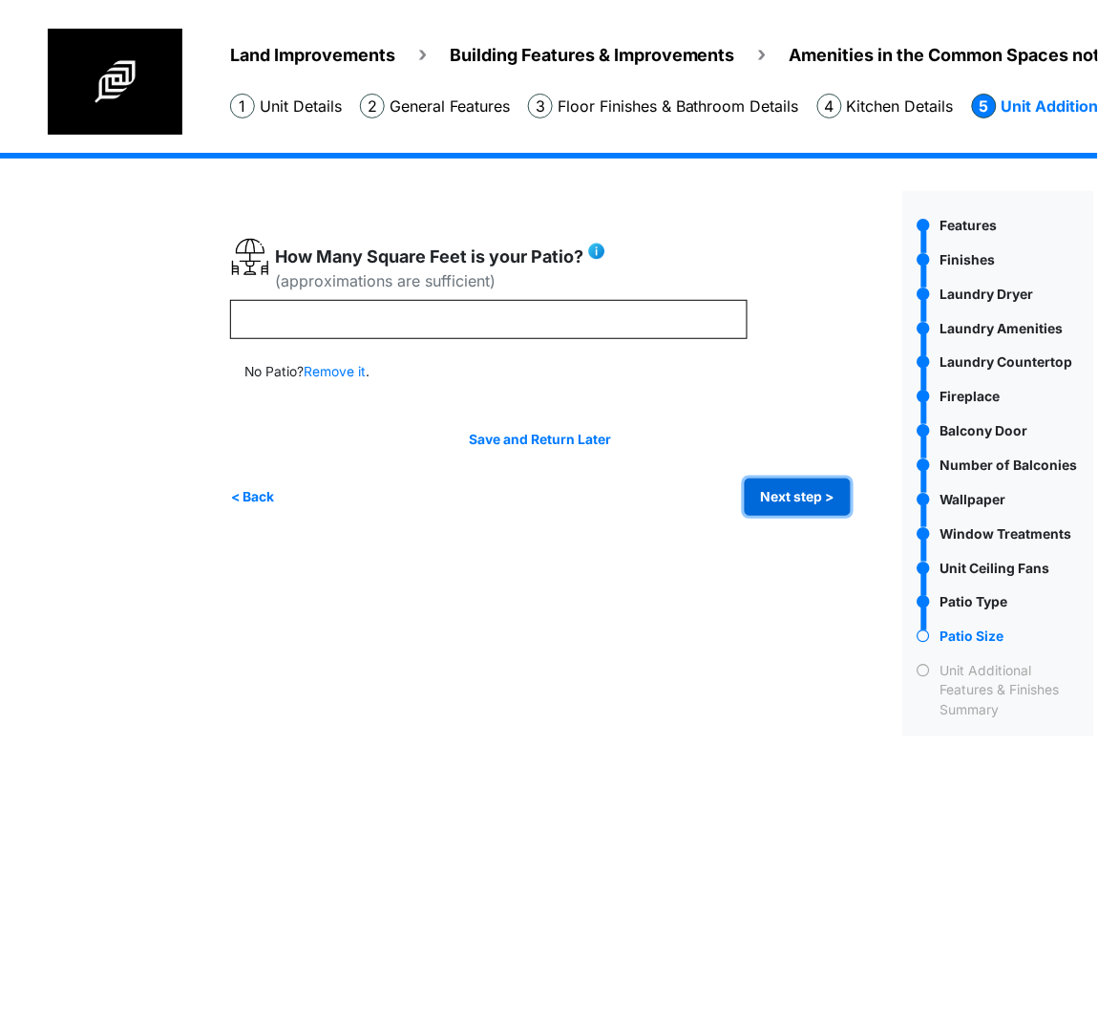
click at [770, 503] on button "Next step >" at bounding box center [798, 496] width 106 height 37
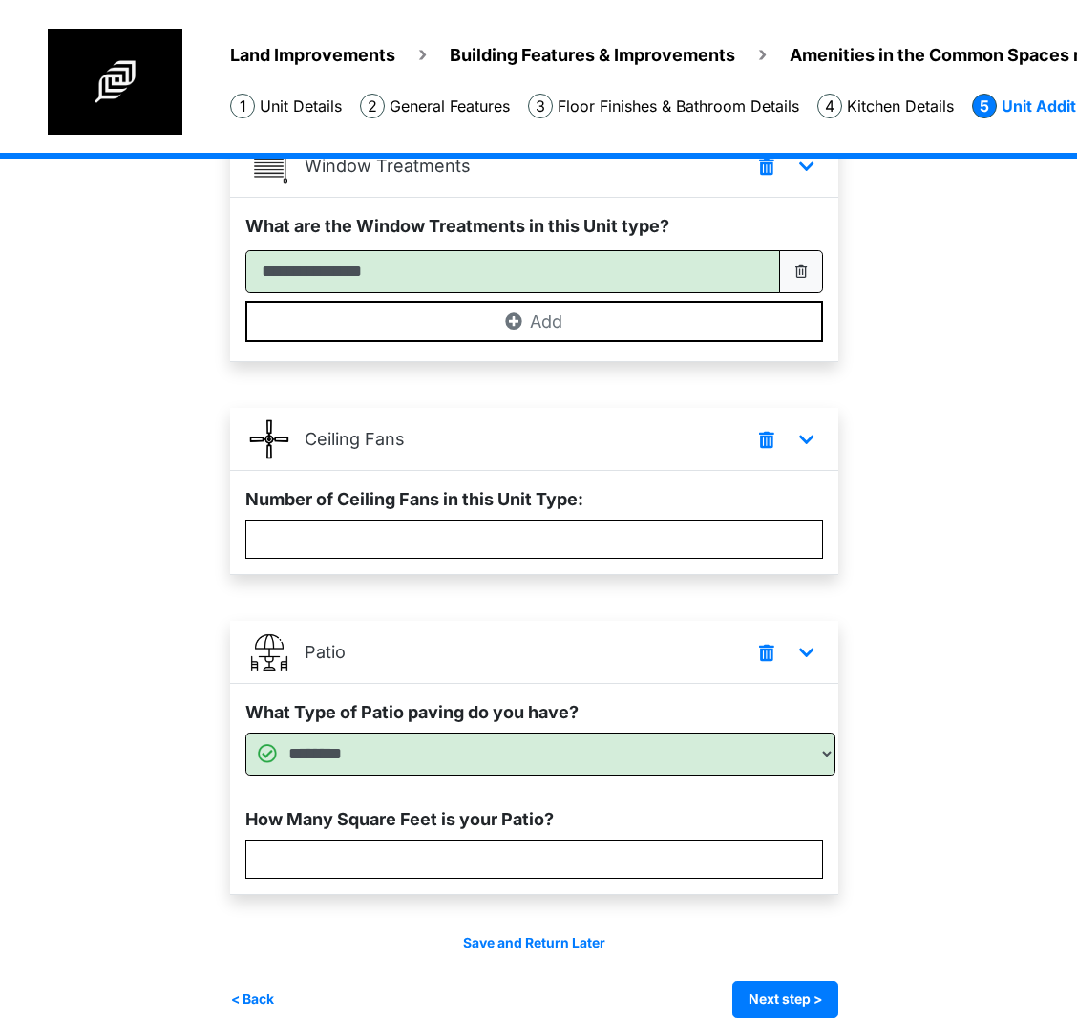
scroll to position [2084, 0]
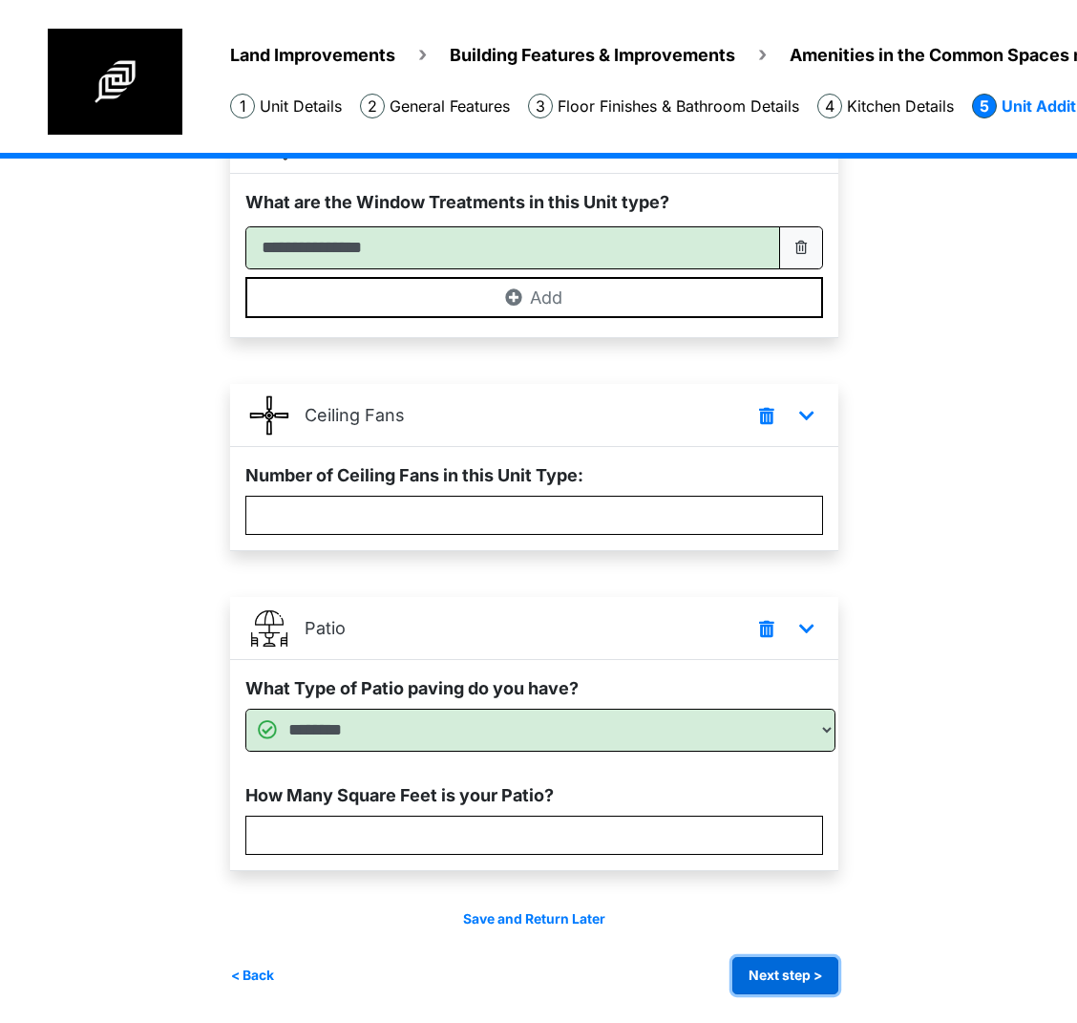
click at [752, 966] on button "Next step >" at bounding box center [786, 975] width 106 height 37
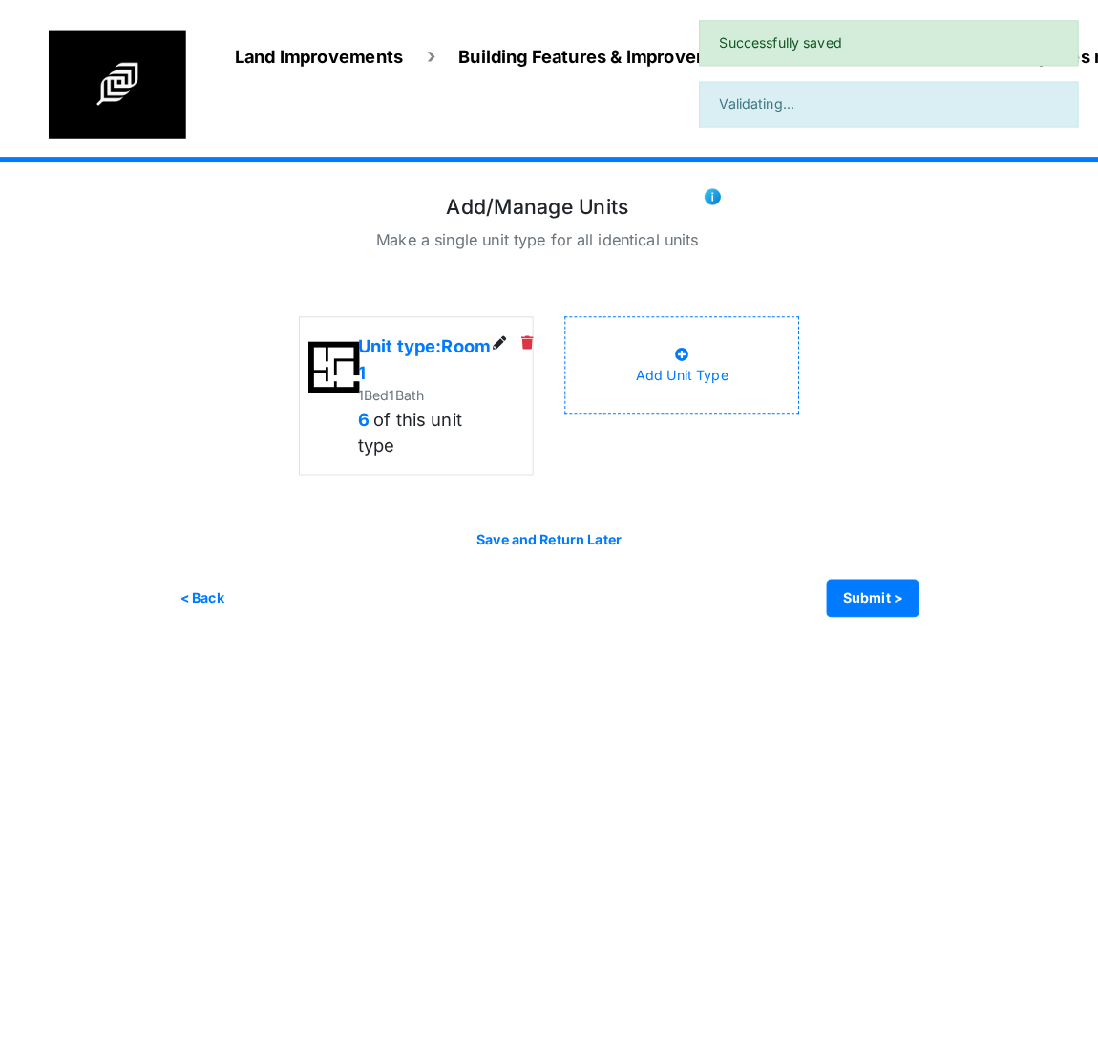
scroll to position [0, 0]
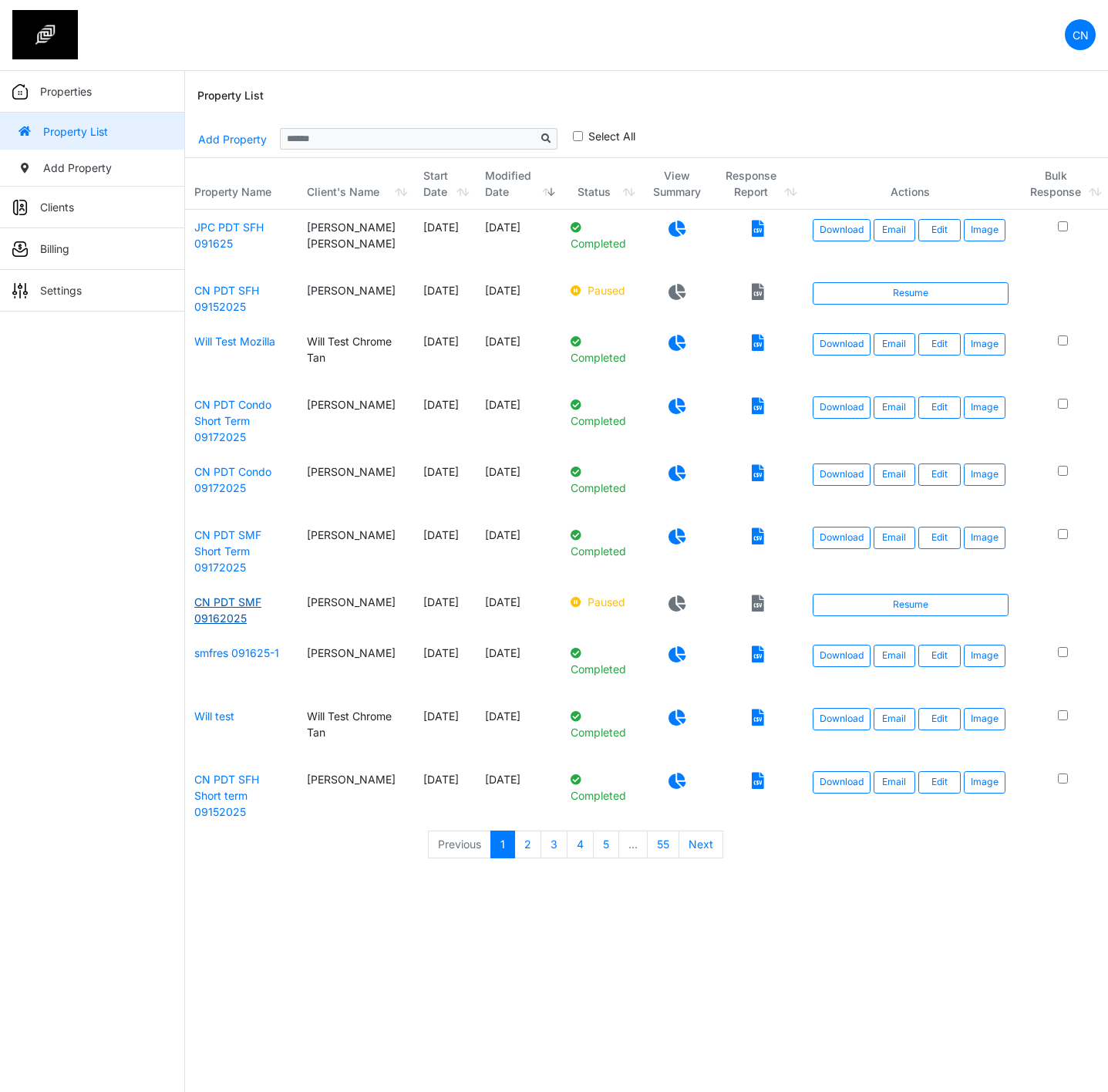
click at [217, 602] on link "CN PDT SMF 09162025" at bounding box center [228, 610] width 67 height 29
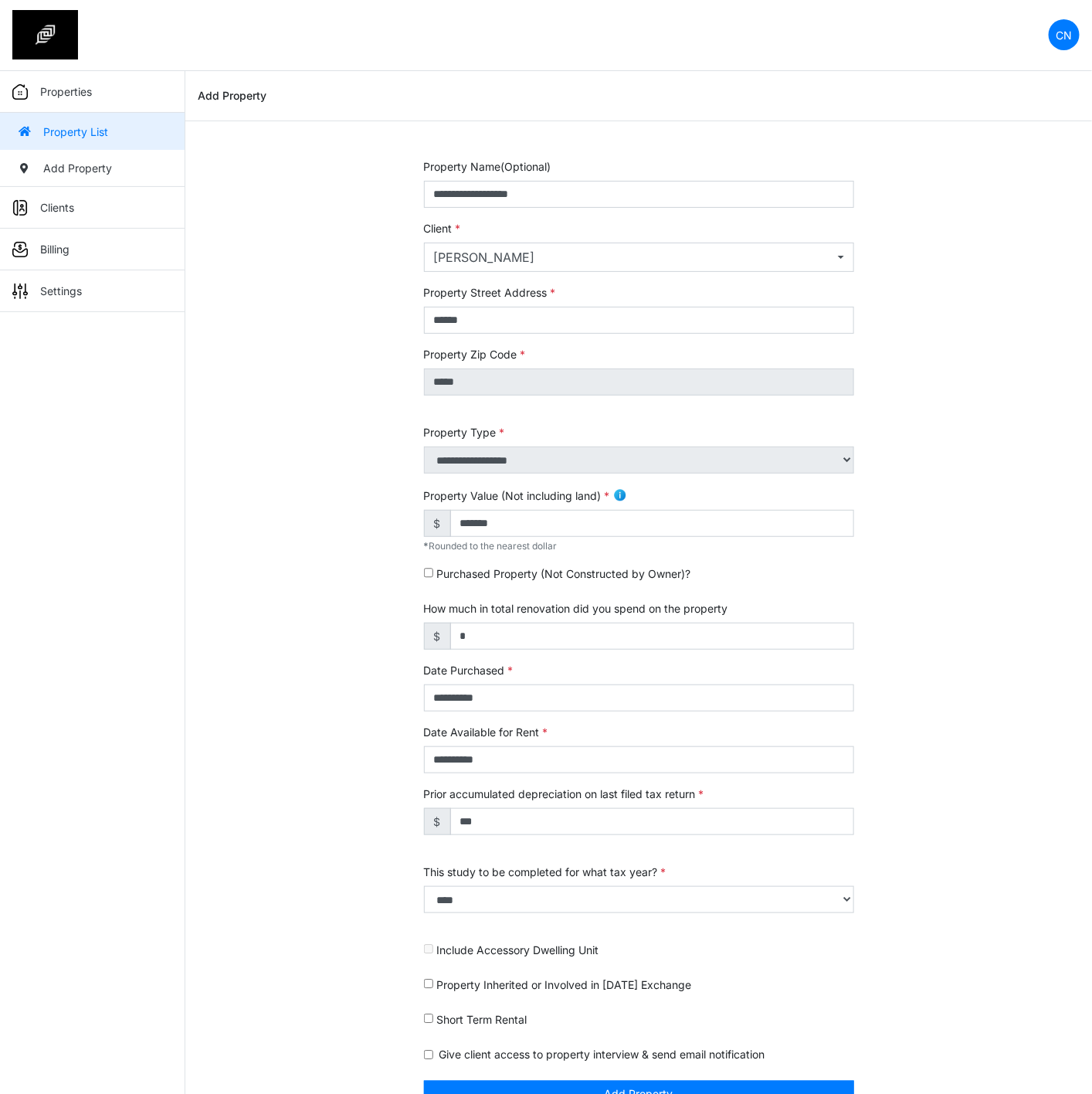
click at [262, 574] on div "**********" at bounding box center [638, 642] width 907 height 969
click at [226, 580] on div "**********" at bounding box center [638, 642] width 907 height 969
